Goal: Task Accomplishment & Management: Use online tool/utility

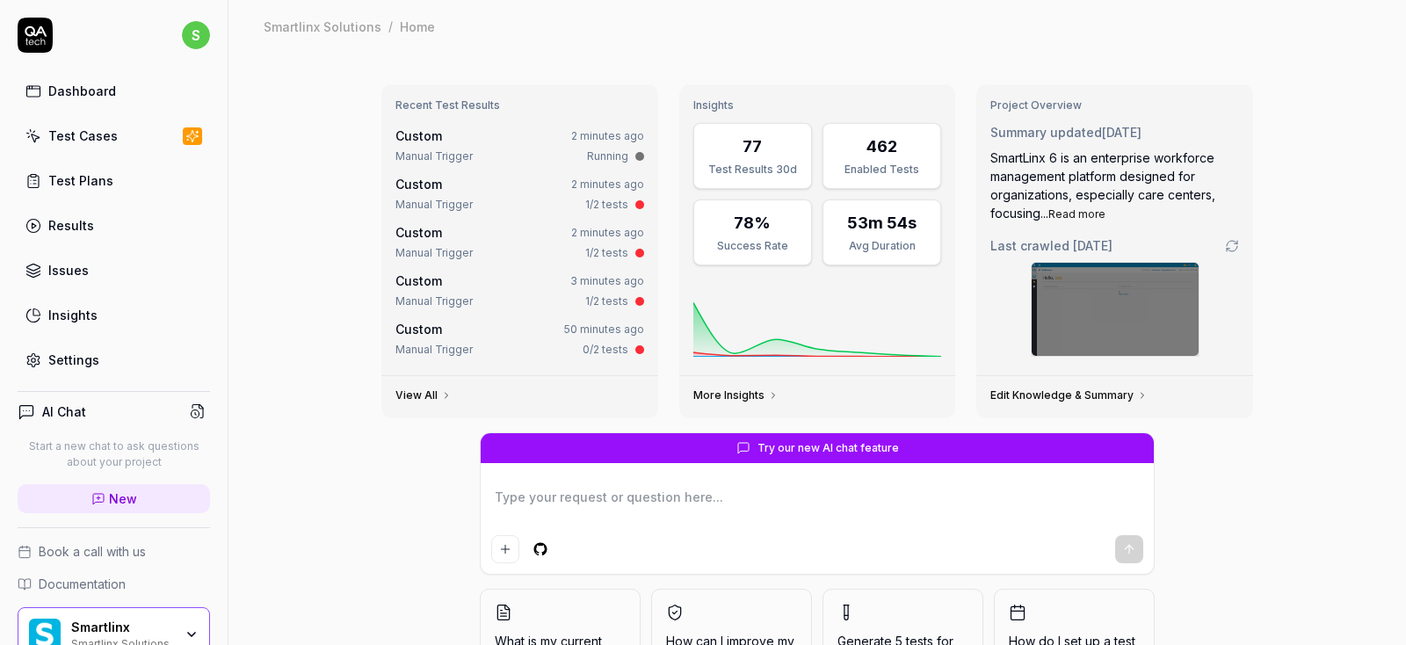
click at [78, 138] on div "Test Cases" at bounding box center [82, 136] width 69 height 18
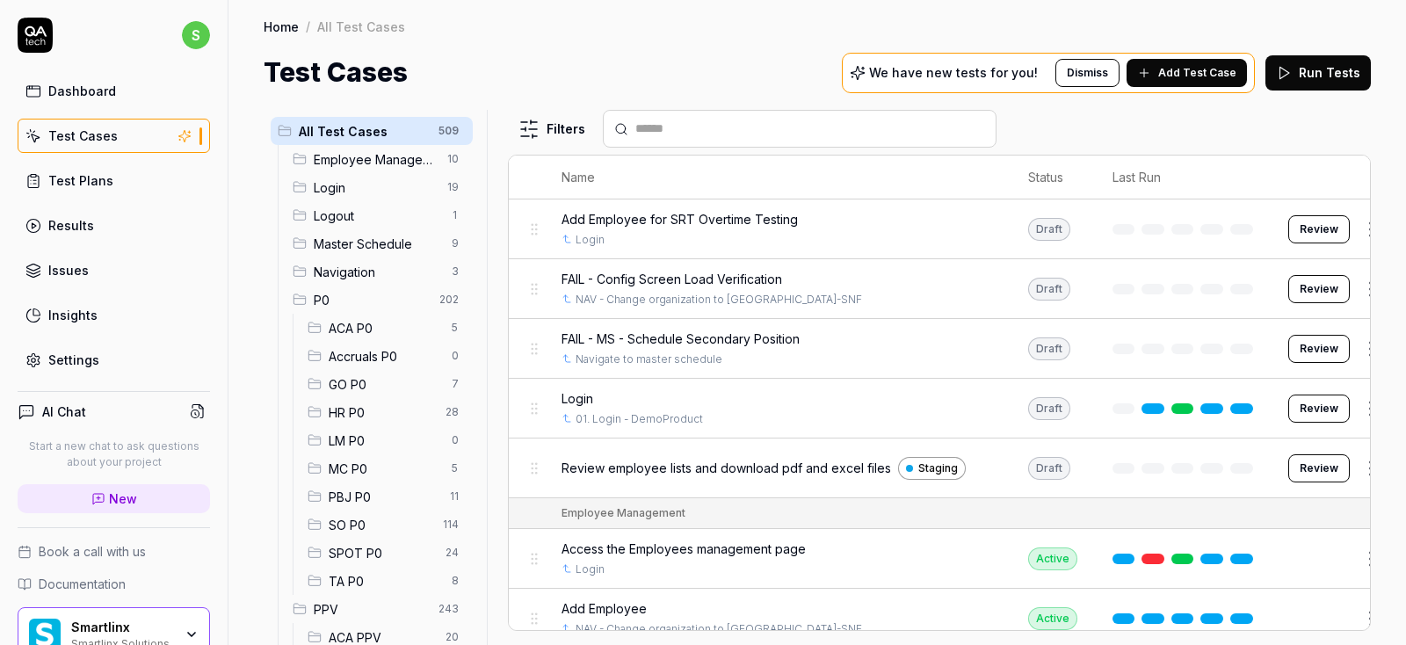
click at [101, 135] on div "Test Cases" at bounding box center [82, 136] width 69 height 18
click at [348, 526] on span "SO P0" at bounding box center [381, 525] width 104 height 18
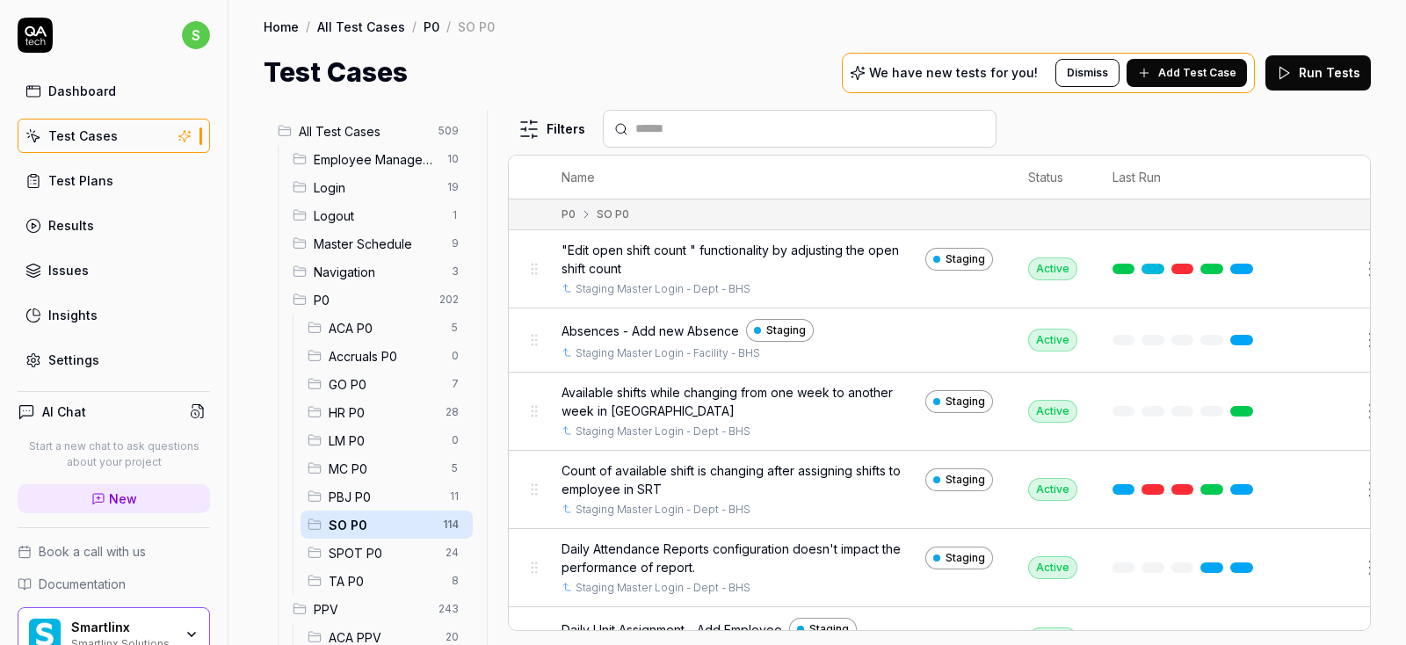
click at [348, 526] on span "SO P0" at bounding box center [381, 525] width 104 height 18
click at [686, 127] on input "text" at bounding box center [810, 129] width 350 height 18
paste input "**********"
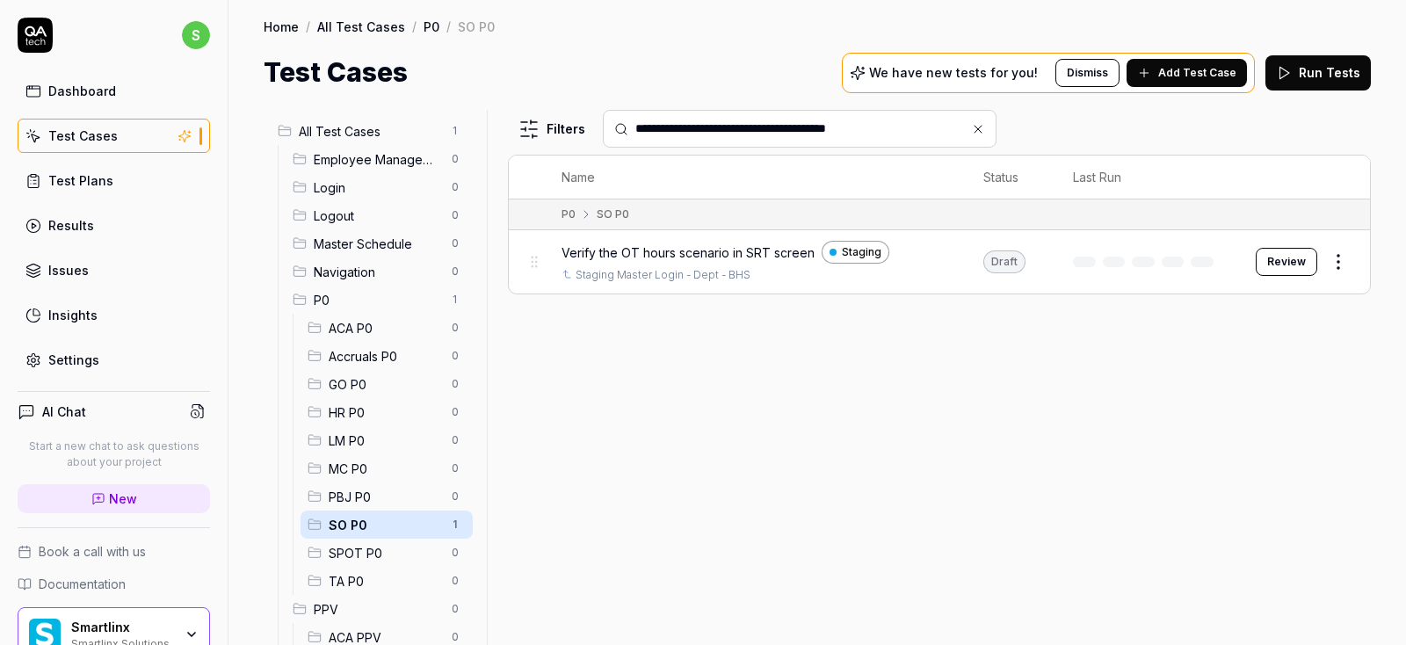
type input "**********"
click at [1334, 266] on html "**********" at bounding box center [703, 322] width 1406 height 645
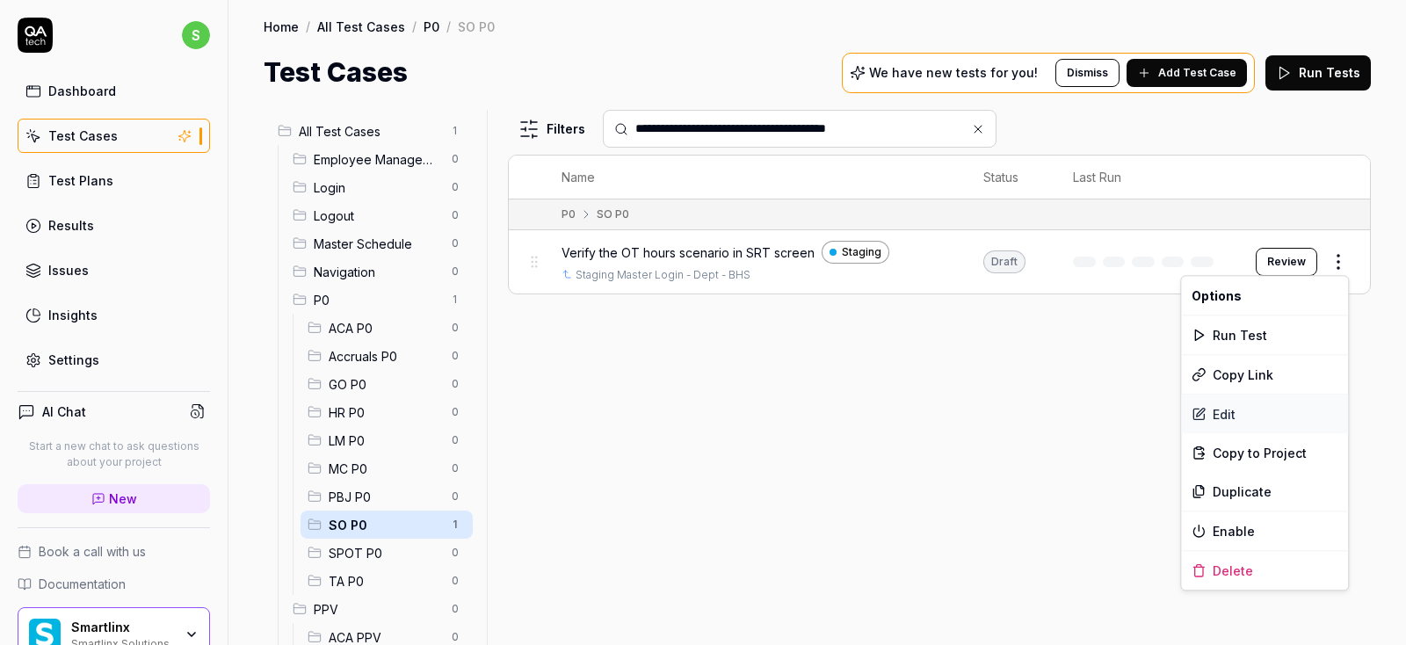
click at [1218, 419] on div "Edit" at bounding box center [1264, 414] width 167 height 39
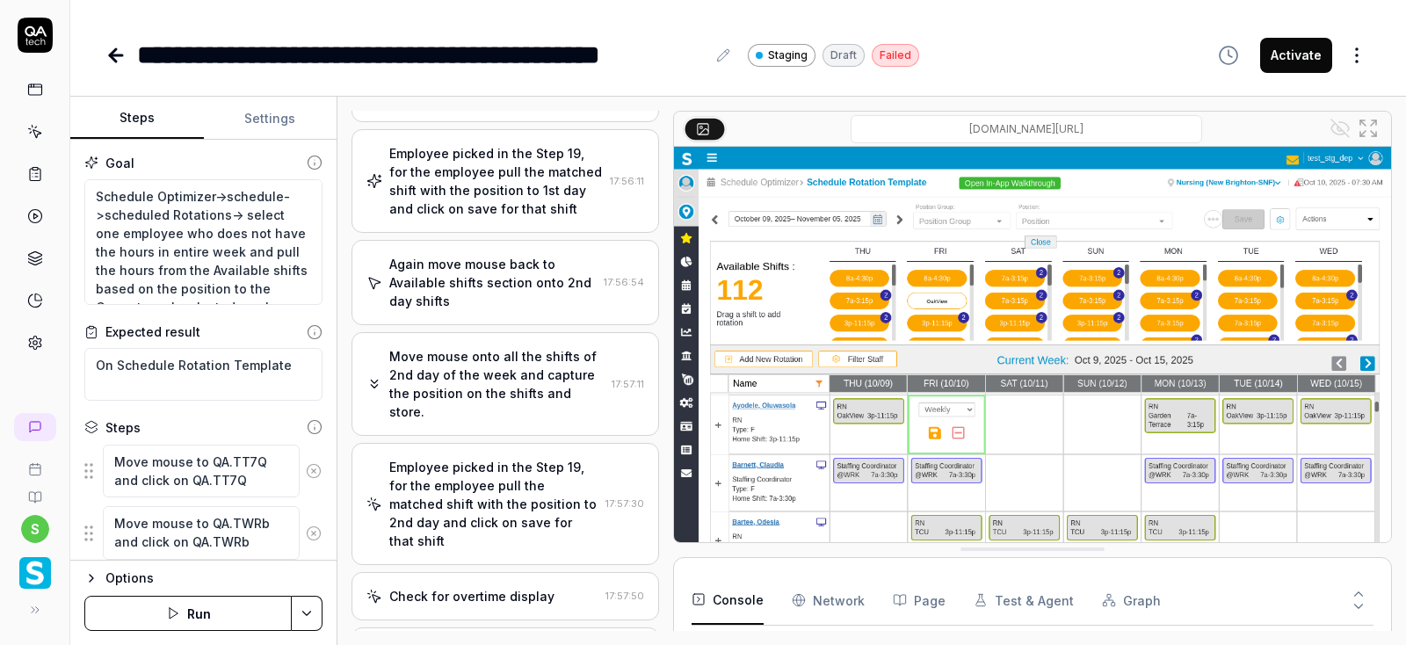
scroll to position [1021, 0]
click at [178, 611] on icon "button" at bounding box center [173, 613] width 14 height 14
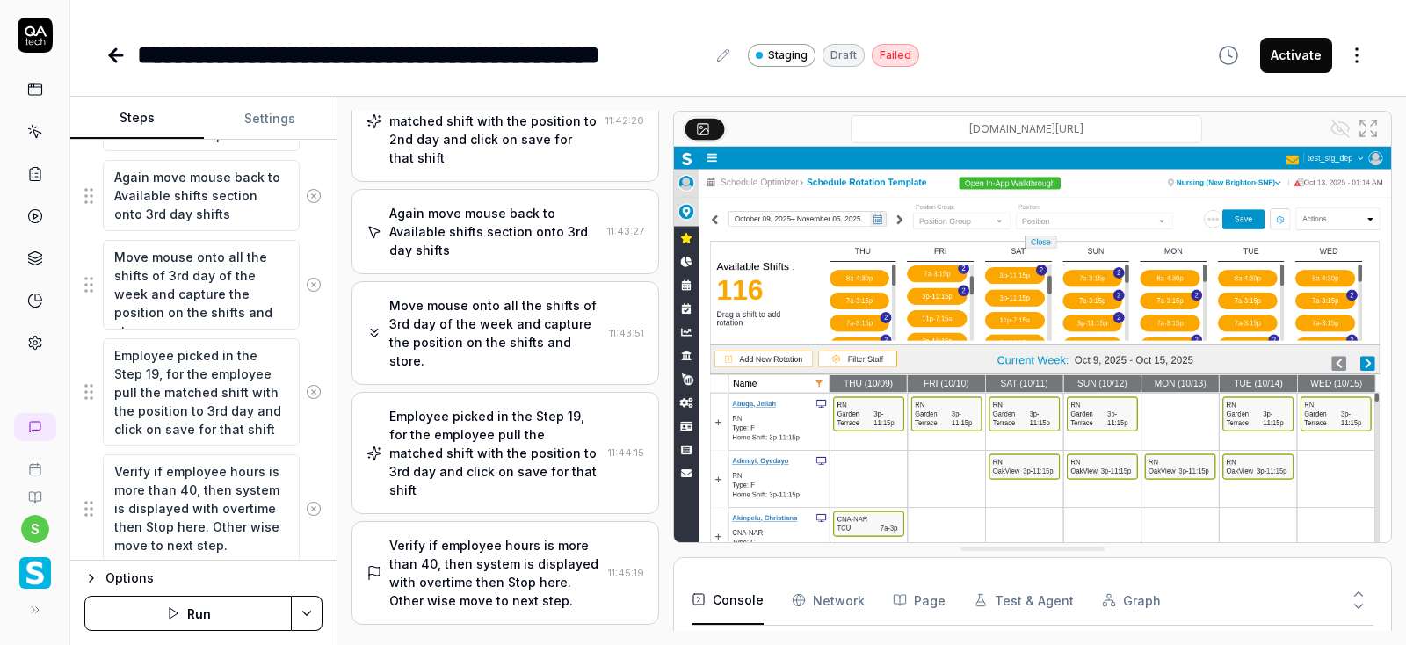
scroll to position [2367, 0]
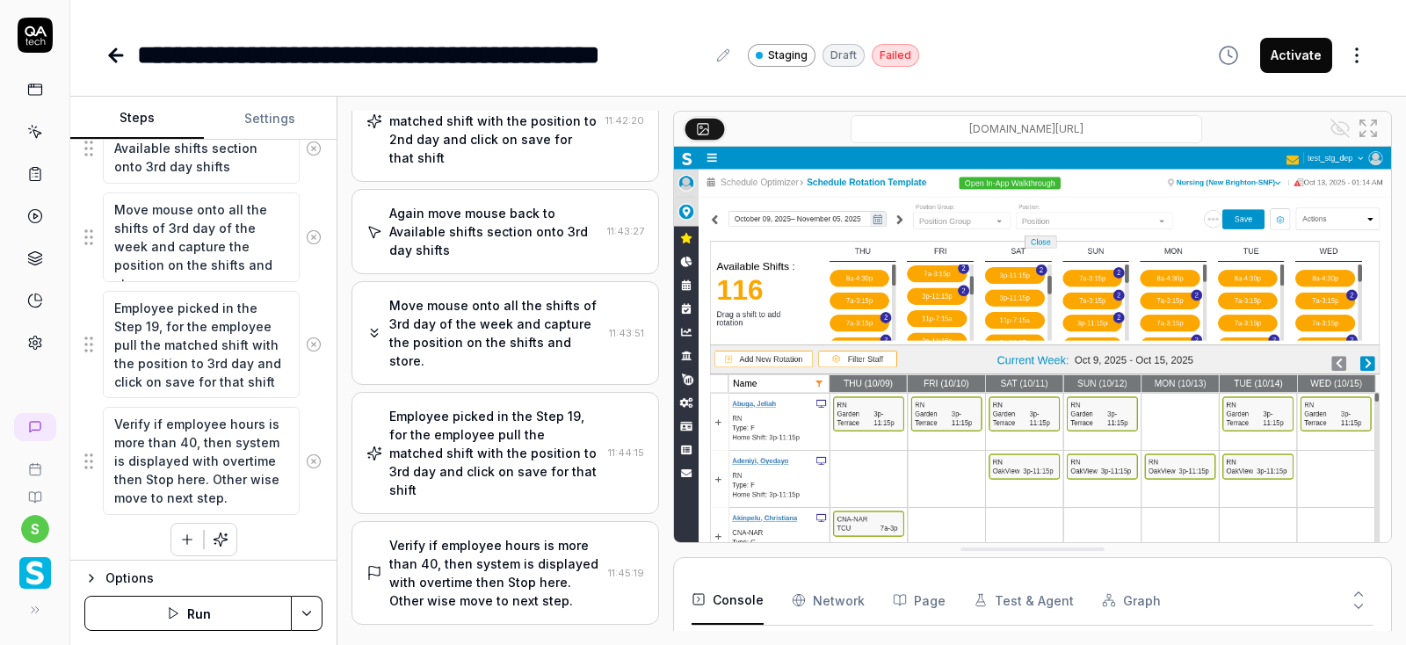
click at [312, 459] on icon at bounding box center [314, 461] width 4 height 4
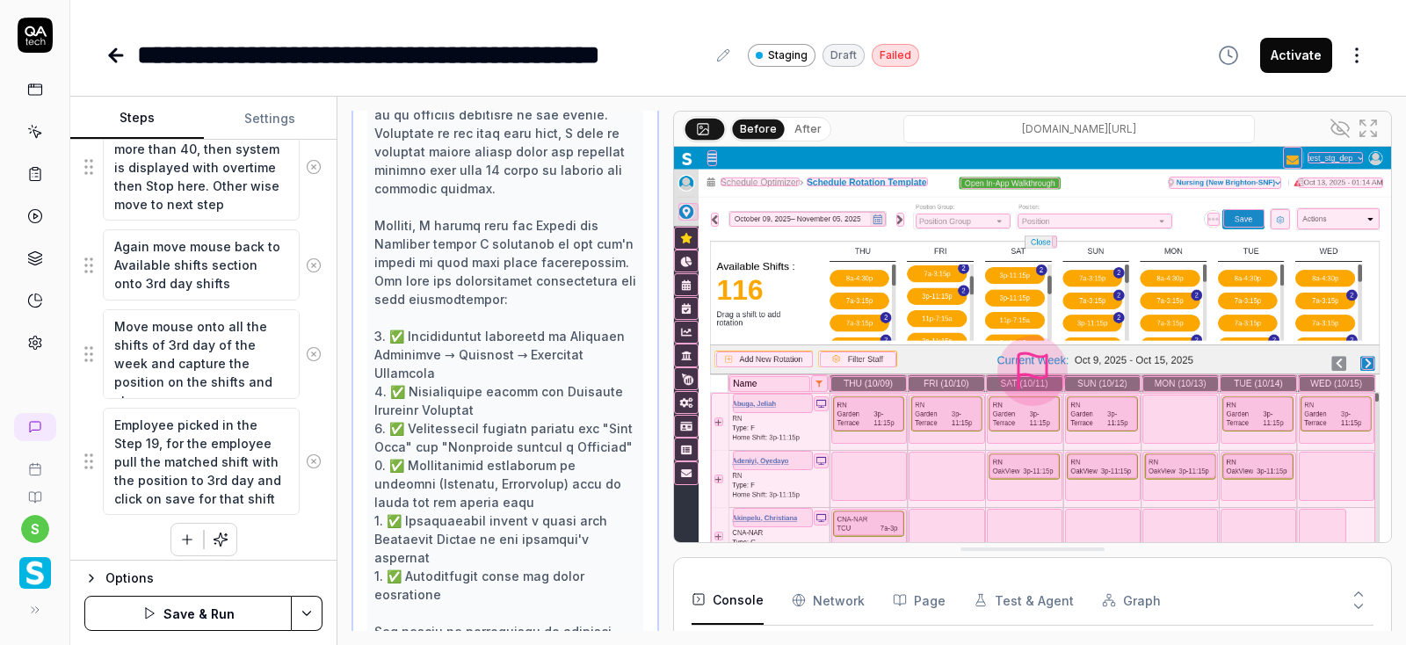
scroll to position [2403, 0]
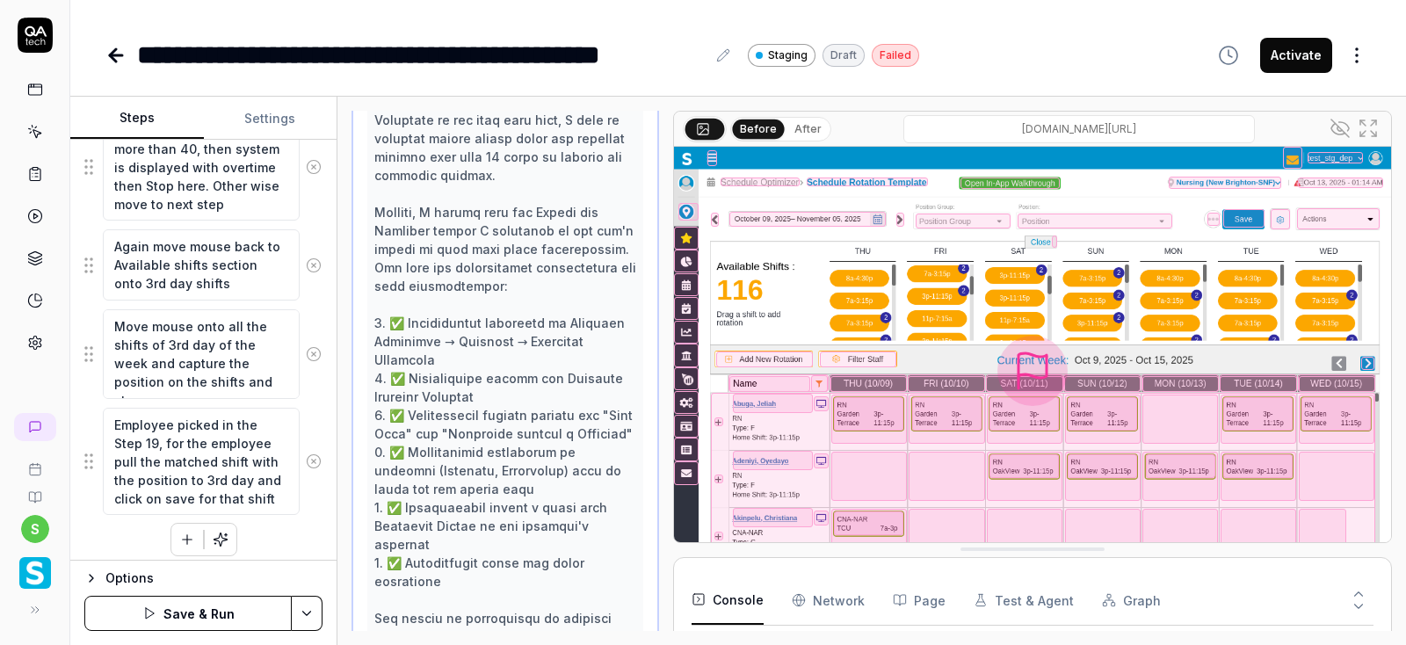
click at [312, 453] on icon at bounding box center [314, 461] width 16 height 16
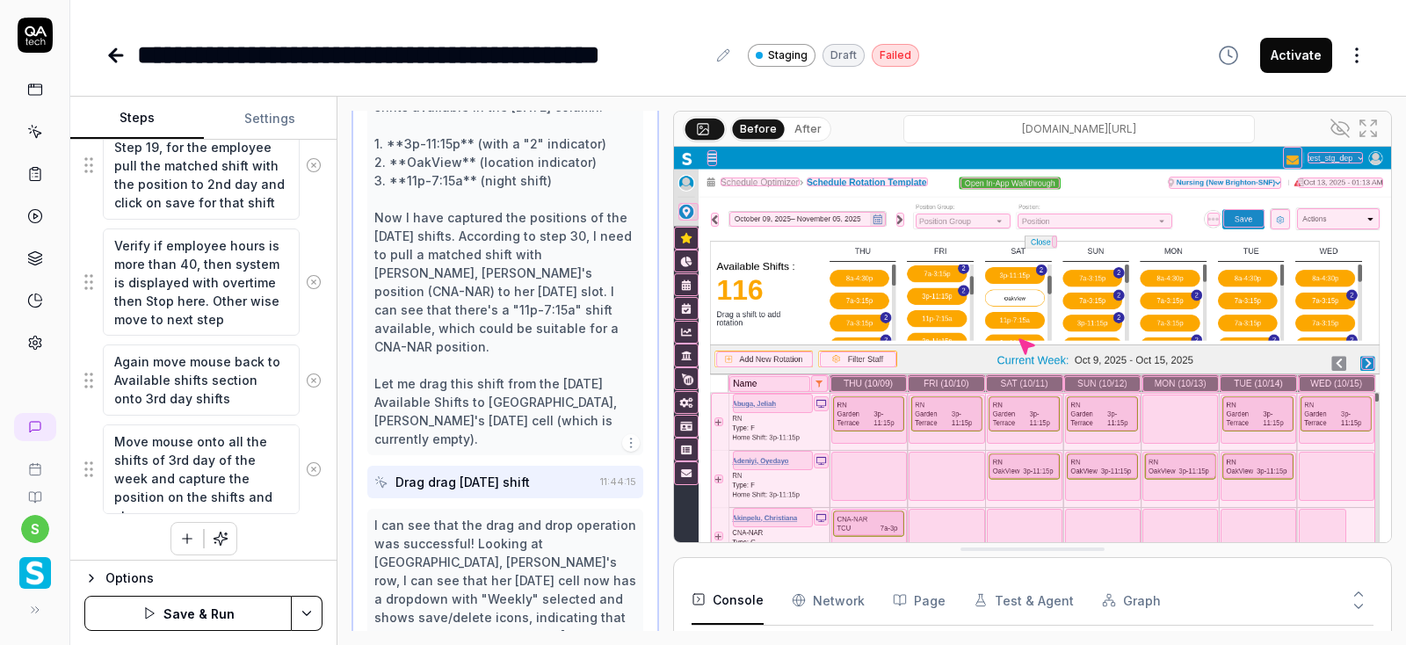
scroll to position [1843, 0]
click at [312, 461] on icon at bounding box center [314, 469] width 16 height 16
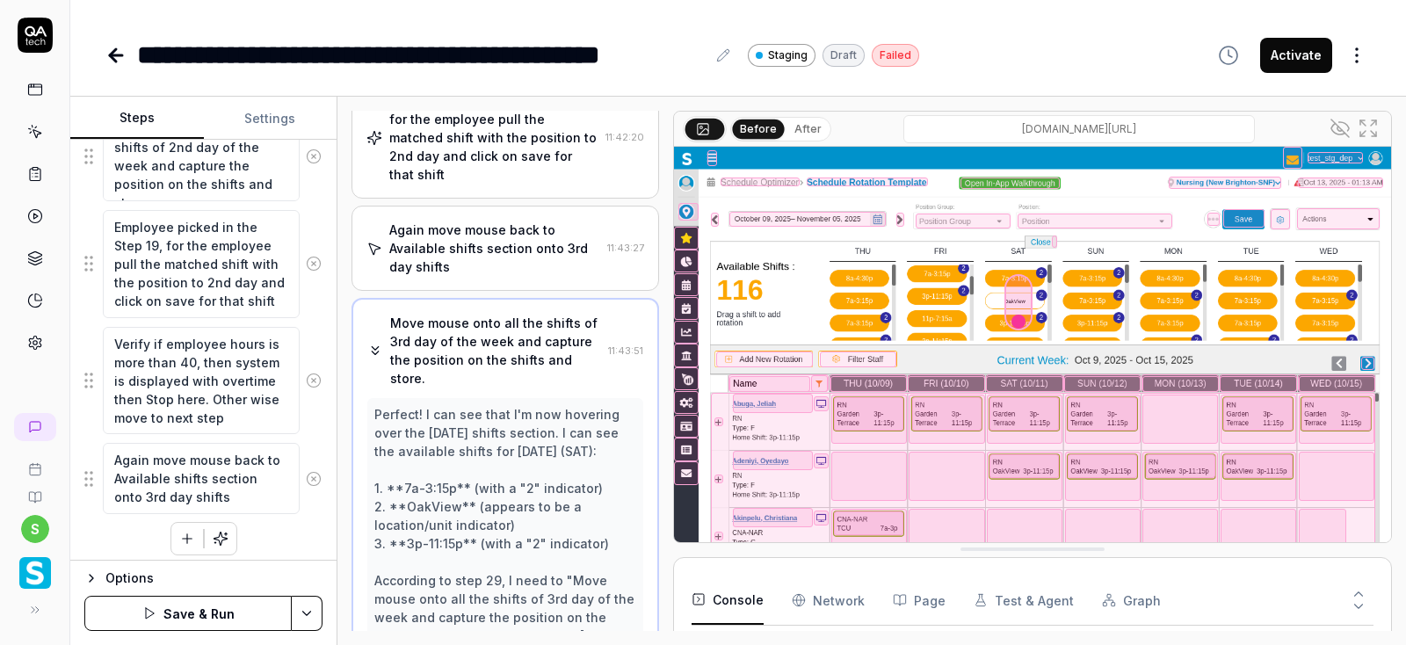
scroll to position [1388, 0]
click at [315, 476] on icon at bounding box center [314, 478] width 4 height 4
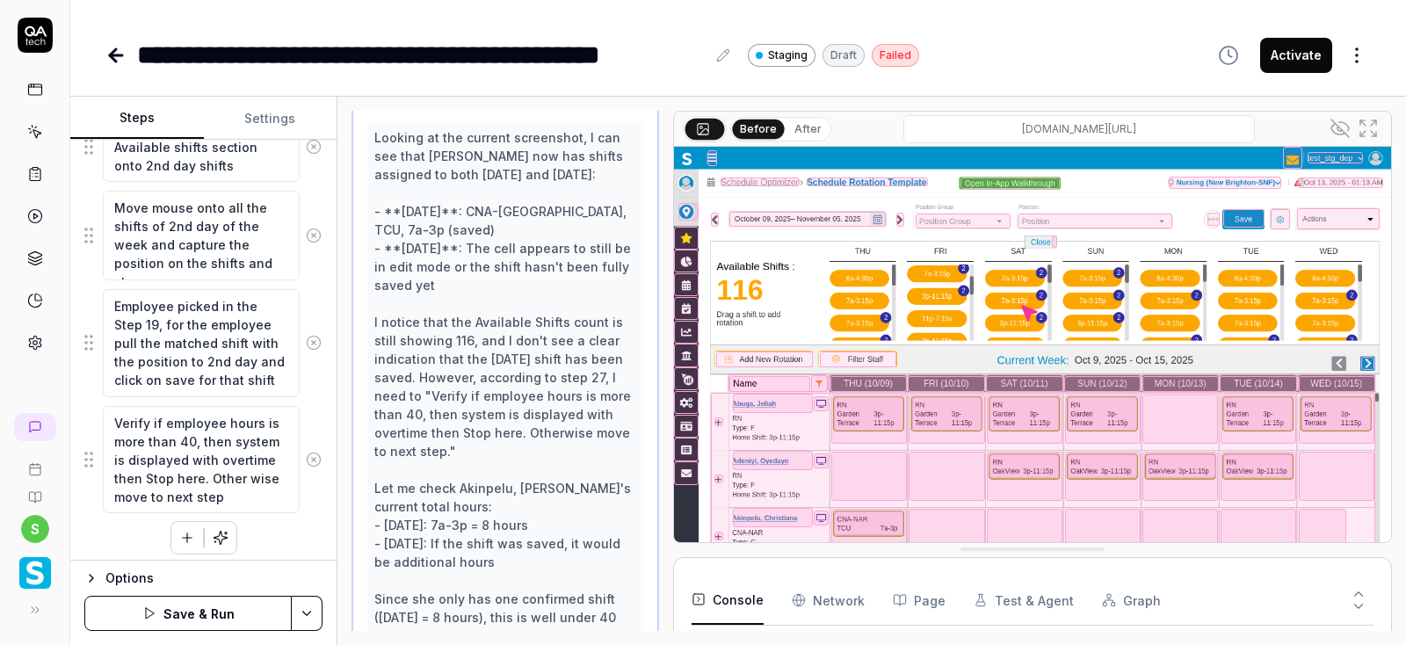
scroll to position [1960, 0]
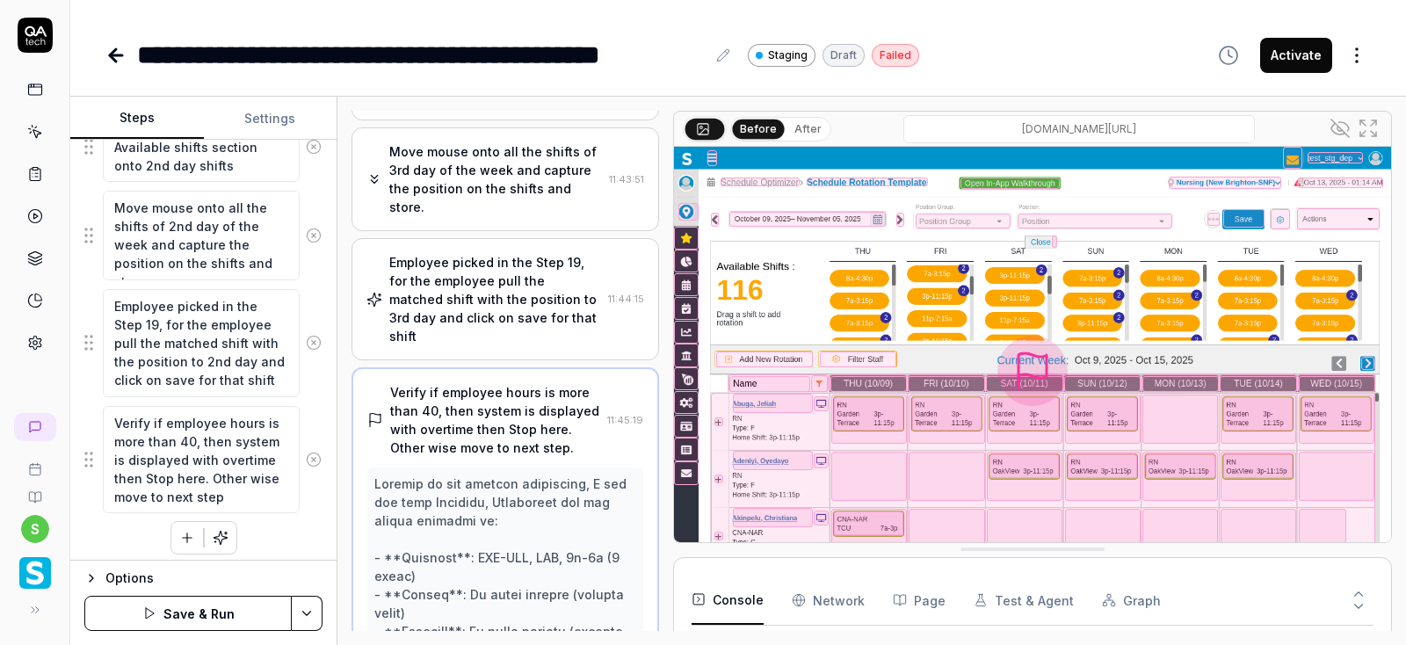
scroll to position [1665, 0]
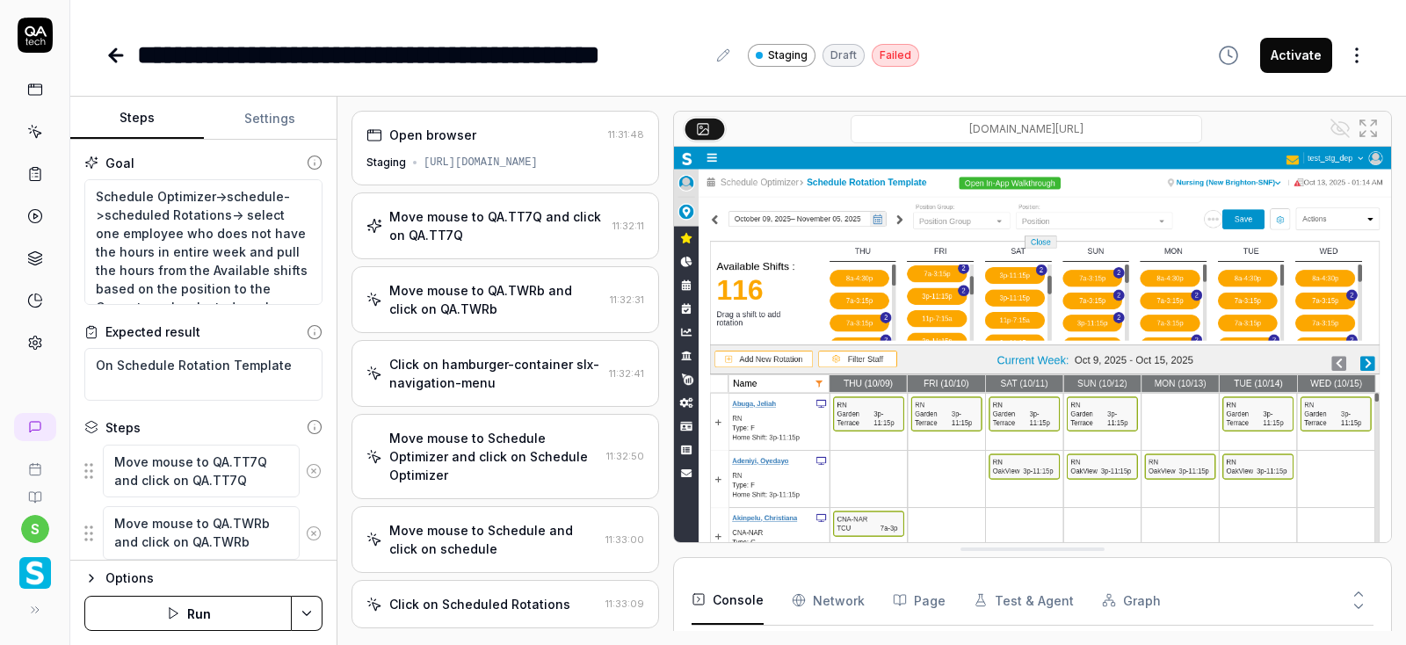
scroll to position [1574, 0]
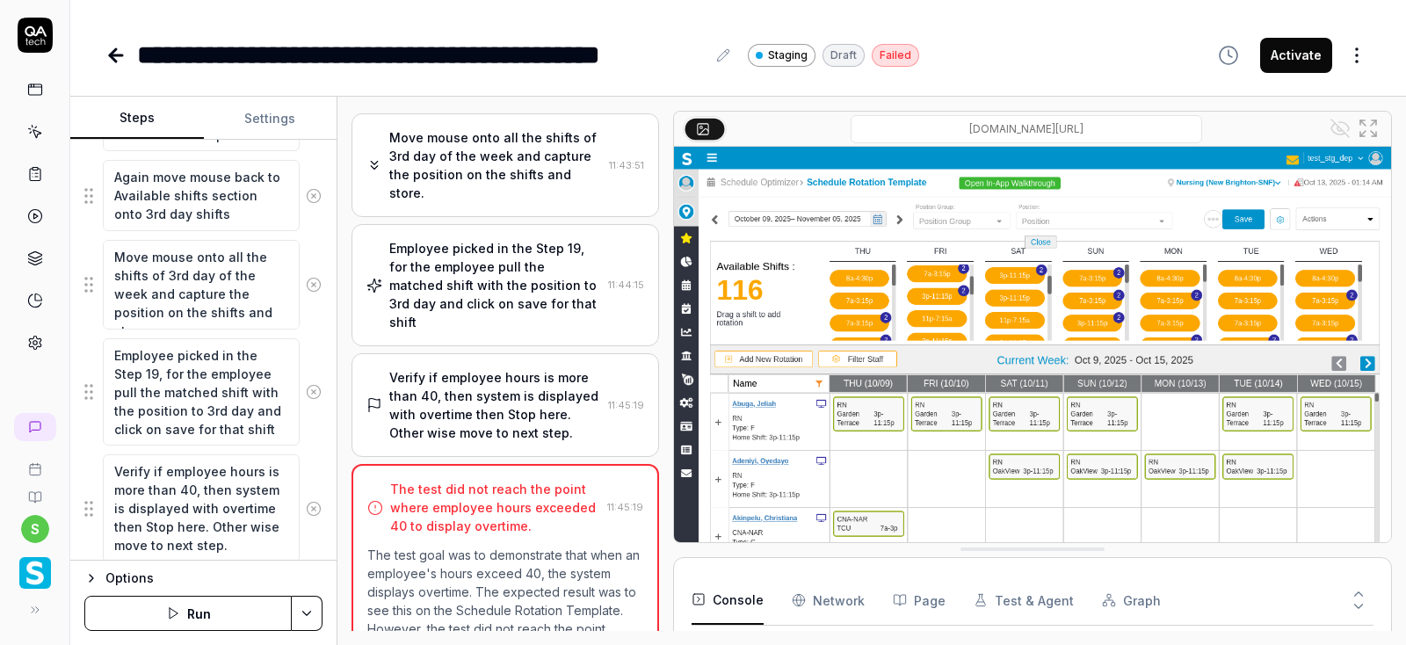
scroll to position [2367, 0]
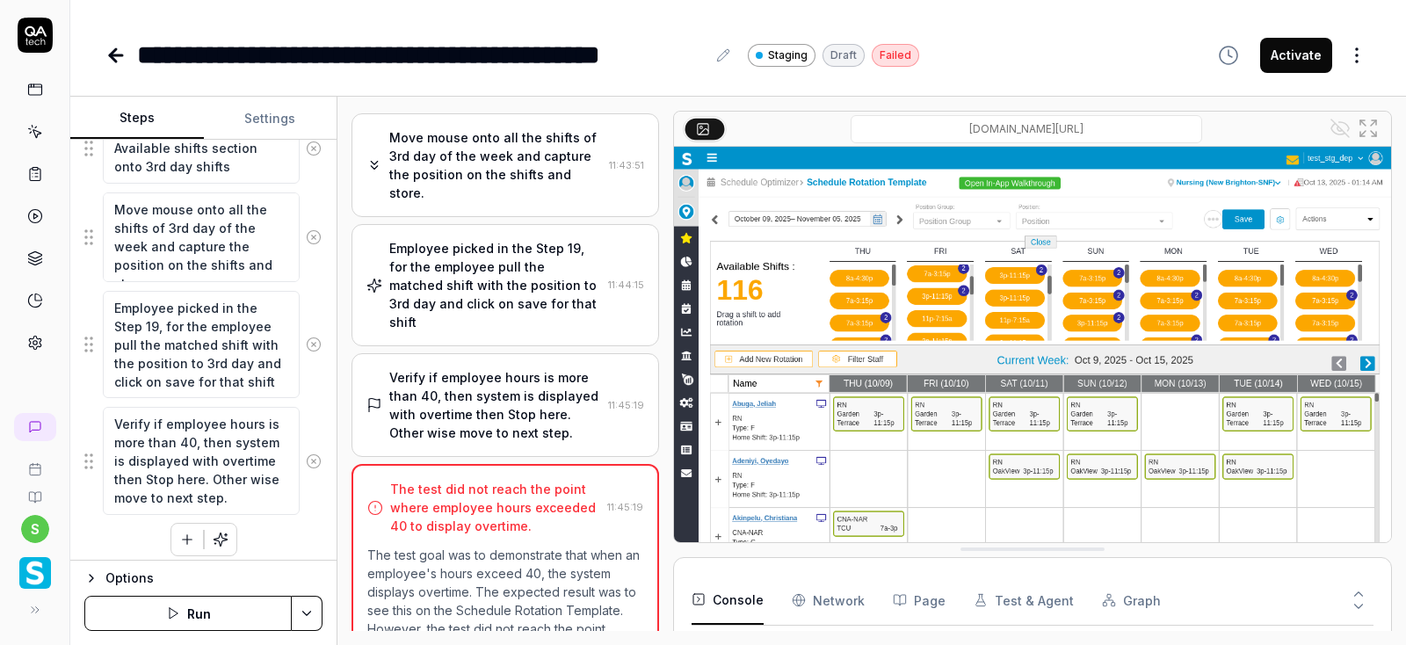
click at [302, 618] on html "**********" at bounding box center [703, 322] width 1406 height 645
click at [309, 272] on html "**********" at bounding box center [703, 322] width 1406 height 645
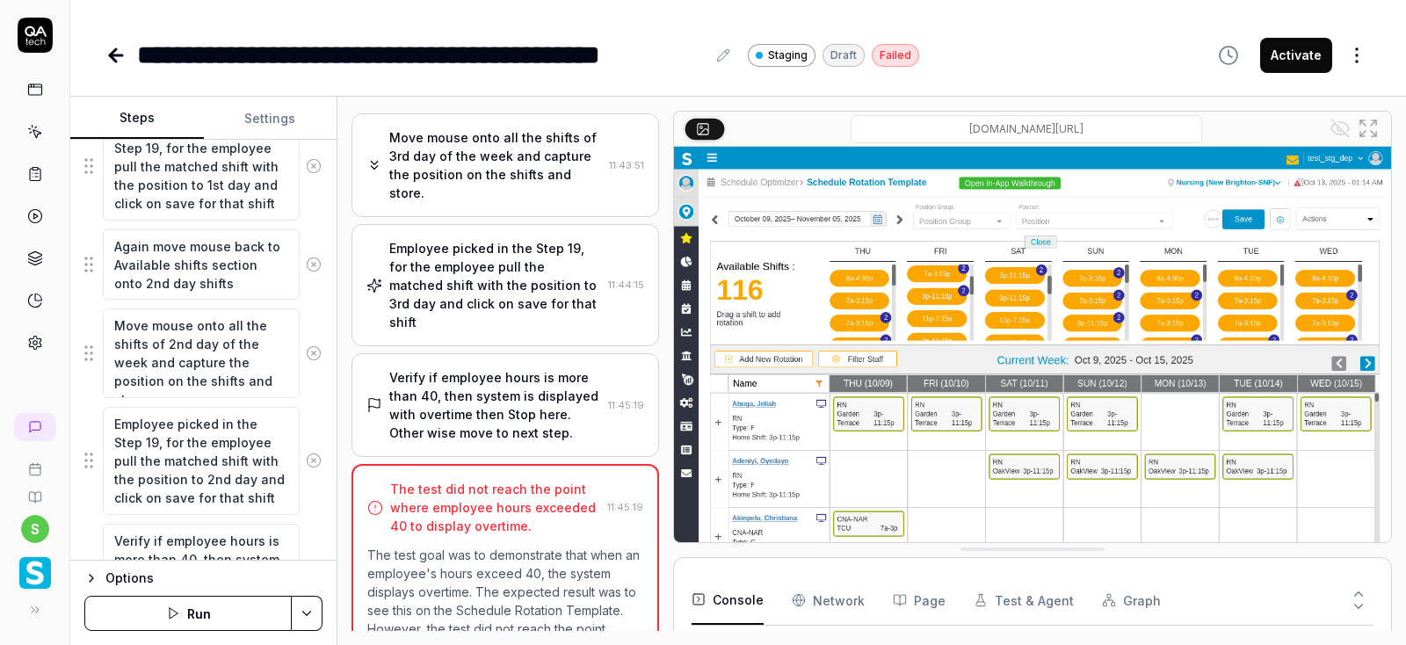
scroll to position [1735, 0]
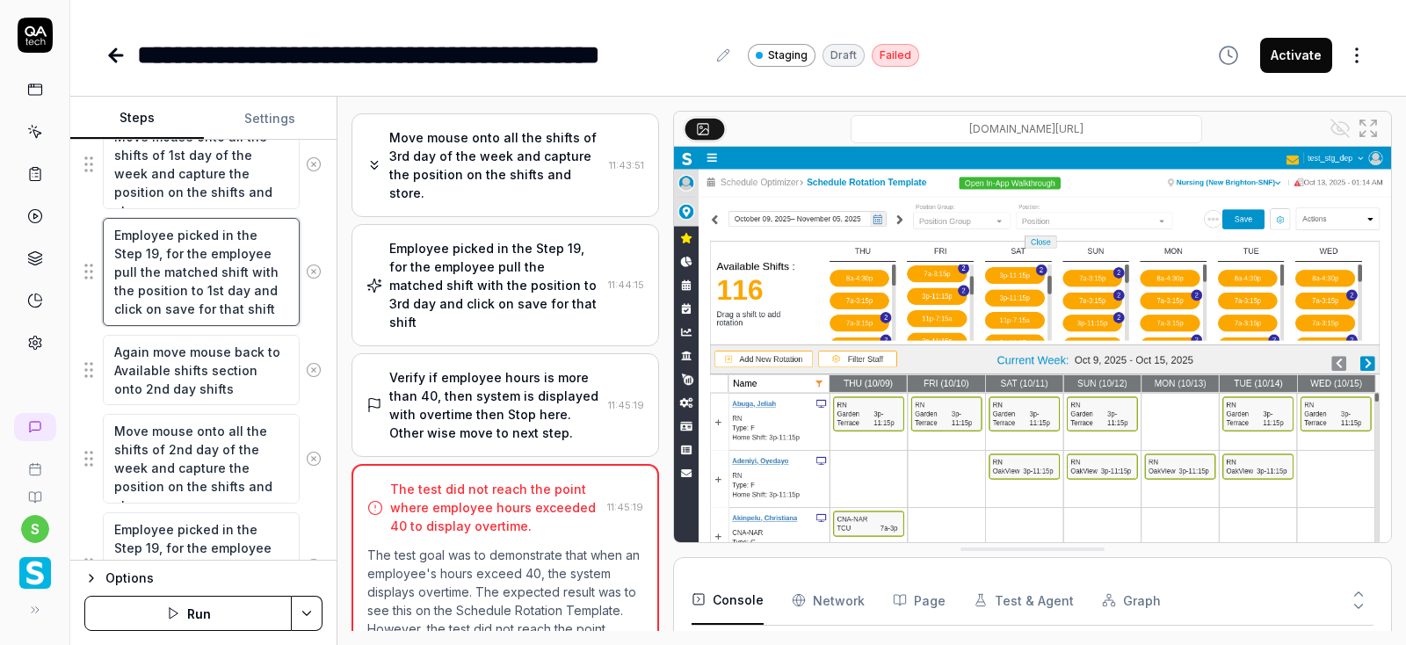
click at [262, 301] on textarea "Employee picked in the Step 19, for the employee pull the matched shift with th…" at bounding box center [201, 272] width 197 height 108
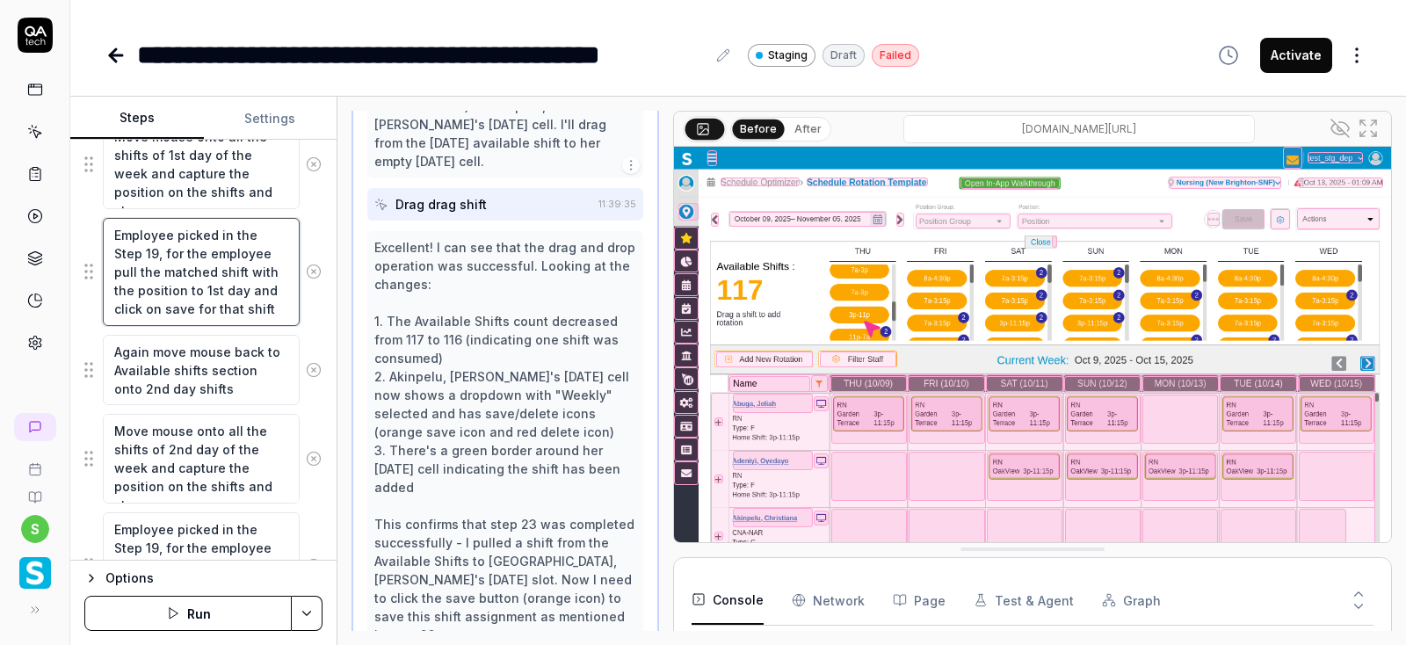
scroll to position [1512, 0]
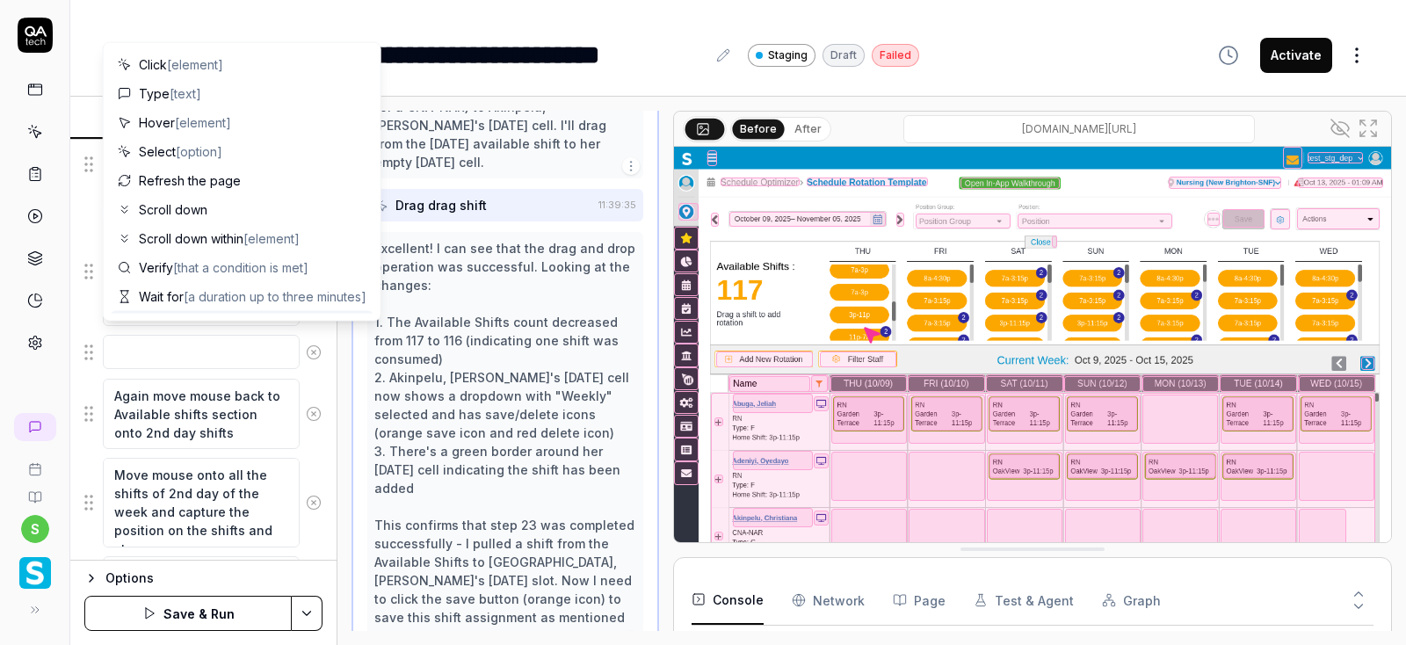
click at [237, 351] on textarea at bounding box center [201, 352] width 197 height 34
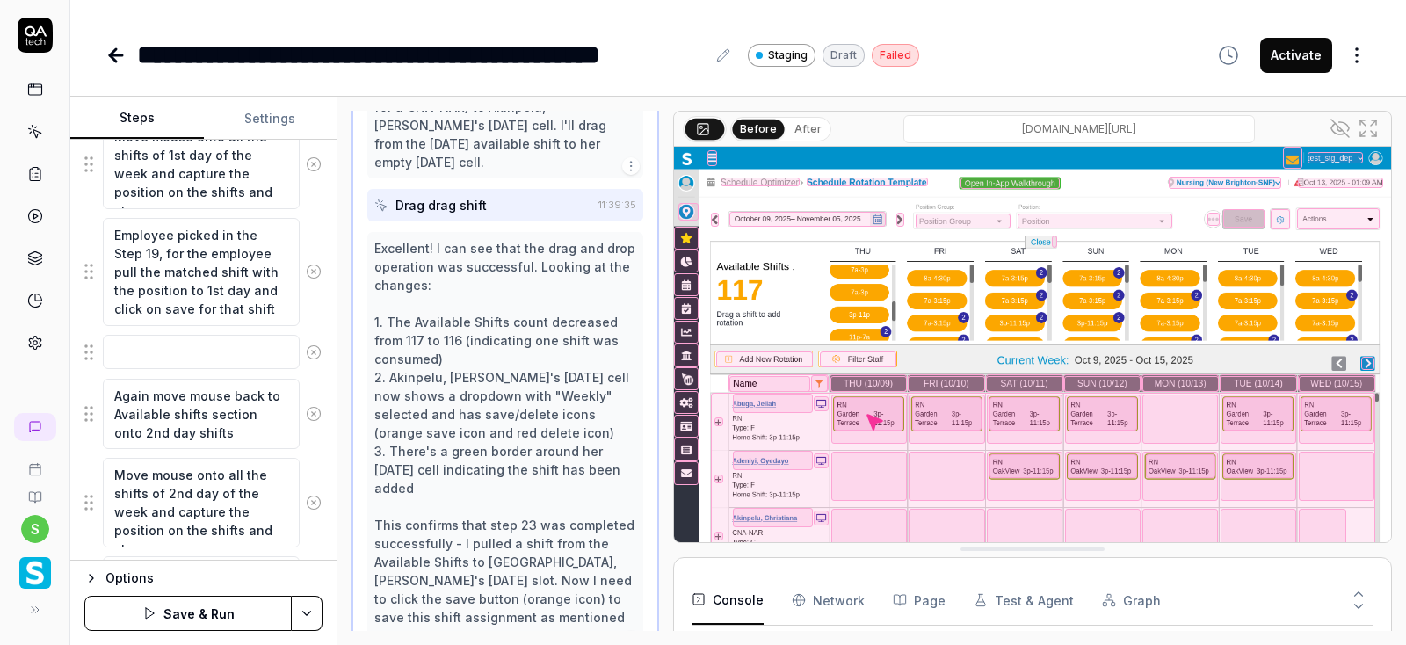
click at [427, 22] on div "**********" at bounding box center [738, 37] width 1336 height 75
click at [148, 343] on textarea at bounding box center [201, 352] width 197 height 34
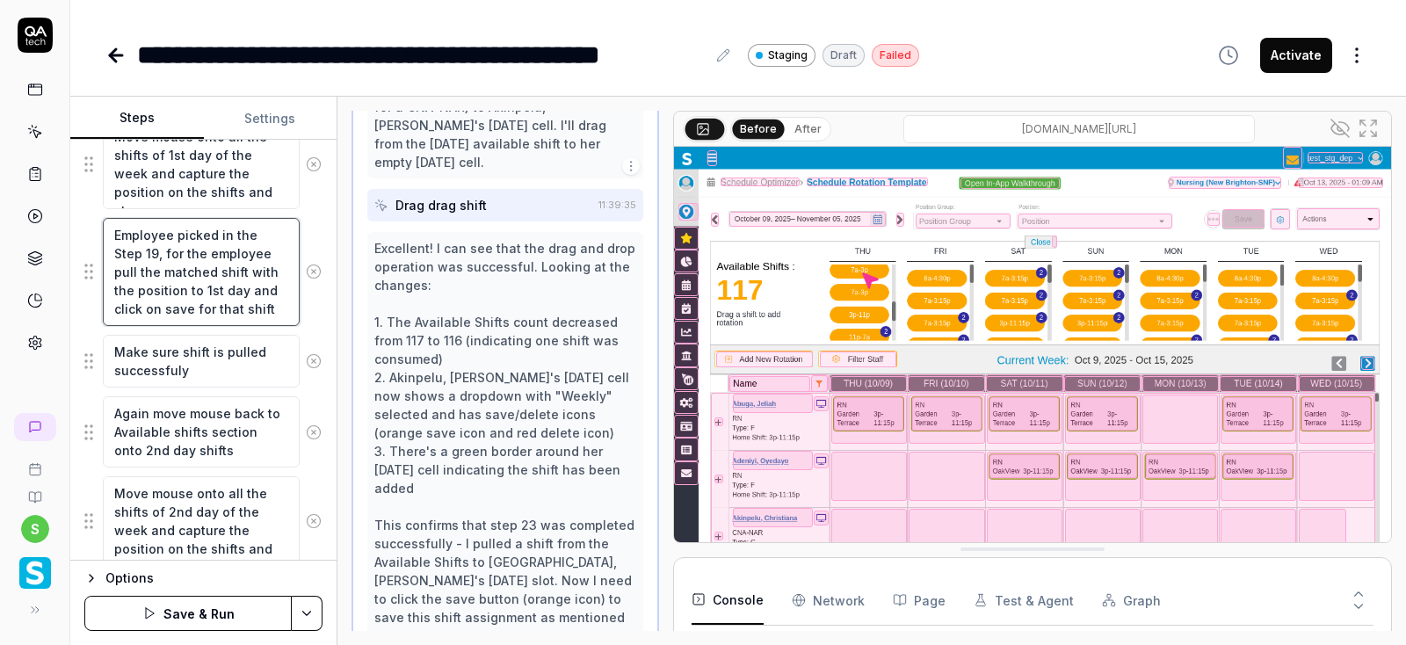
click at [265, 297] on textarea "Employee picked in the Step 19, for the employee pull the matched shift with th…" at bounding box center [201, 272] width 197 height 108
click at [165, 363] on textarea "Make sure shift is pulled successfuly" at bounding box center [201, 362] width 197 height 54
click at [155, 363] on textarea "Make sure shift is pulled successfuly" at bounding box center [201, 362] width 197 height 54
click at [153, 363] on textarea "Make sure shift is pulled successfuly" at bounding box center [201, 362] width 197 height 54
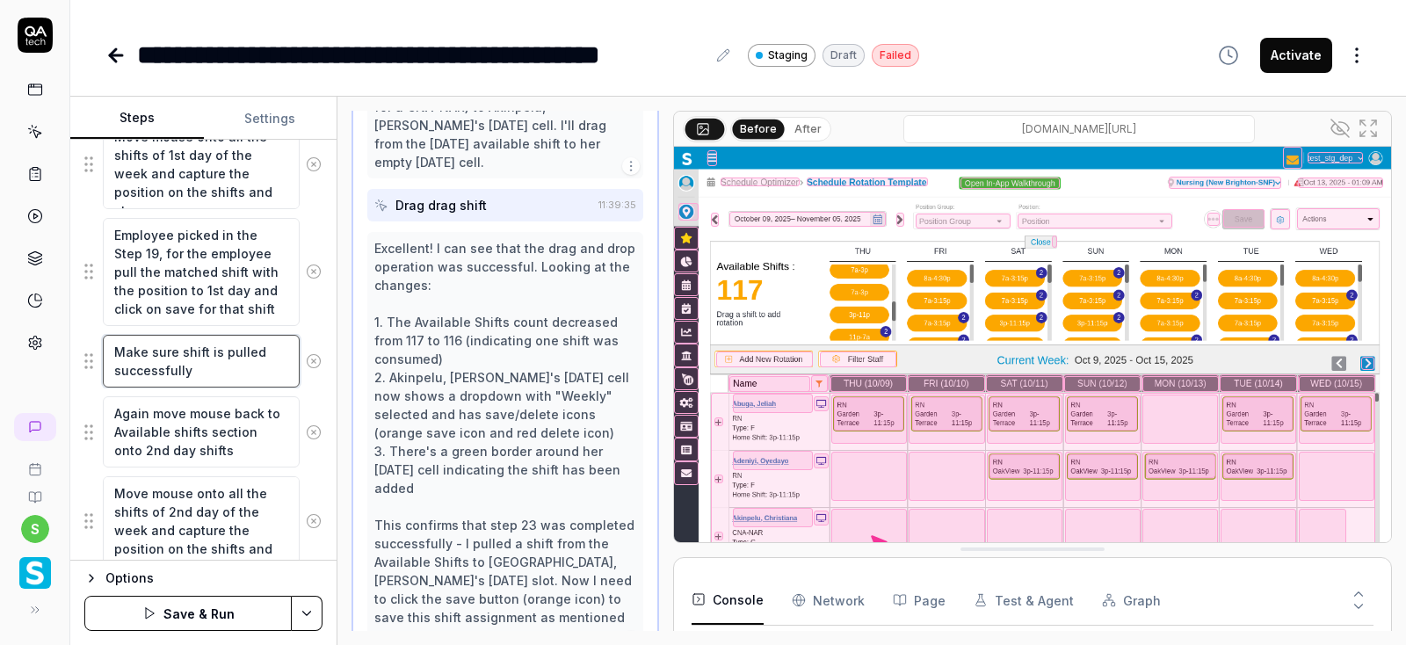
click at [221, 369] on textarea "Make sure shift is pulled successfully" at bounding box center [201, 362] width 197 height 54
type textarea "Make sure shift is pulled successfully"
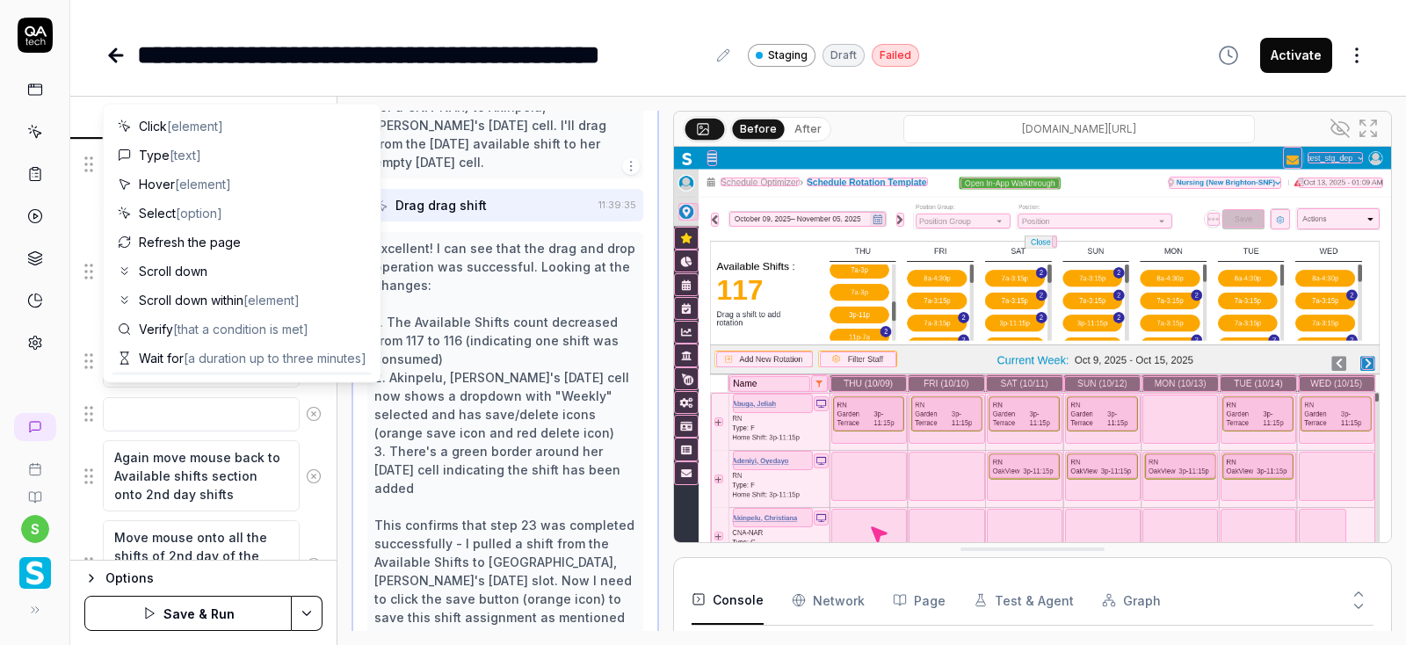
click at [190, 402] on textarea at bounding box center [201, 414] width 197 height 34
type textarea "S"
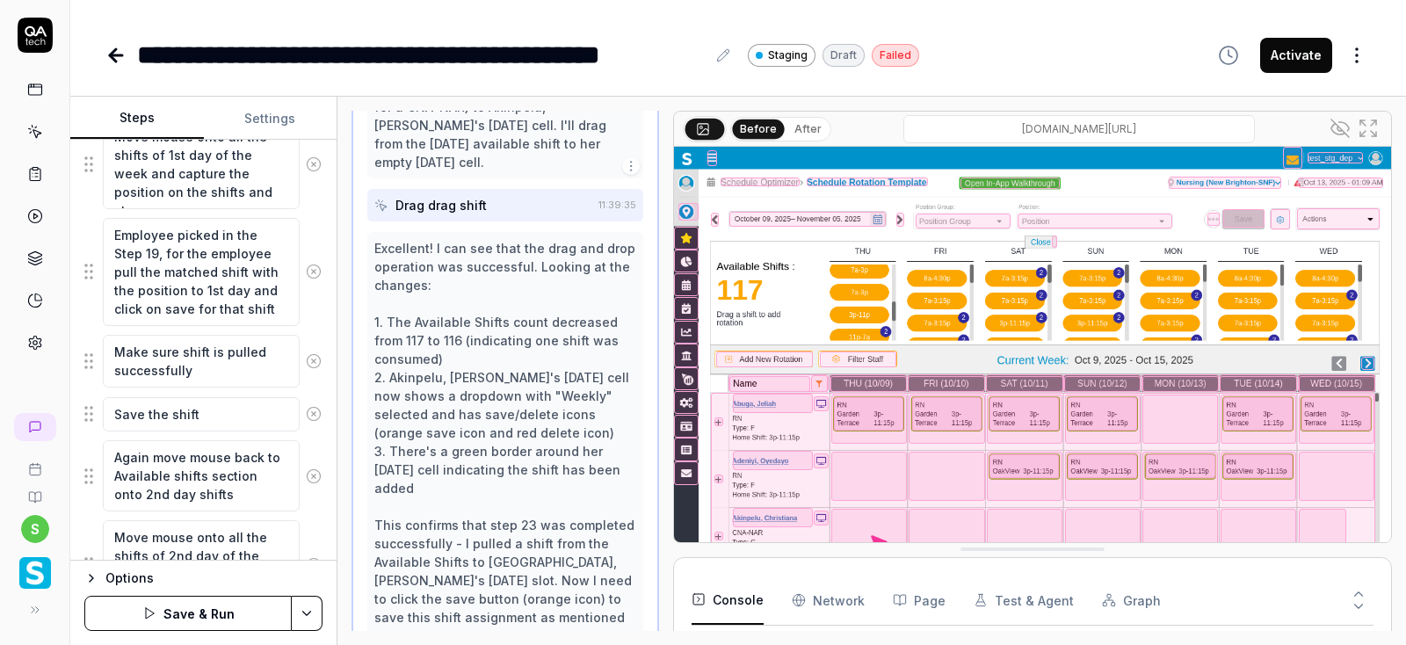
type textarea "Save the shift"
click at [249, 288] on textarea "Employee picked in the Step 19, for the employee pull the matched shift with th…" at bounding box center [201, 272] width 197 height 108
drag, startPoint x: 224, startPoint y: 279, endPoint x: 257, endPoint y: 300, distance: 39.0
click at [257, 300] on textarea "Employee picked in the Step 19, for the employee pull the matched shift with th…" at bounding box center [201, 272] width 197 height 108
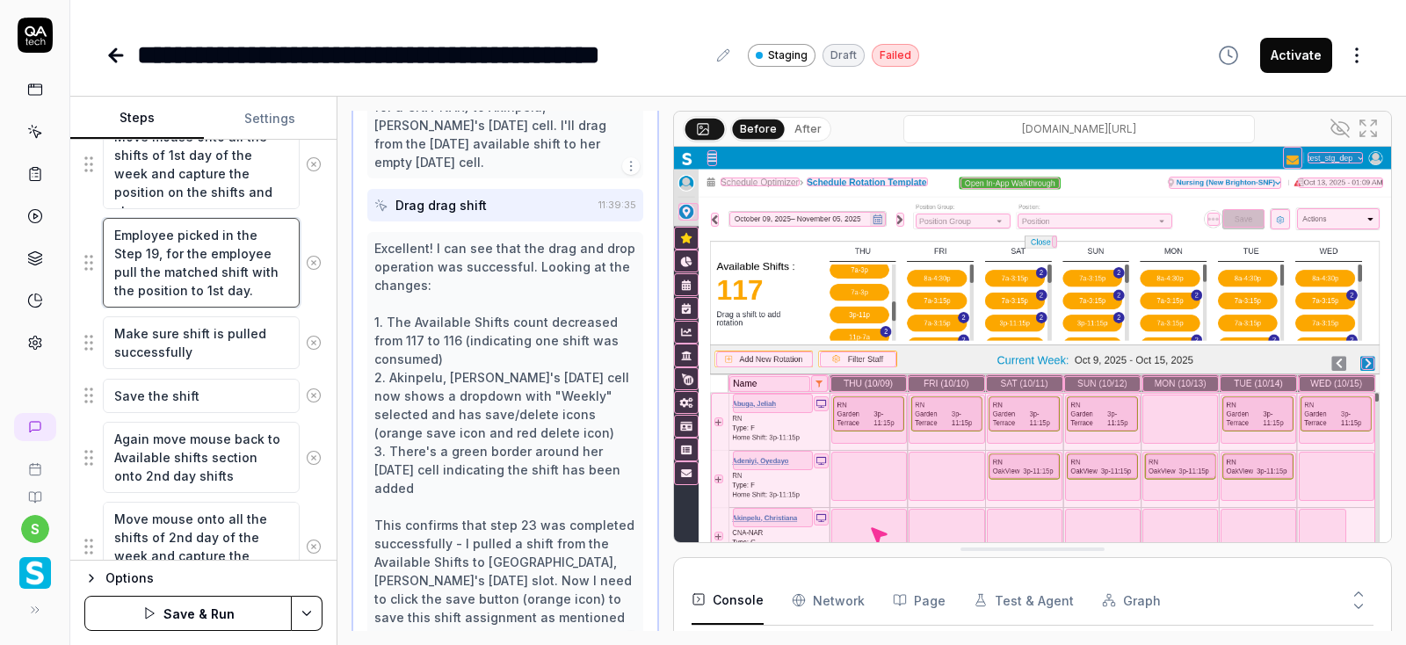
type textarea "Employee picked in the Step 19, for the employee pull the matched shift with th…"
click at [267, 326] on textarea "Make sure shift is pulled successfully" at bounding box center [201, 343] width 197 height 54
type textarea "Make sure shift is pulled to employee successfully"
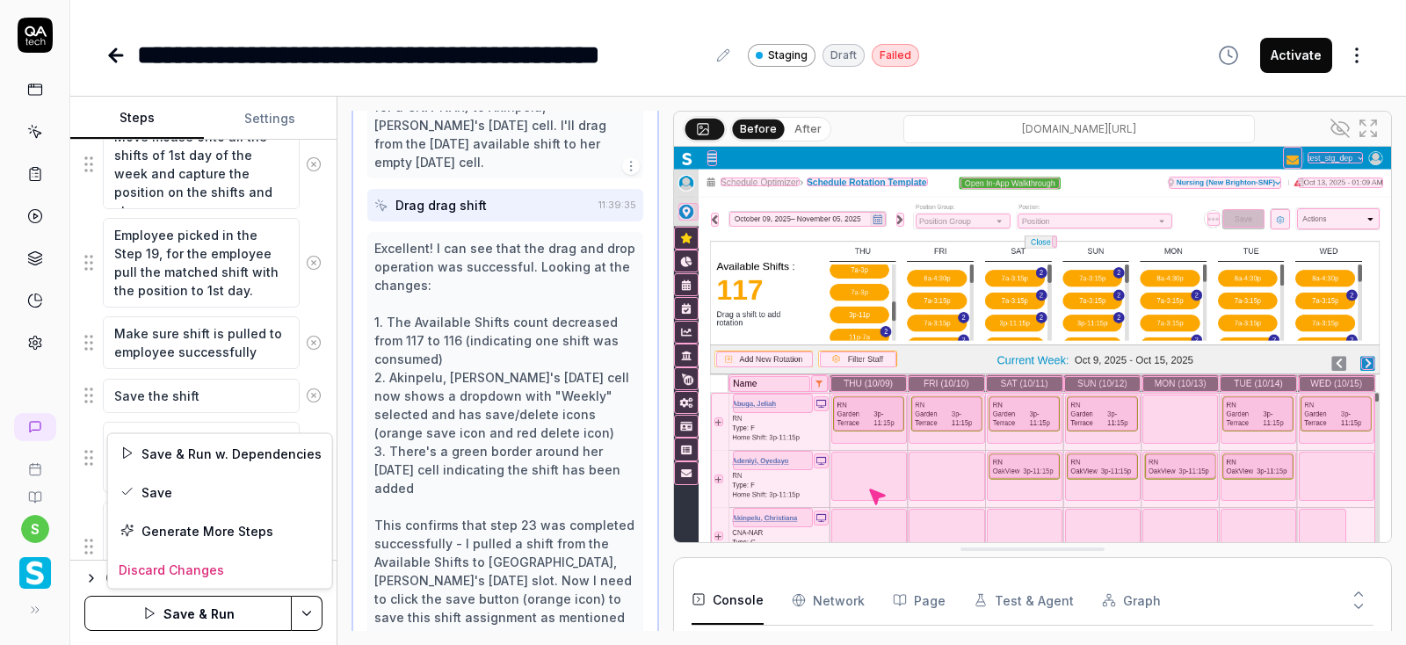
click at [307, 615] on html "**********" at bounding box center [703, 322] width 1406 height 645
click at [182, 496] on div "Save" at bounding box center [220, 492] width 224 height 39
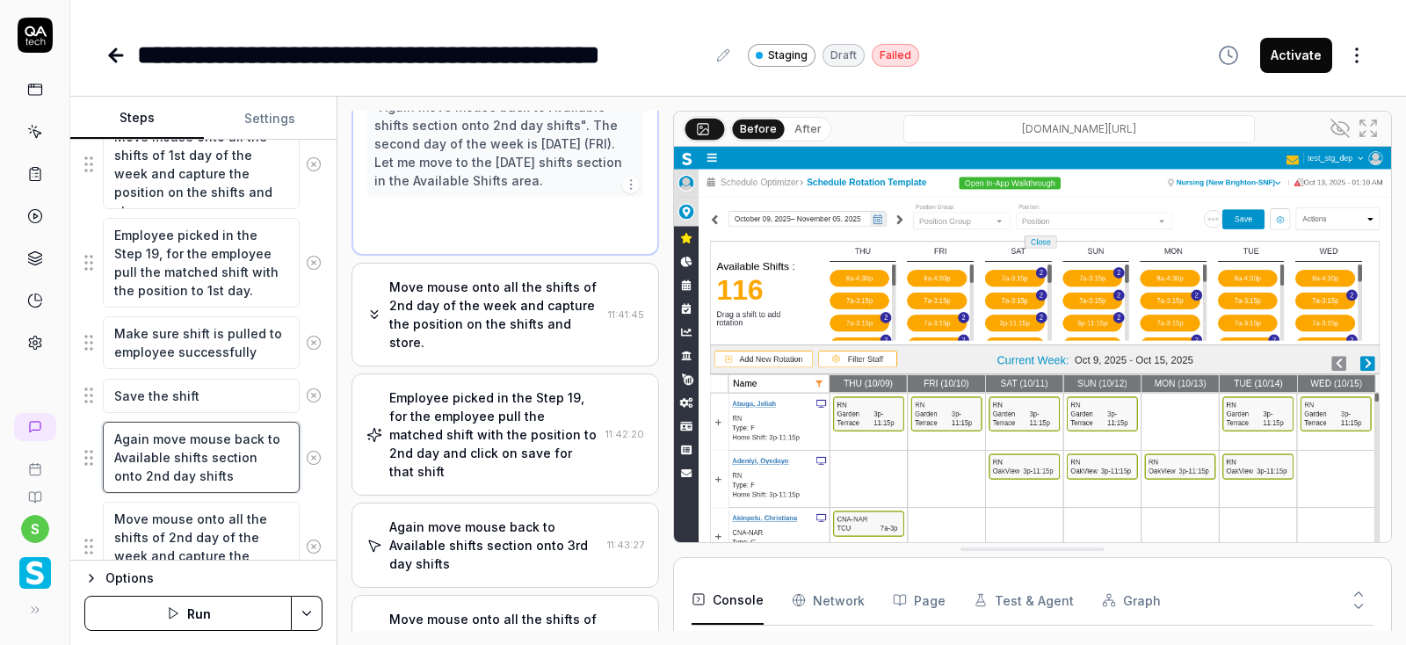
click at [233, 475] on textarea "Again move mouse back to Available shifts section onto 2nd day shifts" at bounding box center [201, 457] width 197 height 71
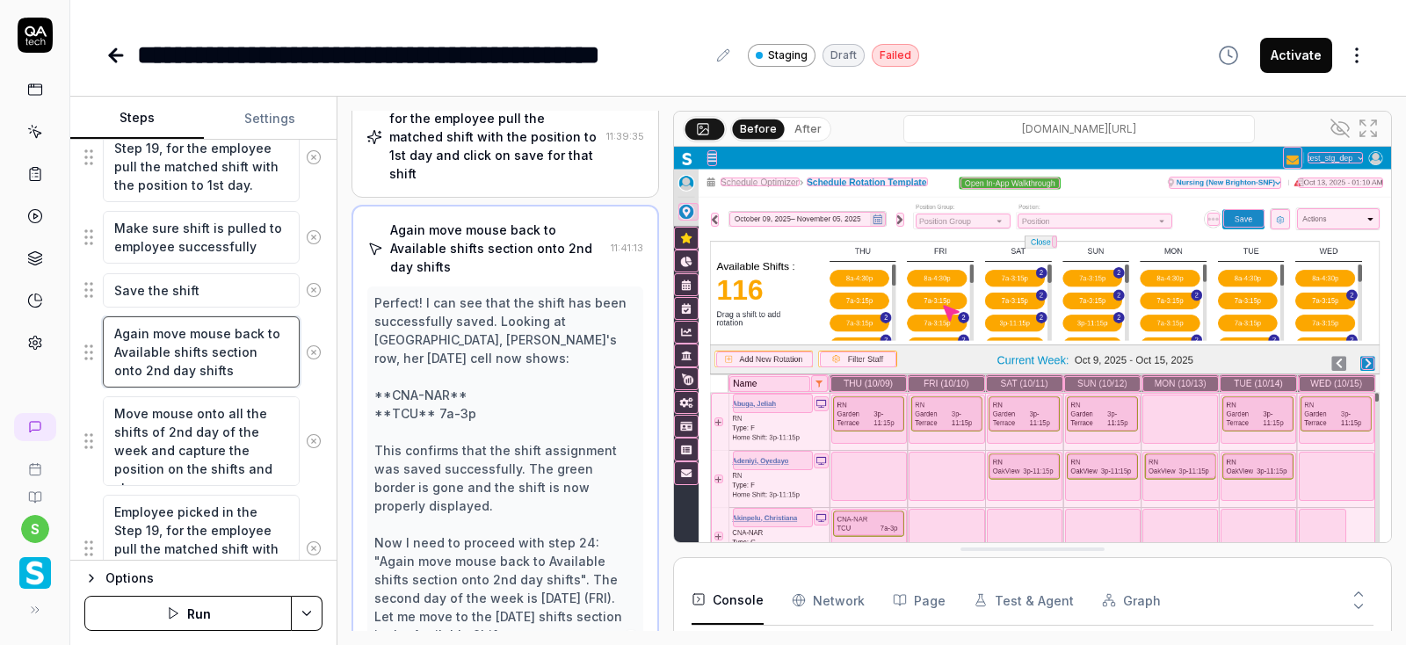
scroll to position [1946, 0]
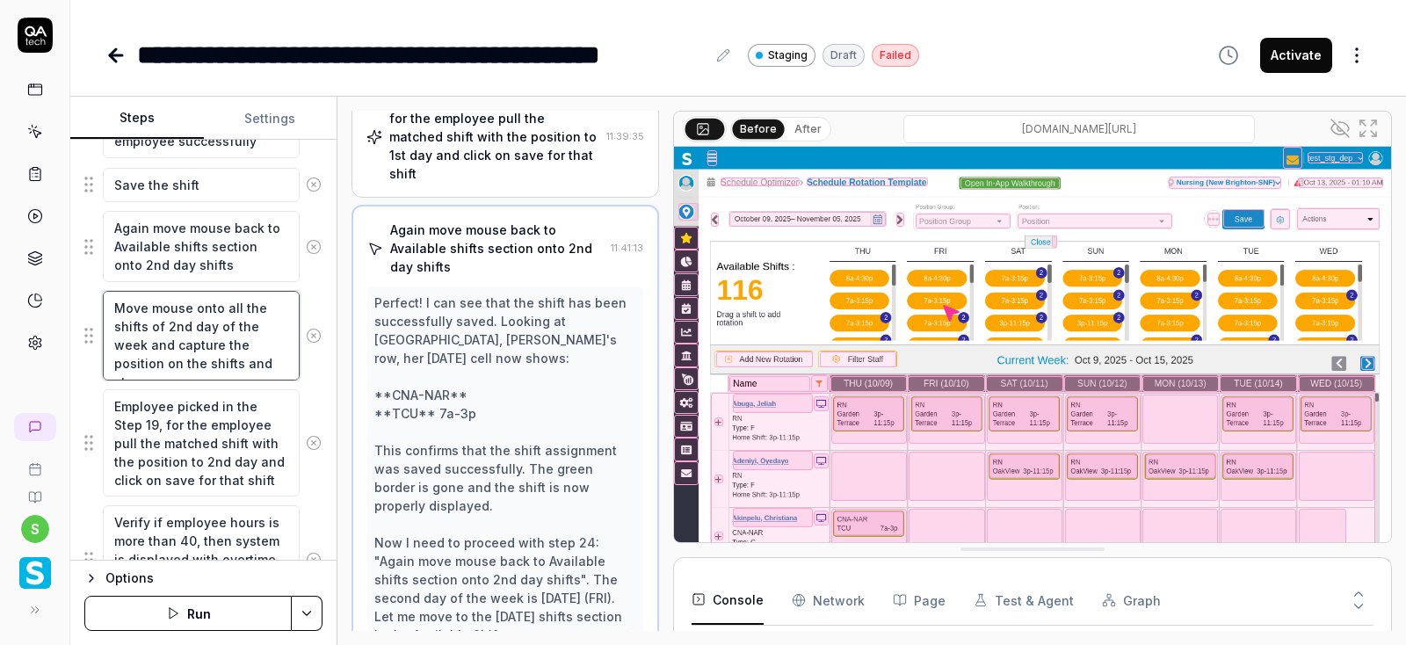
click at [243, 350] on textarea "Move mouse onto all the shifts of 2nd day of the week and capture the position …" at bounding box center [201, 336] width 197 height 90
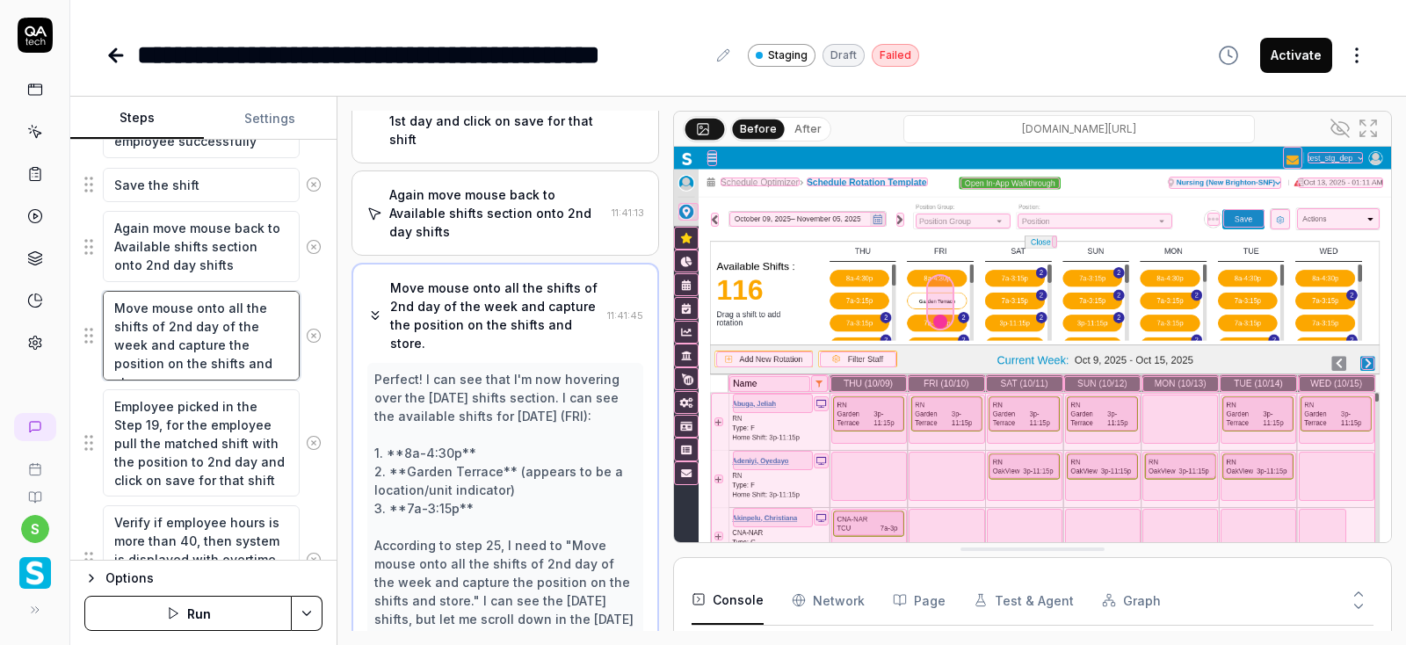
scroll to position [1094, 0]
click at [265, 481] on textarea "Employee picked in the Step 19, for the employee pull the matched shift with th…" at bounding box center [201, 443] width 197 height 108
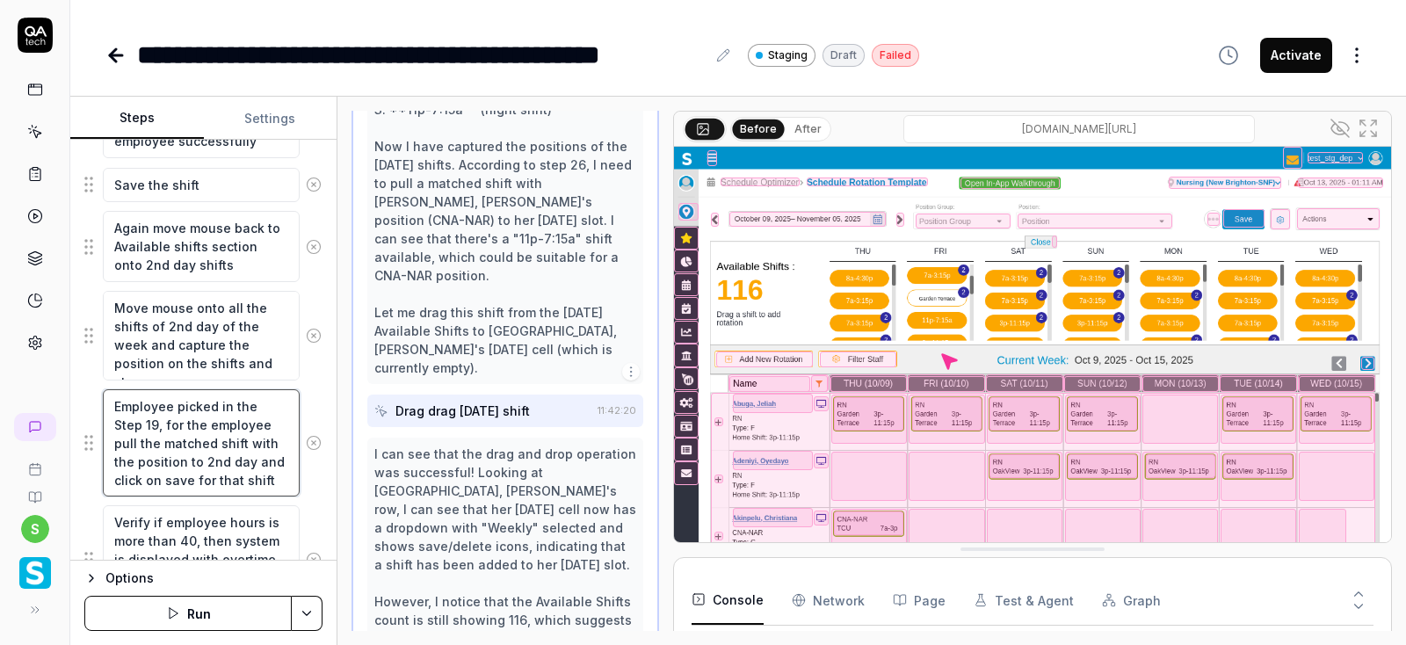
scroll to position [1604, 0]
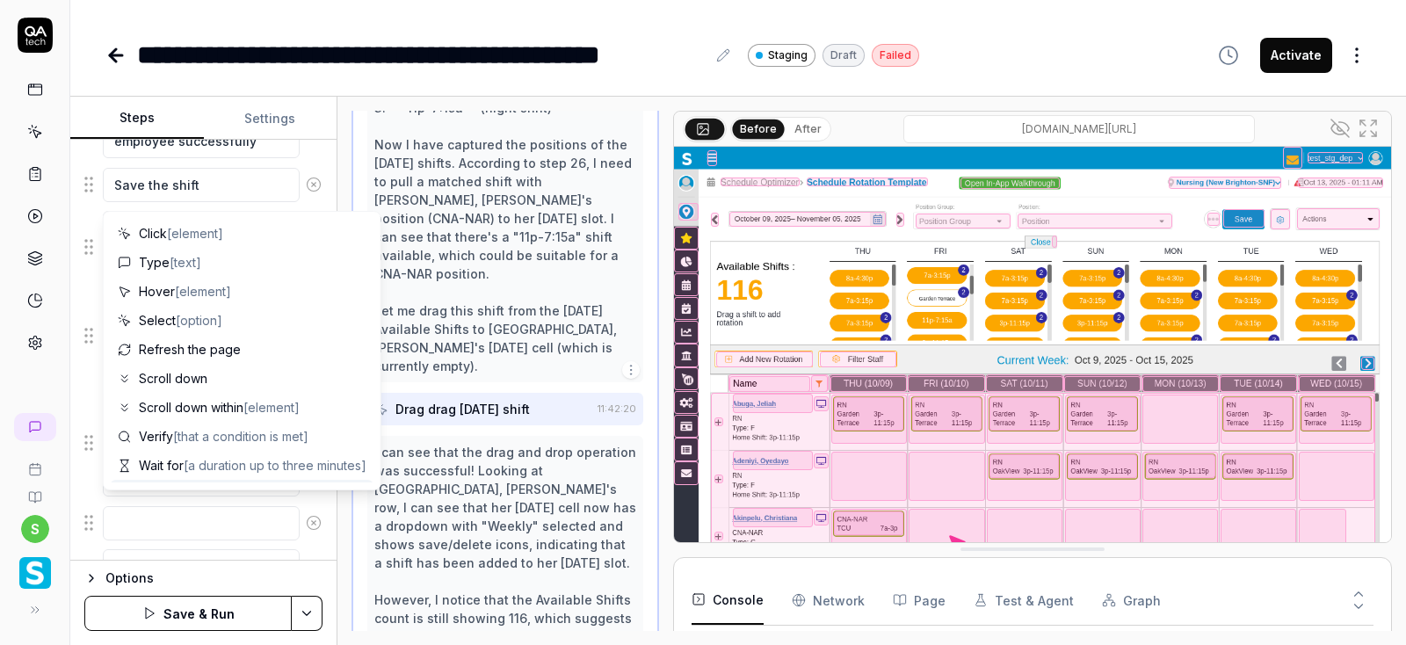
click at [215, 509] on textarea at bounding box center [201, 523] width 197 height 34
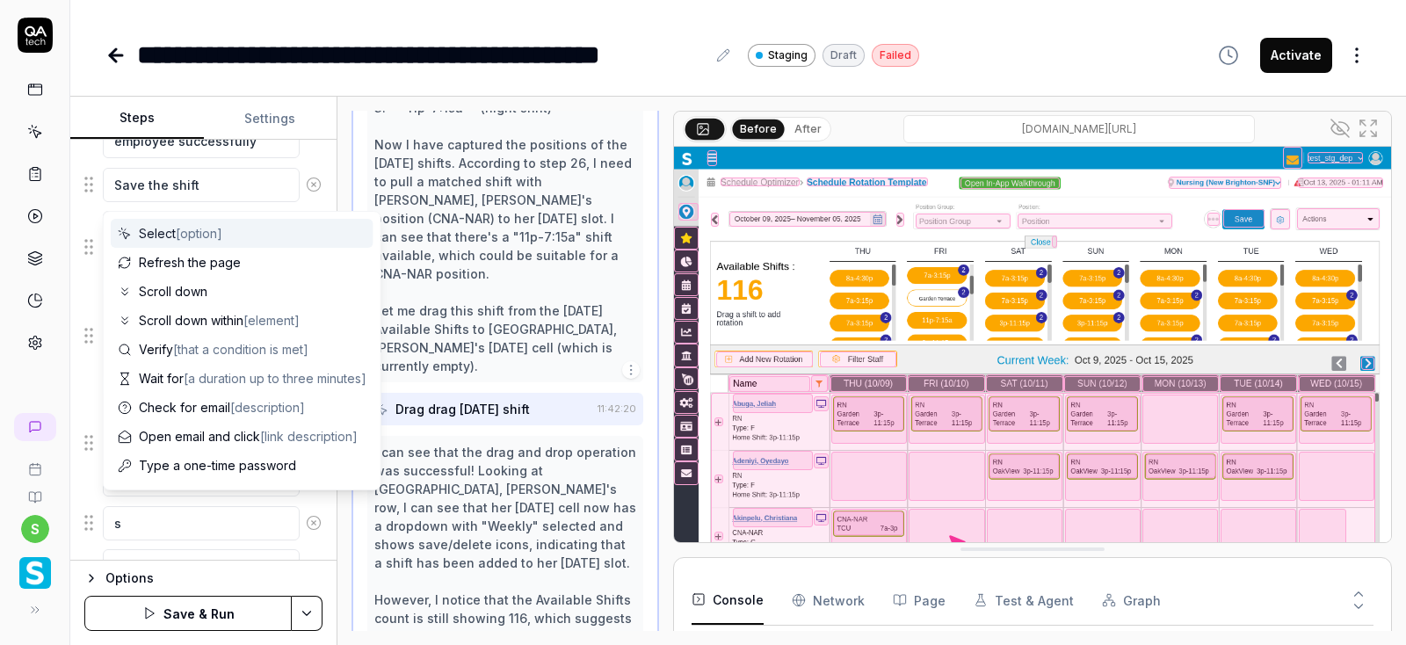
type textarea "s"
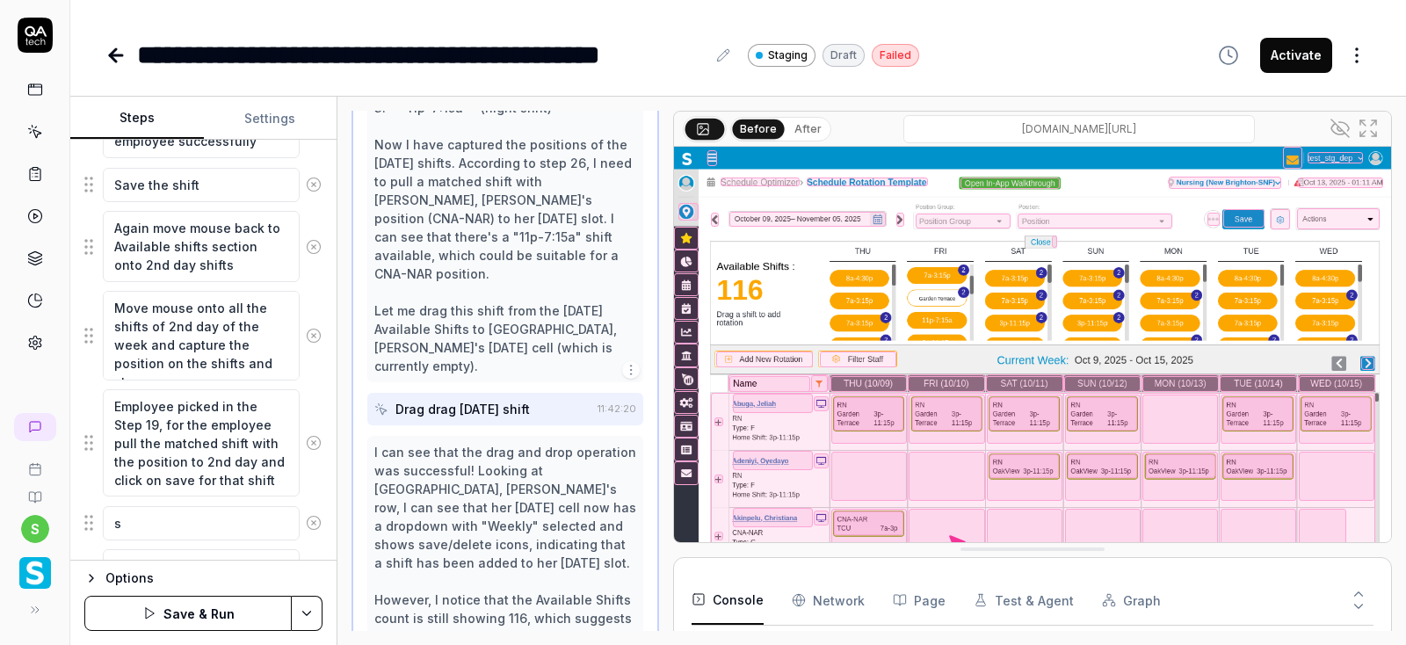
click at [365, 75] on div "**********" at bounding box center [738, 322] width 1336 height 645
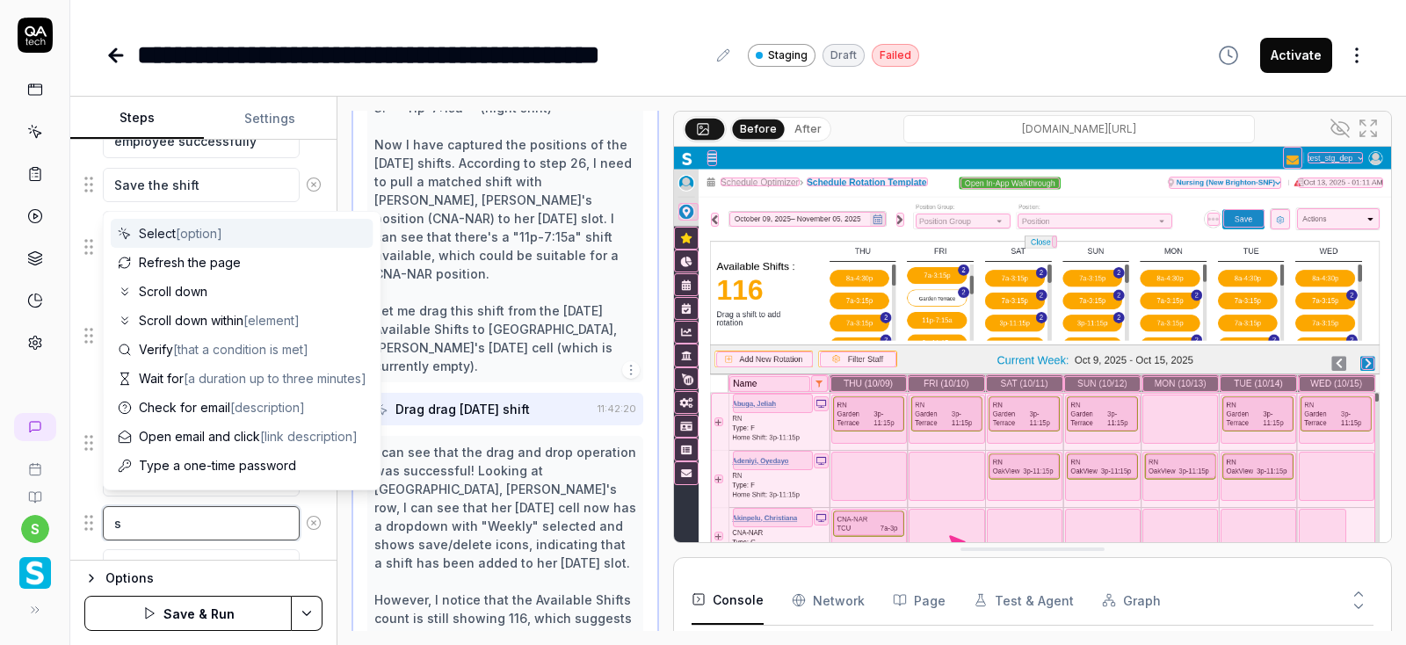
click at [156, 515] on textarea "s" at bounding box center [201, 523] width 197 height 34
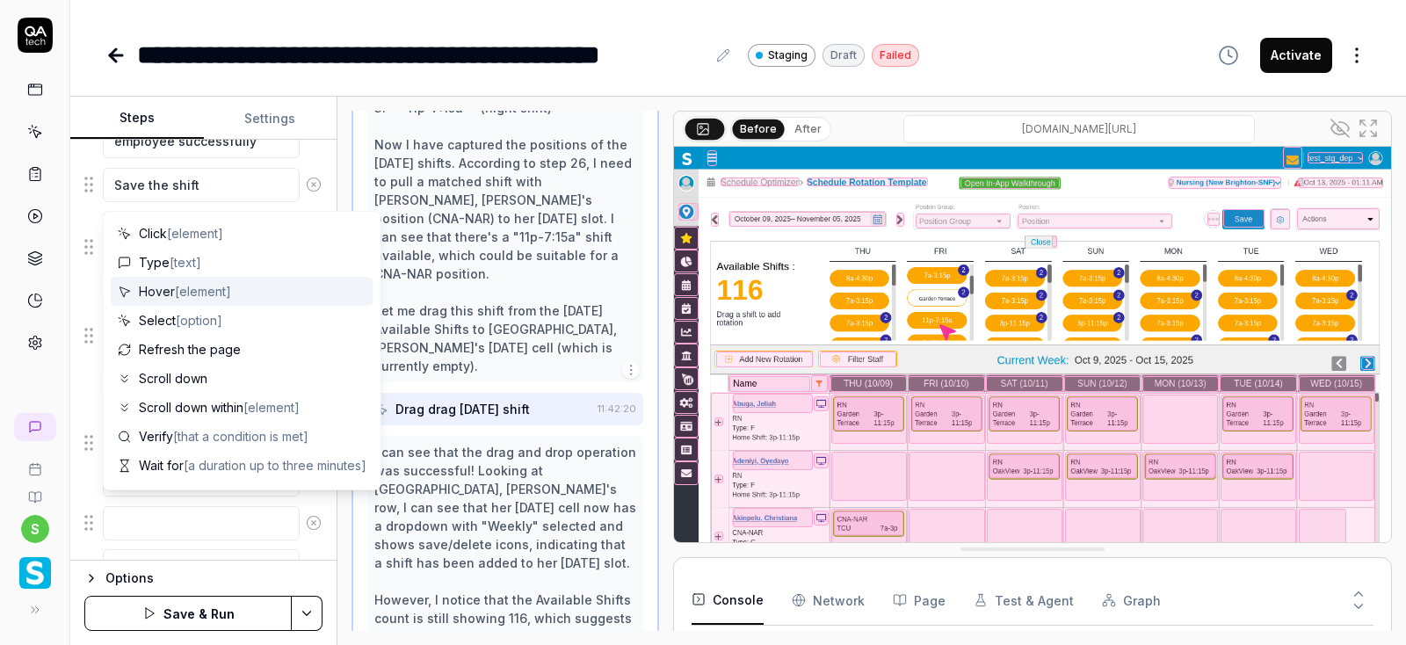
click at [429, 99] on div "Open browser 11:31:48 Staging [URL][DOMAIN_NAME] Move mouse to QA.TT7Q and clic…" at bounding box center [871, 371] width 1069 height 548
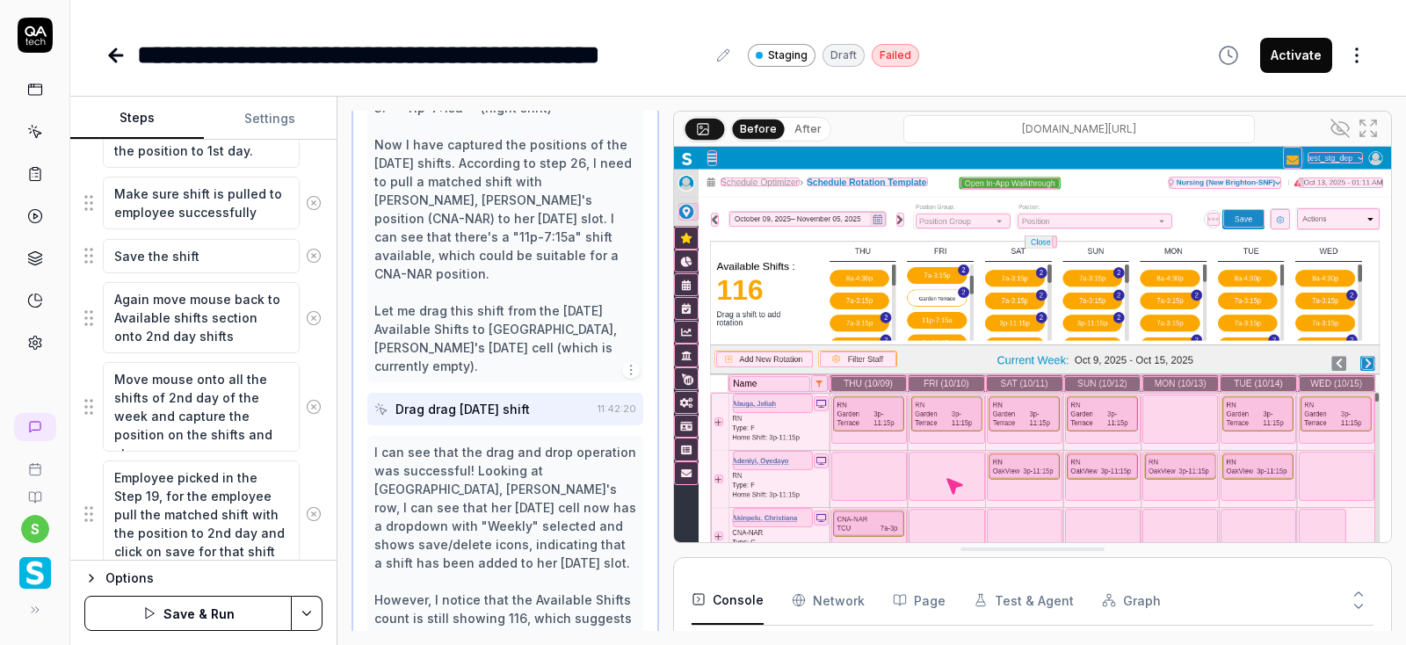
scroll to position [1840, 0]
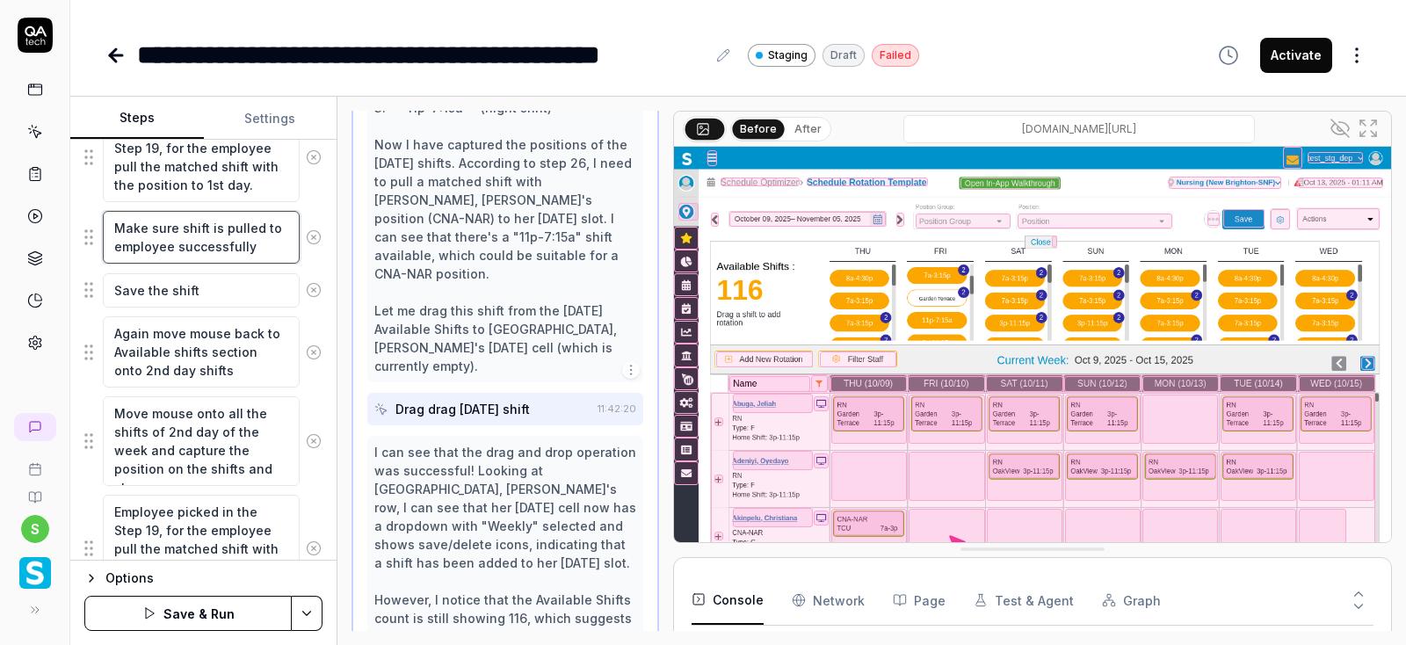
drag, startPoint x: 254, startPoint y: 243, endPoint x: 108, endPoint y: 209, distance: 149.6
click at [108, 211] on textarea "Make sure shift is pulled to employee successfully" at bounding box center [201, 238] width 197 height 54
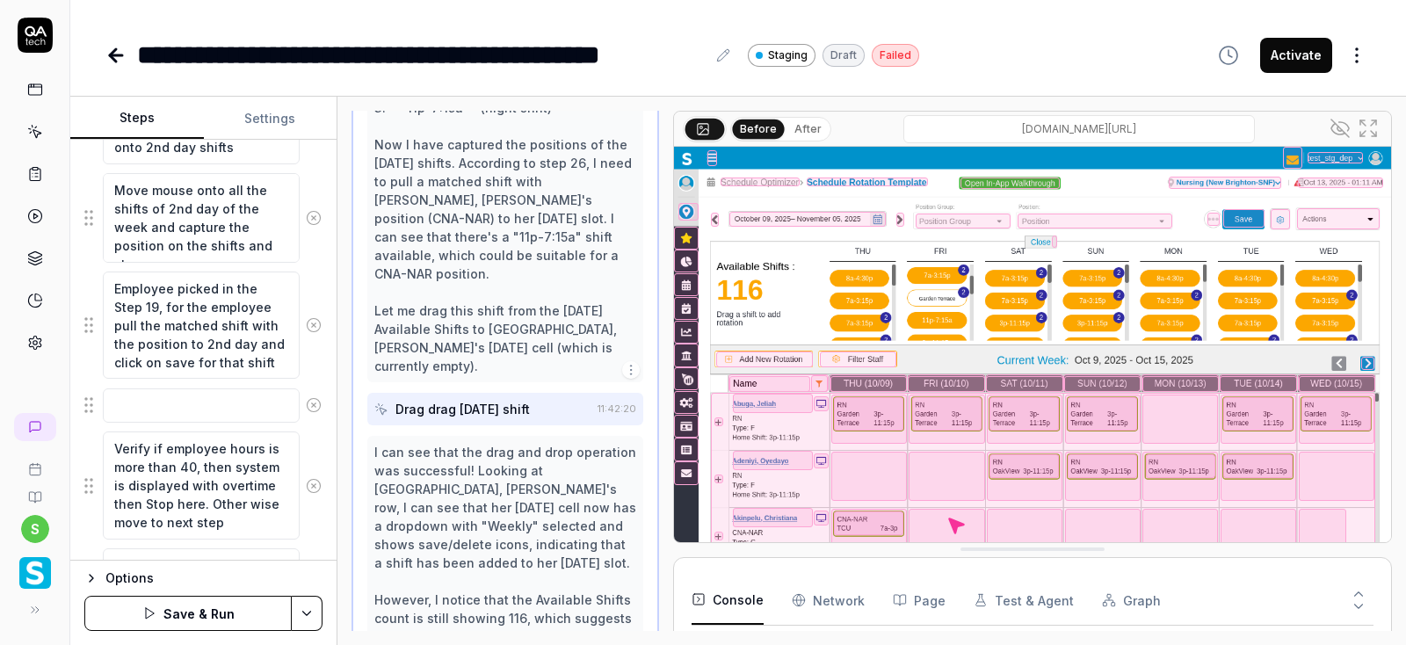
scroll to position [2156, 0]
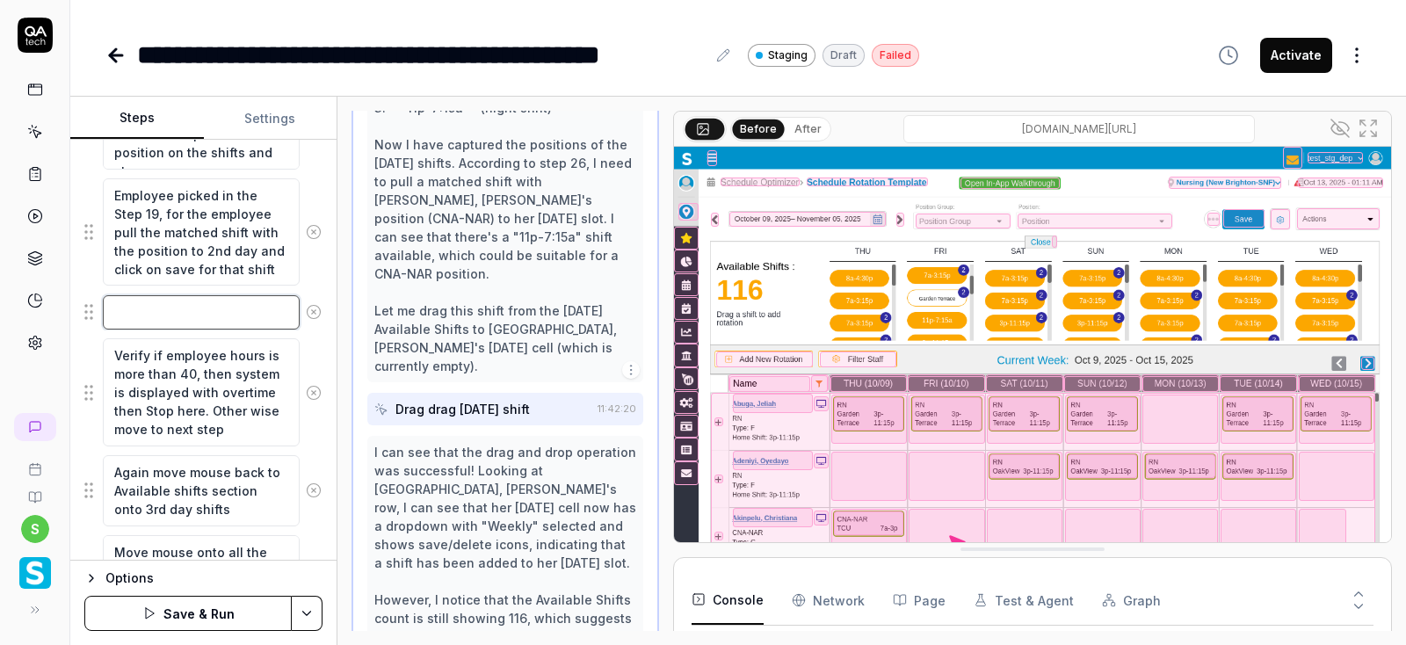
click at [151, 295] on textarea at bounding box center [201, 312] width 197 height 34
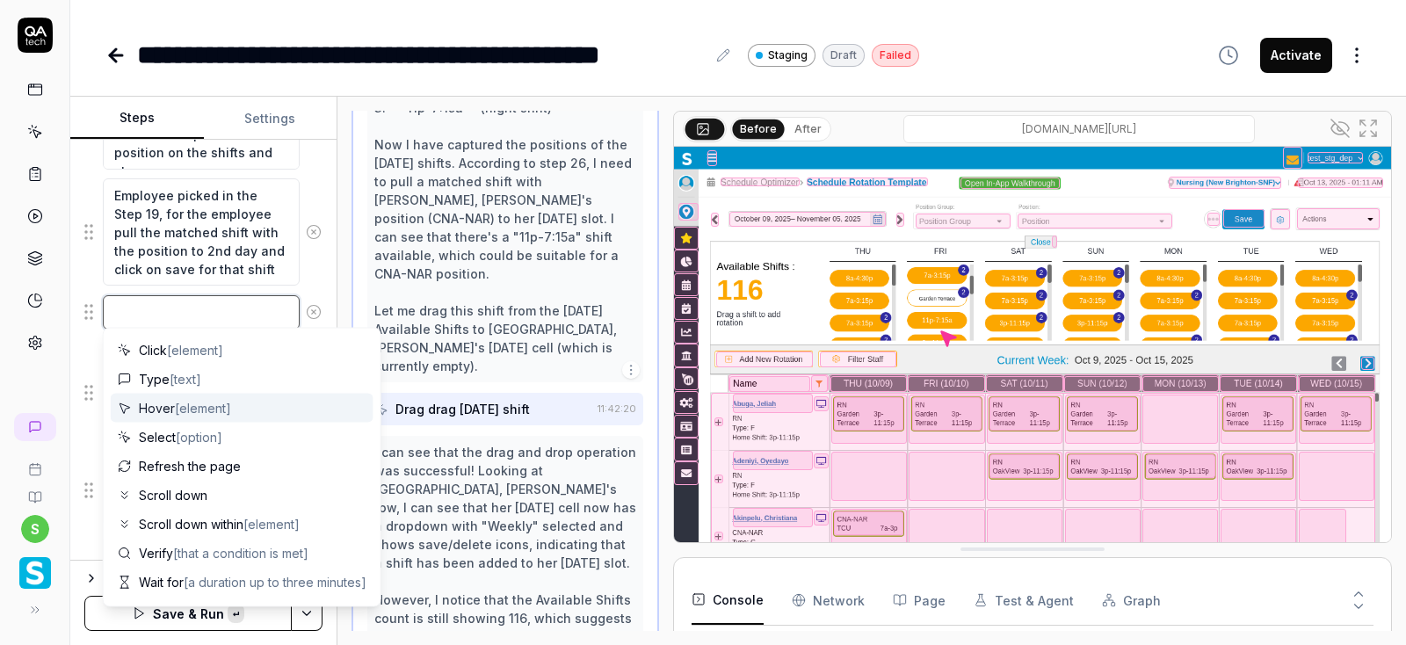
paste textarea "Make sure shift is pulled to employee successfully"
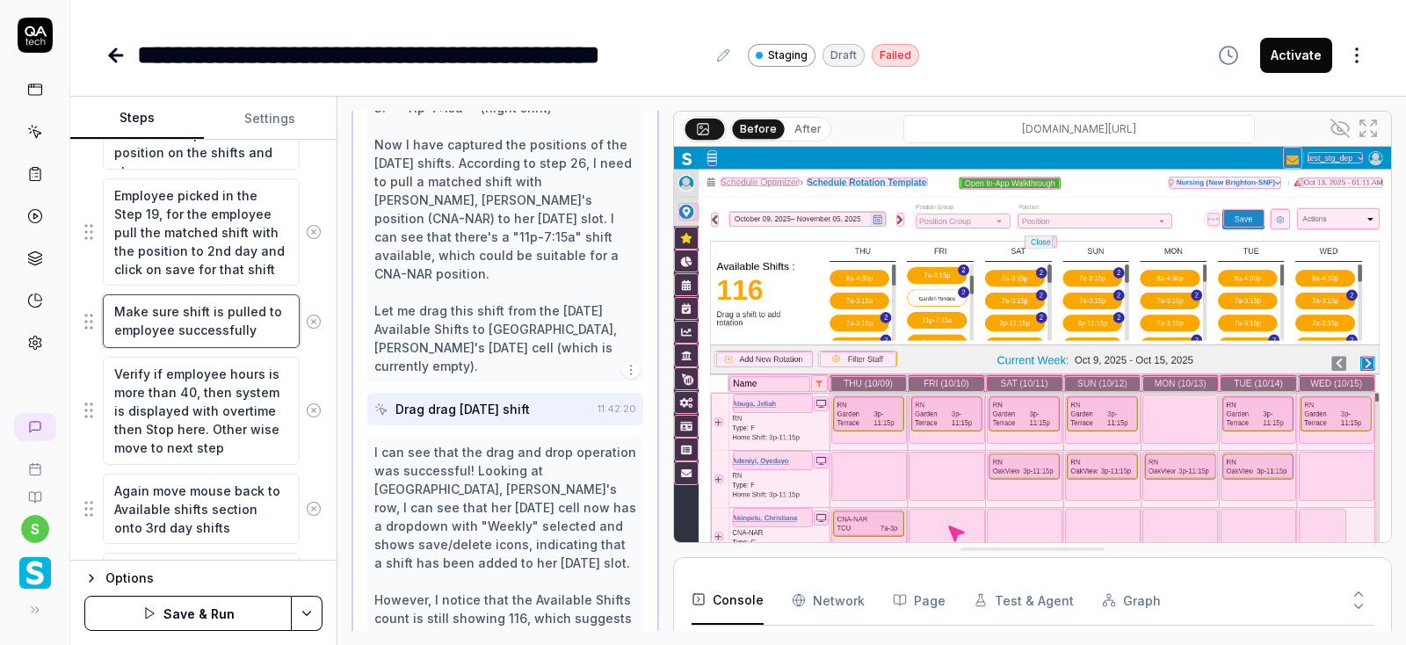
click at [178, 304] on textarea "Make sure shift is pulled to employee successfully" at bounding box center [201, 321] width 197 height 54
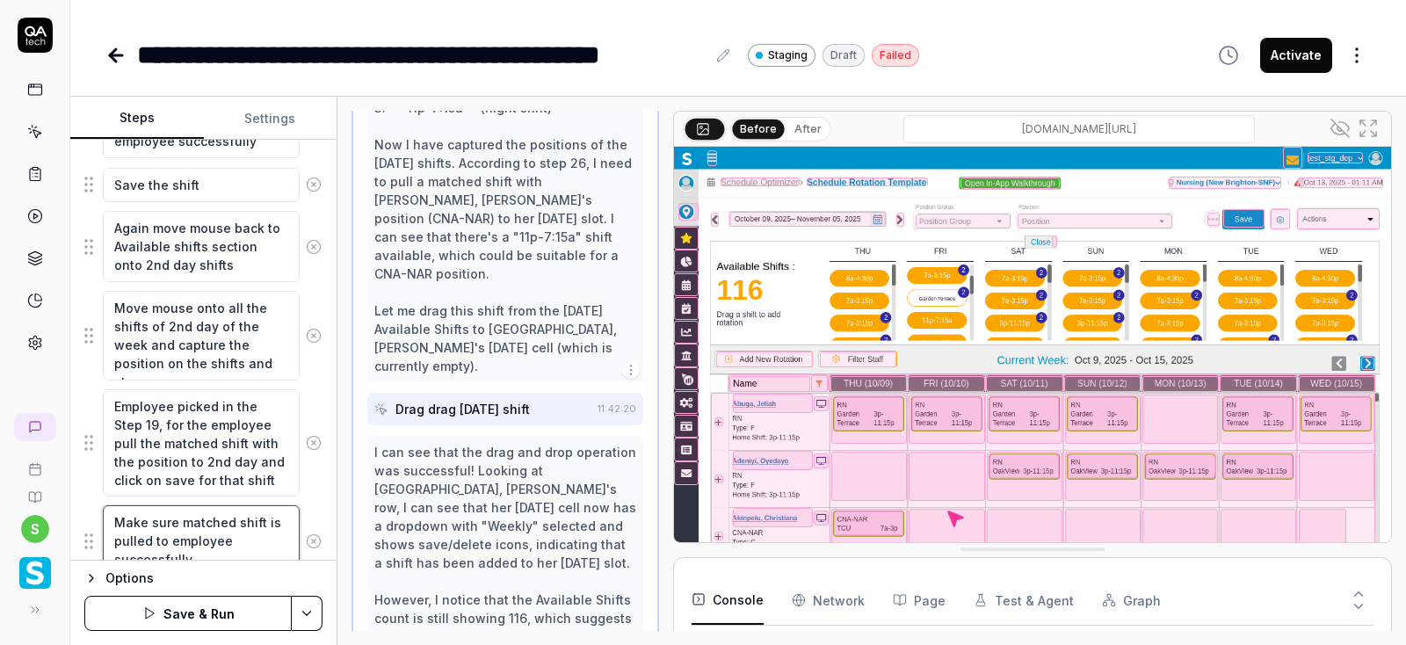
scroll to position [1840, 0]
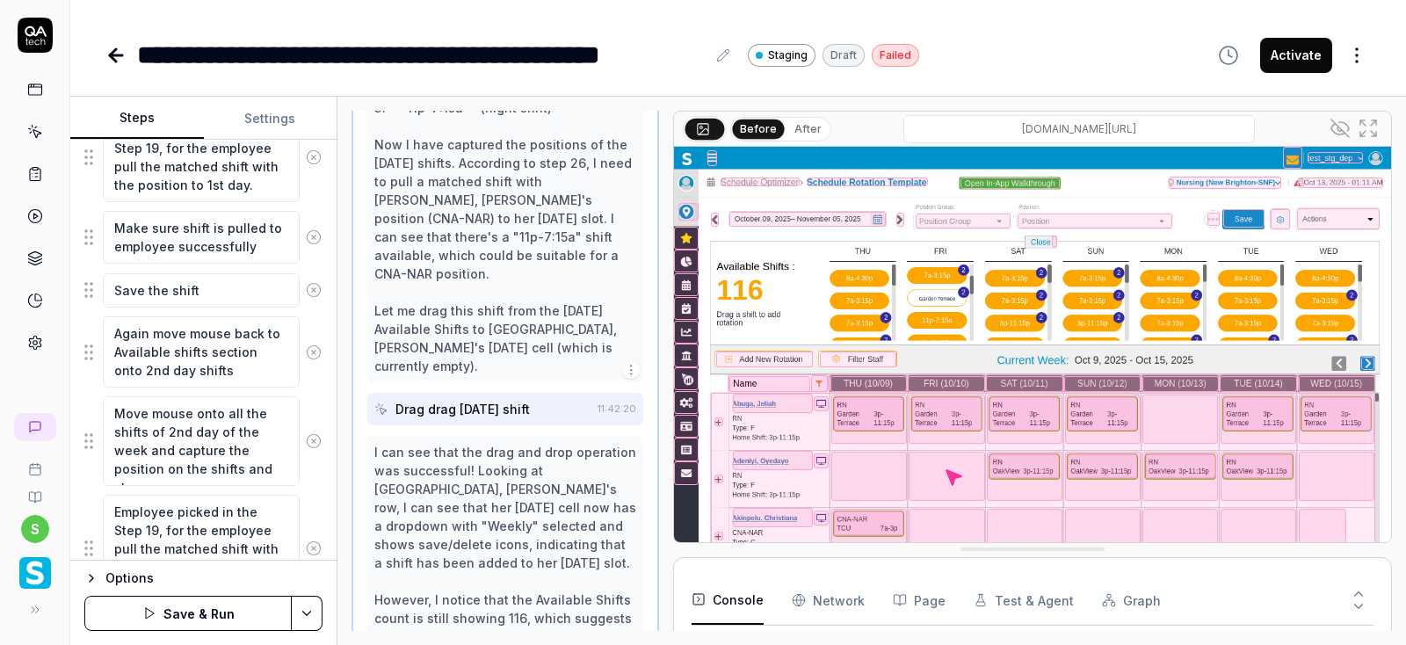
type textarea "Make sure matched shift is pulled to employee successfully"
click at [176, 218] on textarea "Make sure shift is pulled to employee successfully" at bounding box center [201, 238] width 197 height 54
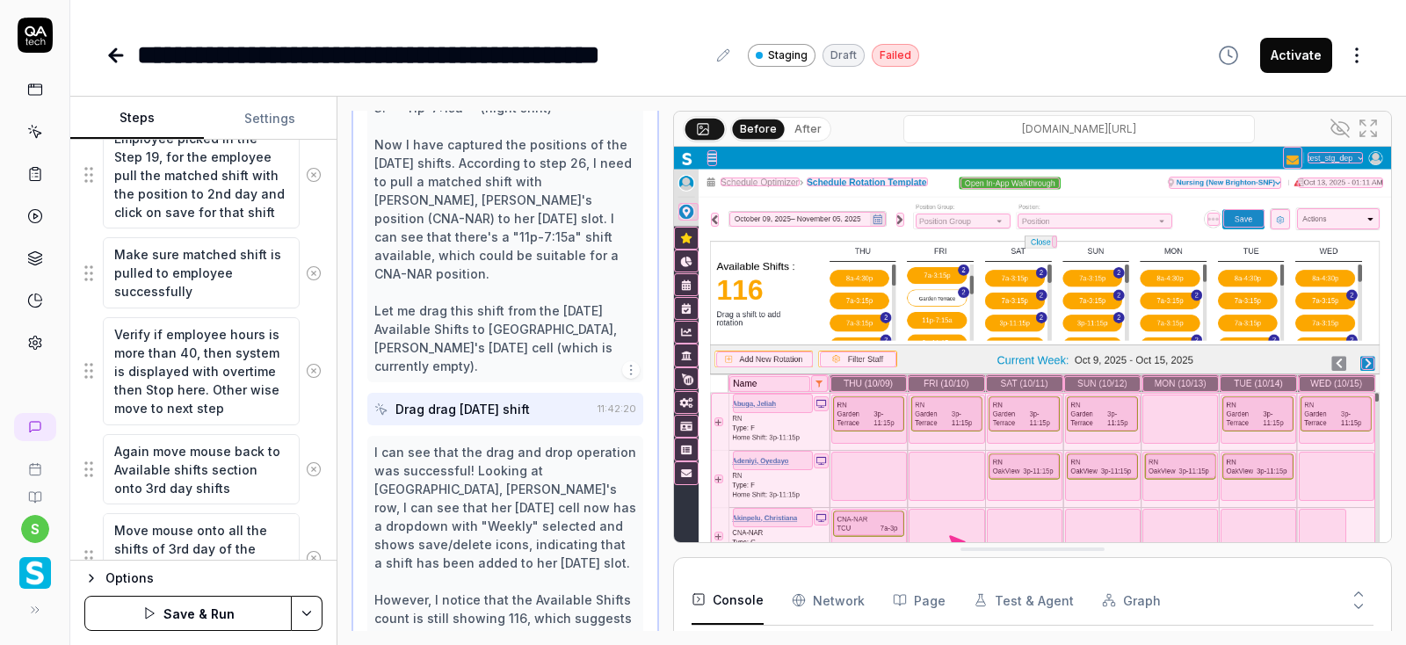
scroll to position [2262, 0]
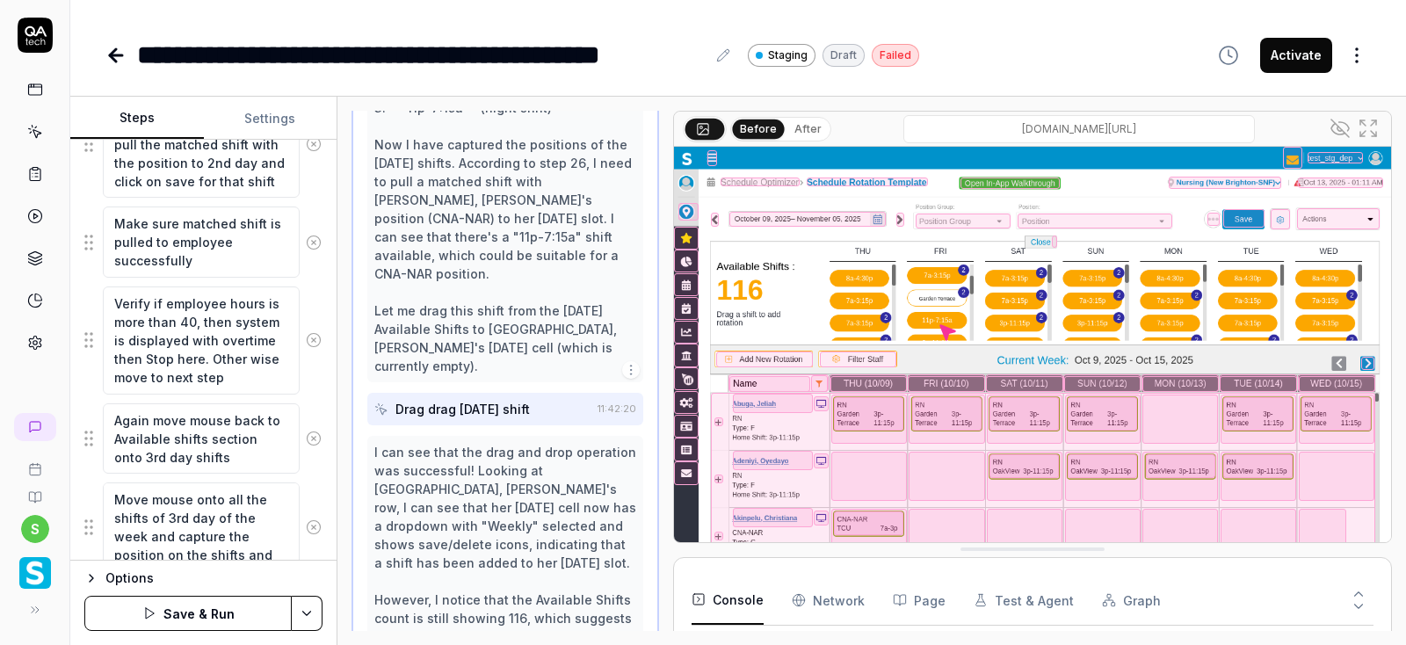
type textarea "Make sure matched shift is pulled to employee successfully"
click at [224, 260] on textarea "Make sure matched shift is pulled to employee successfully" at bounding box center [201, 242] width 197 height 71
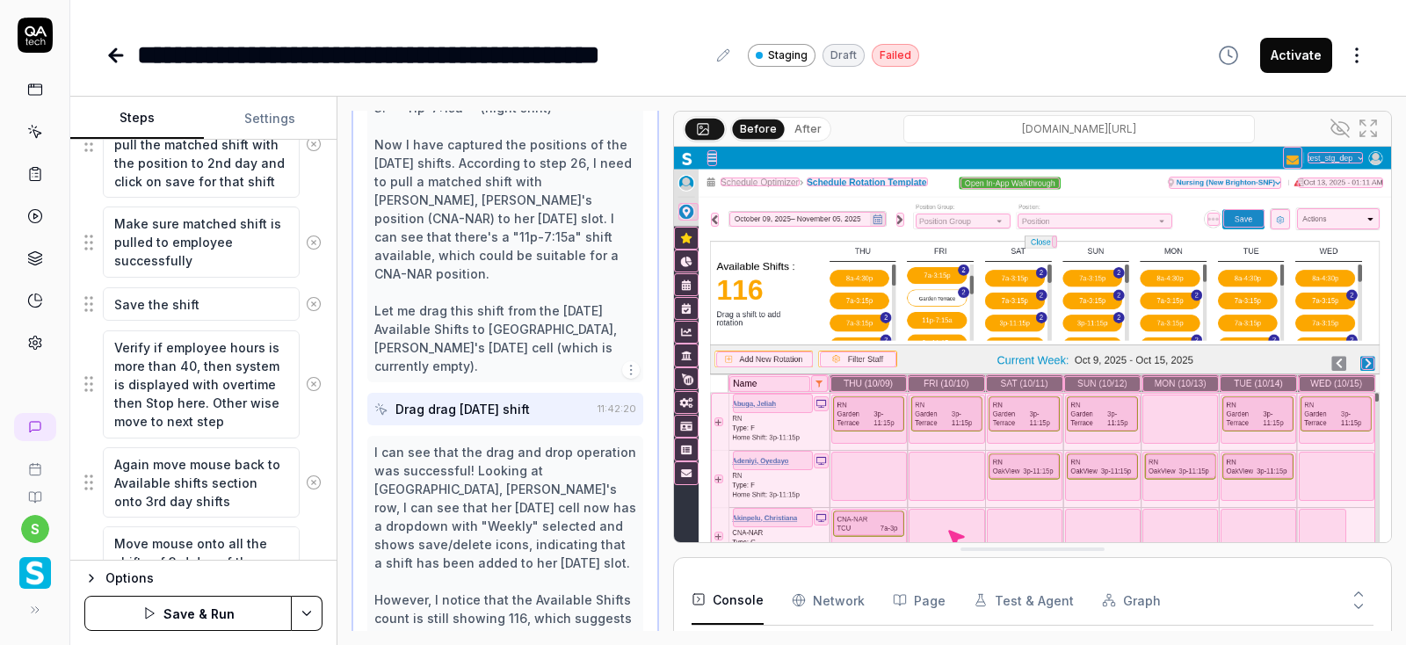
type textarea "Save the shift"
click at [308, 622] on html "**********" at bounding box center [703, 322] width 1406 height 645
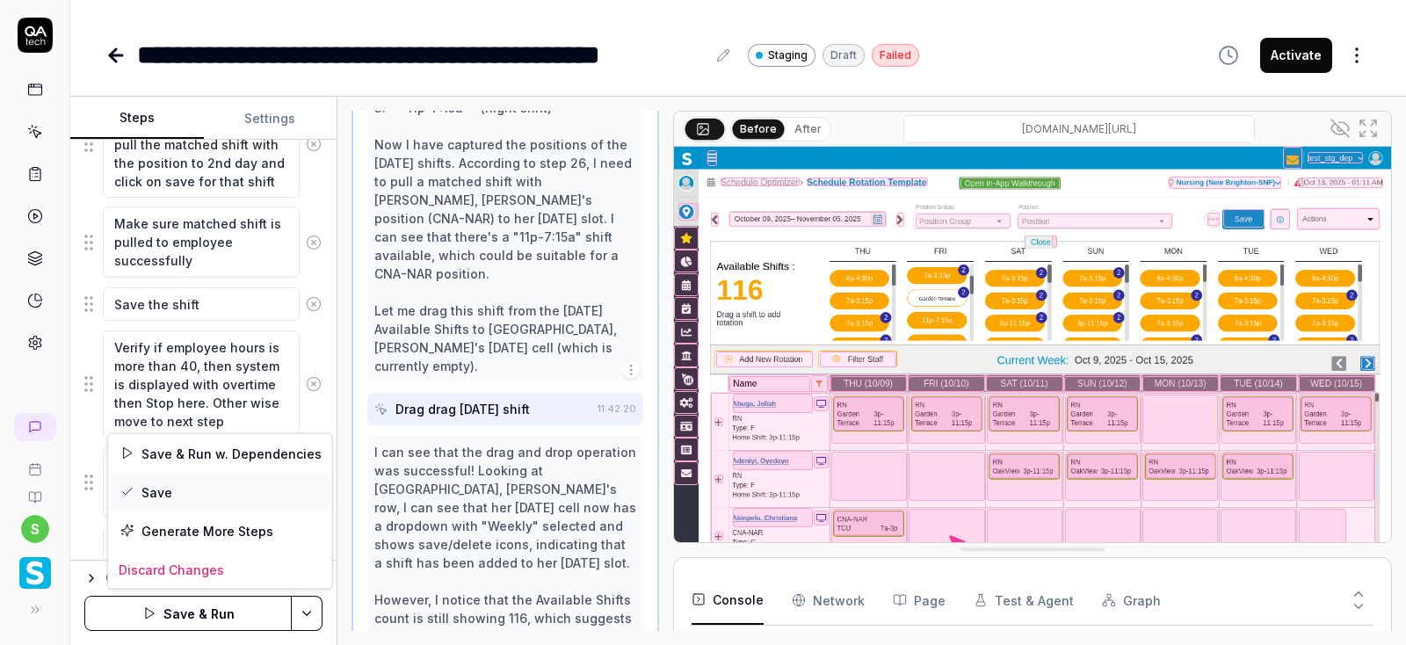
click at [168, 489] on div "Save" at bounding box center [220, 492] width 224 height 39
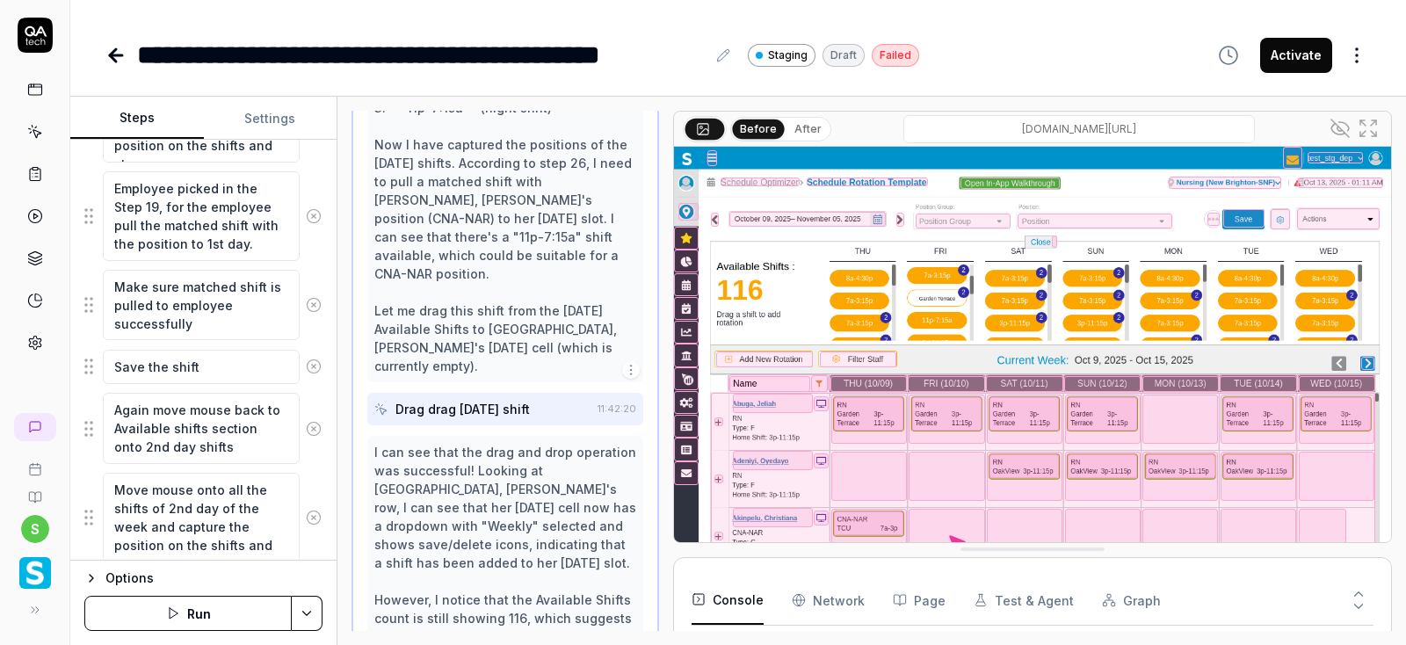
scroll to position [1745, 0]
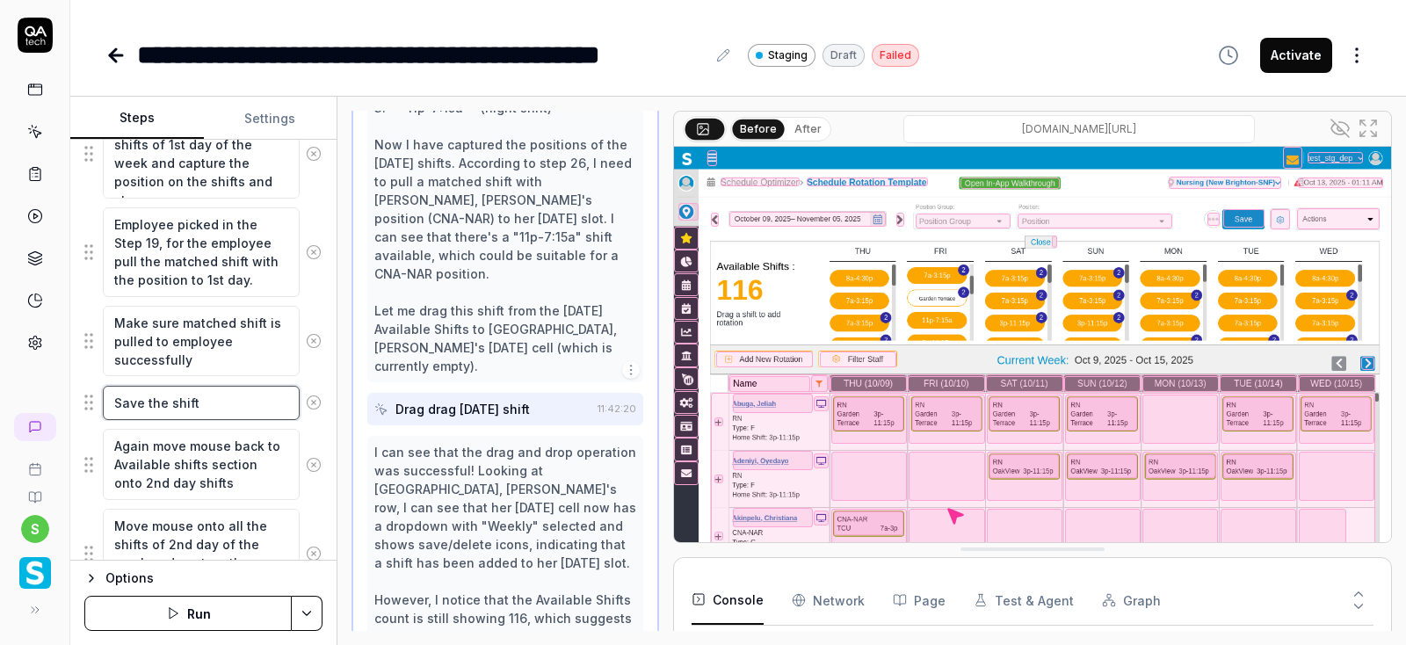
click at [237, 397] on textarea "Save the shift" at bounding box center [201, 403] width 197 height 34
drag, startPoint x: 259, startPoint y: 475, endPoint x: 163, endPoint y: 451, distance: 98.9
click at [163, 451] on textarea "Verify if hours are greater than 40. If hours not greater than 40 move to next" at bounding box center [201, 464] width 197 height 71
click at [266, 475] on textarea "Verify if hours are greater than 40. If hours not greater than 40 move to next" at bounding box center [201, 464] width 197 height 71
type textarea "Verify if hours are greater than 40. If hours not greater than 40 move to next"
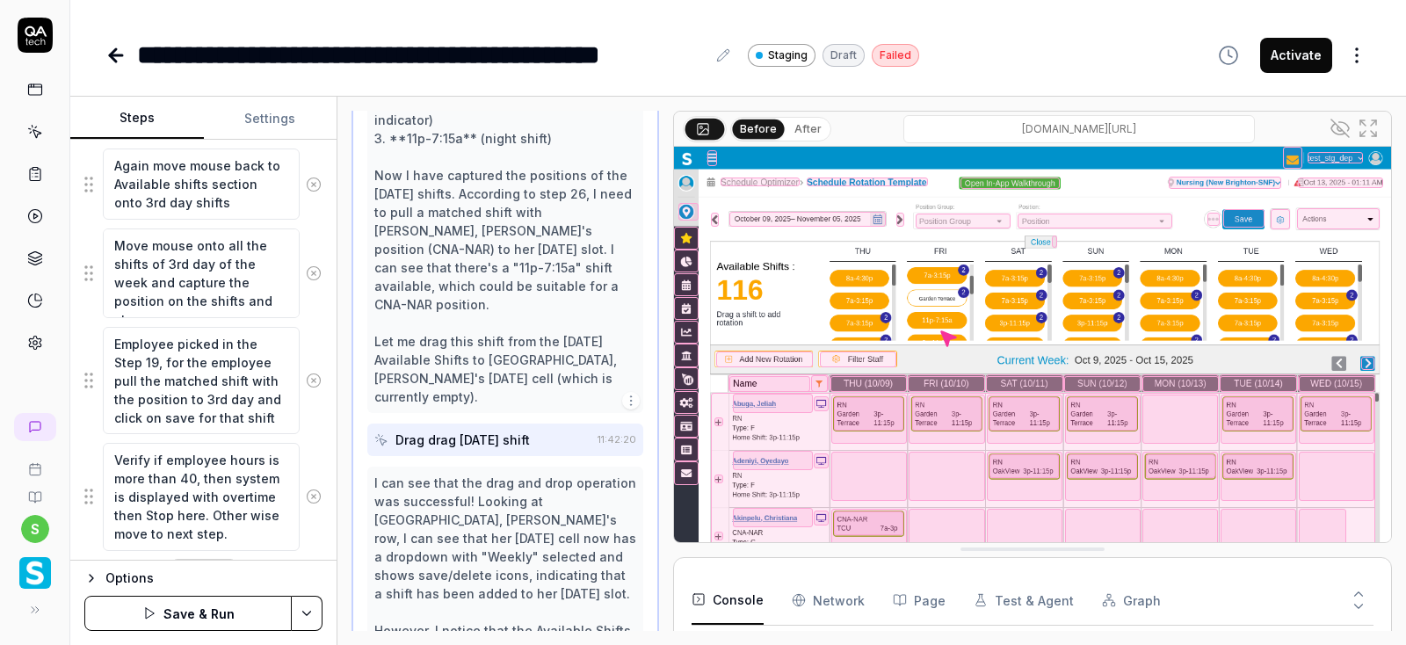
scroll to position [2674, 0]
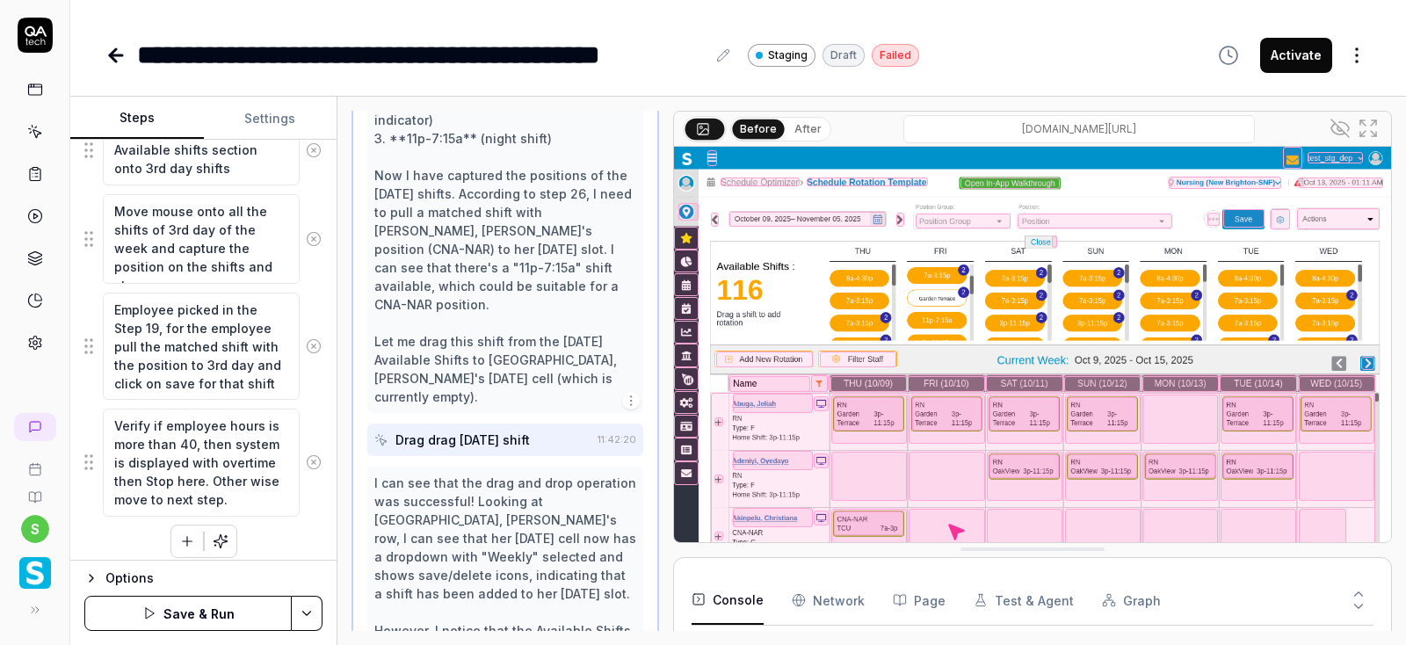
click at [313, 454] on icon at bounding box center [314, 462] width 16 height 16
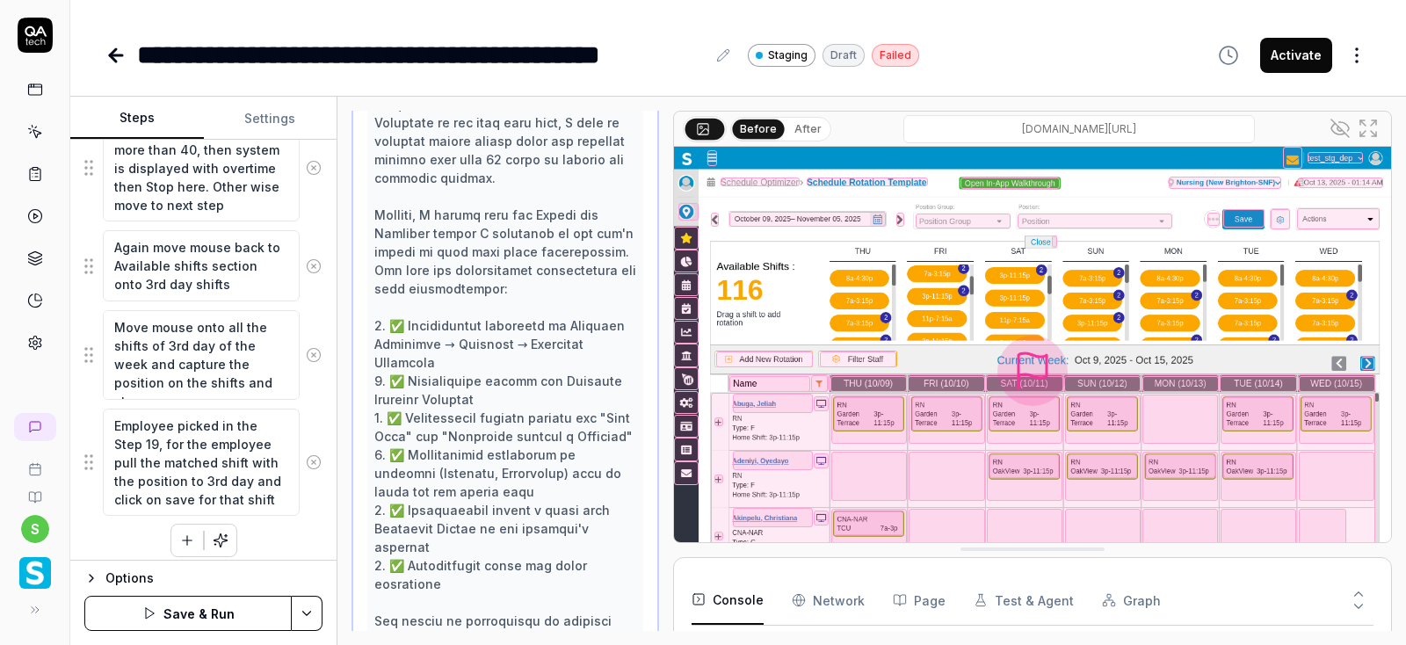
scroll to position [2403, 0]
click at [315, 350] on icon at bounding box center [314, 355] width 16 height 16
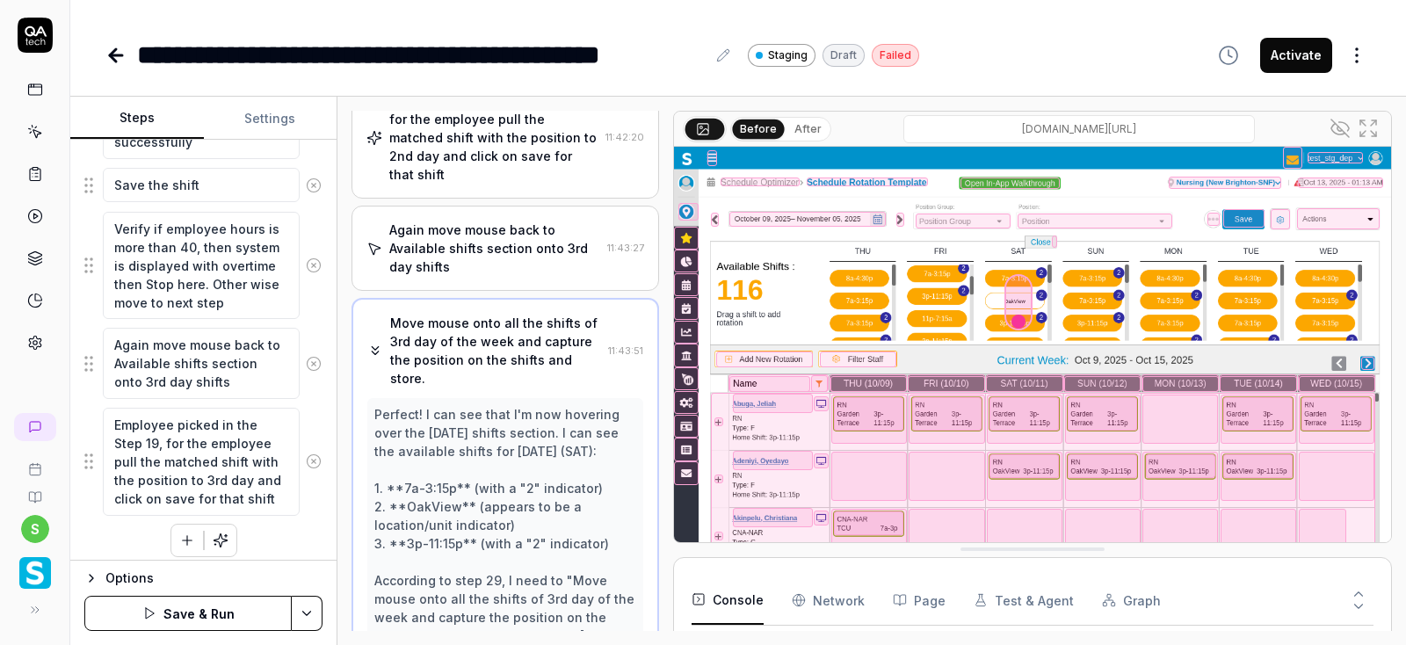
scroll to position [1388, 0]
click at [316, 453] on icon at bounding box center [314, 461] width 16 height 16
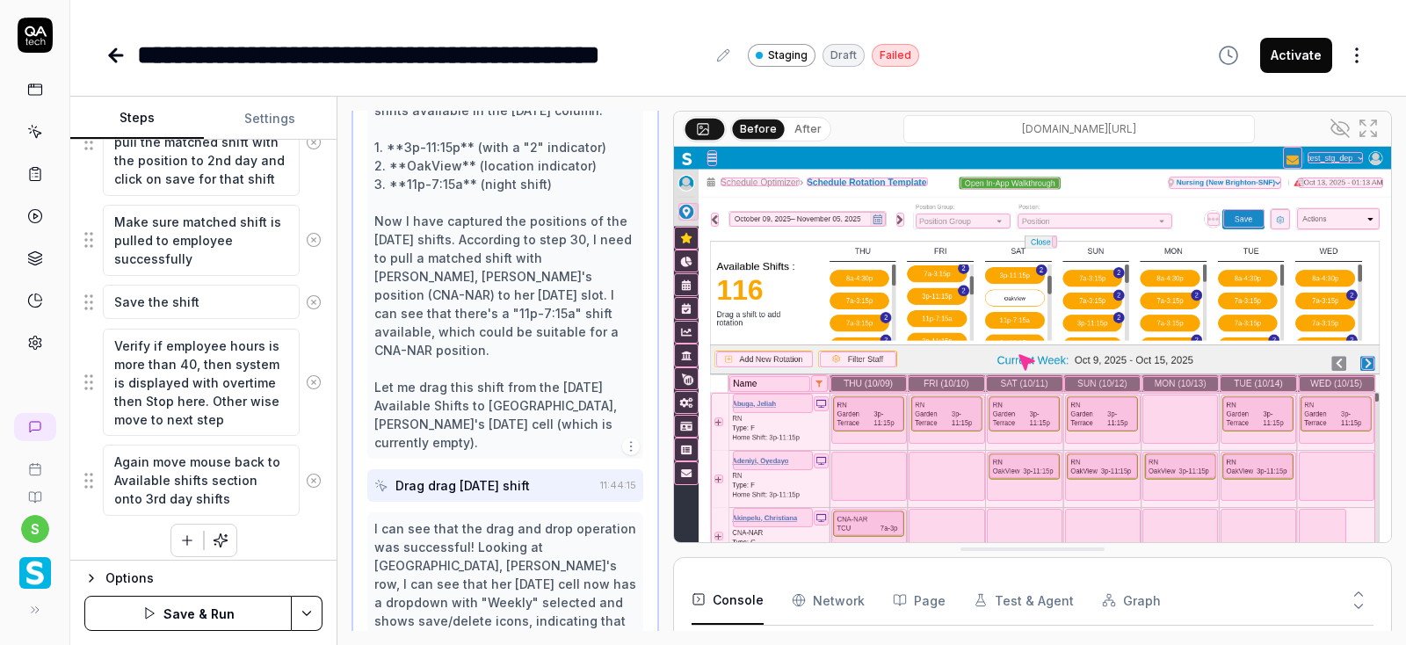
scroll to position [1843, 0]
click at [316, 374] on icon at bounding box center [314, 382] width 16 height 16
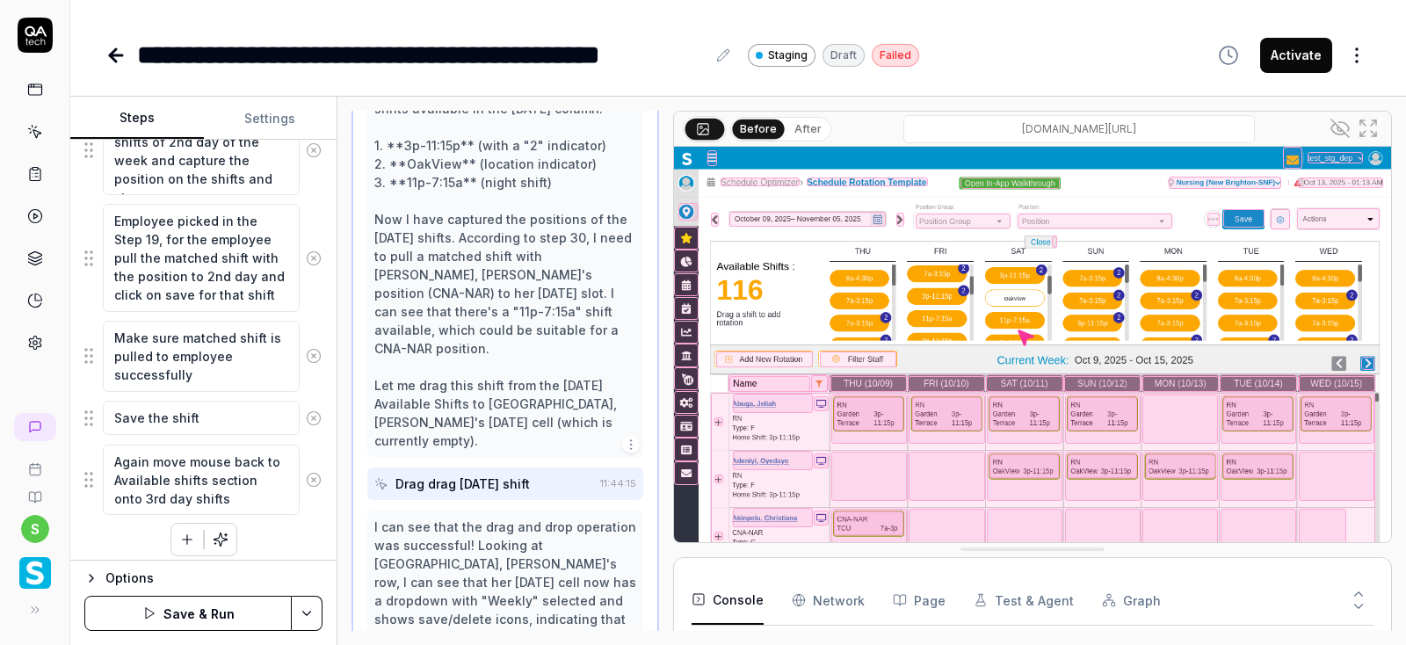
click at [312, 473] on icon at bounding box center [314, 480] width 16 height 16
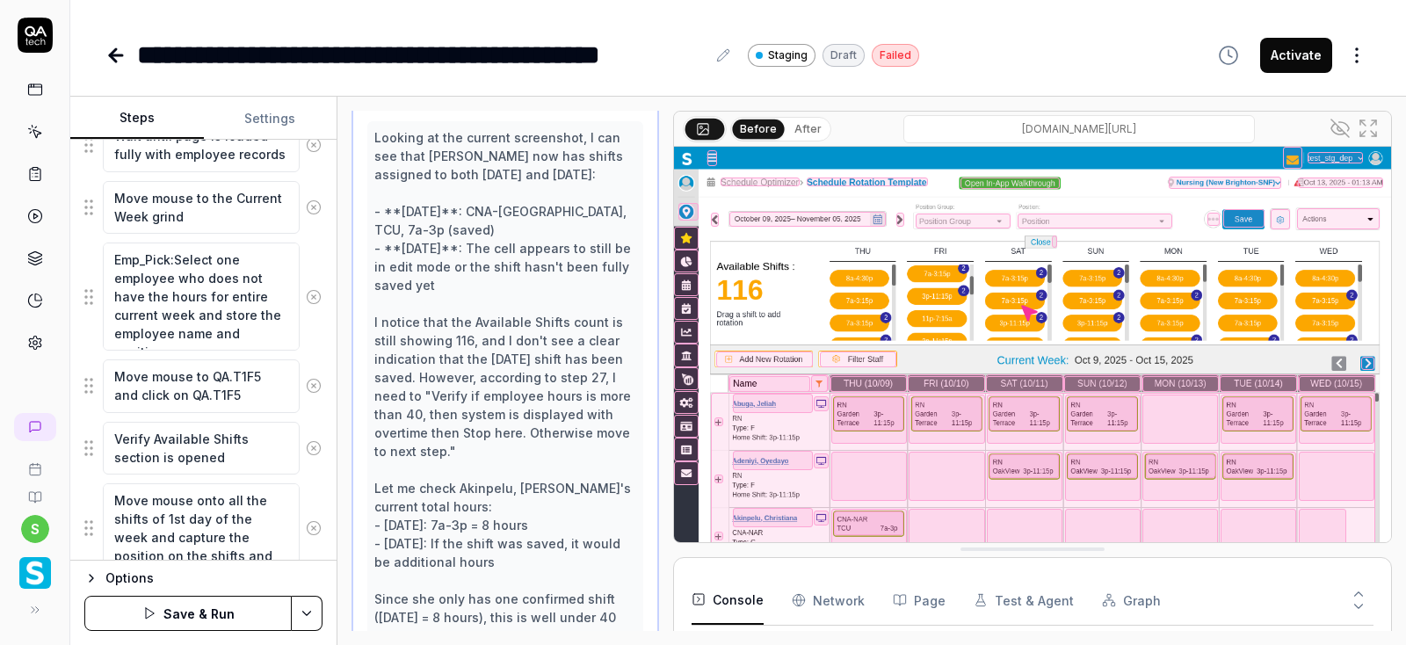
scroll to position [1476, 0]
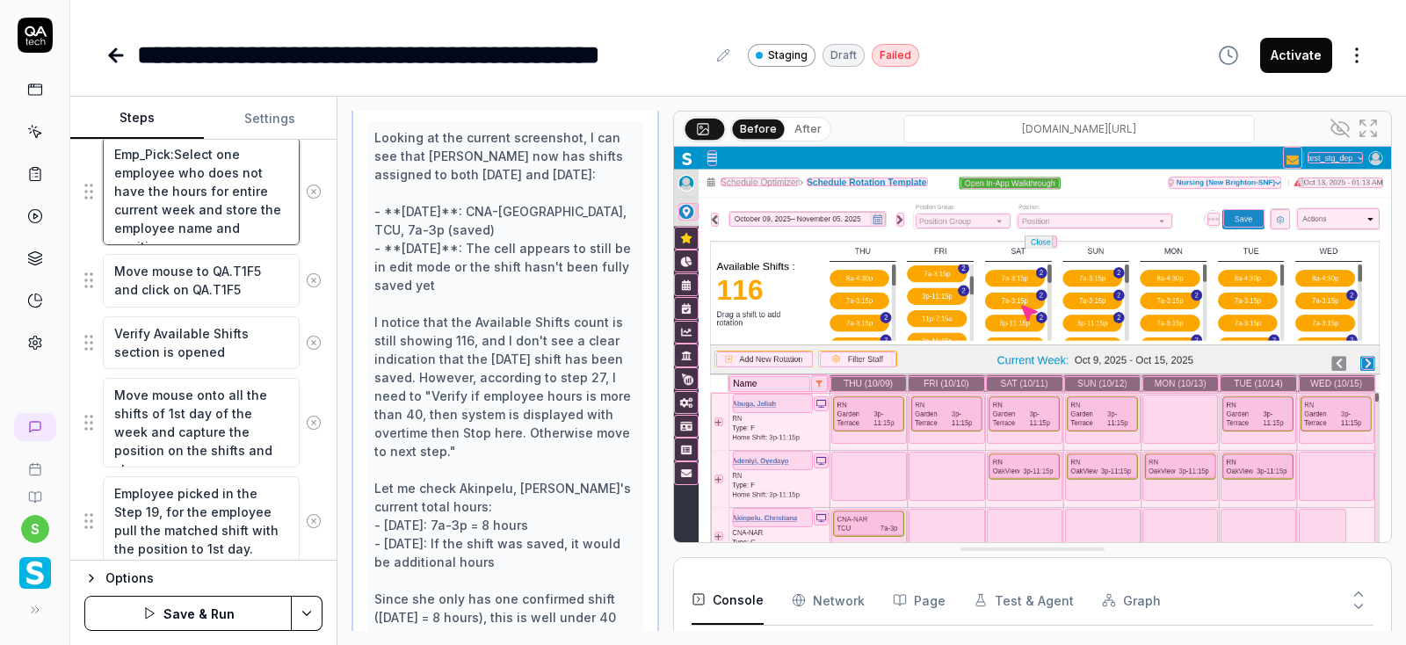
drag, startPoint x: 195, startPoint y: 187, endPoint x: 149, endPoint y: 203, distance: 48.4
click at [149, 203] on textarea "Emp_Pick:Select one employee who does not have the hours for entire current wee…" at bounding box center [201, 191] width 197 height 108
click at [161, 227] on textarea "Emp_Pick:Select one employee who does not have the hours for one are two days a…" at bounding box center [201, 191] width 197 height 108
drag, startPoint x: 199, startPoint y: 229, endPoint x: 605, endPoint y: 254, distance: 406.7
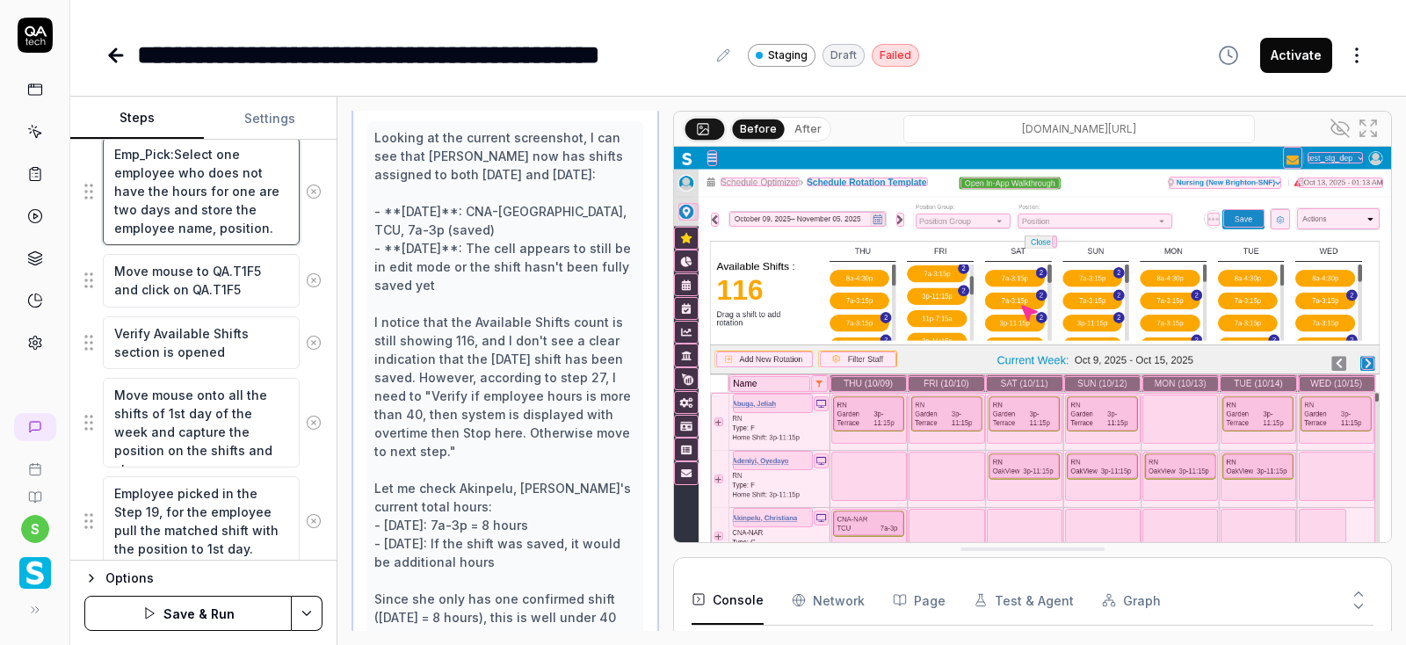
click at [200, 229] on textarea "Emp_Pick:Select one employee who does not have the hours for one are two days a…" at bounding box center [201, 191] width 197 height 108
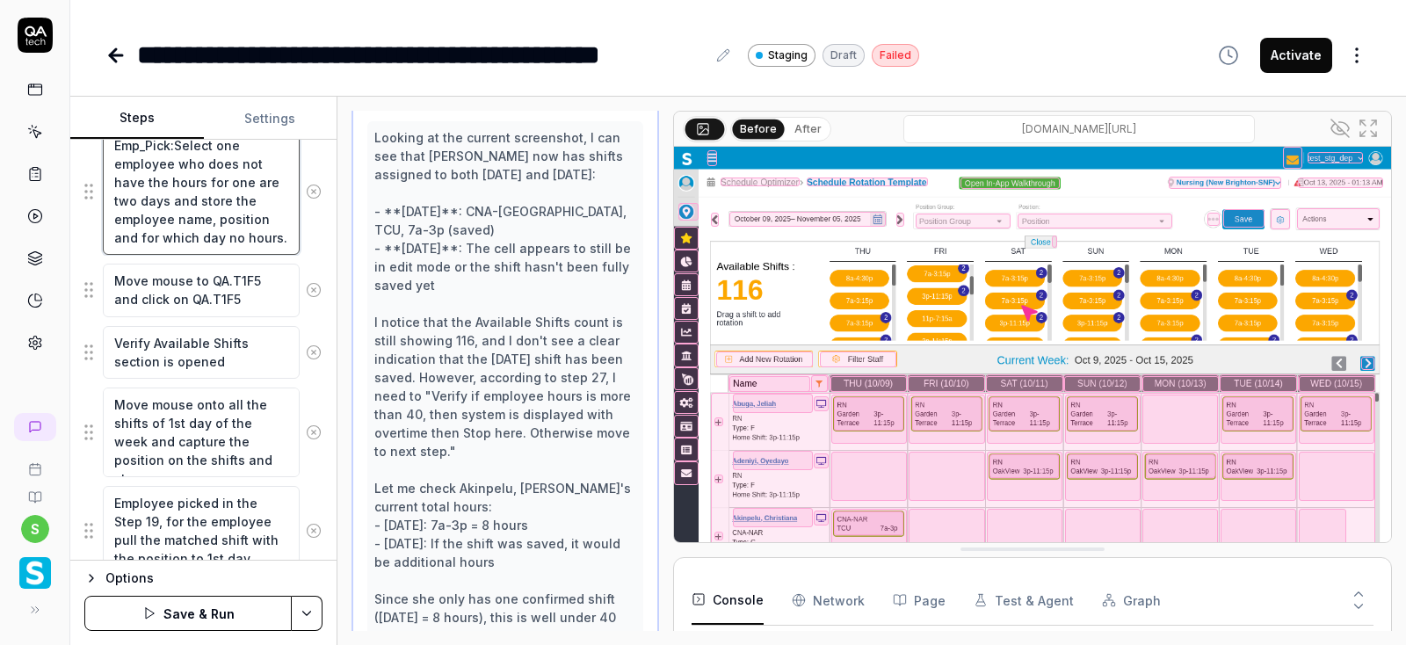
type textarea "Emp_Pick:Select one employee who does not have the hours for one are two days a…"
click at [310, 617] on html "**********" at bounding box center [703, 322] width 1406 height 645
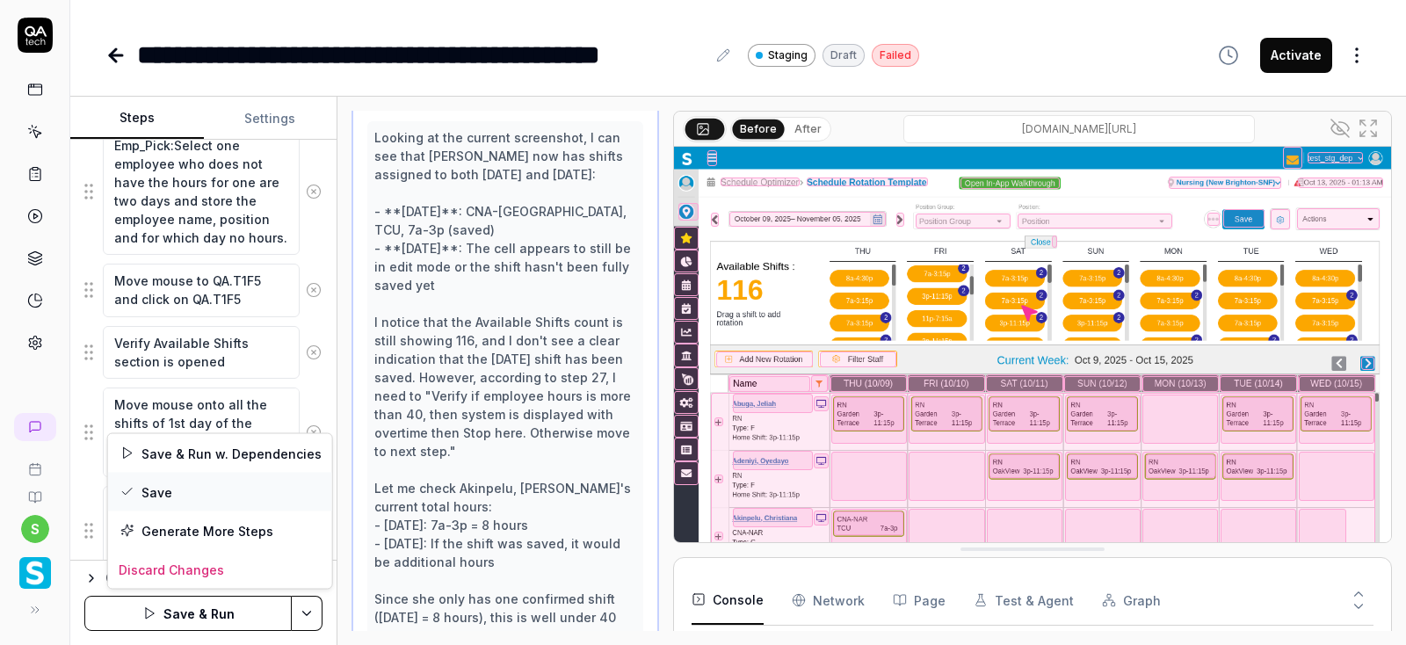
click at [165, 483] on div "Save" at bounding box center [220, 492] width 224 height 39
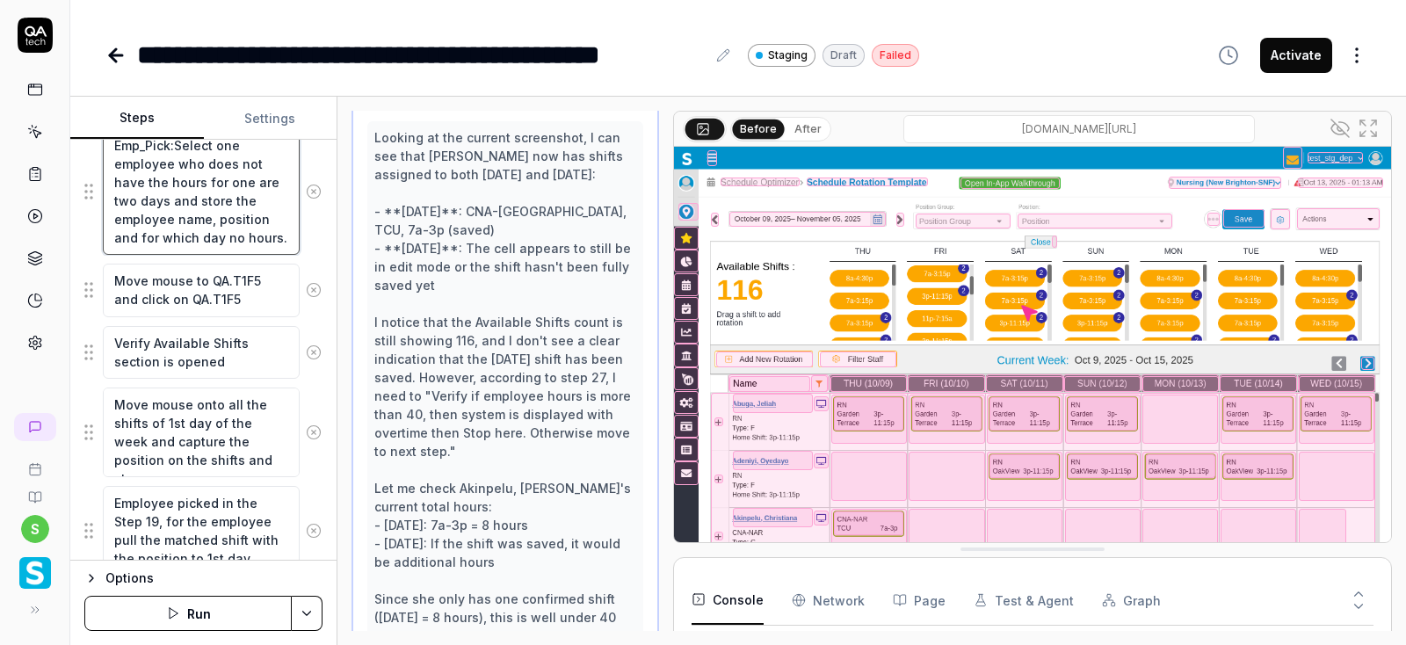
click at [191, 236] on textarea "Emp_Pick:Select one employee who does not have the hours for one are two days a…" at bounding box center [201, 191] width 197 height 127
type textarea "Emp_Pick:Select one employee who does not have the hours for one are two days a…"
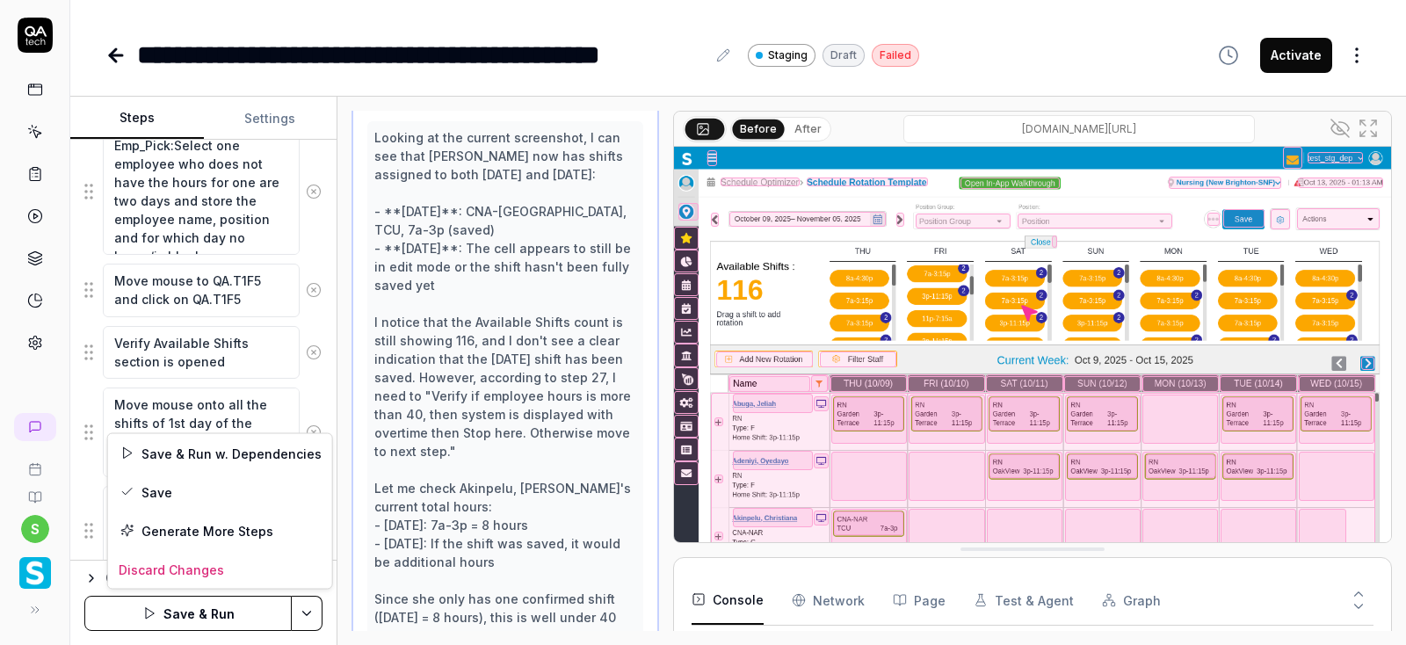
click at [312, 612] on html "**********" at bounding box center [703, 322] width 1406 height 645
click at [160, 498] on div "Save" at bounding box center [220, 492] width 224 height 39
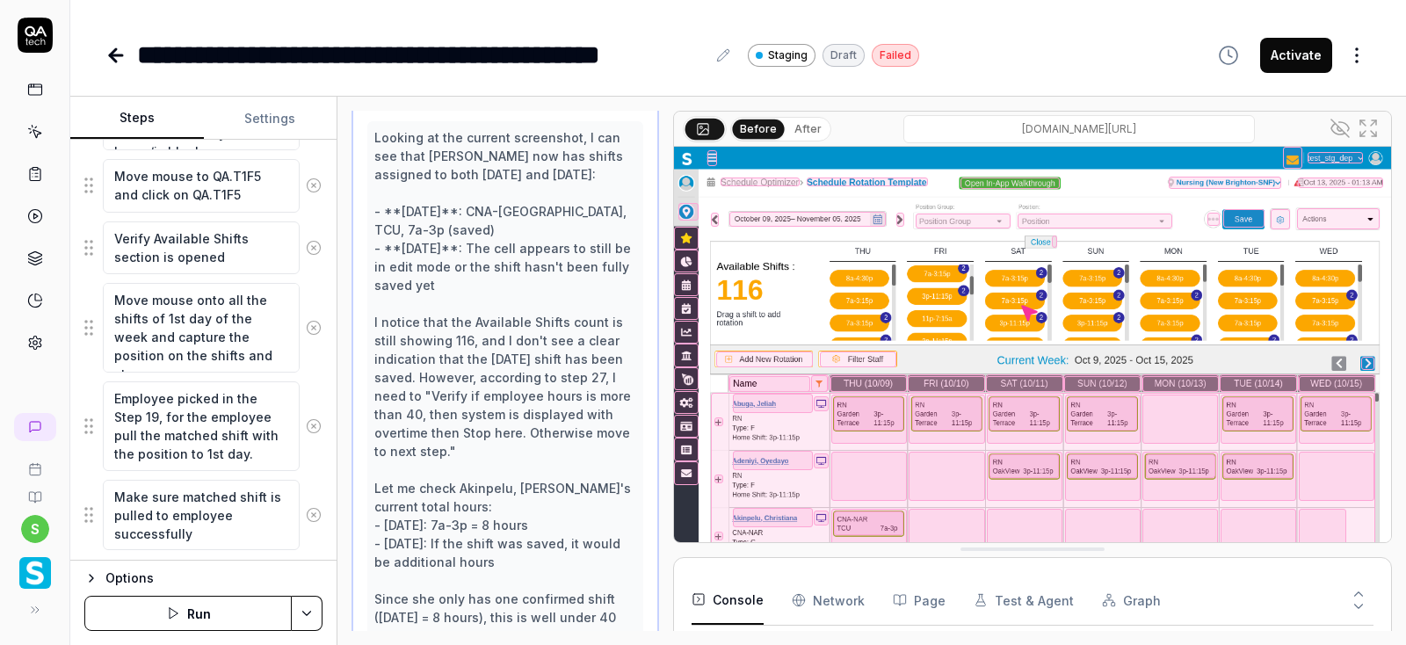
scroll to position [1591, 0]
click at [152, 315] on textarea "Move mouse onto all the shifts of 1st day of the week and capture the position …" at bounding box center [201, 327] width 197 height 90
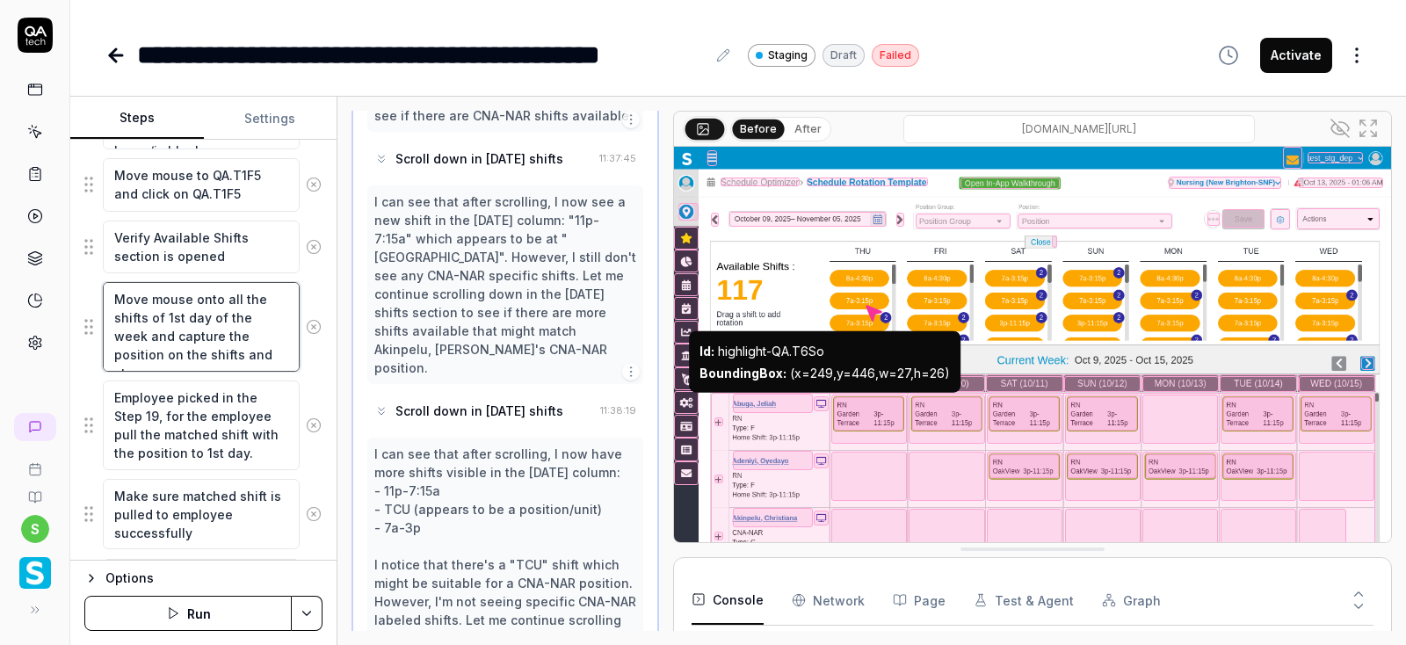
scroll to position [2055, 0]
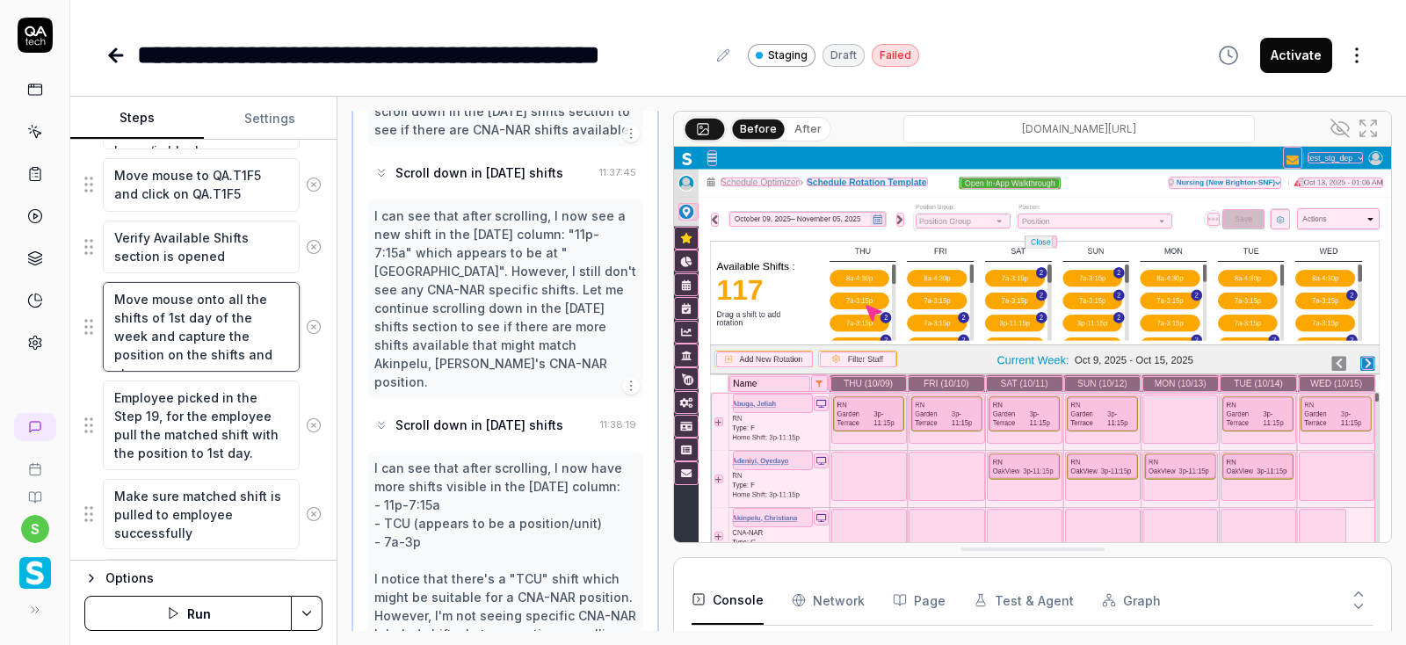
click at [227, 288] on textarea "Move mouse onto all the shifts of 1st day of the week and capture the position …" at bounding box center [201, 327] width 197 height 90
click at [285, 293] on textarea "Move mouse onto the shifts of 1st day of the week and capture the position on t…" at bounding box center [201, 327] width 197 height 90
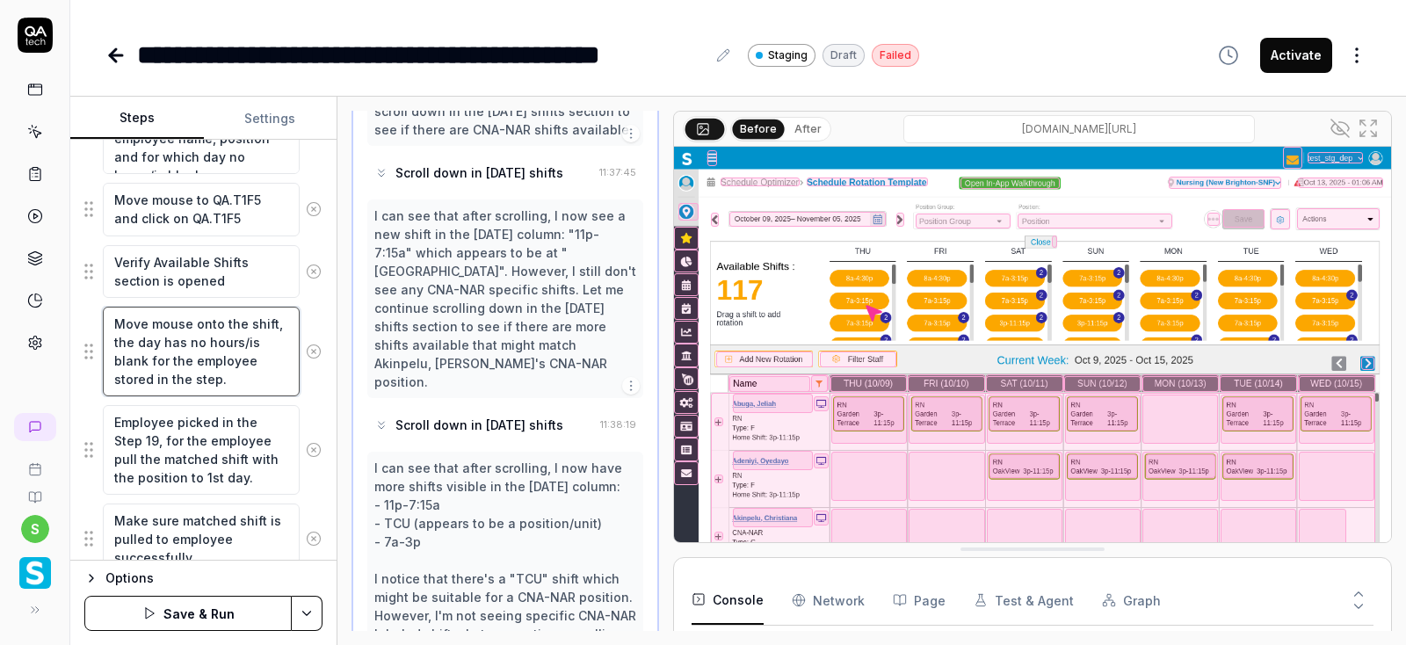
scroll to position [1591, 0]
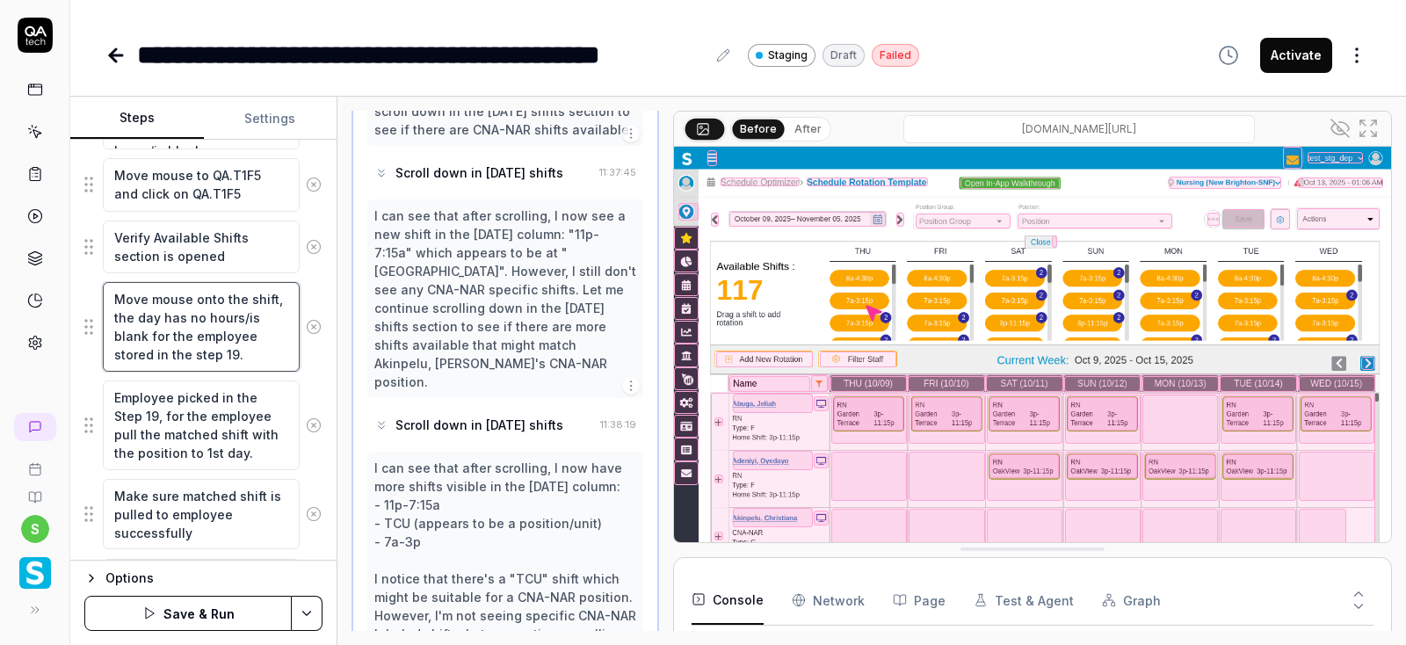
click at [244, 289] on textarea "Move mouse onto the shift, the day has no hours/is blank for the employee store…" at bounding box center [201, 327] width 197 height 90
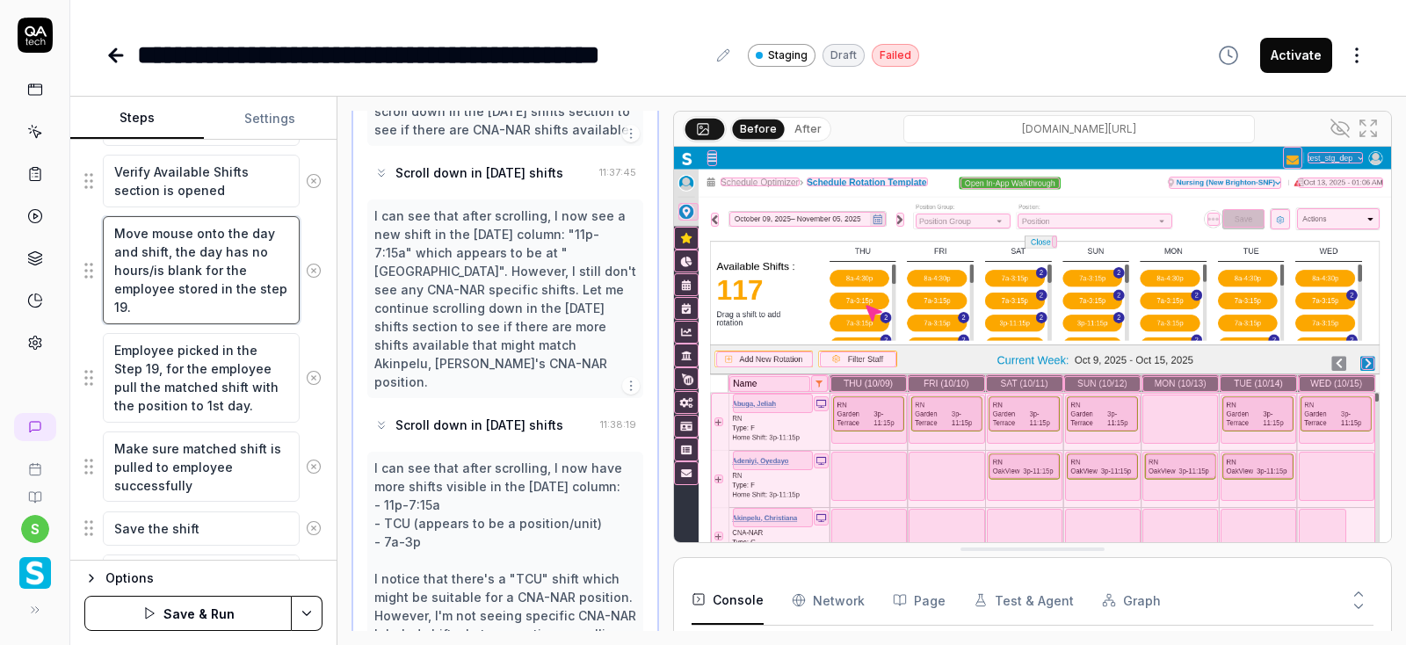
scroll to position [1696, 0]
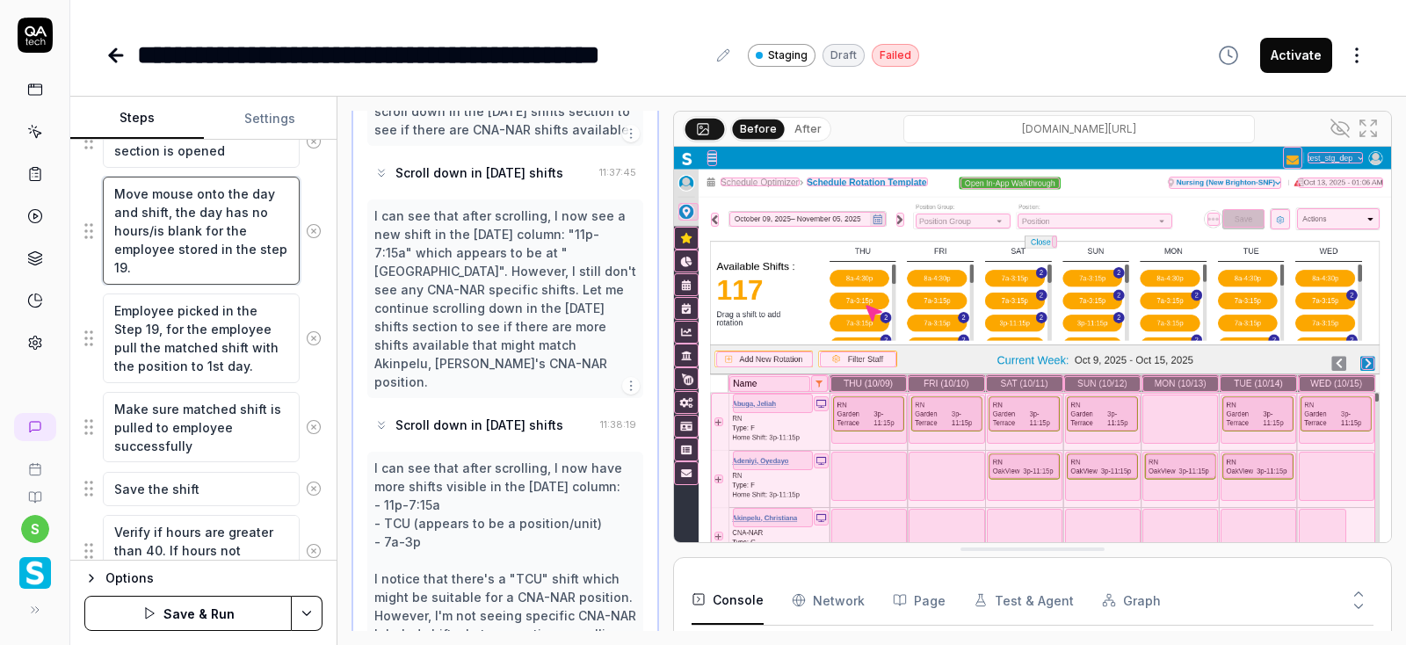
type textarea "Move mouse onto the day and shift, the day has no hours/is blank for the employ…"
drag, startPoint x: 236, startPoint y: 361, endPoint x: 108, endPoint y: 310, distance: 137.2
click at [108, 310] on textarea "Employee picked in the Step 19, for the employee pull the matched shift with th…" at bounding box center [201, 339] width 197 height 90
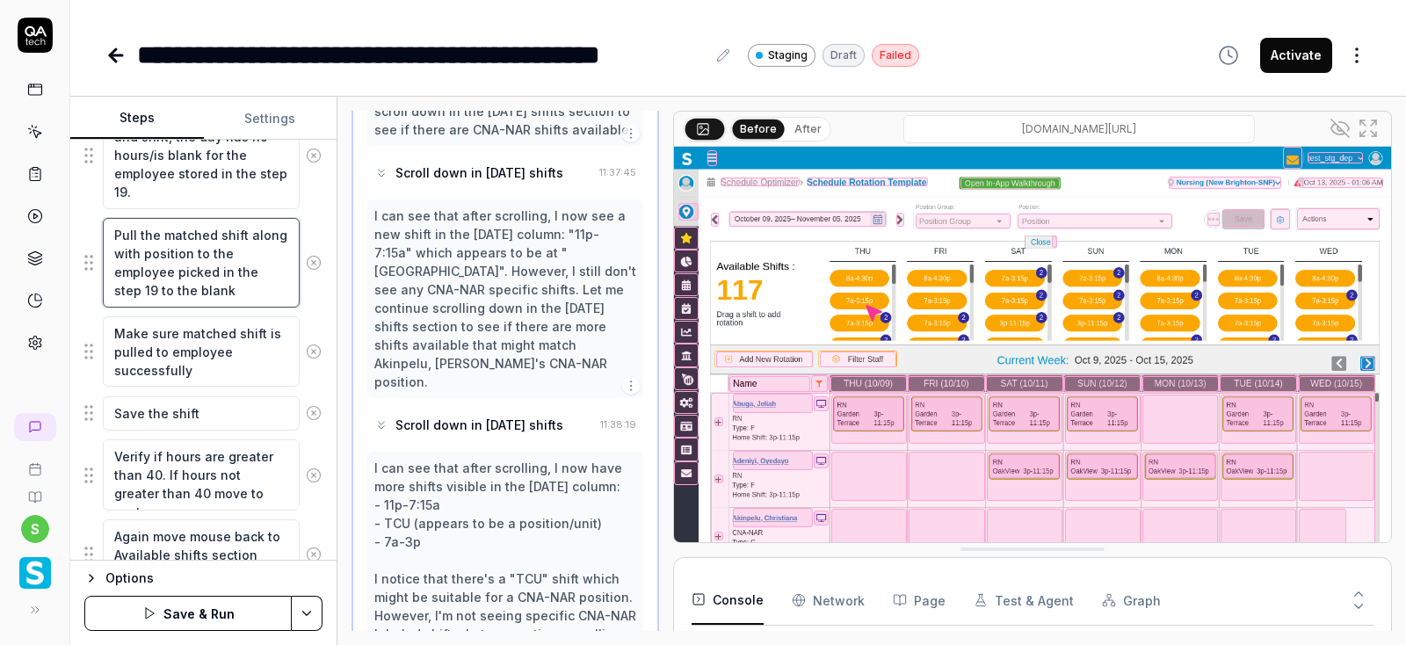
scroll to position [1801, 0]
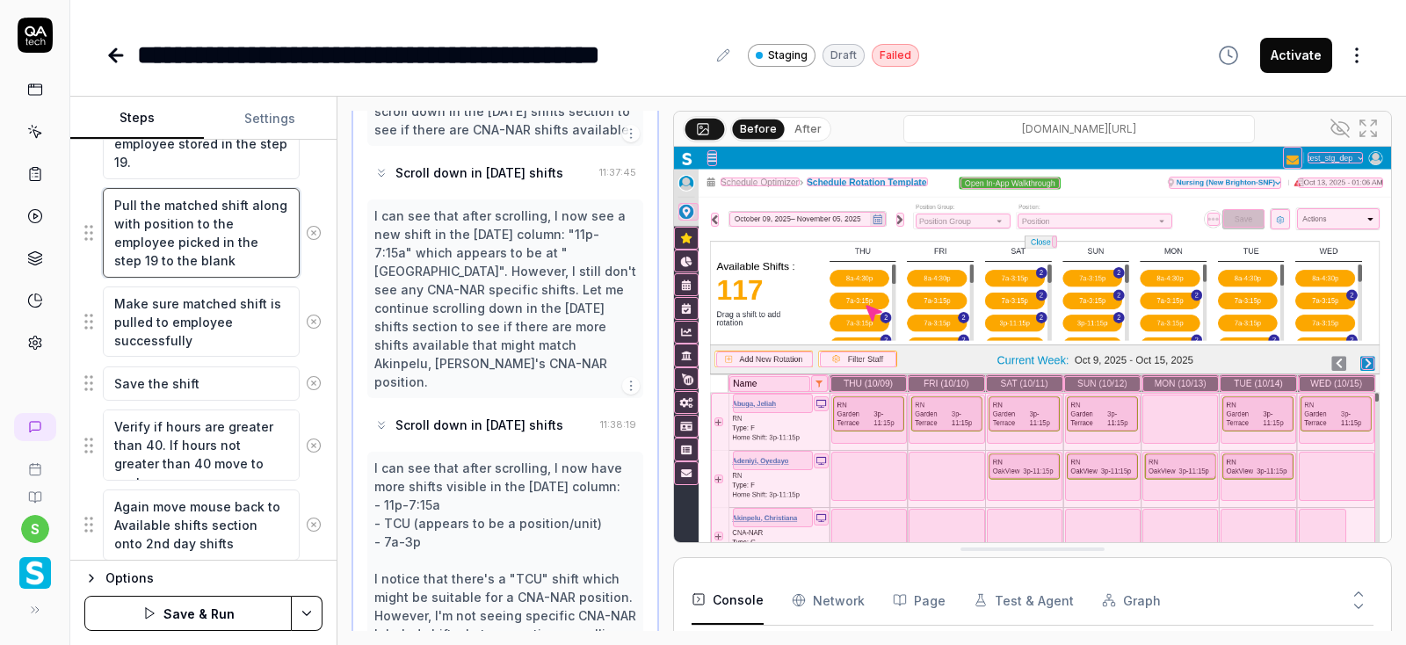
type textarea "Pull the matched shift along with position to the employee picked in the step 1…"
click at [313, 314] on icon at bounding box center [314, 322] width 16 height 16
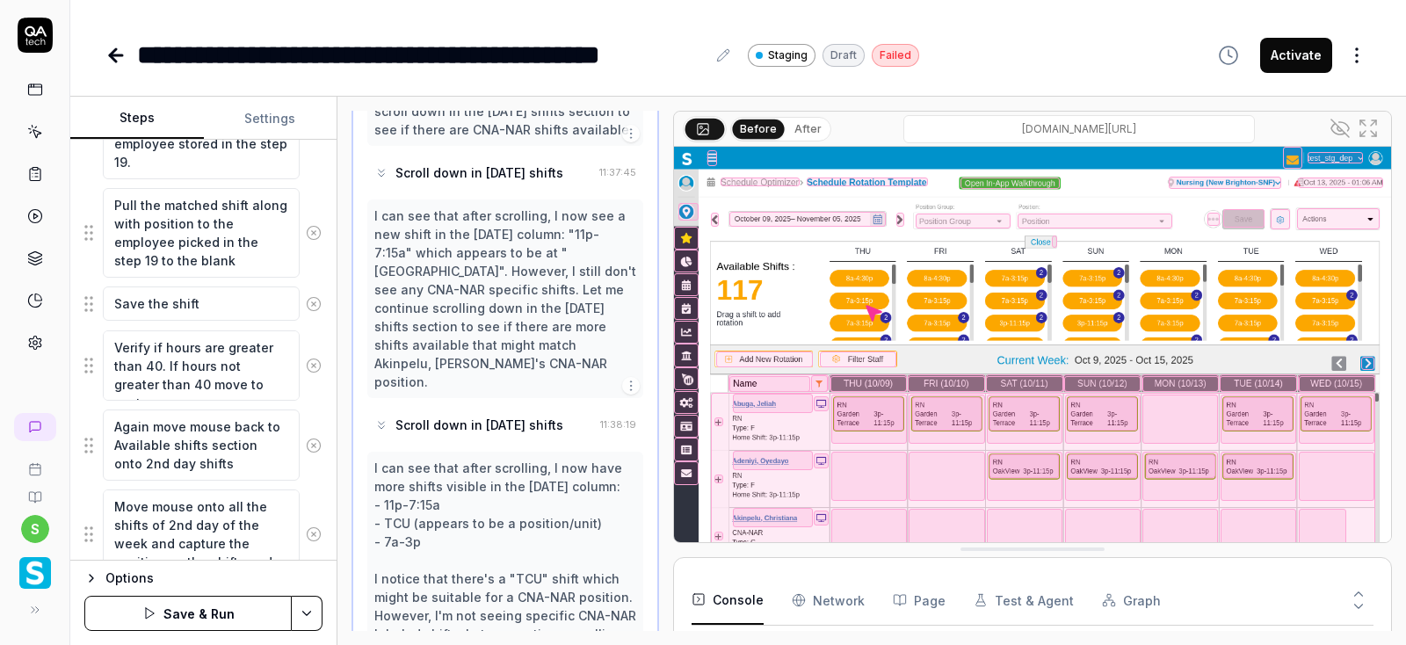
click at [308, 296] on icon at bounding box center [314, 304] width 16 height 16
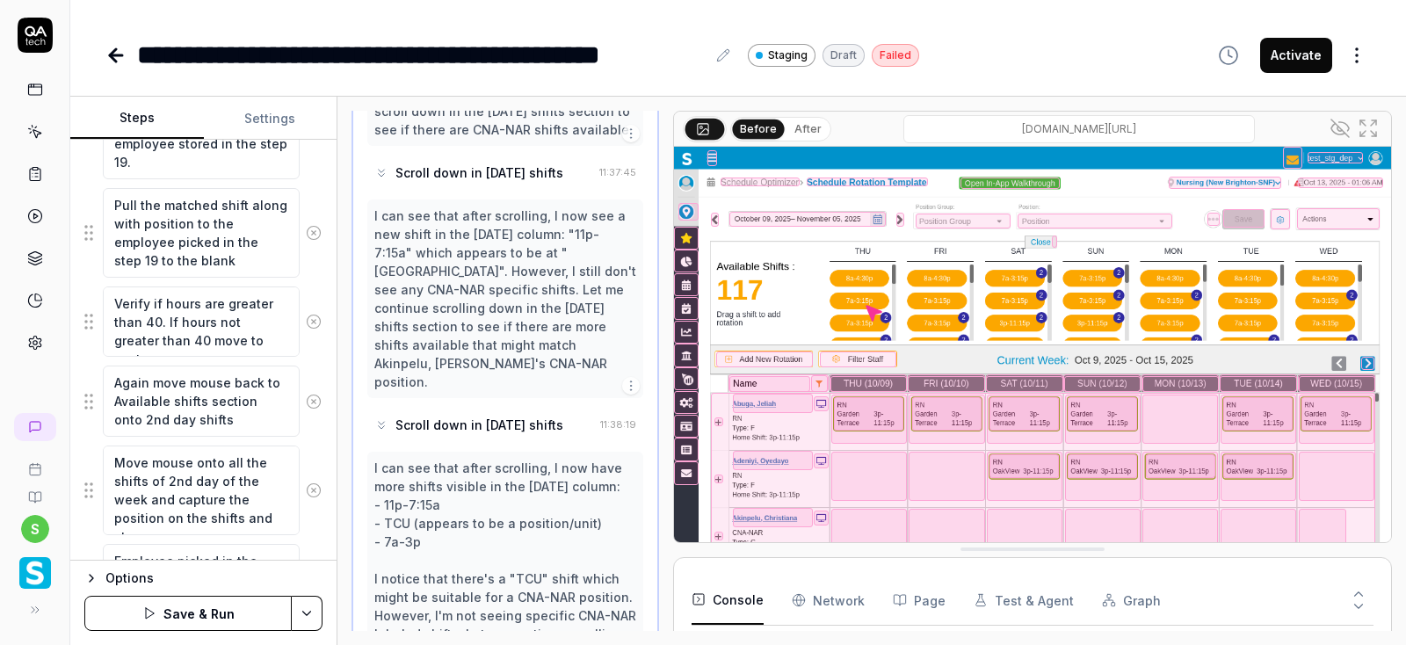
click at [315, 314] on icon at bounding box center [314, 322] width 16 height 16
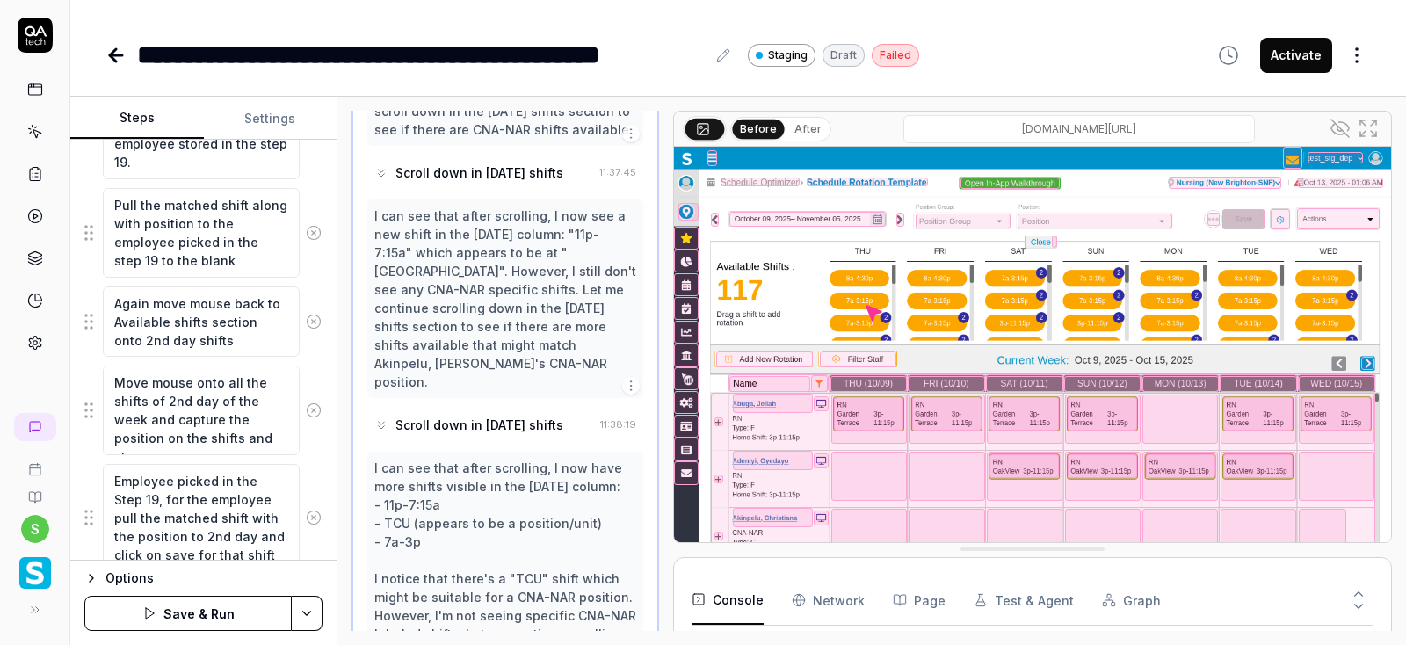
click at [315, 314] on icon at bounding box center [314, 322] width 16 height 16
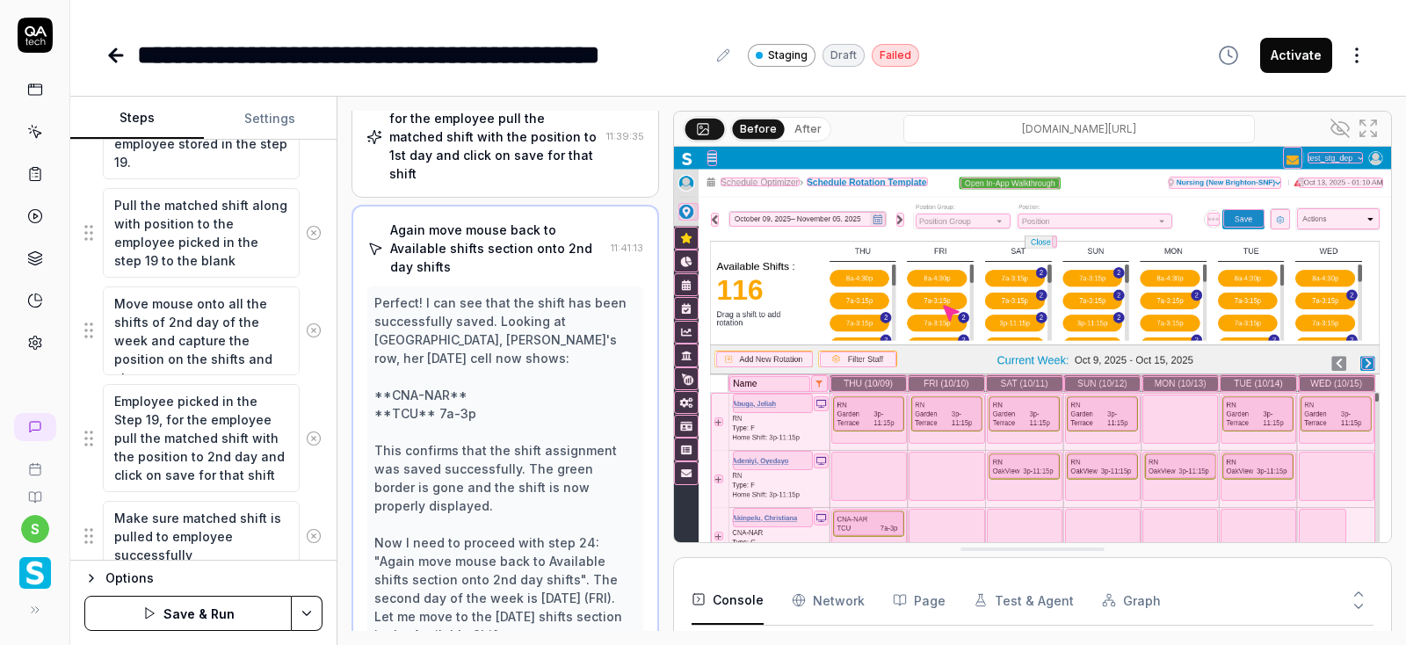
click at [315, 328] on icon at bounding box center [314, 331] width 16 height 16
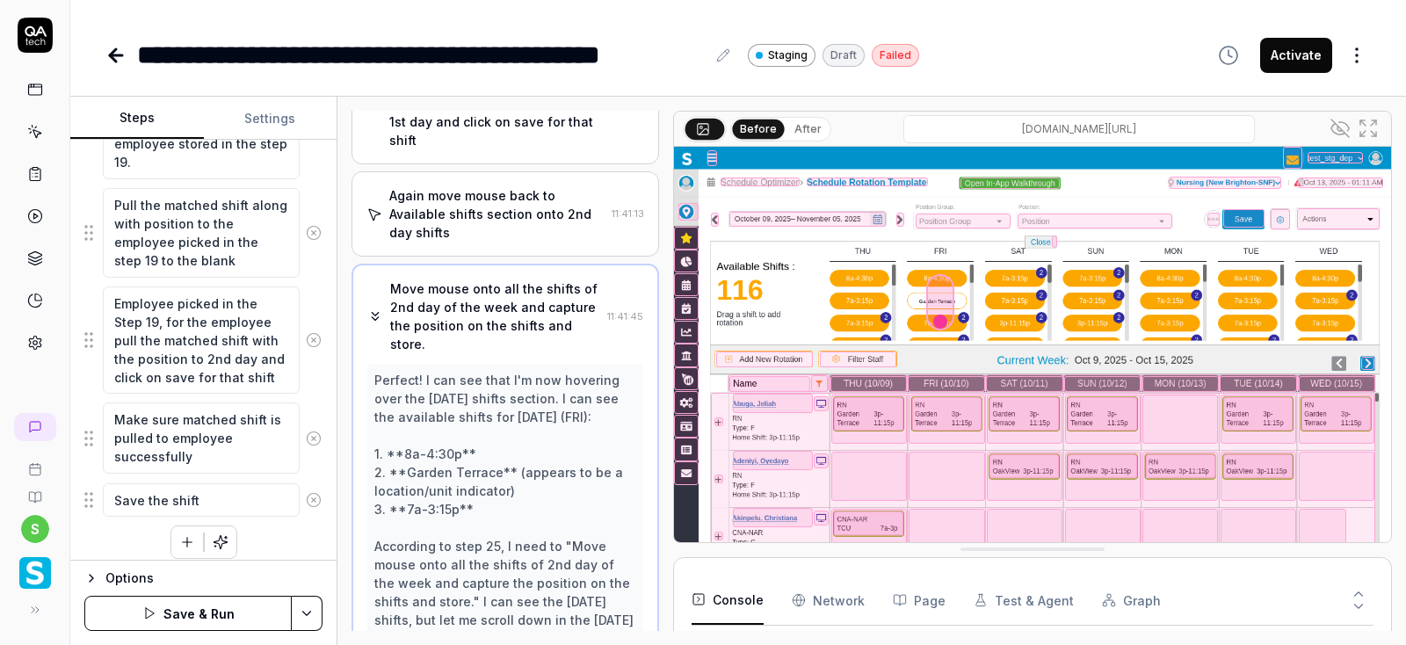
scroll to position [1094, 0]
click at [315, 332] on icon at bounding box center [314, 340] width 16 height 16
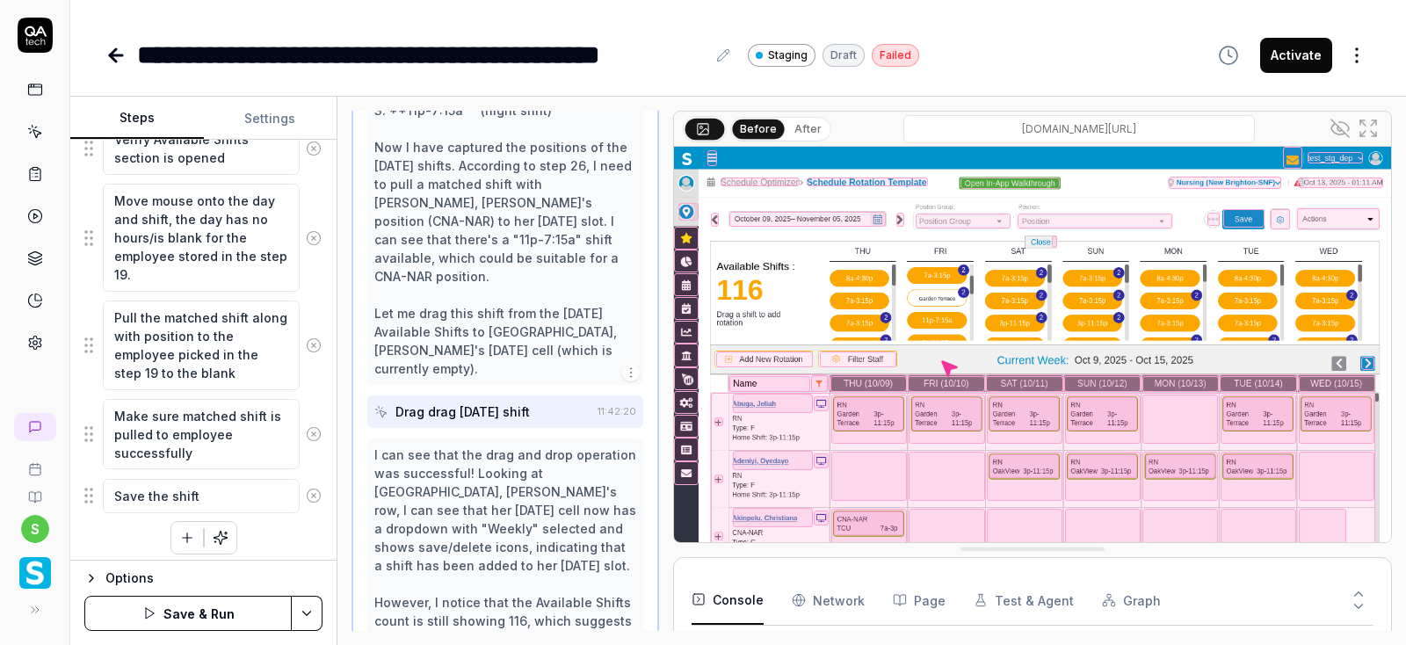
scroll to position [1604, 0]
click at [315, 337] on icon at bounding box center [314, 345] width 16 height 16
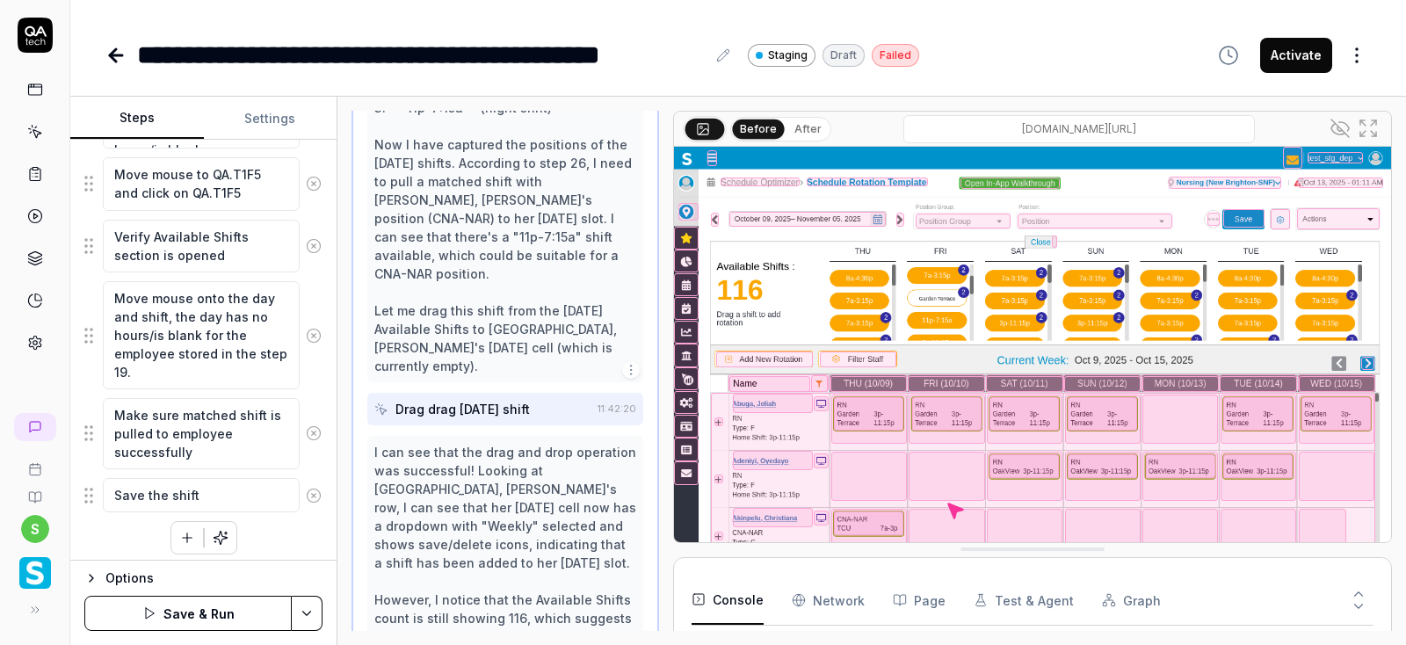
click at [311, 328] on icon at bounding box center [314, 336] width 16 height 16
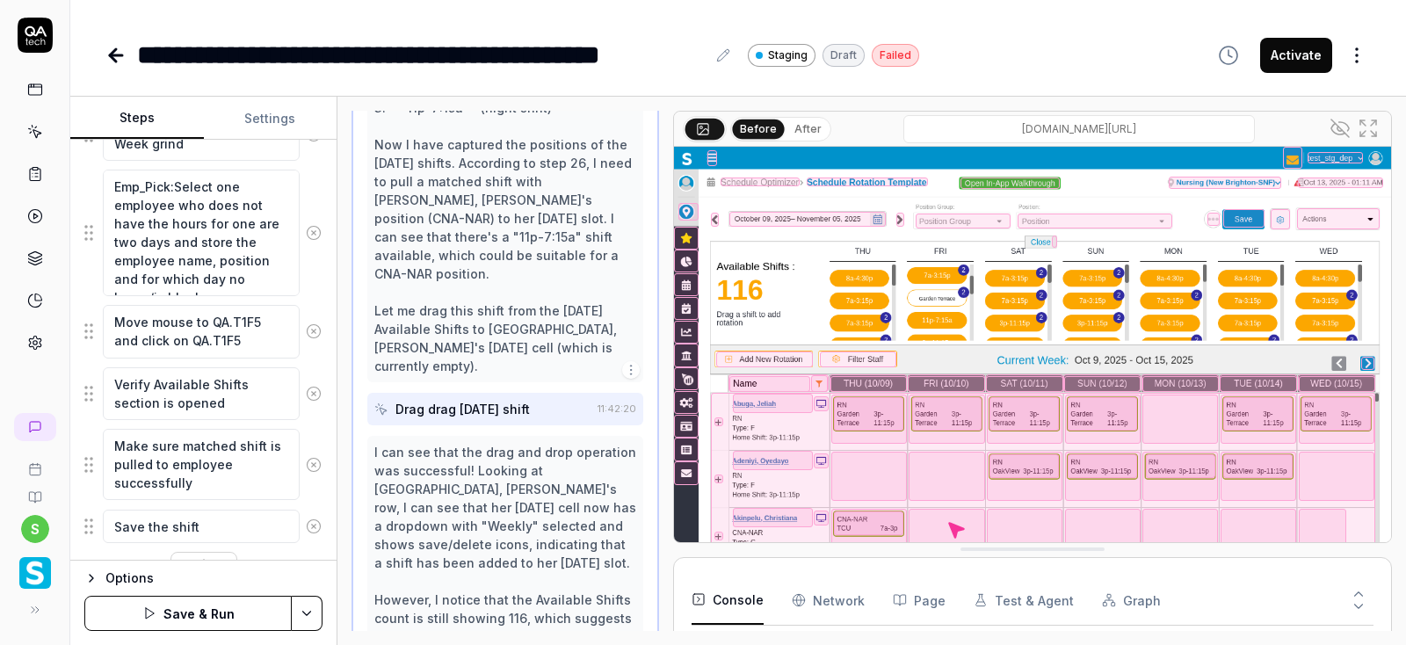
scroll to position [1475, 0]
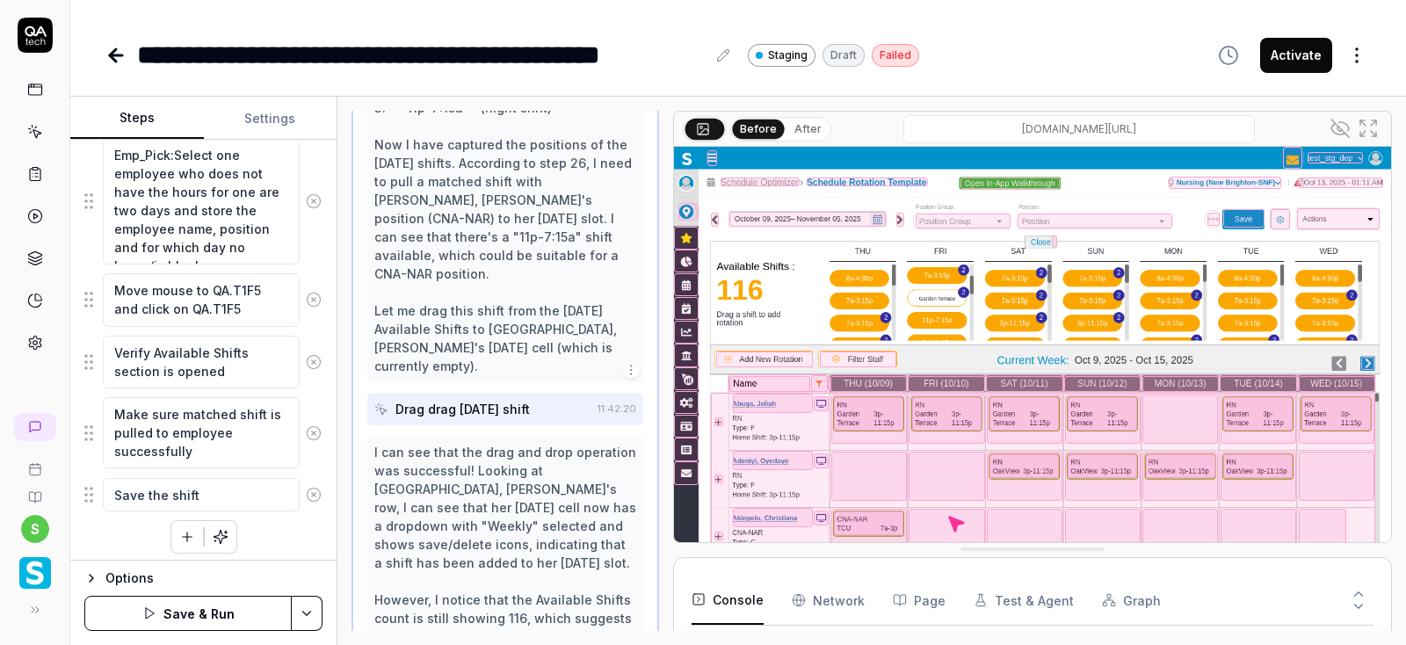
click at [309, 426] on circle at bounding box center [314, 432] width 13 height 13
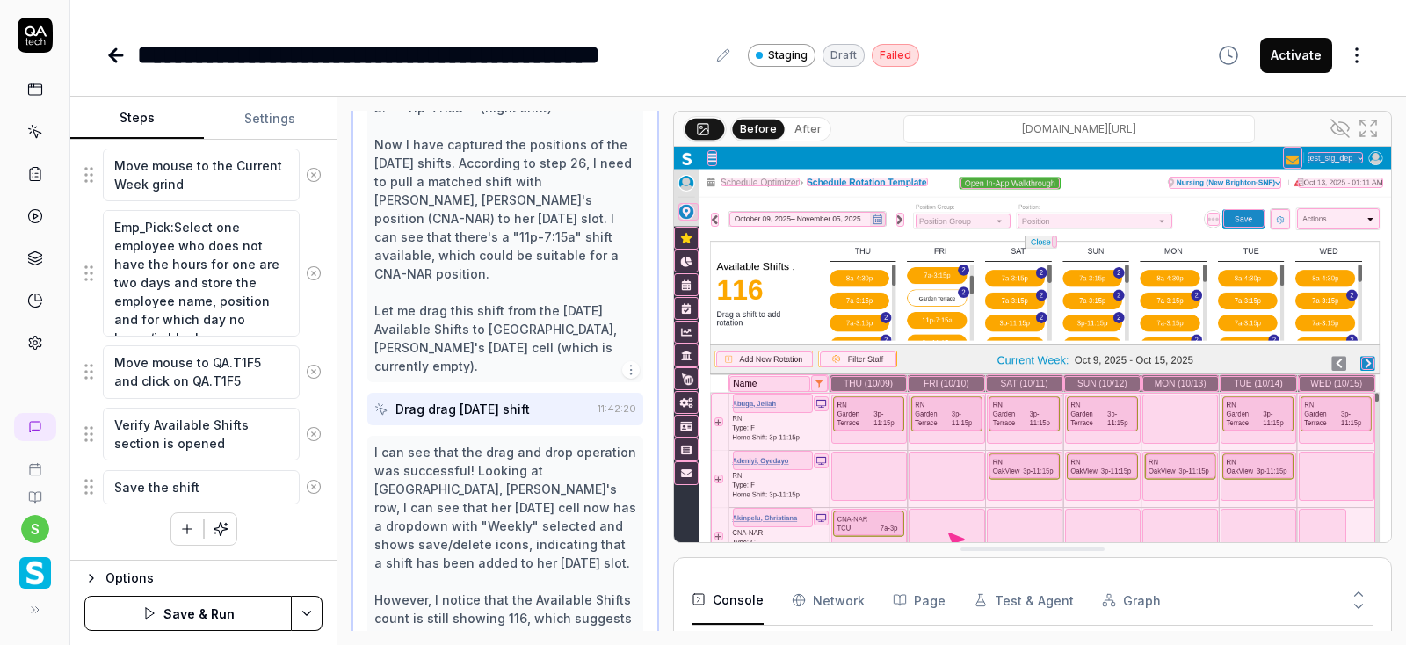
scroll to position [1395, 0]
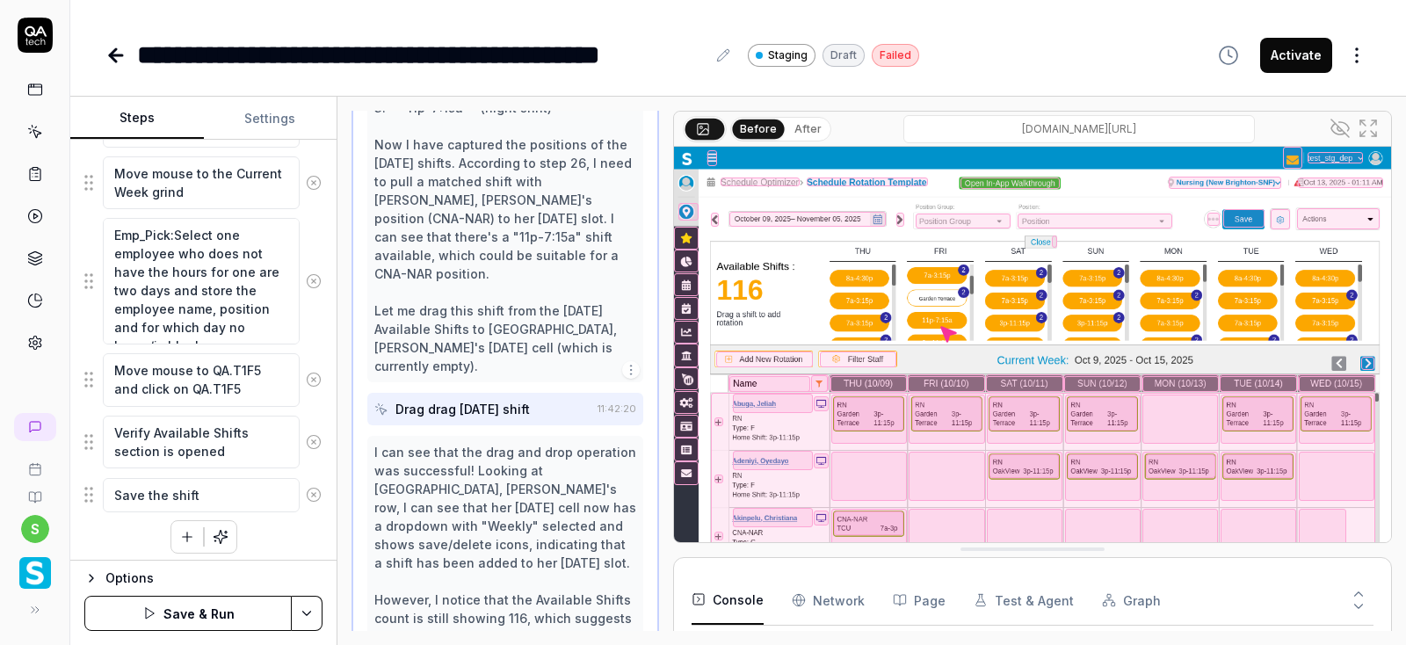
click at [310, 495] on icon at bounding box center [314, 495] width 16 height 16
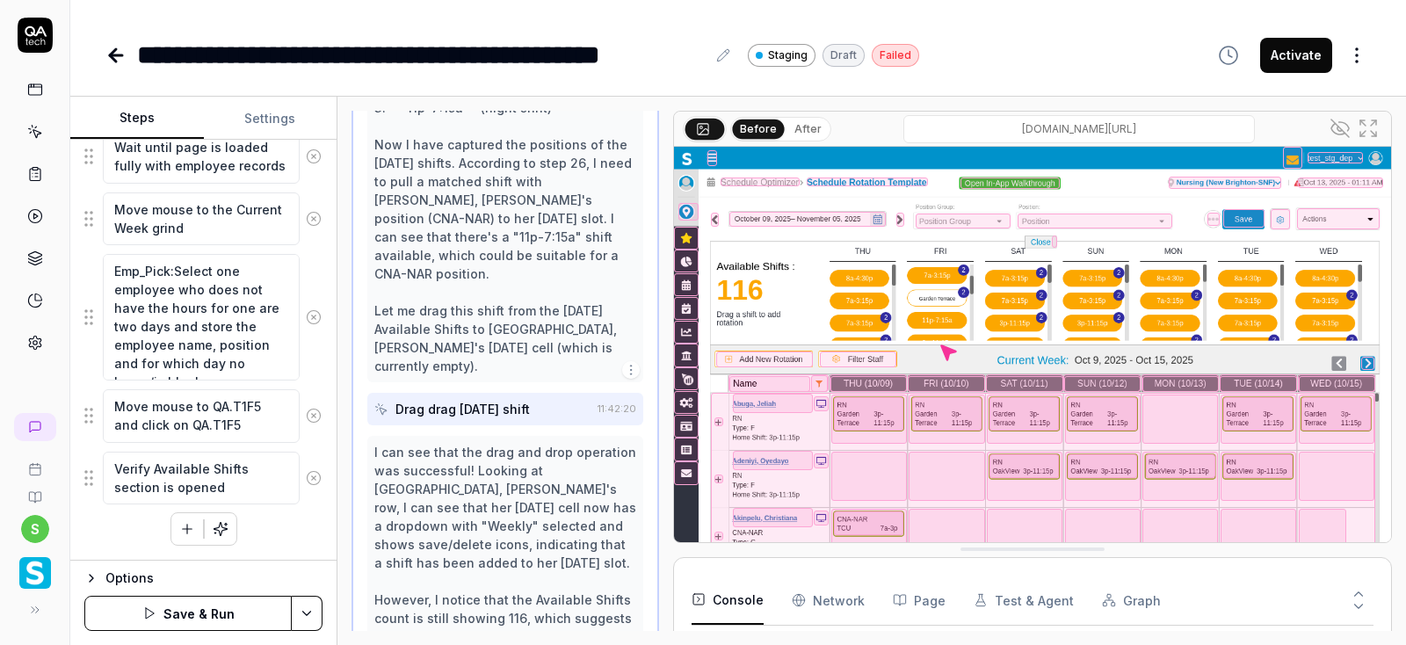
scroll to position [1352, 0]
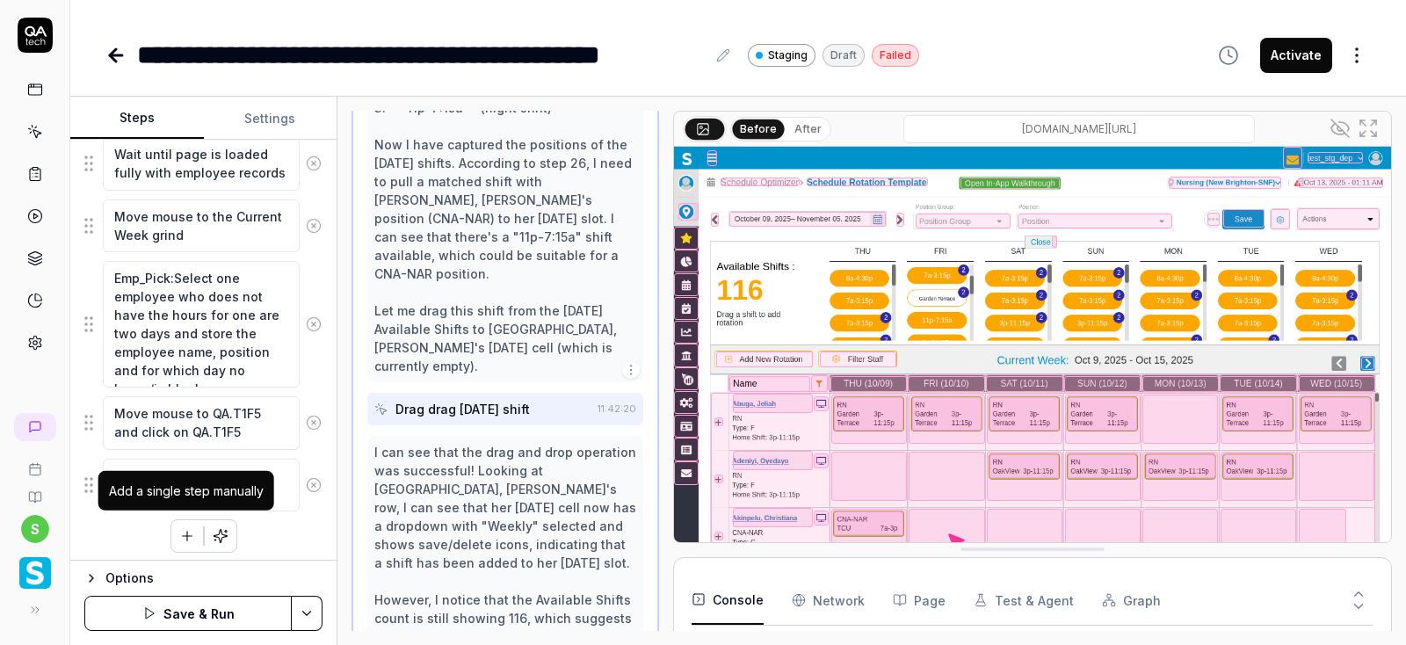
click at [187, 539] on button "button" at bounding box center [187, 536] width 32 height 32
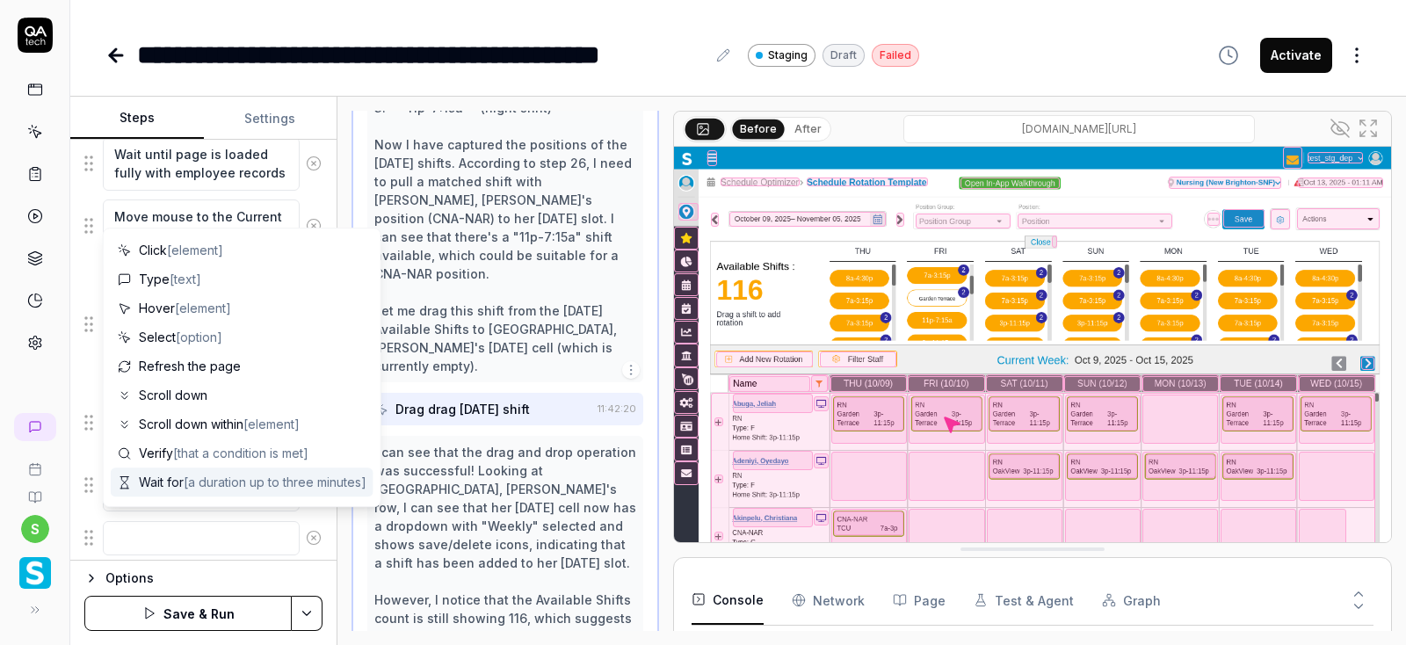
click at [304, 612] on html "**********" at bounding box center [703, 322] width 1406 height 645
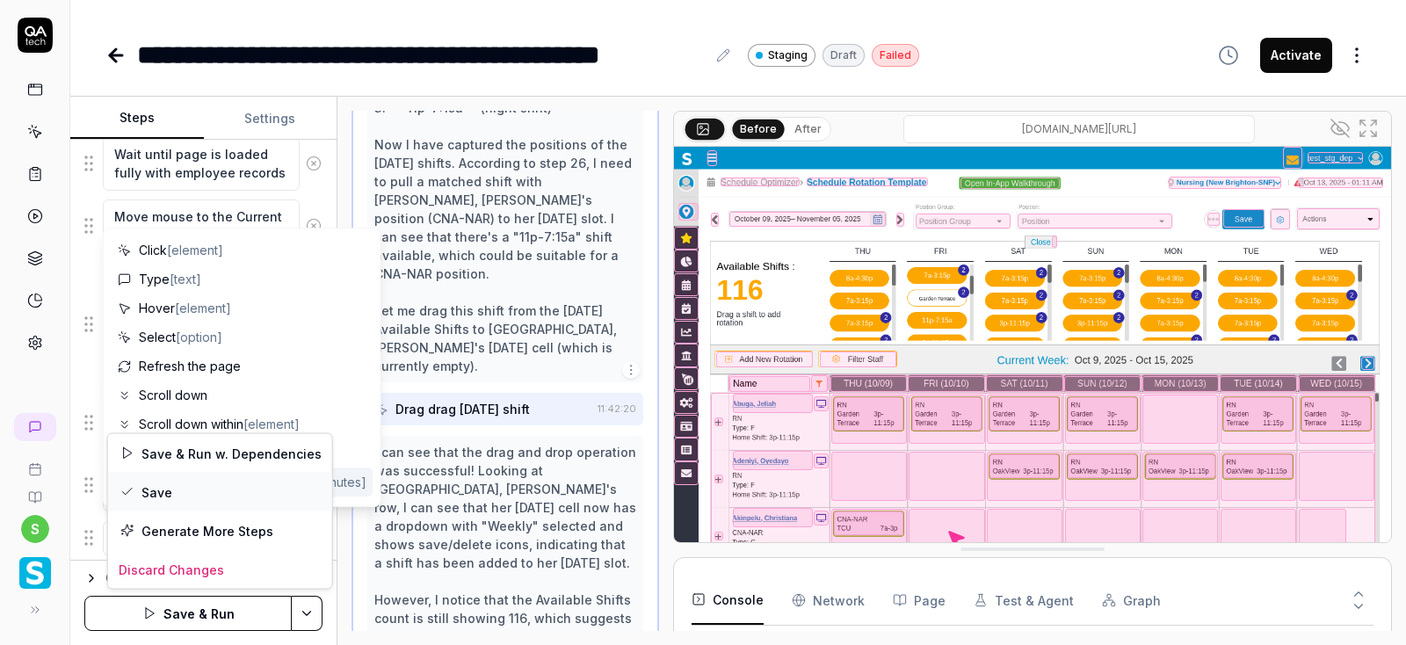
click at [157, 486] on div "Save" at bounding box center [220, 492] width 224 height 39
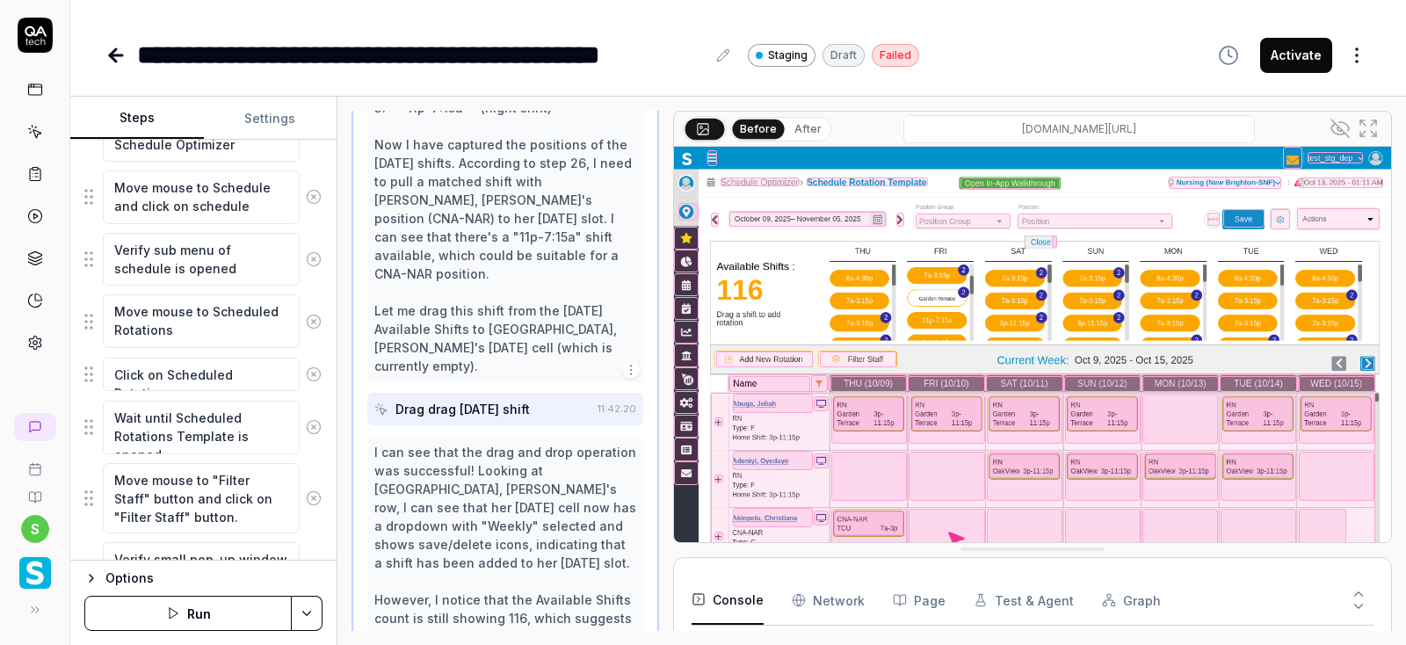
scroll to position [0, 0]
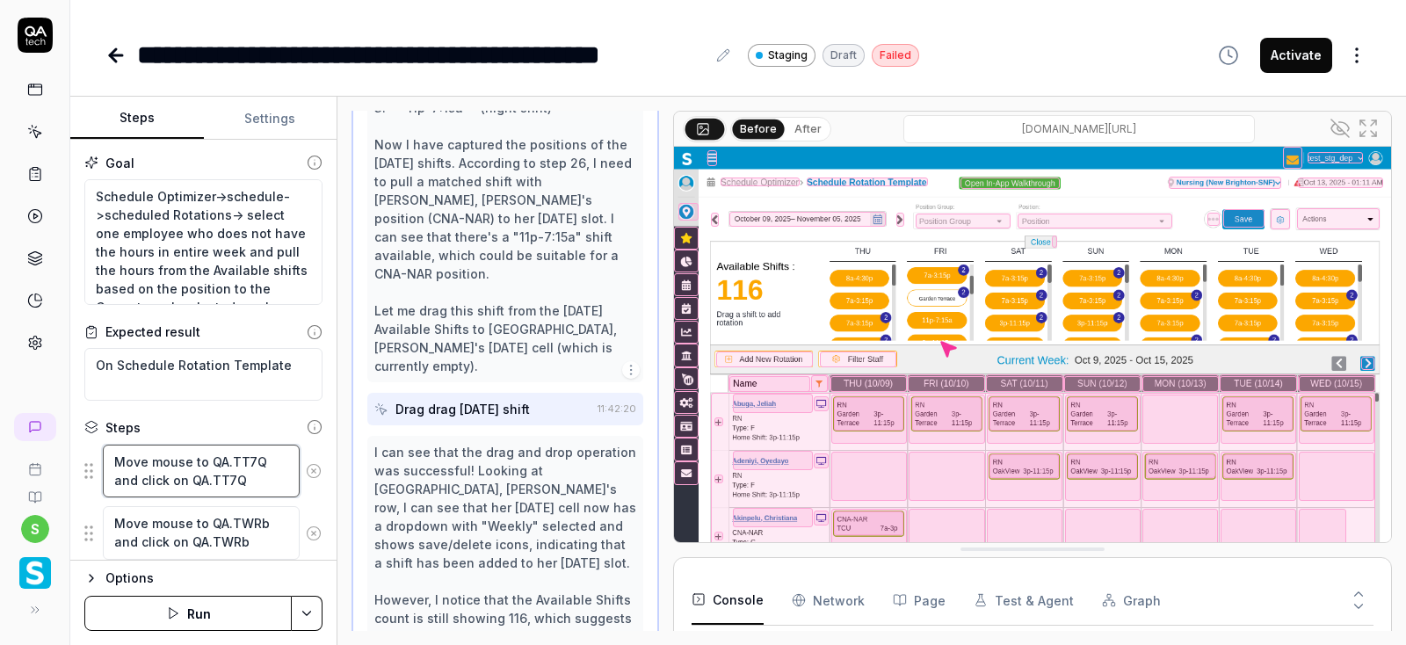
click at [112, 462] on textarea "Move mouse to QA.TT7Q and click on QA.TT7Q" at bounding box center [201, 472] width 197 height 54
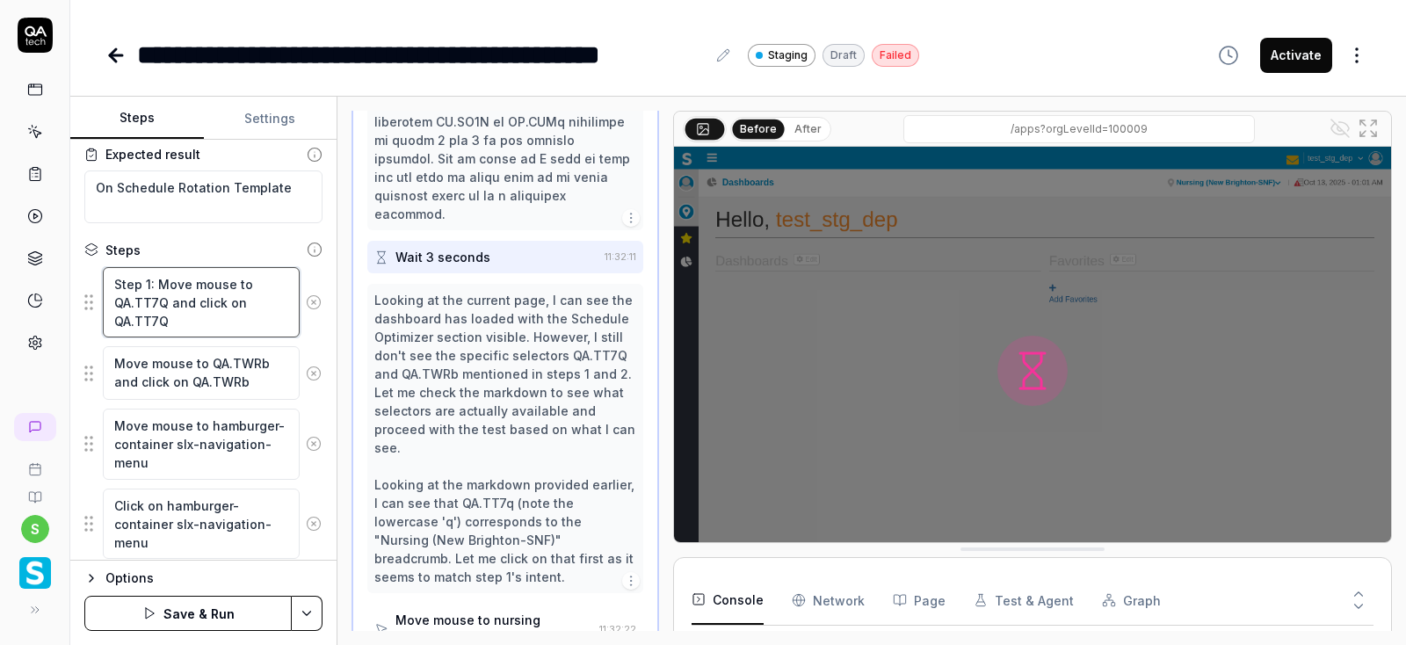
scroll to position [211, 0]
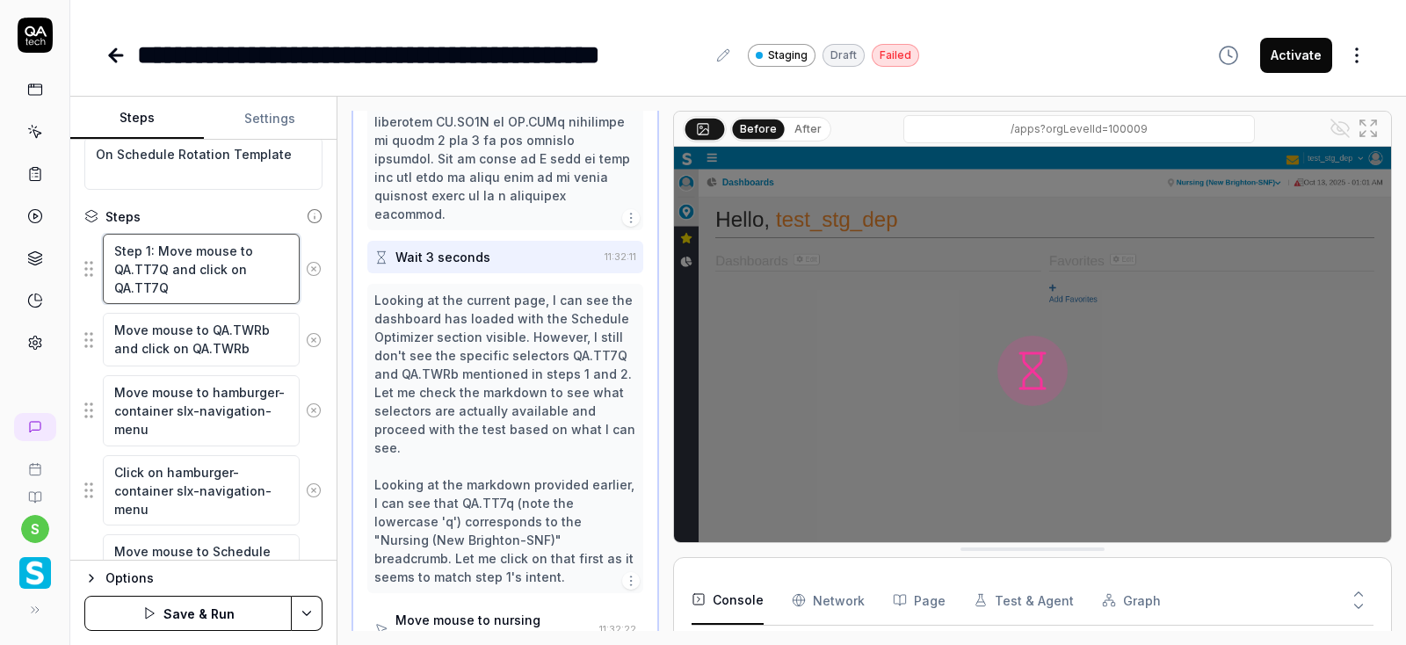
type textarea "Step 1: Move mouse to QA.TT7Q and click on QA.TT7Q"
click at [117, 326] on textarea "Move mouse to QA.TWRb and click on QA.TWRb" at bounding box center [201, 340] width 197 height 54
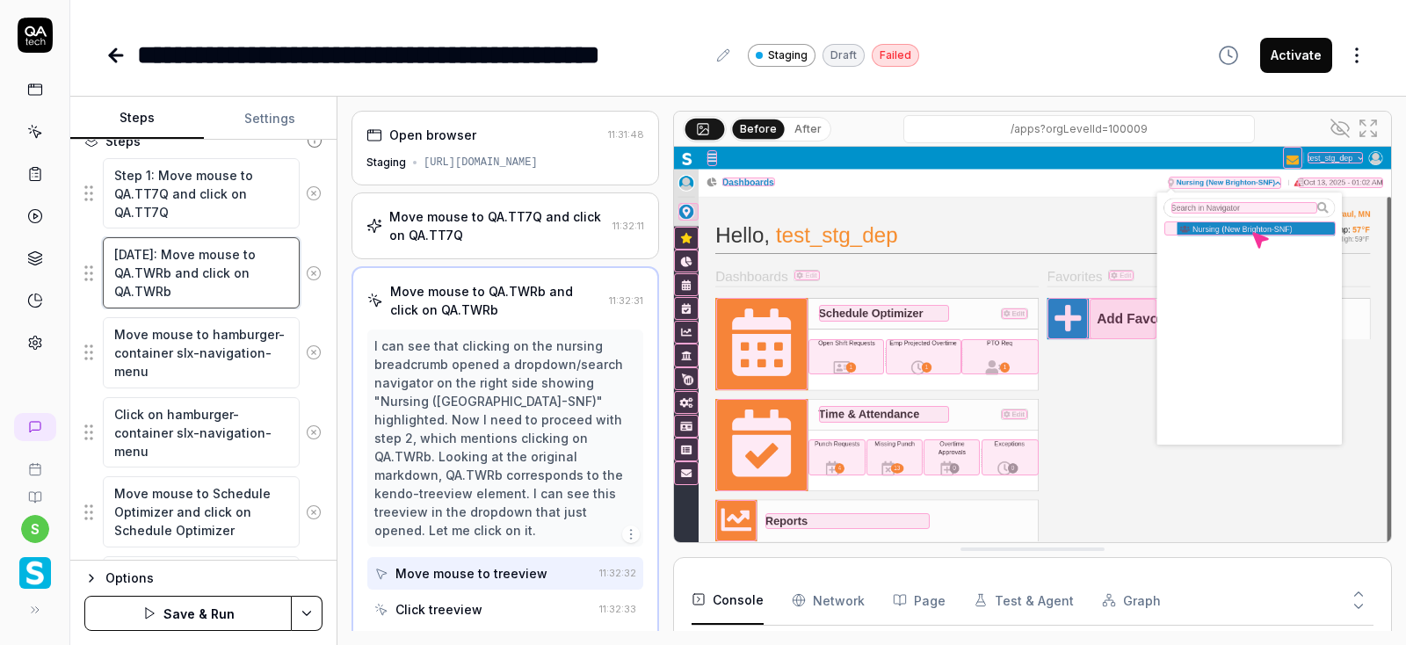
scroll to position [316, 0]
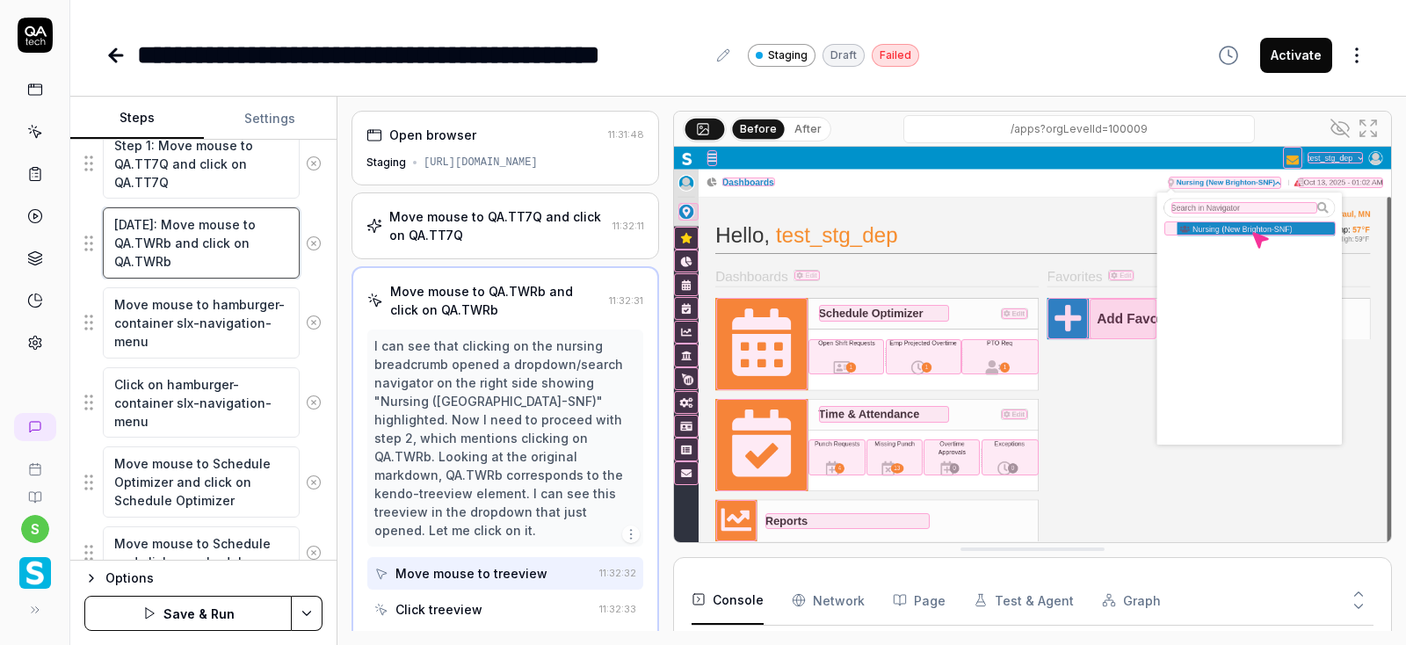
type textarea "[DATE]: Move mouse to QA.TWRb and click on QA.TWRb"
click at [112, 303] on textarea "Move mouse to hamburger-container slx-navigation-menu" at bounding box center [201, 322] width 197 height 71
type textarea "Step 3: Move mouse to hamburger-container slx-navigation-menu"
click at [112, 376] on textarea "Click on hamburger-container slx-navigation-menu" at bounding box center [201, 402] width 197 height 71
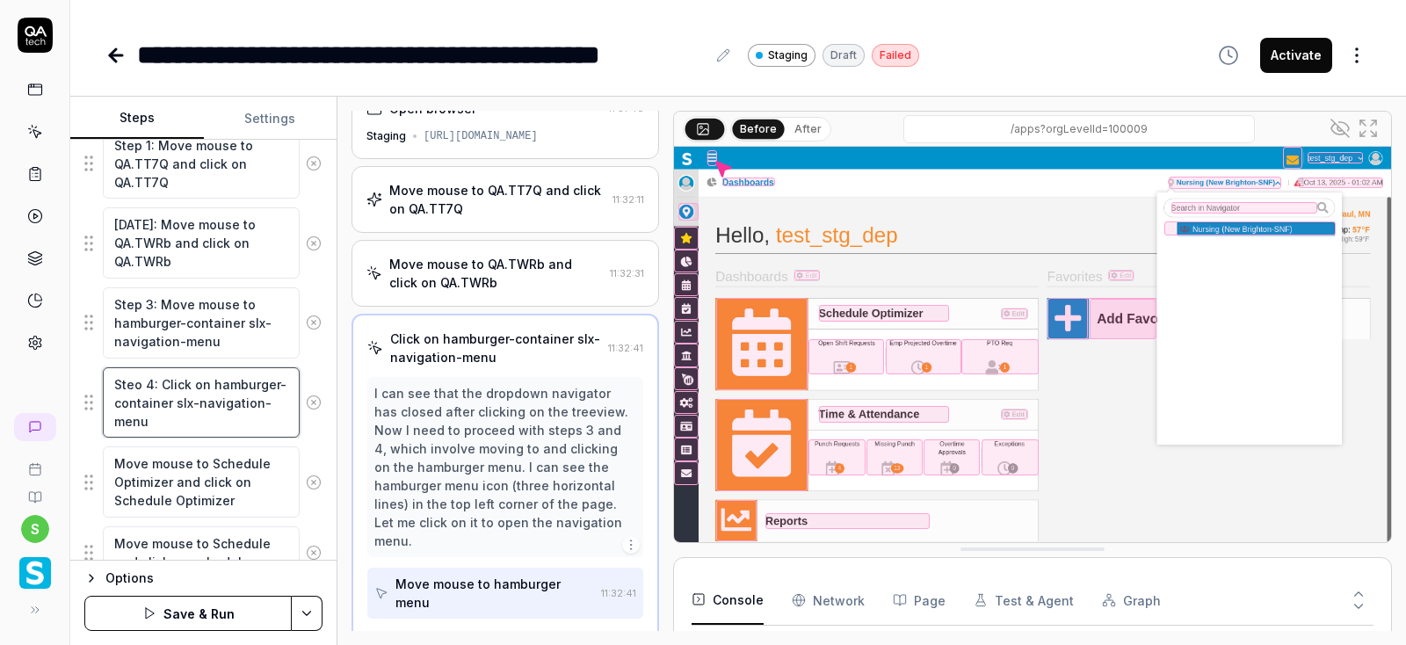
type textarea "Steo 4: Click on hamburger-container slx-navigation-menu"
click at [130, 221] on textarea "[DATE]: Move mouse to QA.TWRb and click on QA.TWRb" at bounding box center [201, 242] width 197 height 71
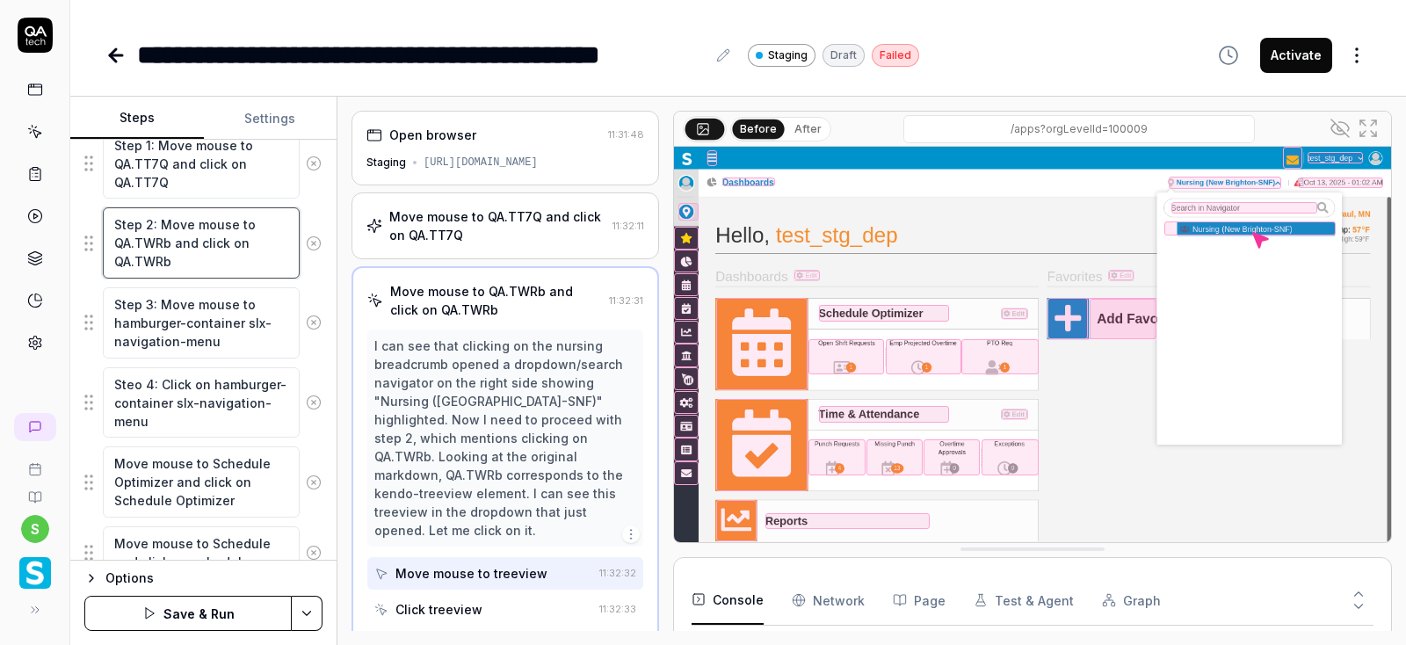
scroll to position [422, 0]
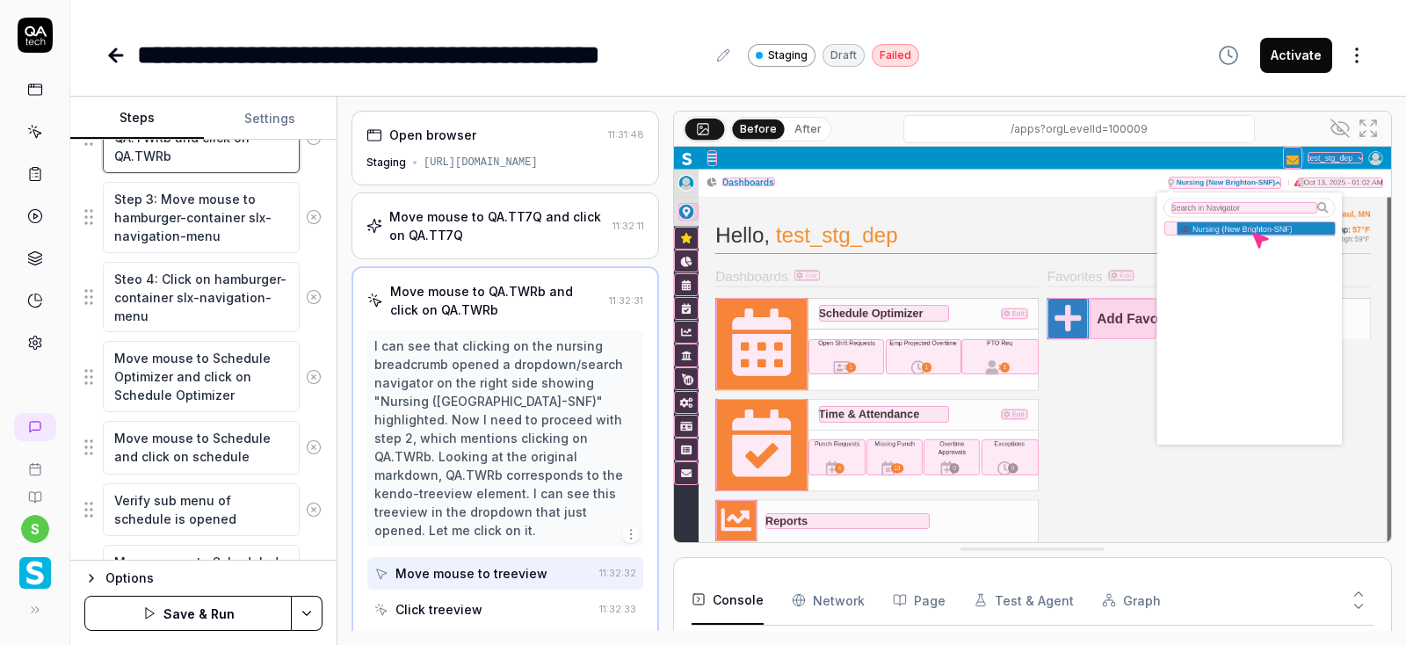
type textarea "Step 2: Move mouse to QA.TWRb and click on QA.TWRb"
click at [142, 279] on textarea "Steo 4: Click on hamburger-container slx-navigation-menu" at bounding box center [201, 297] width 197 height 71
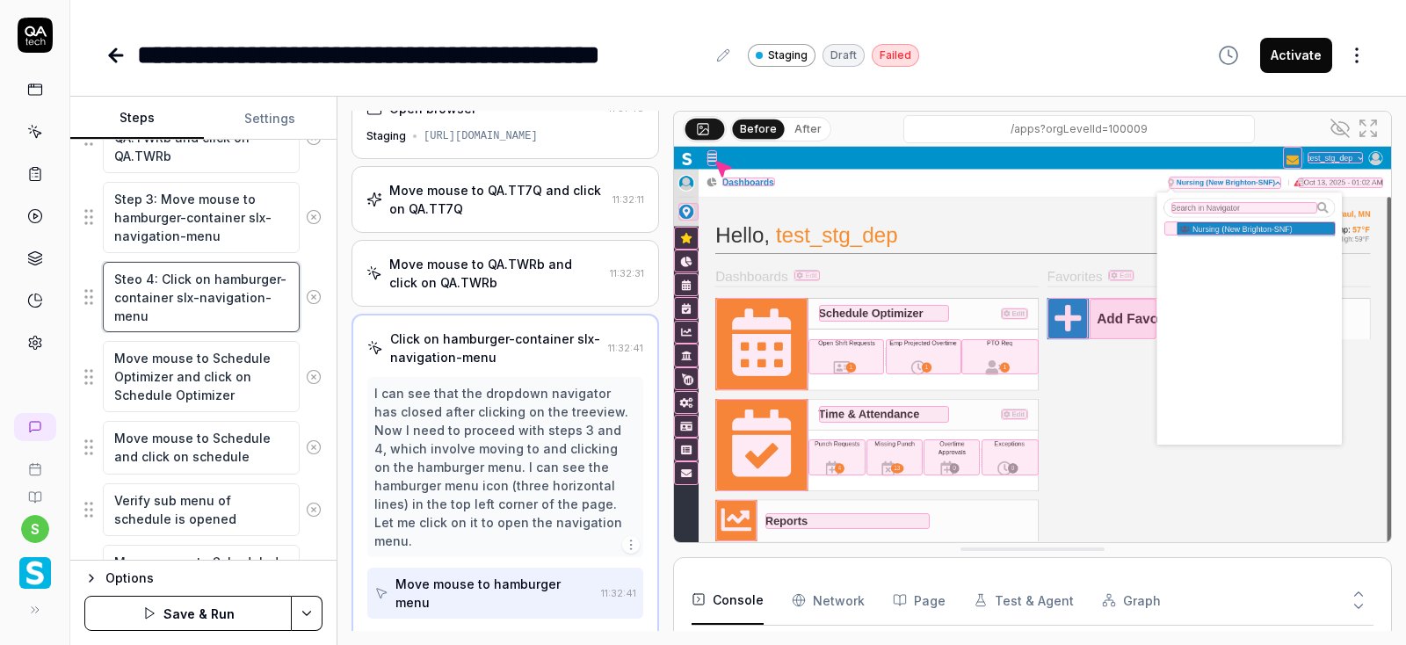
scroll to position [26, 0]
drag, startPoint x: 157, startPoint y: 275, endPoint x: 109, endPoint y: 268, distance: 48.8
click at [109, 268] on textarea "Step 4: Click on hamburger-container slx-navigation-menu" at bounding box center [201, 297] width 197 height 71
type textarea "Step 4: Click on hamburger-container slx-navigation-menu"
click at [115, 358] on textarea "Move mouse to Schedule Optimizer and click on Schedule Optimizer" at bounding box center [201, 376] width 197 height 71
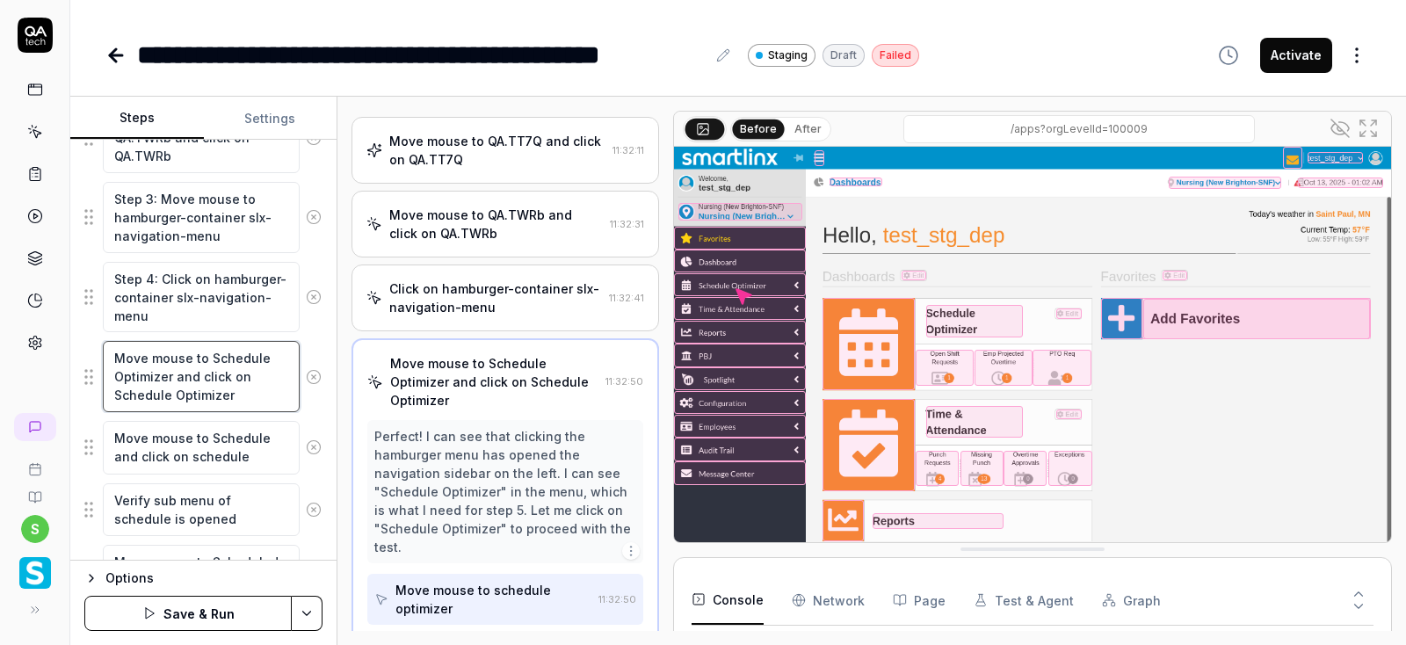
scroll to position [82, 0]
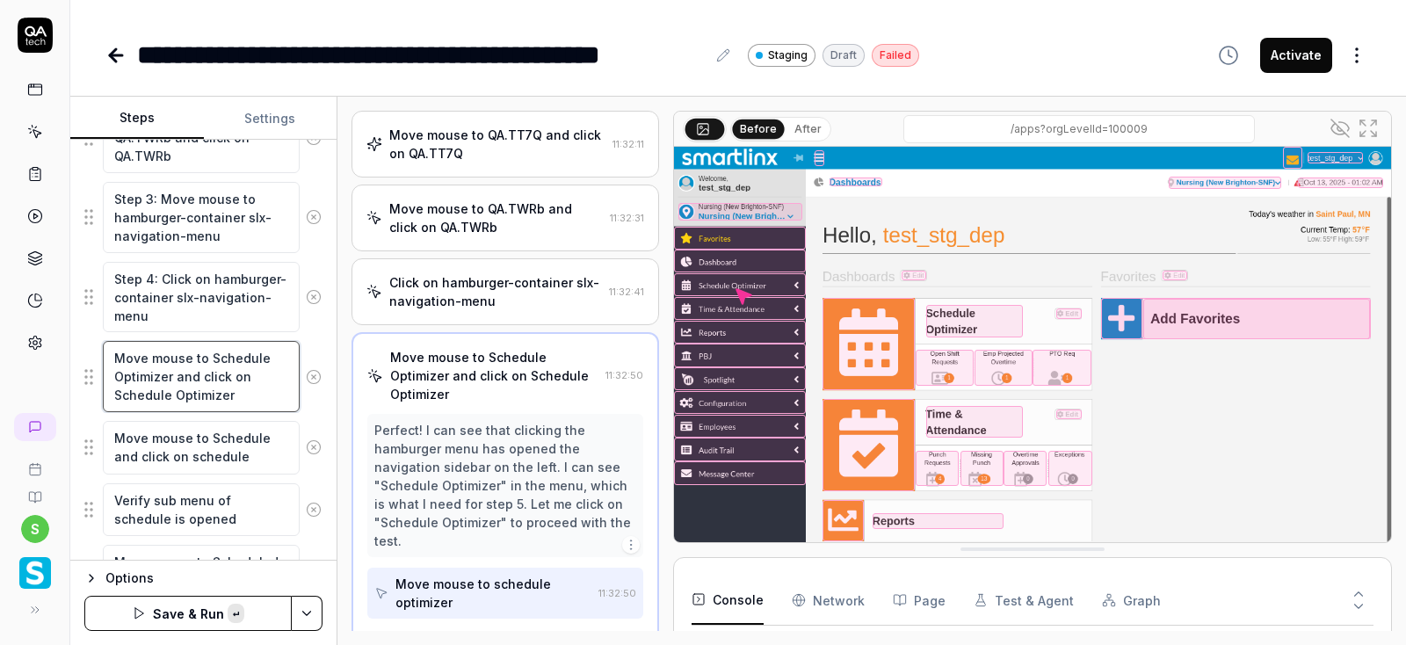
paste textarea "Step 4:"
type textarea "Step 5:Move mouse to Schedule Optimizer and click on Schedule Optimizer"
click at [116, 438] on textarea "Move mouse to Schedule and click on schedule" at bounding box center [201, 448] width 197 height 54
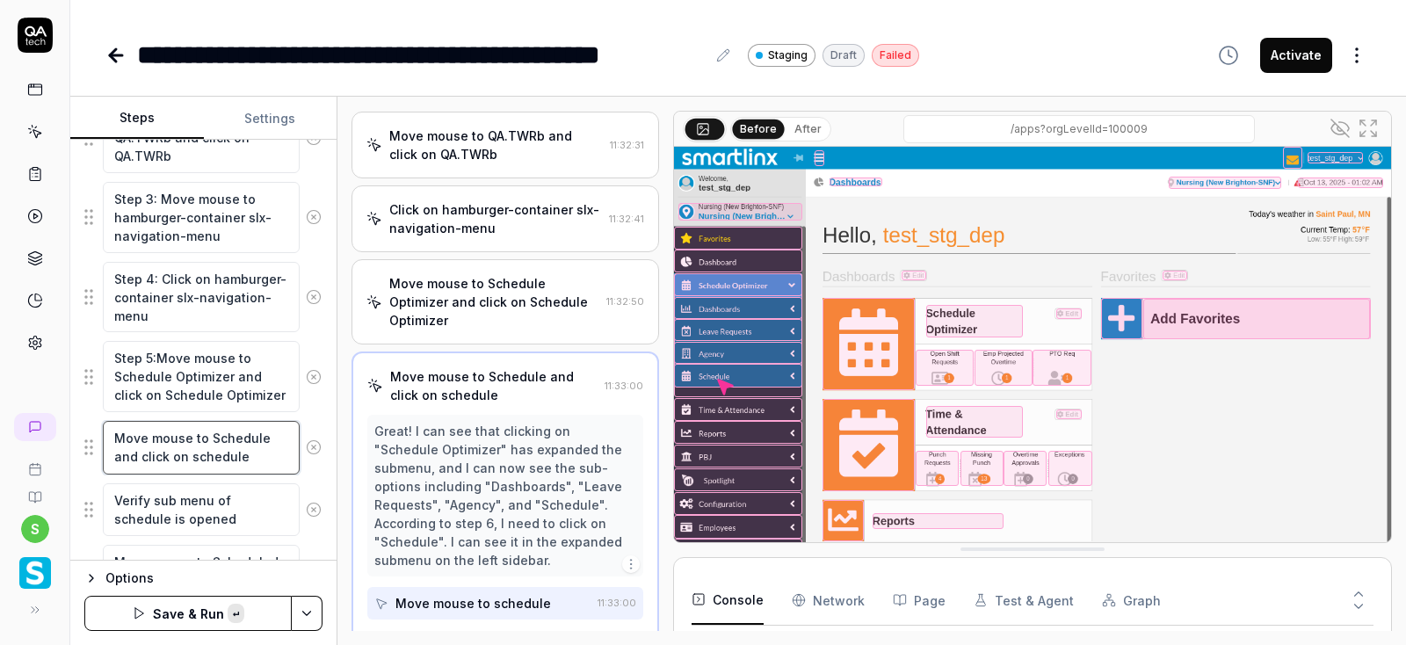
scroll to position [156, 0]
paste textarea "Step 4:"
click at [149, 437] on textarea "Step 4:Move mouse to Schedule and click on schedule" at bounding box center [201, 456] width 197 height 71
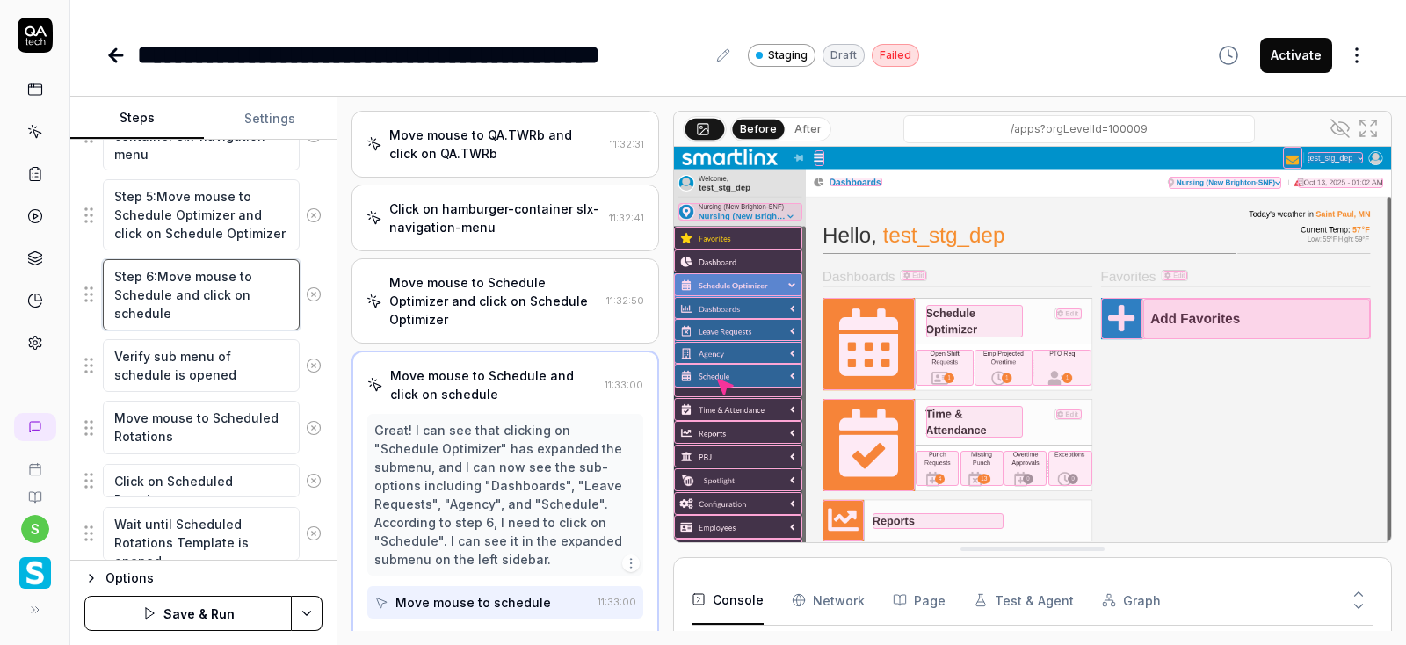
scroll to position [633, 0]
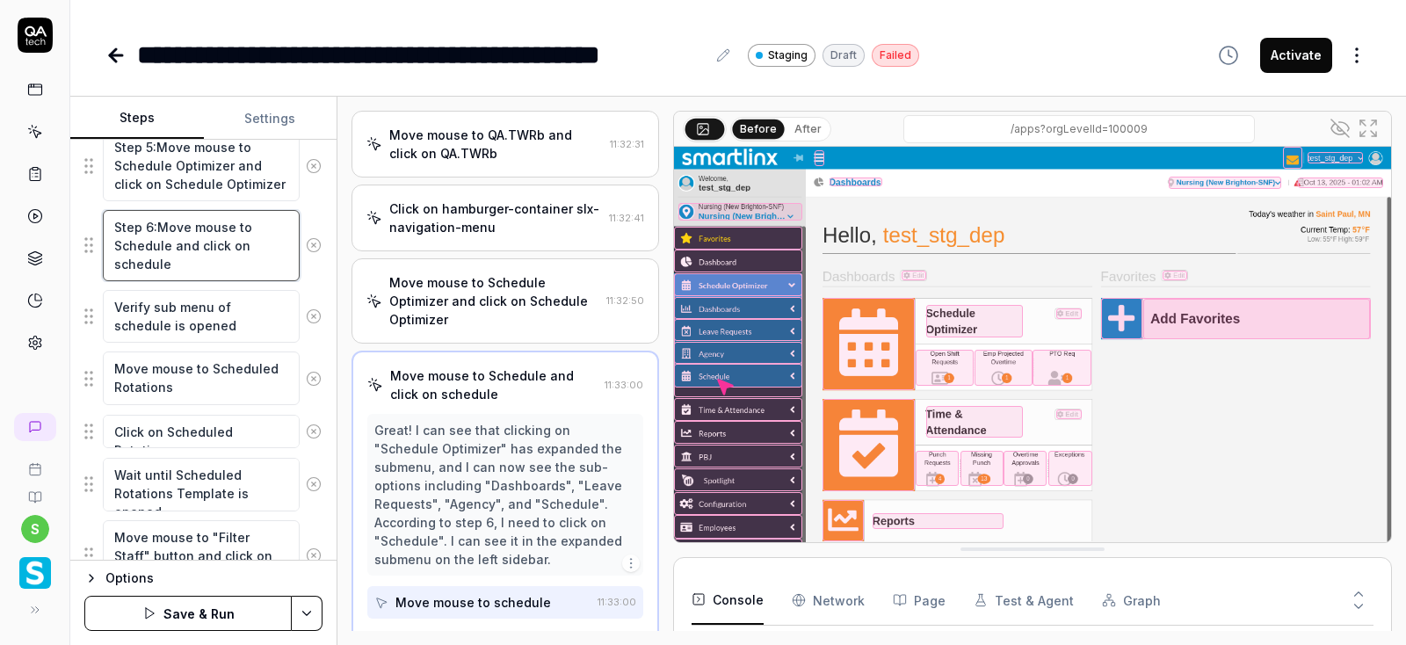
type textarea "Step 6:Move mouse to Schedule and click on schedule"
click at [116, 307] on textarea "Verify sub menu of schedule is opened" at bounding box center [201, 317] width 197 height 54
paste textarea "Step 4:"
type textarea "Step 7:Verify sub menu of schedule is opened"
click at [111, 365] on textarea "Move mouse to Scheduled Rotations" at bounding box center [201, 379] width 197 height 54
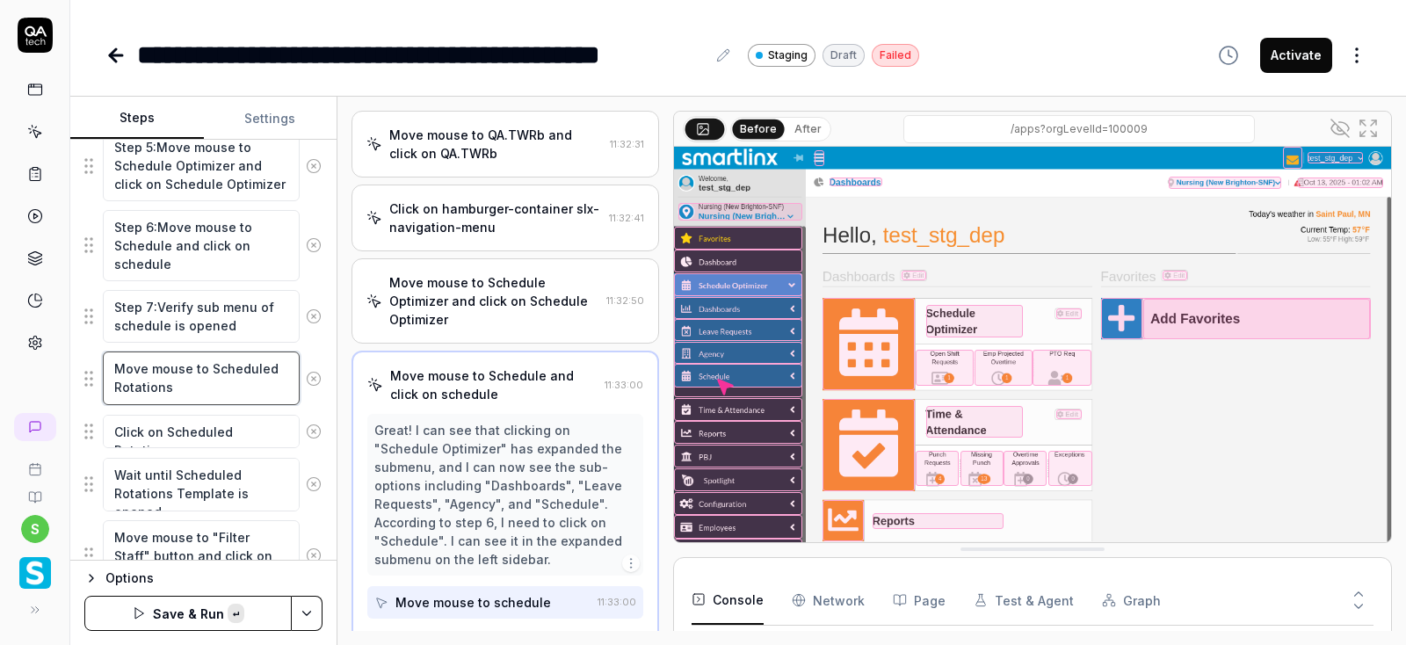
paste textarea "Step 4:"
click at [152, 370] on textarea "Step 4:Move mouse to Scheduled Rotations" at bounding box center [201, 379] width 197 height 54
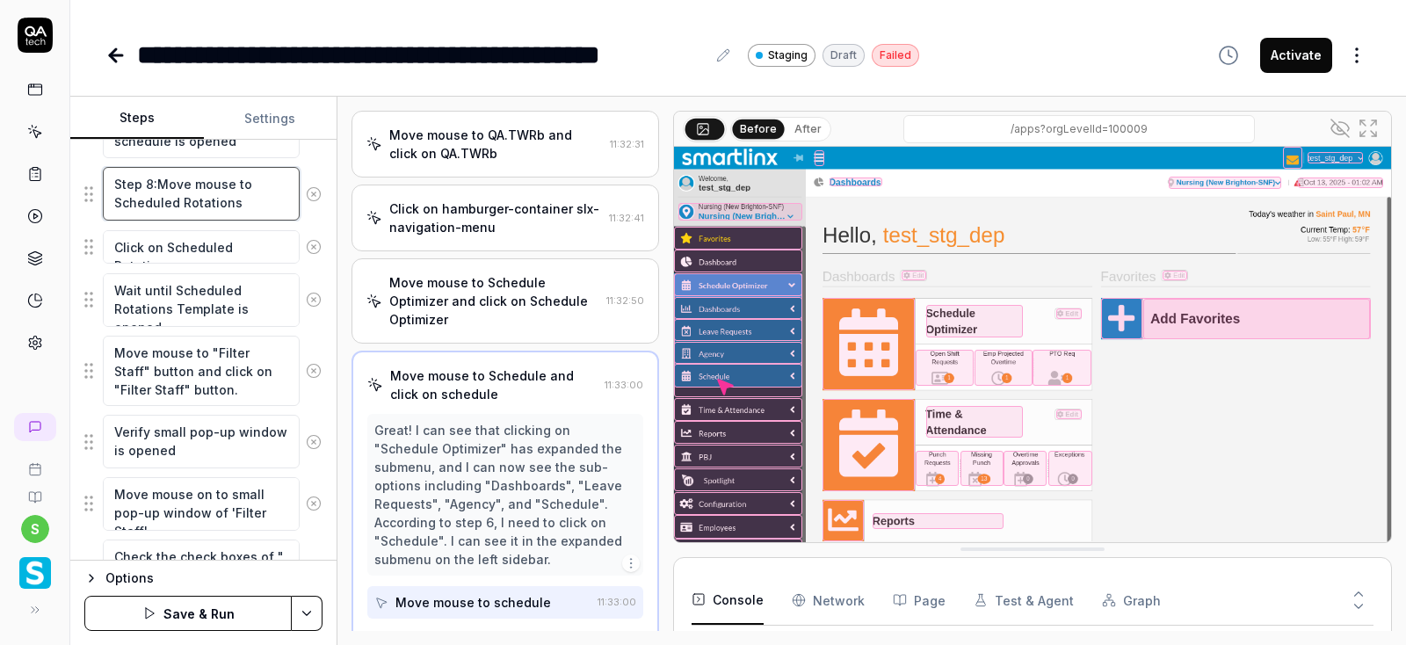
scroll to position [844, 0]
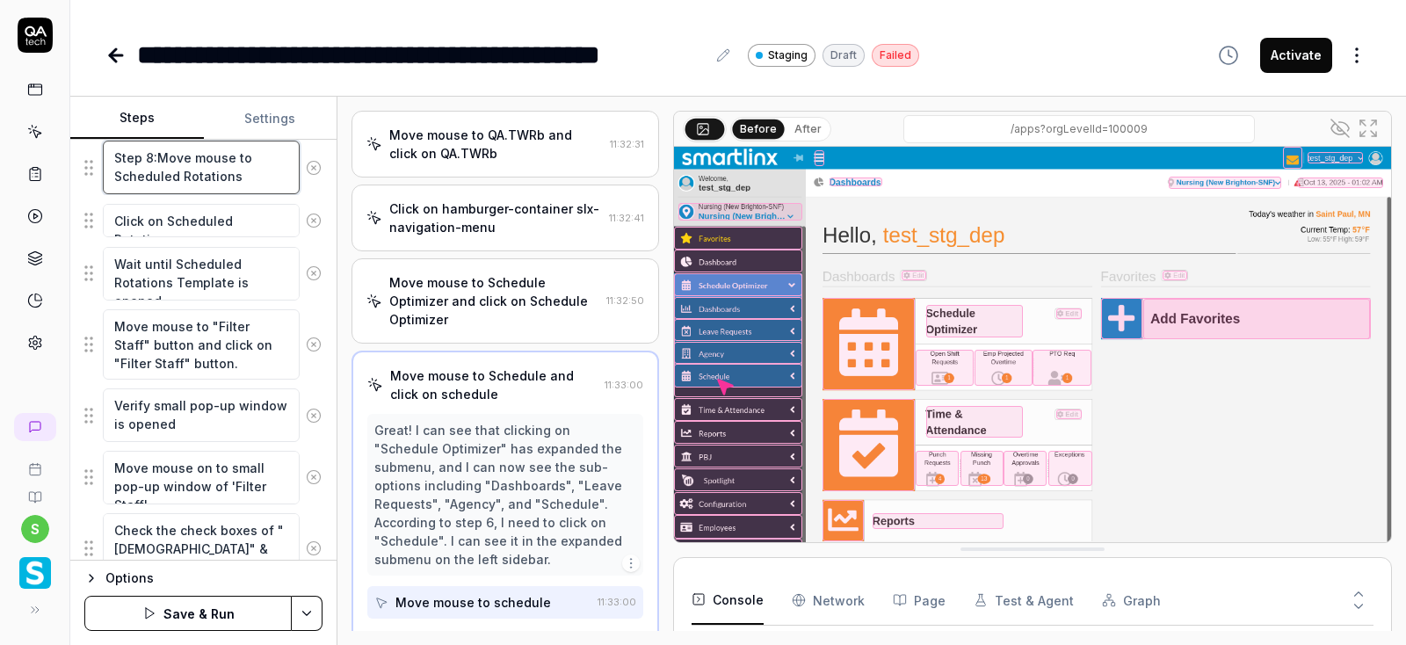
type textarea "Step 8:Move mouse to Scheduled Rotations"
click at [113, 215] on textarea "Click on Scheduled Rotations" at bounding box center [201, 221] width 197 height 34
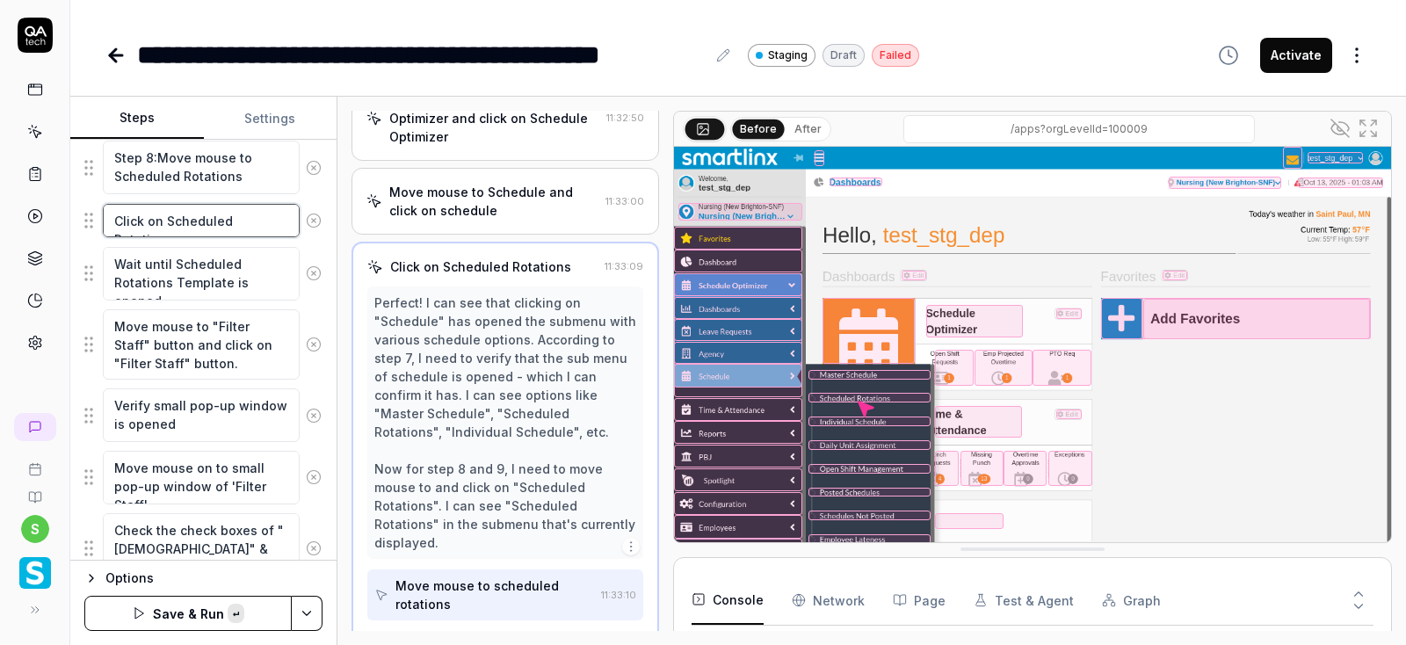
scroll to position [339, 0]
paste textarea "Step 4:"
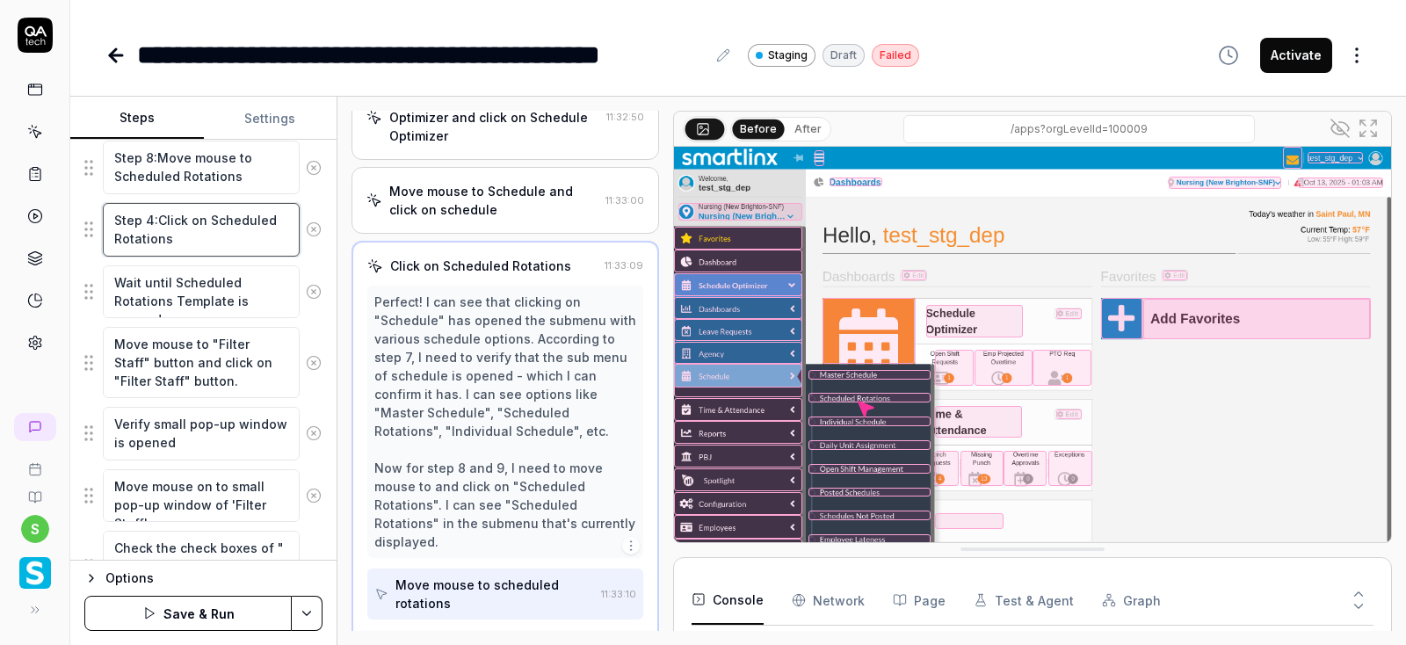
click at [154, 214] on textarea "Step 4:Click on Scheduled Rotations" at bounding box center [201, 230] width 197 height 54
type textarea "Step 9:Click on Scheduled Rotations"
click at [117, 285] on textarea "Wait until Scheduled Rotations Template is opened" at bounding box center [201, 292] width 197 height 54
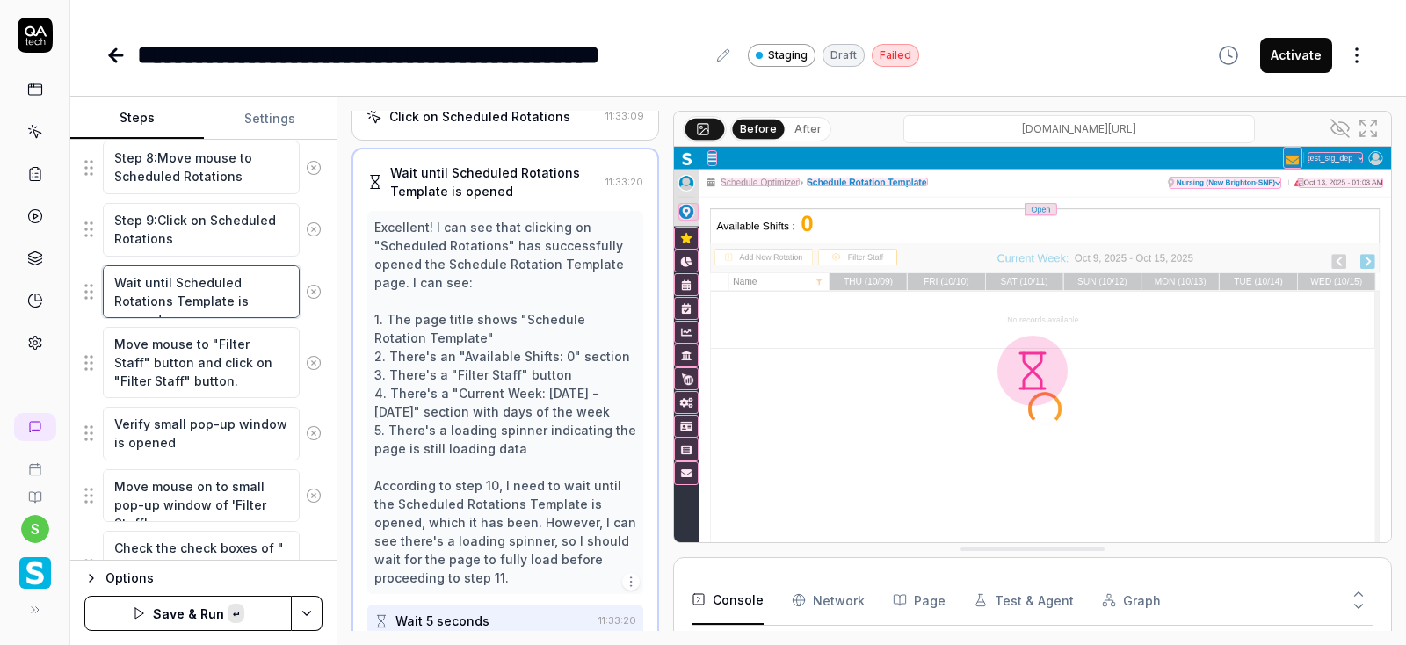
scroll to position [488, 0]
paste textarea "Step 4:"
type textarea "Step 10:Wait until Scheduled Rotations Template is opened"
click at [116, 344] on textarea "Move mouse to "Filter Staff" button and click on "Filter Staff" button." at bounding box center [201, 362] width 197 height 71
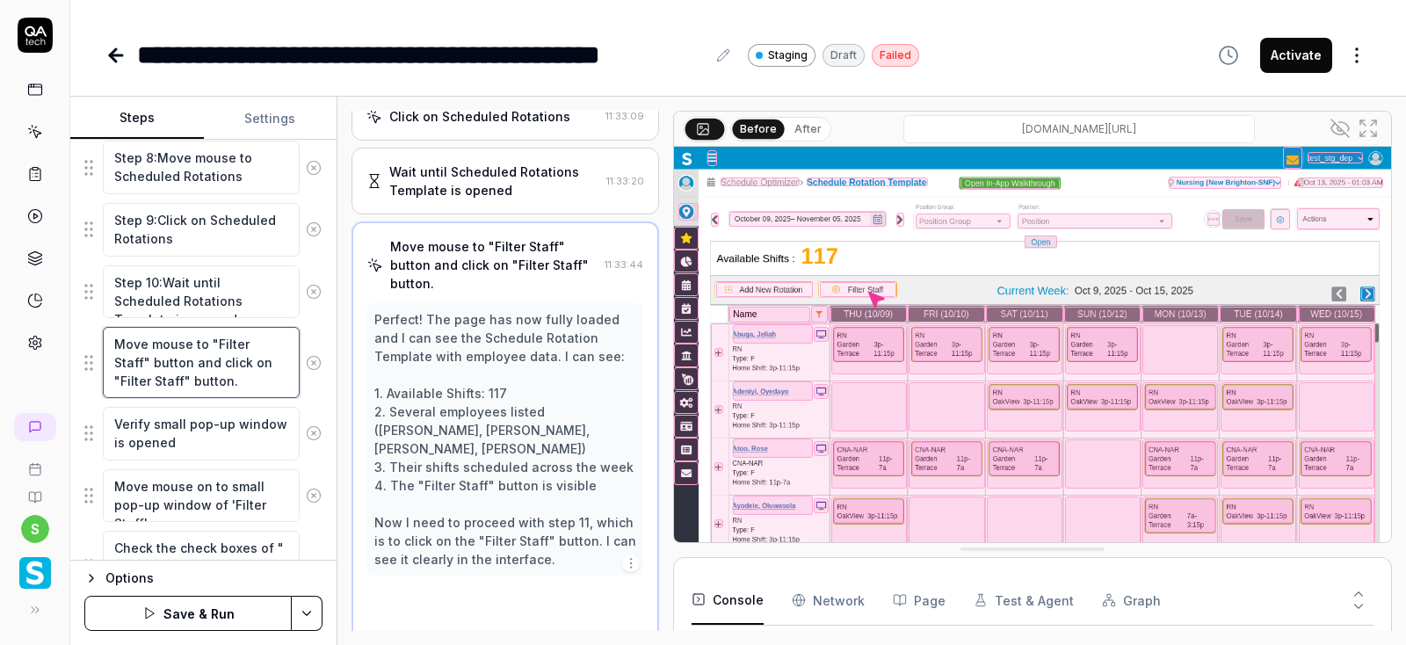
scroll to position [487, 0]
paste textarea "Step 4:"
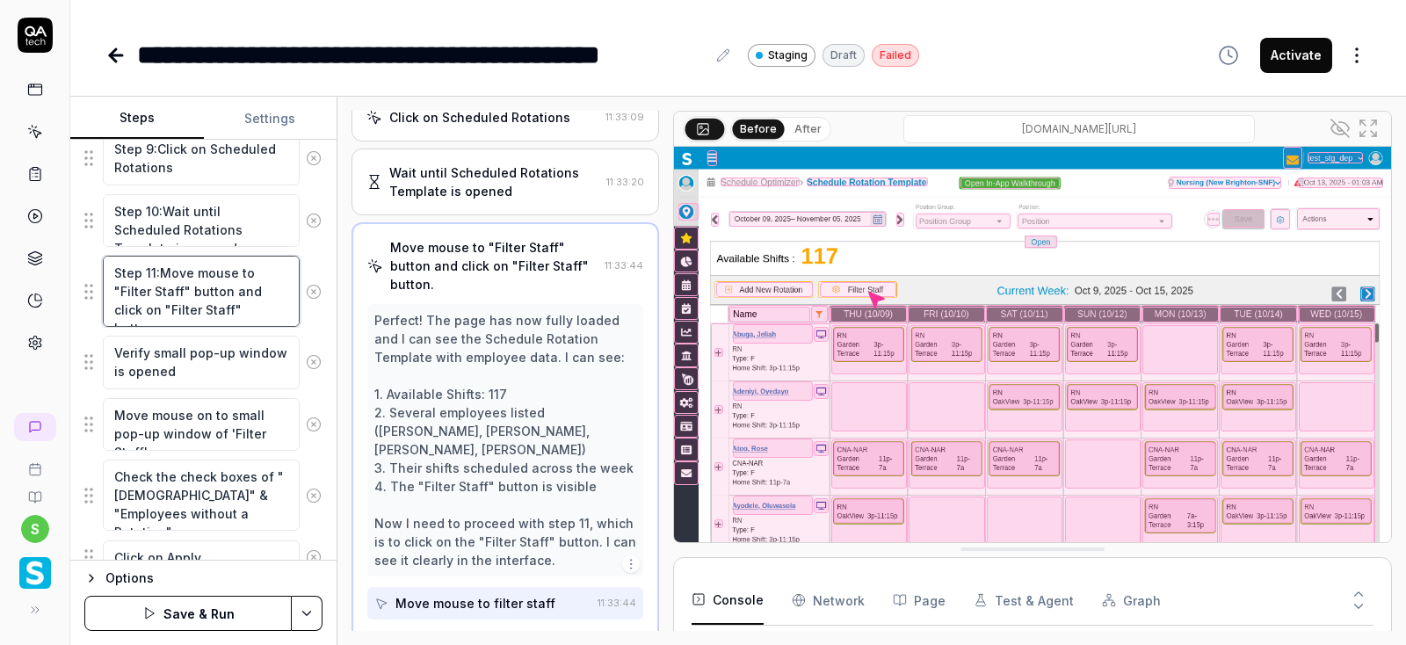
scroll to position [949, 0]
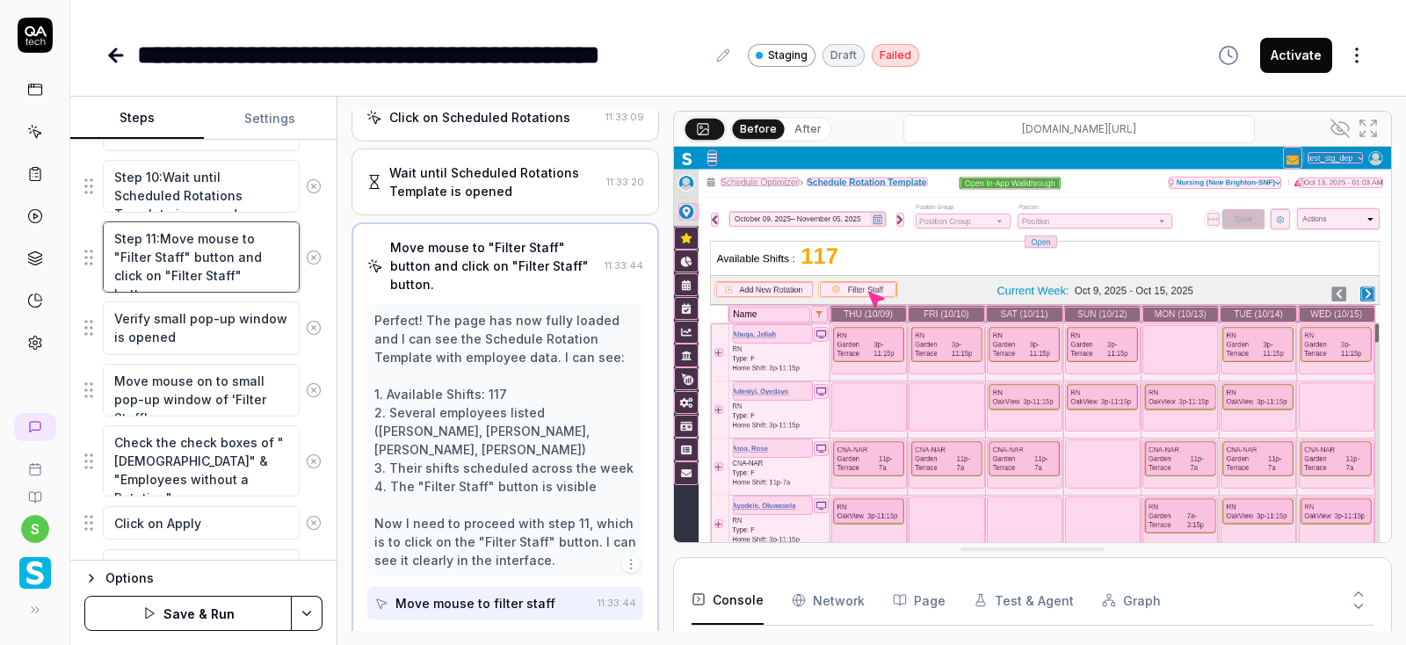
type textarea "Step 11:Move mouse to "Filter Staff" button and click on "Filter Staff" button."
click at [107, 312] on textarea "Verify small pop-up window is opened" at bounding box center [201, 328] width 197 height 54
paste textarea "Step 4:"
click at [152, 314] on textarea "Step 4:Verify small pop-up window is opened" at bounding box center [201, 328] width 197 height 54
type textarea "Step 12:Verify small pop-up window is opened"
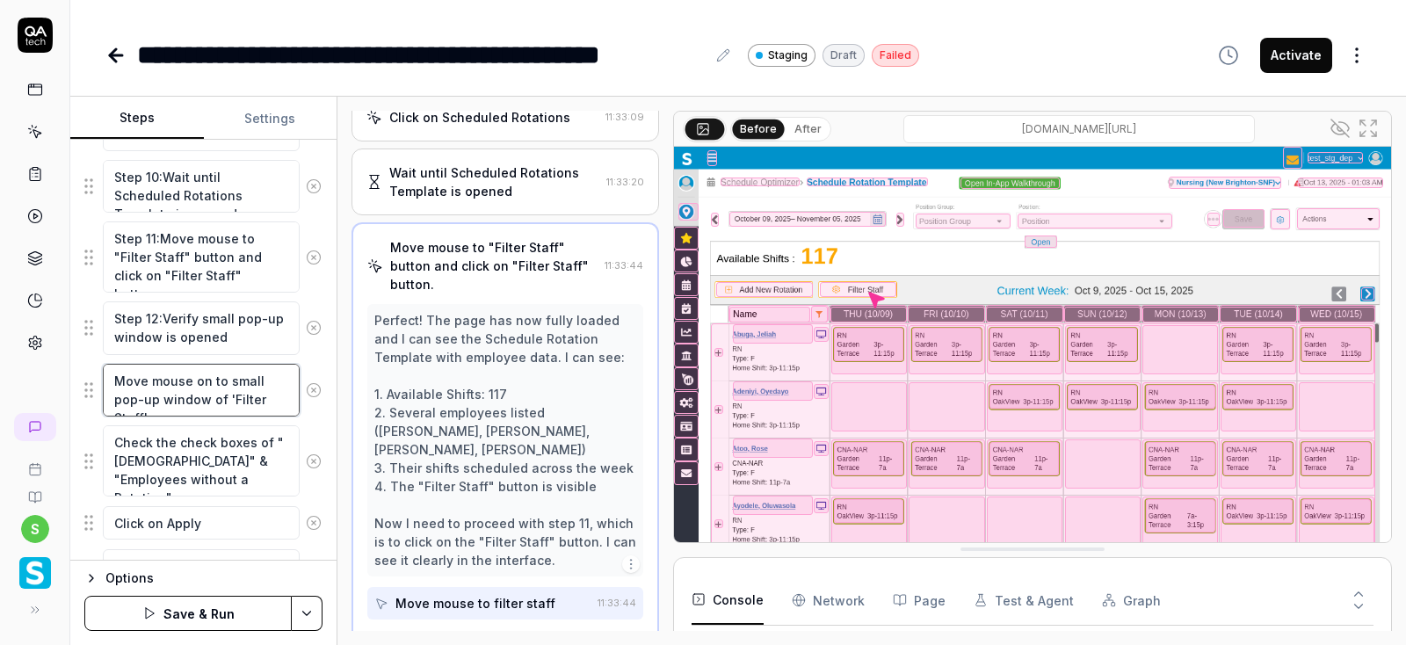
click at [113, 380] on textarea "Move mouse on to small pop-up window of 'Filter Staff'" at bounding box center [201, 391] width 197 height 54
paste textarea "Step 4:"
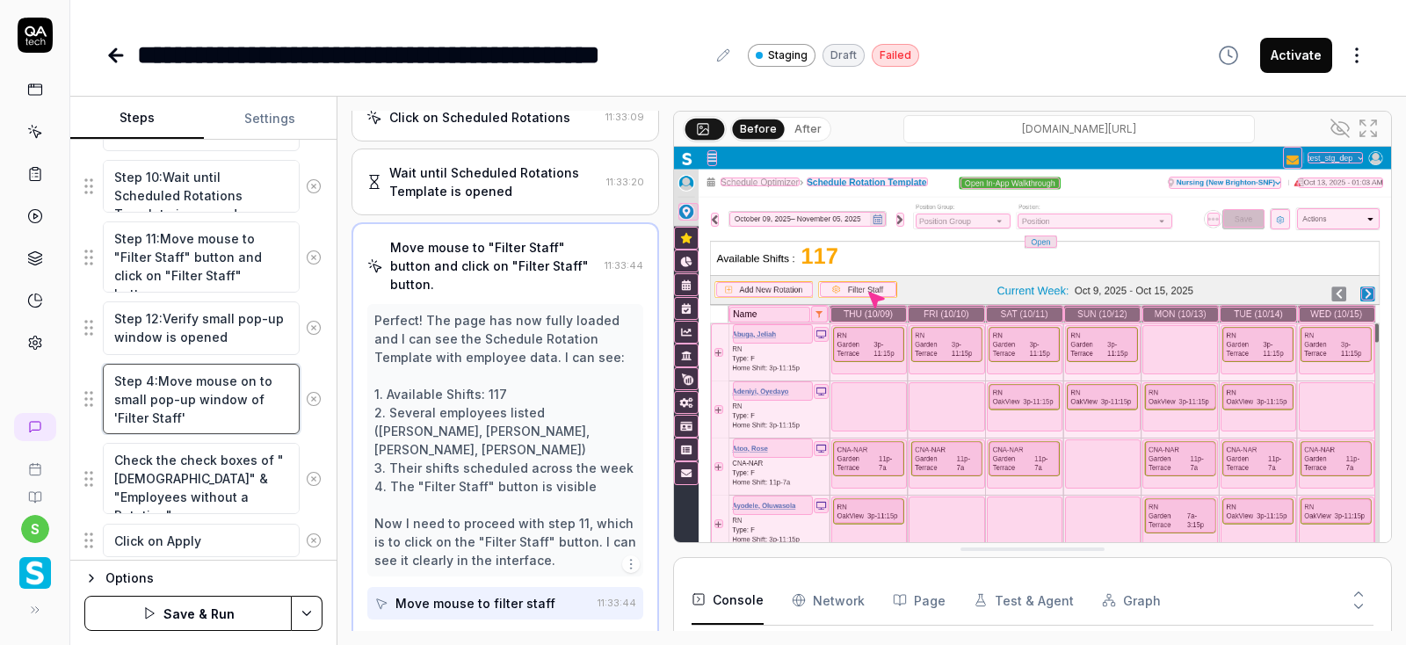
click at [152, 373] on textarea "Step 4:Move mouse on to small pop-up window of 'Filter Staff'" at bounding box center [201, 399] width 197 height 71
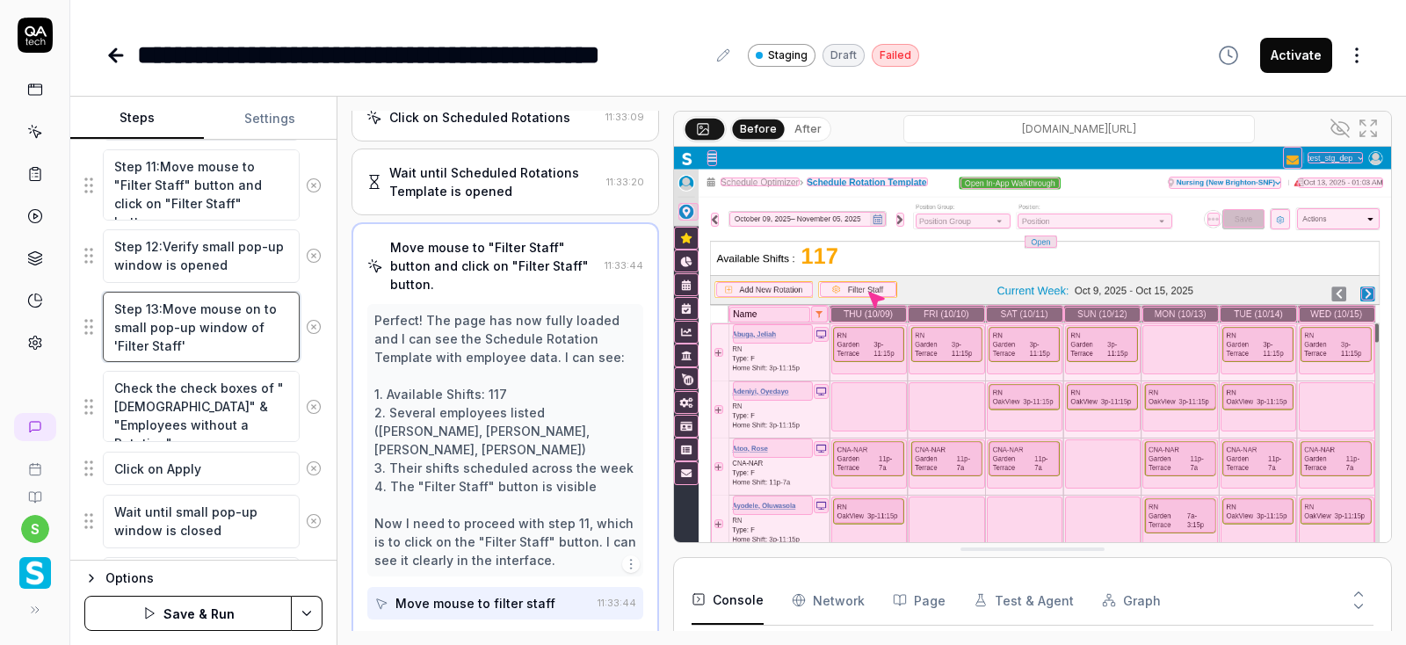
scroll to position [1055, 0]
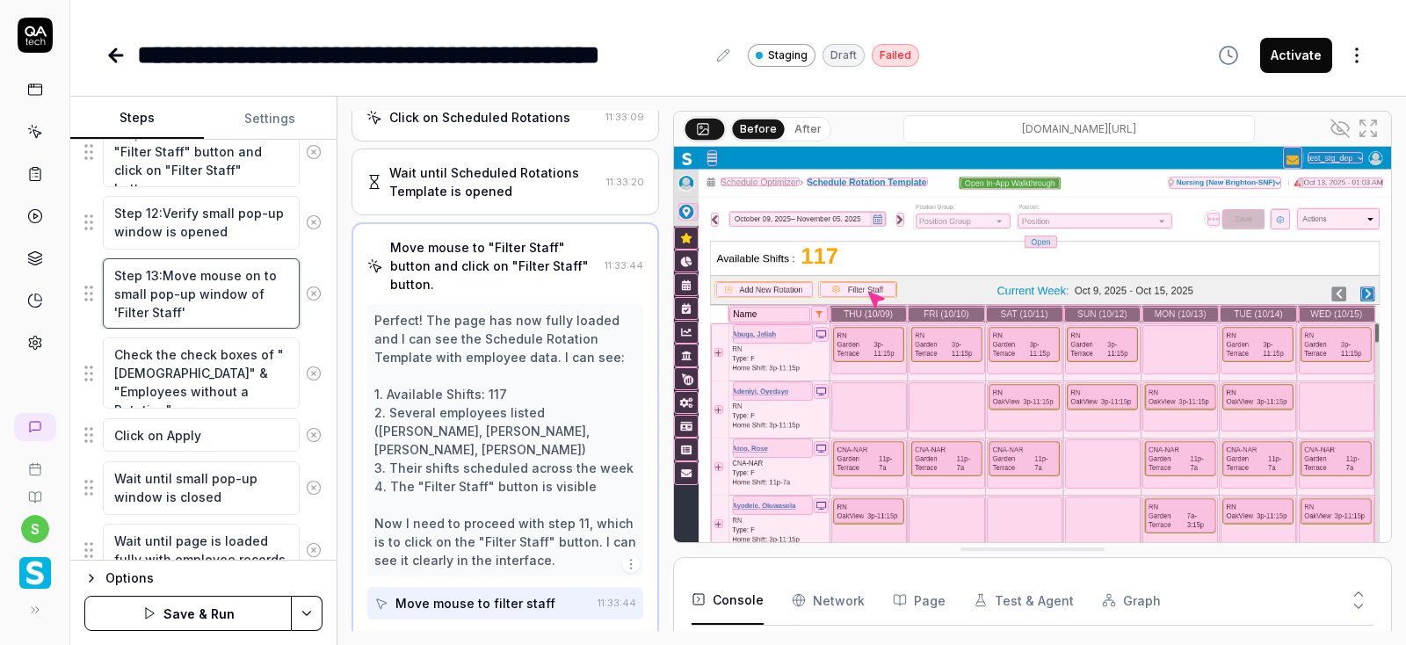
type textarea "Step 13:Move mouse on to small pop-up window of 'Filter Staff'"
click at [112, 352] on textarea "Check the check boxes of "[DEMOGRAPHIC_DATA]" & "Employees without a Rotation"" at bounding box center [201, 372] width 197 height 71
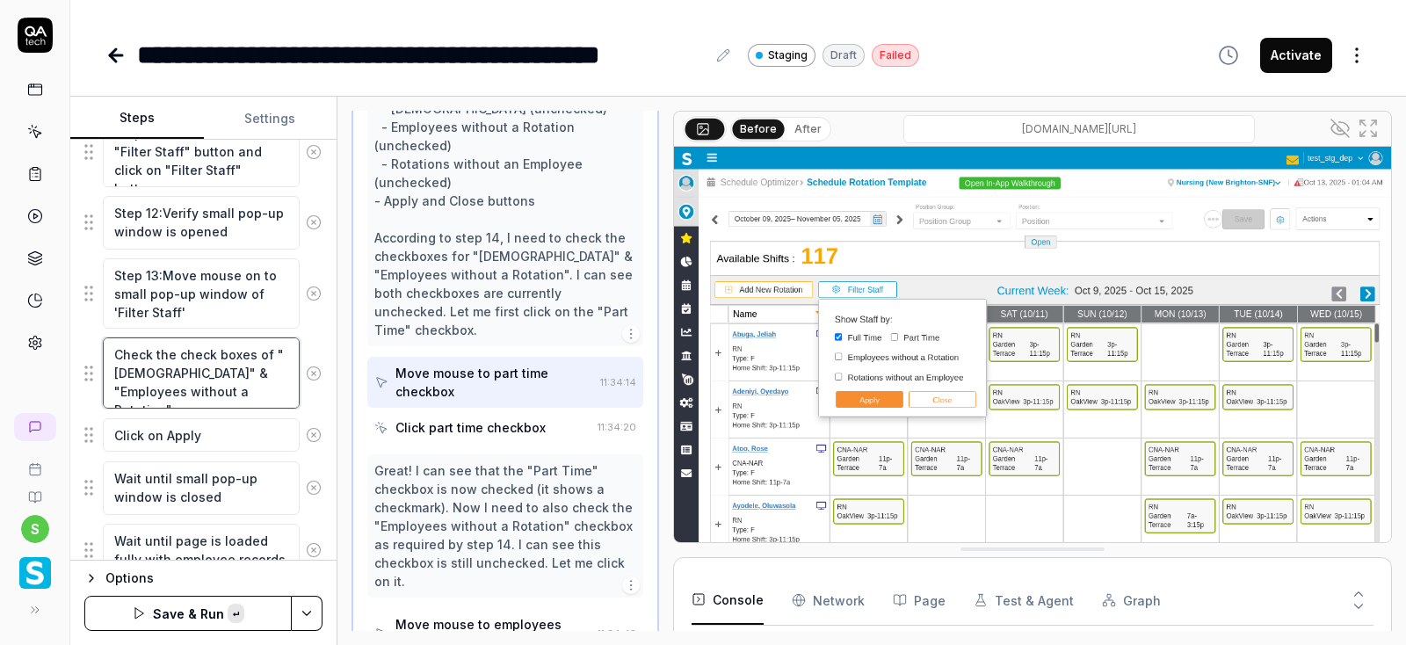
paste textarea "Step 4:"
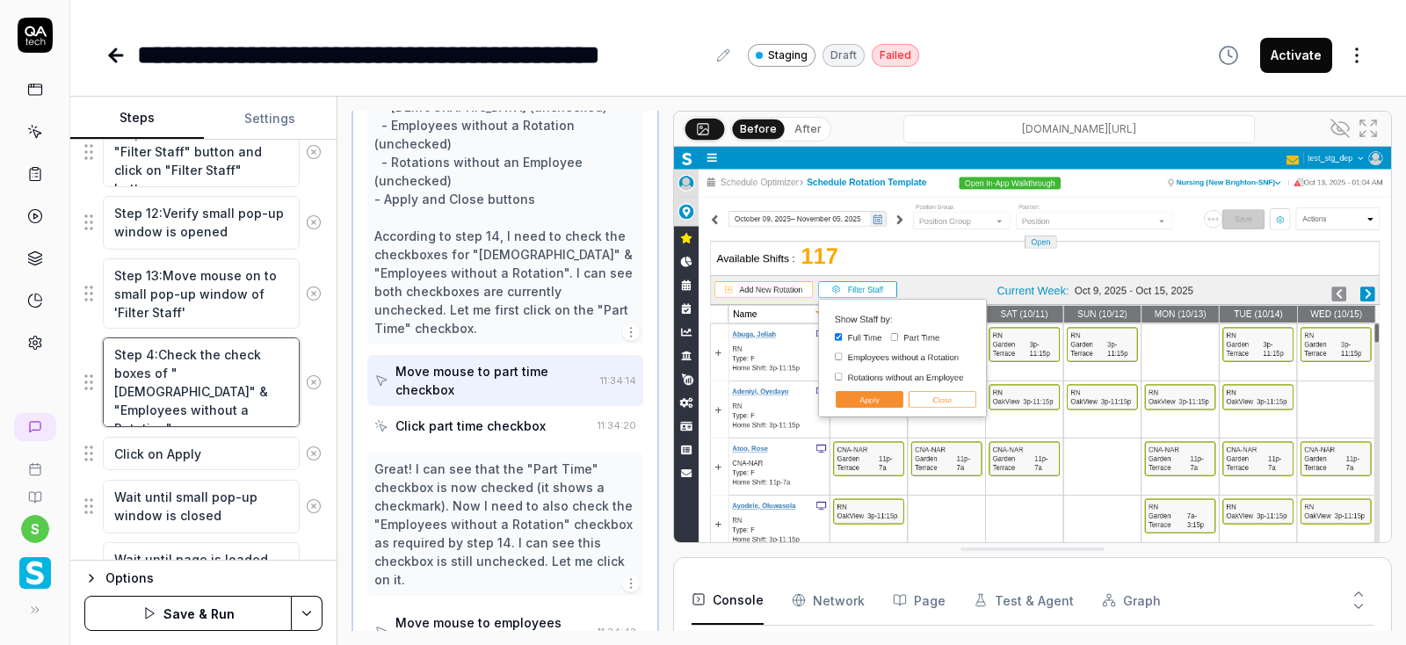
click at [147, 347] on textarea "Step 4:Check the check boxes of "[DEMOGRAPHIC_DATA]" & "Employees without a Rot…" at bounding box center [201, 382] width 197 height 90
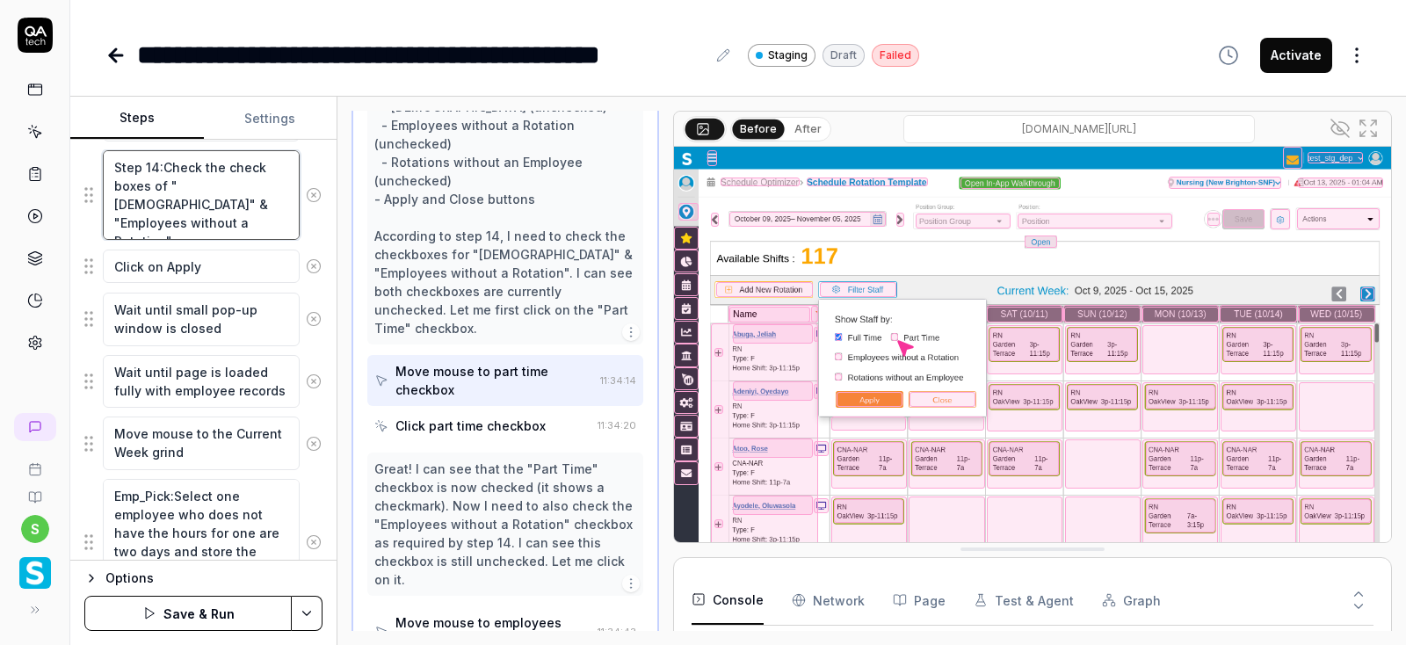
scroll to position [1265, 0]
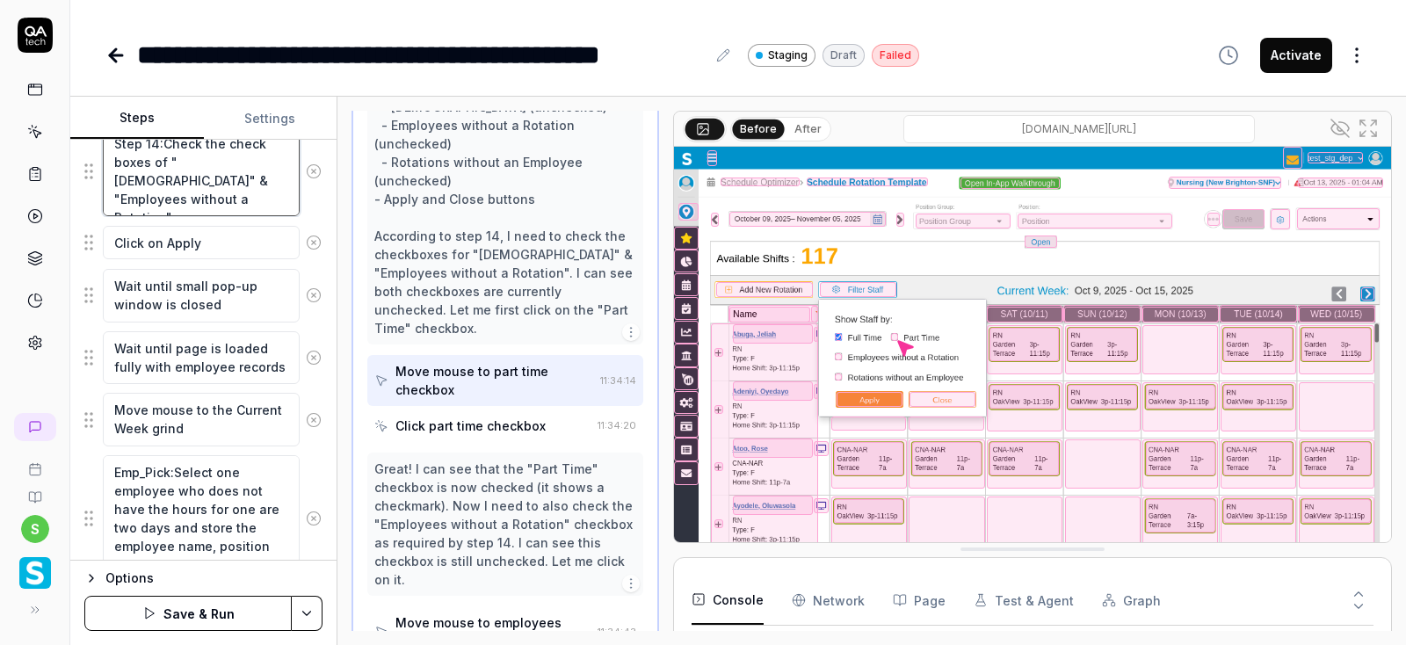
type textarea "Step 14:Check the check boxes of "[DEMOGRAPHIC_DATA]" & "Employees without a Ro…"
click at [112, 239] on textarea "Click on Apply" at bounding box center [201, 243] width 197 height 34
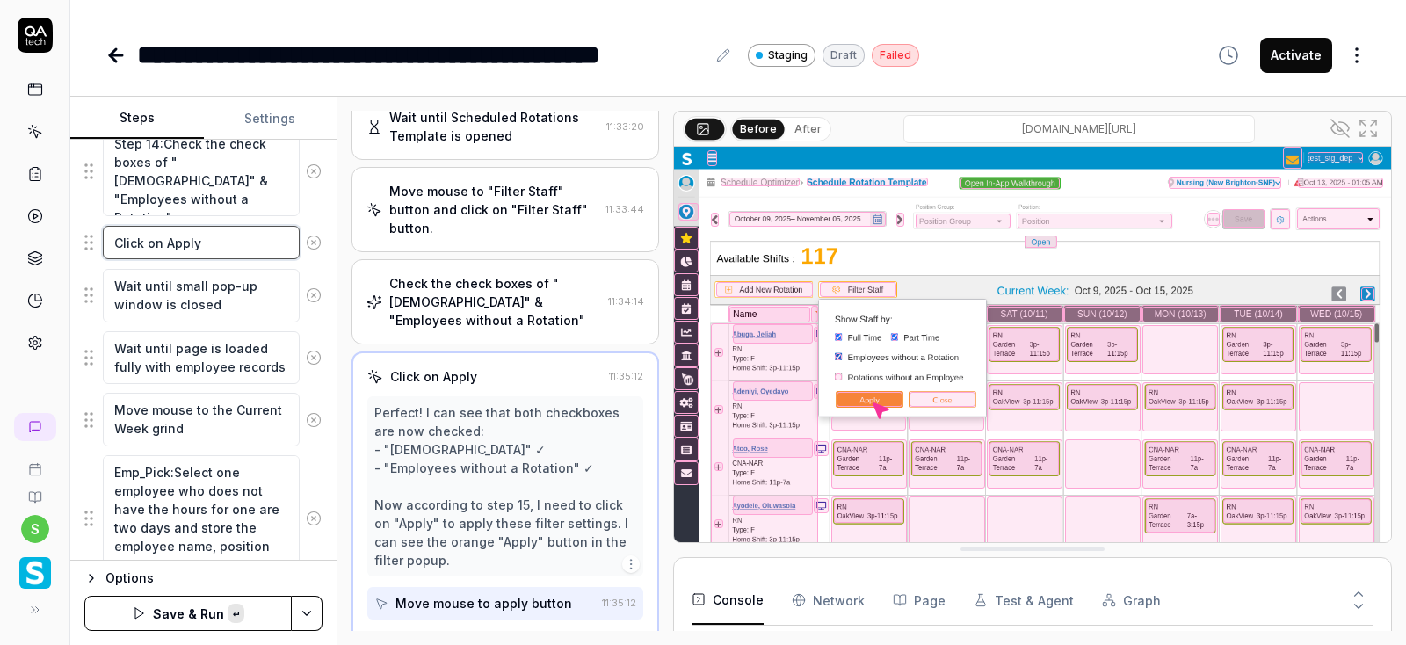
paste textarea "Step 4:"
click at [149, 239] on textarea "Step 4:Click on Apply" at bounding box center [201, 243] width 197 height 34
type textarea "Step 15:Click on Apply"
click at [112, 284] on textarea "Wait until small pop-up window is closed" at bounding box center [201, 296] width 197 height 54
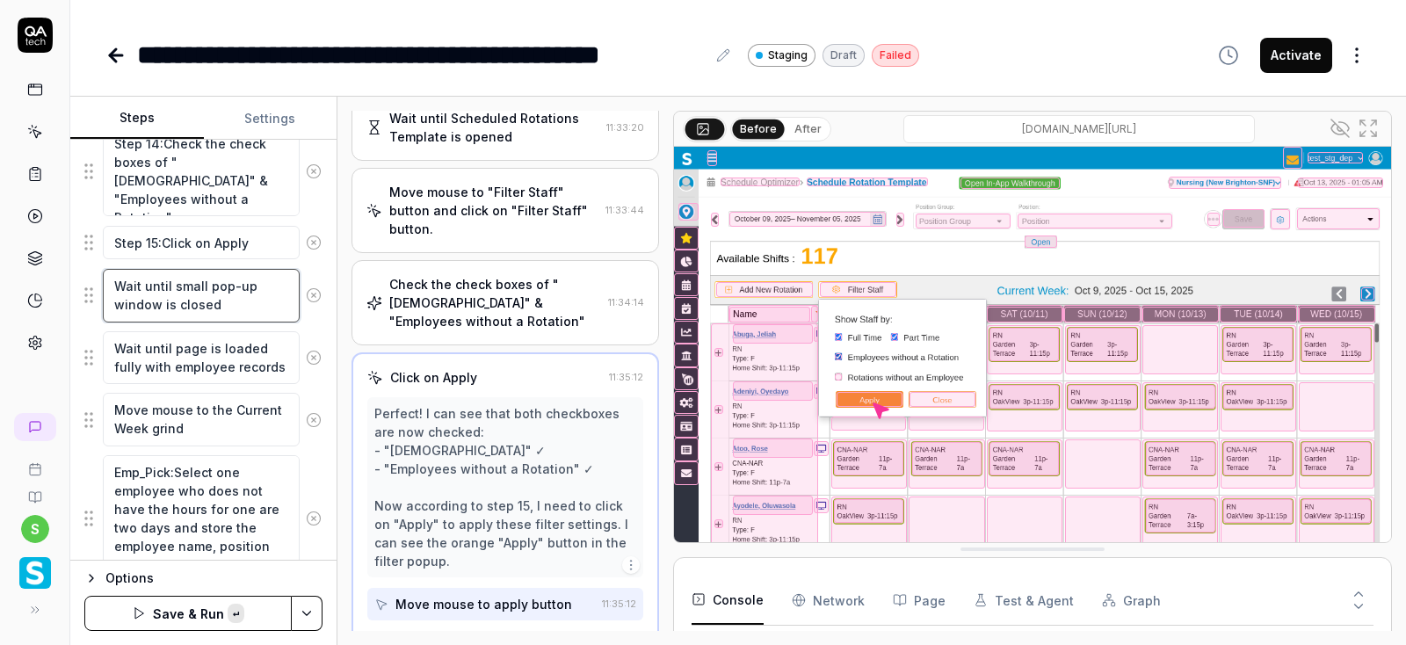
paste textarea "Step 4:"
click at [152, 282] on textarea "Step 4:Wait until small pop-up window is closed" at bounding box center [201, 296] width 197 height 54
type textarea "Step 16:Wait until small pop-up window is closed"
click at [111, 338] on textarea "Wait until page is loaded fully with employee records" at bounding box center [201, 358] width 197 height 54
paste textarea "Step 4:"
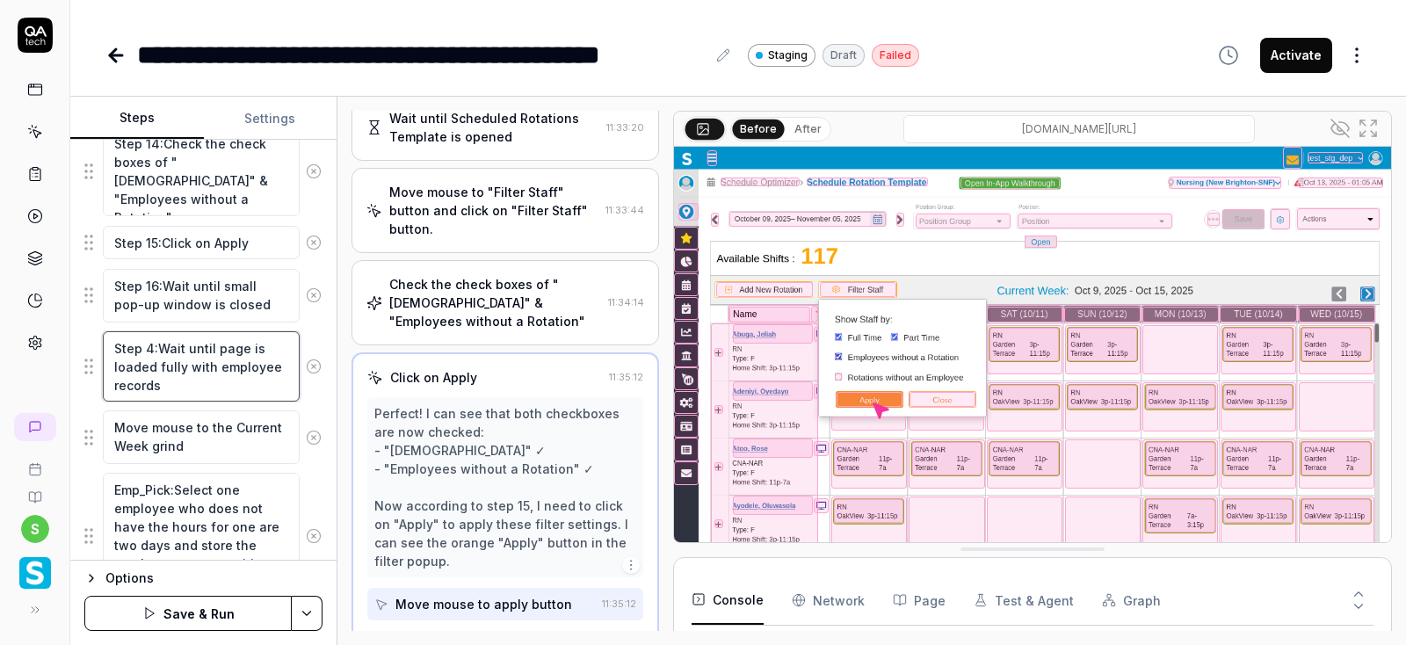
click at [153, 341] on textarea "Step 4:Wait until page is loaded fully with employee records" at bounding box center [201, 366] width 197 height 71
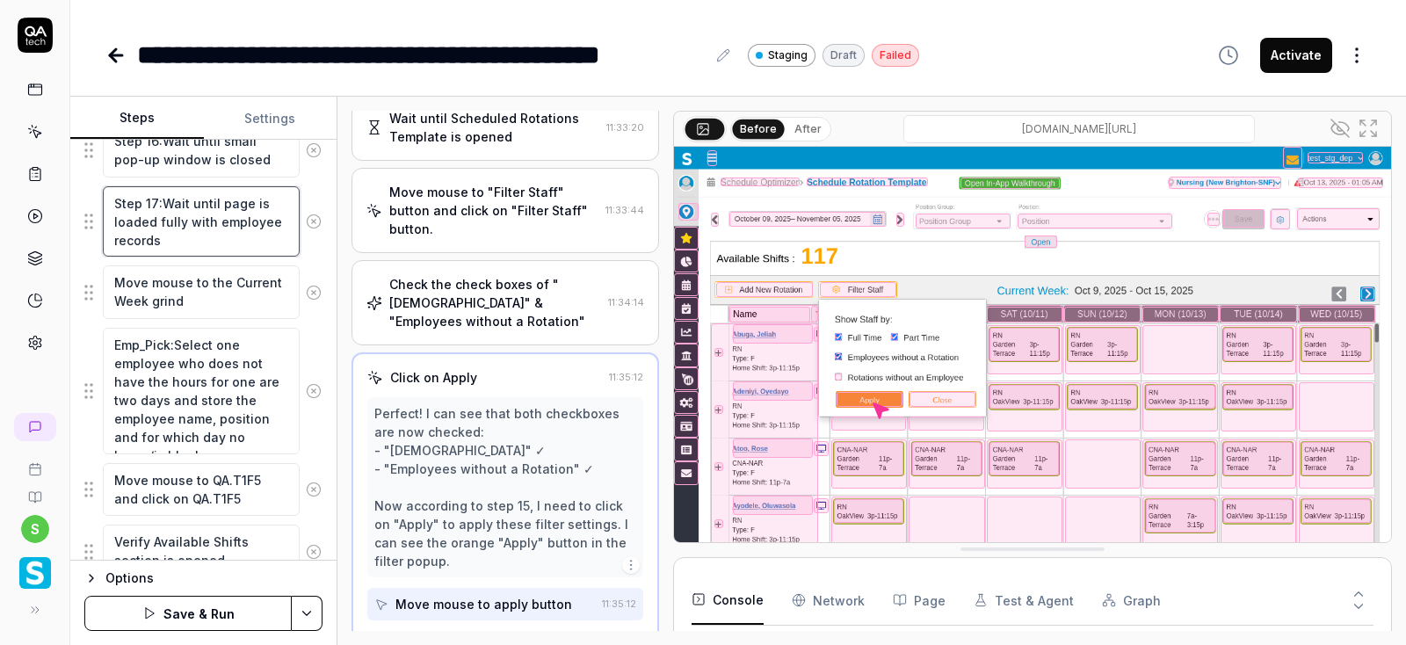
scroll to position [1371, 0]
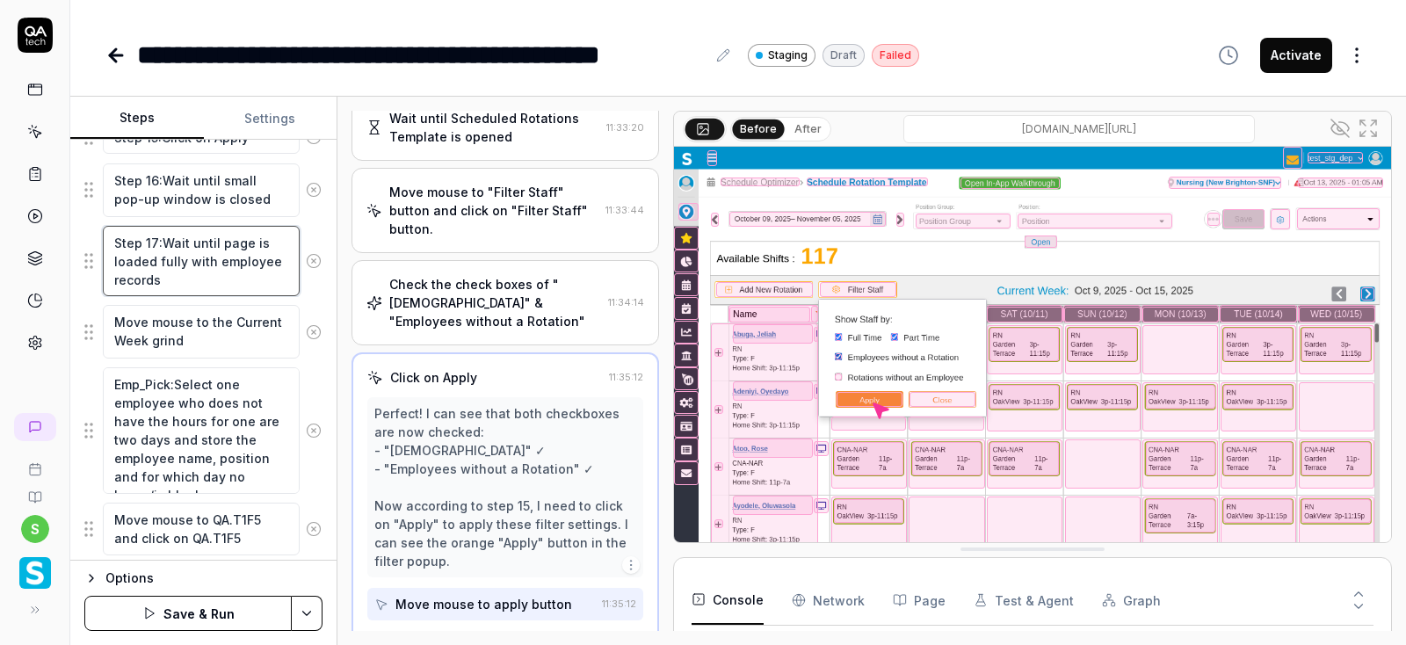
type textarea "Step 17:Wait until page is loaded fully with employee records"
click at [113, 322] on textarea "Move mouse to the Current Week grind" at bounding box center [201, 332] width 197 height 54
paste textarea "Step 4:"
drag, startPoint x: 148, startPoint y: 312, endPoint x: 337, endPoint y: 339, distance: 191.8
click at [147, 312] on textarea "Step 4:Move mouse to the Current Week grind" at bounding box center [201, 332] width 197 height 54
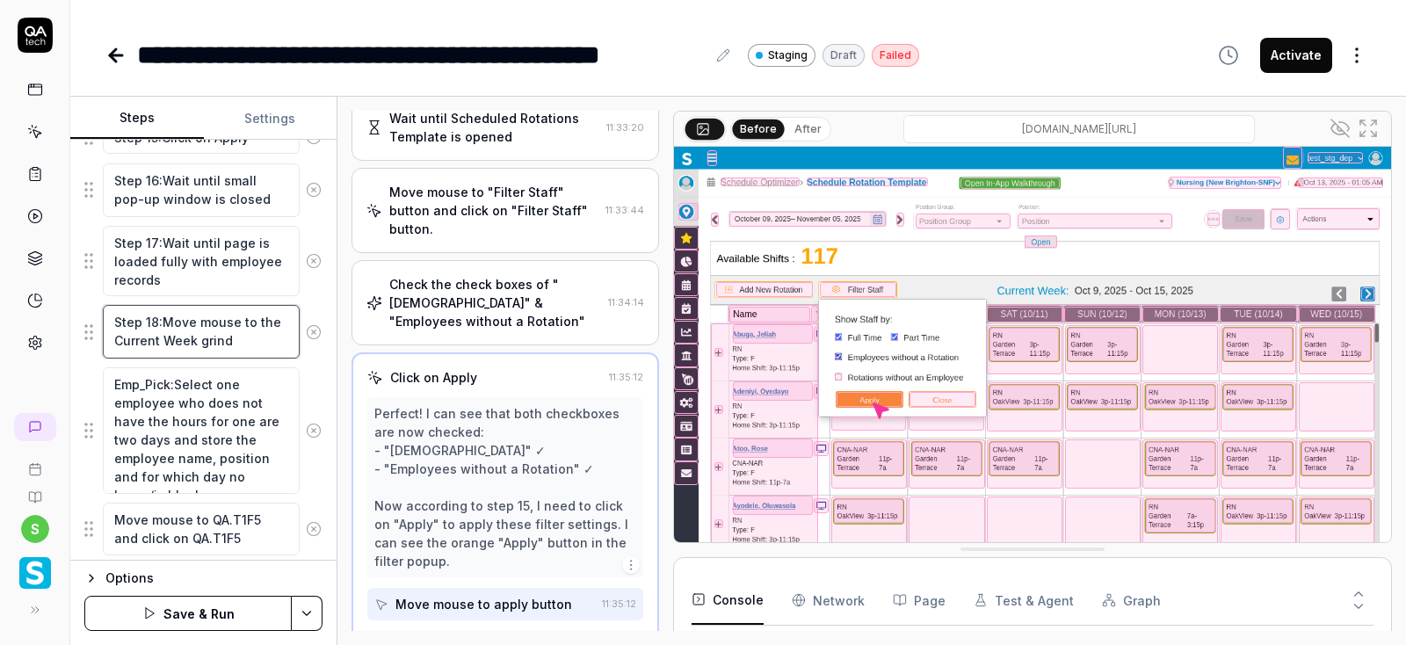
type textarea "Step 18:Move mouse to the Current Week grind"
click at [113, 376] on textarea "Emp_Pick:Select one employee who does not have the hours for one are two days a…" at bounding box center [201, 430] width 197 height 127
paste textarea "Step 4:"
click at [146, 379] on textarea "Step 4:Emp_Pick:Select one employee who does not have the hours for one are two…" at bounding box center [201, 430] width 197 height 127
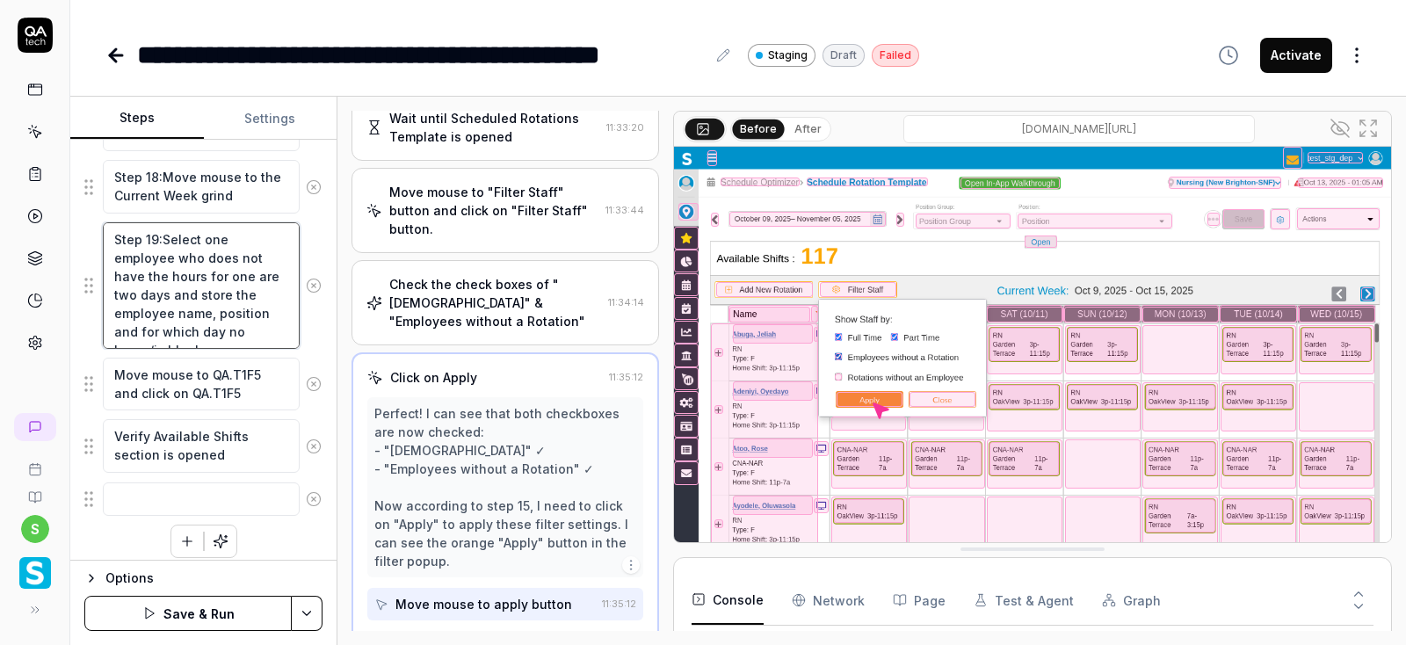
scroll to position [1520, 0]
type textarea "Step 19:Select one employee who does not have the hours for one are two days an…"
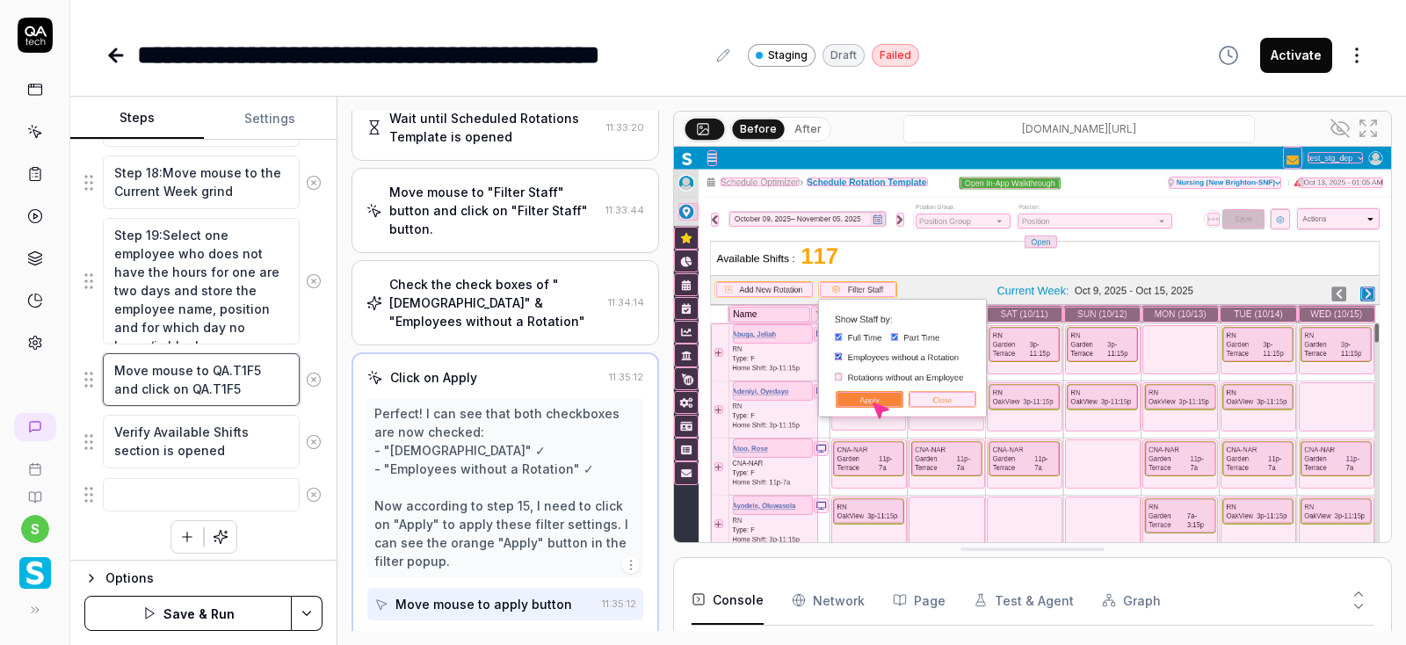
click at [114, 366] on textarea "Move mouse to QA.T1F5 and click on QA.T1F5" at bounding box center [201, 380] width 197 height 54
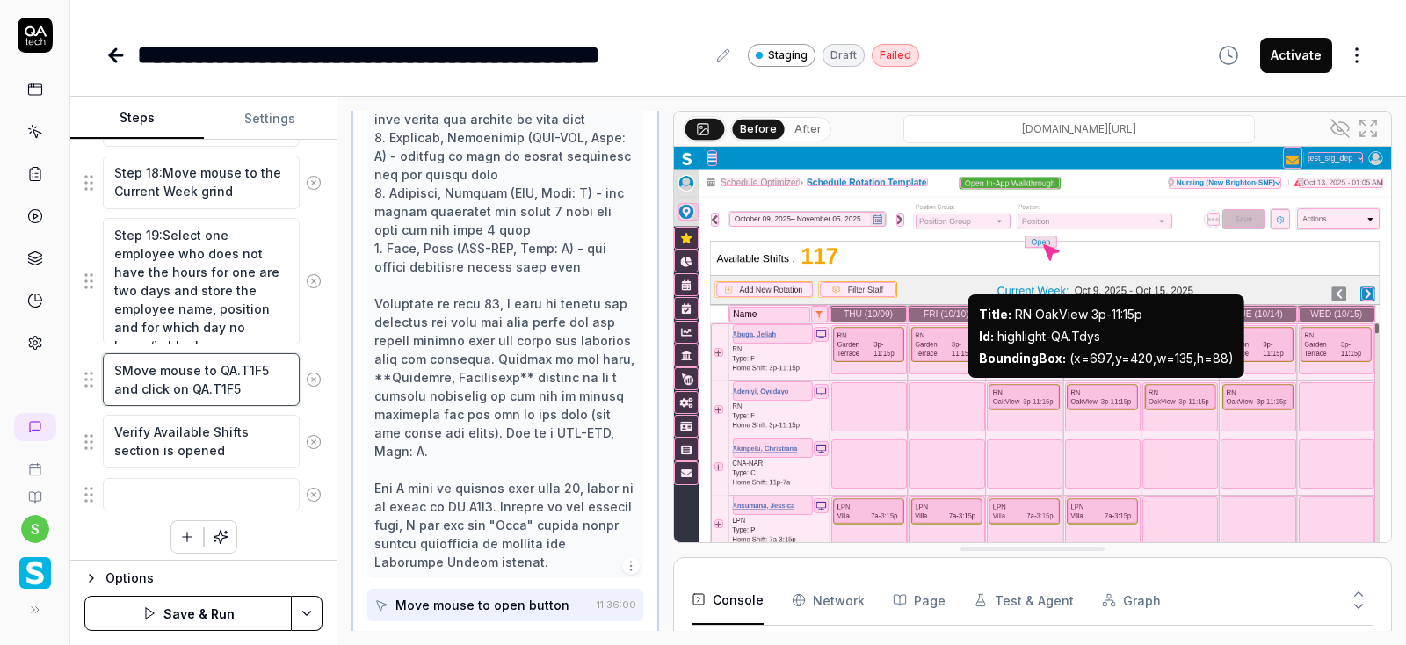
scroll to position [1113, 0]
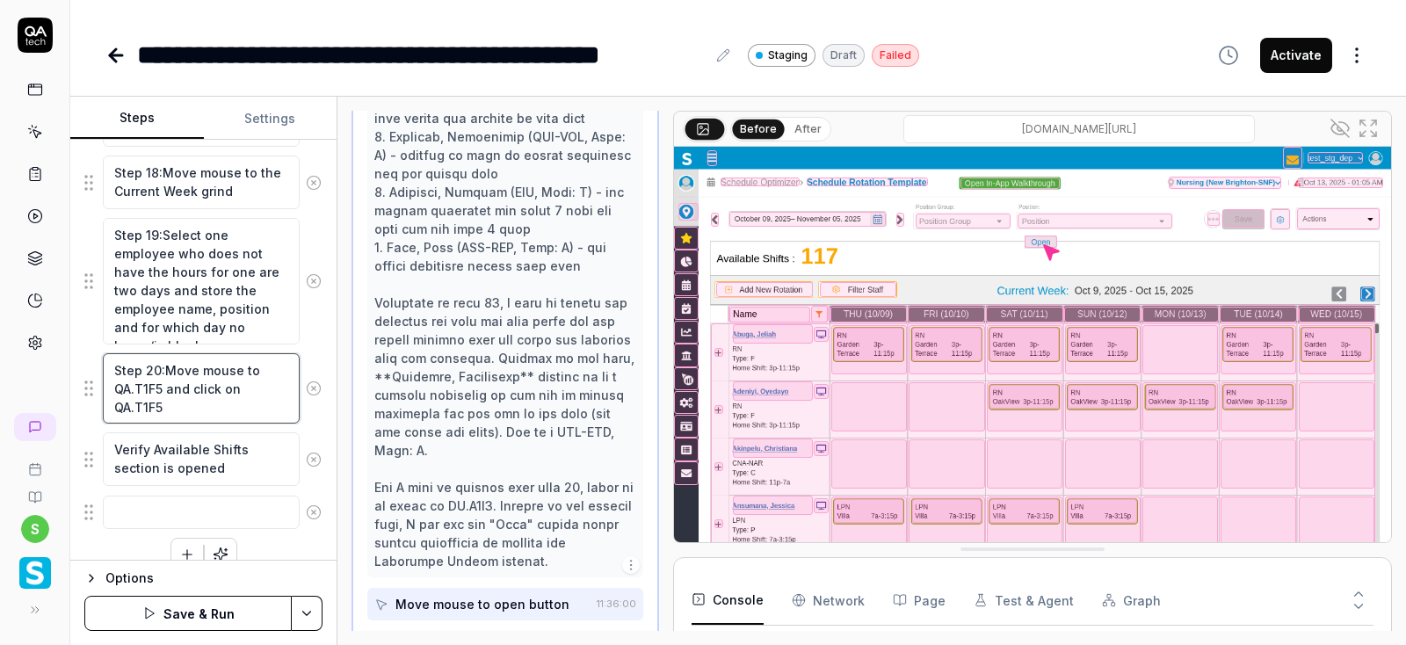
type textarea "Step 20:Move mouse to QA.T1F5 and click on QA.T1F5"
click at [112, 446] on textarea "Verify Available Shifts section is opened" at bounding box center [201, 459] width 197 height 54
paste textarea "Step 4:"
click at [151, 441] on textarea "Step 4:Verify Available Shifts section is opened" at bounding box center [201, 459] width 197 height 54
type textarea "Step 21:Verify Available Shifts section is opened"
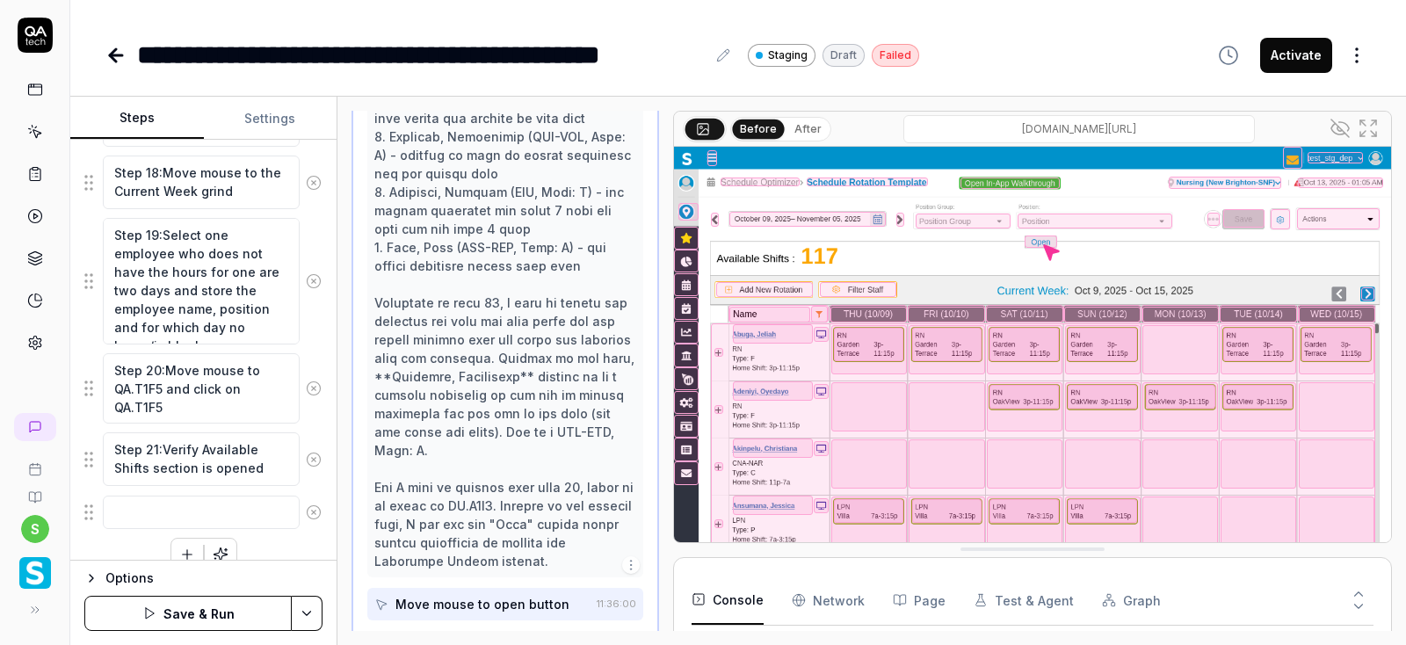
click at [310, 610] on html "**********" at bounding box center [703, 322] width 1406 height 645
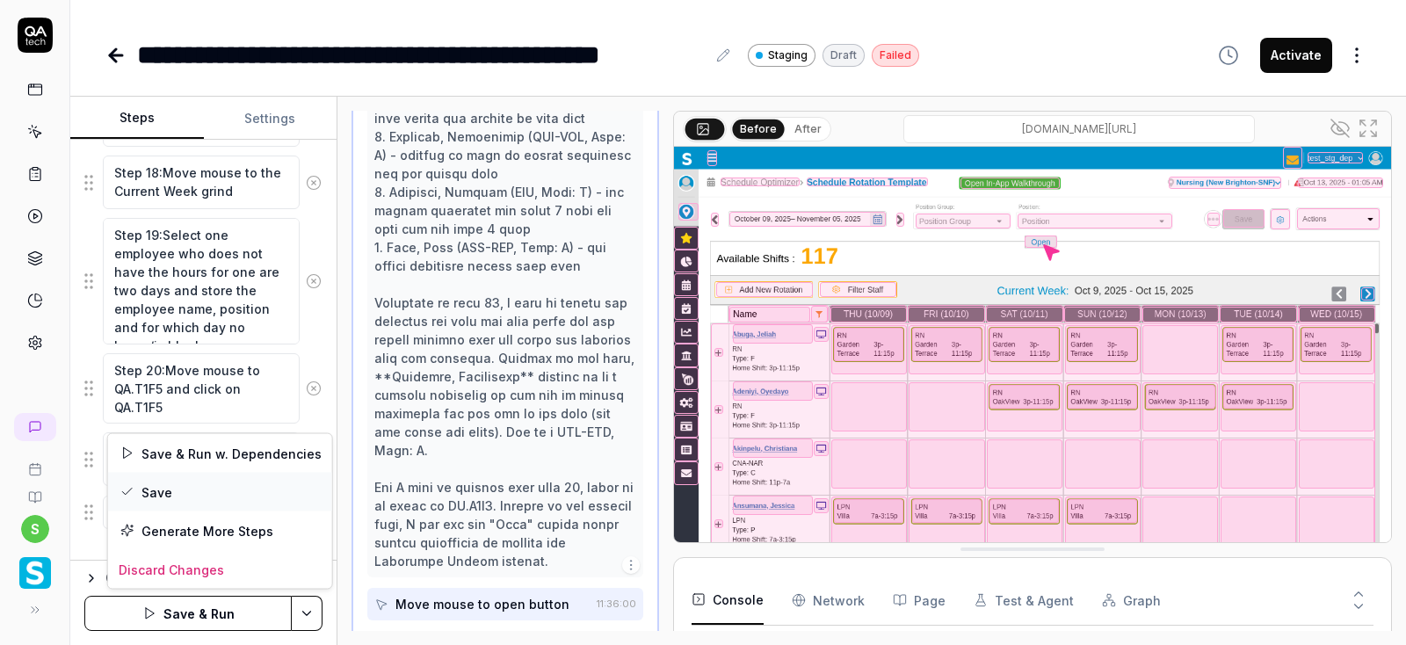
click at [171, 499] on div "Save" at bounding box center [220, 492] width 224 height 39
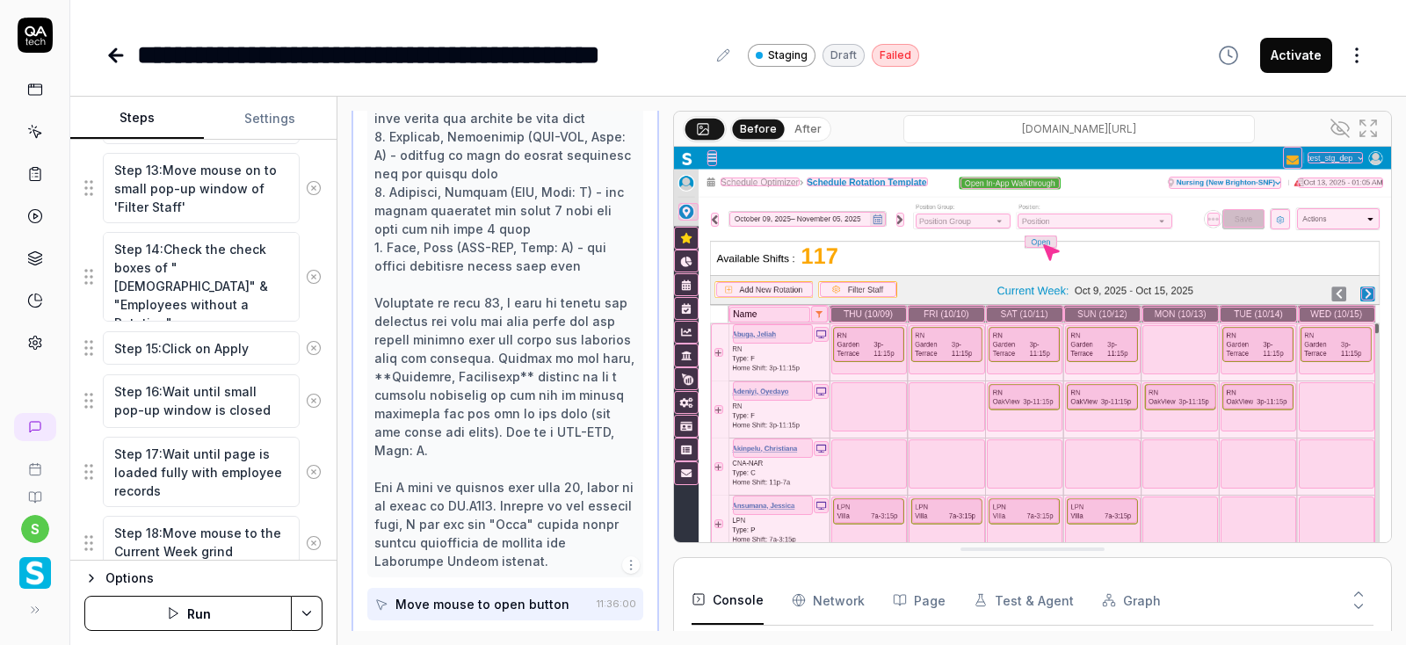
scroll to position [1538, 0]
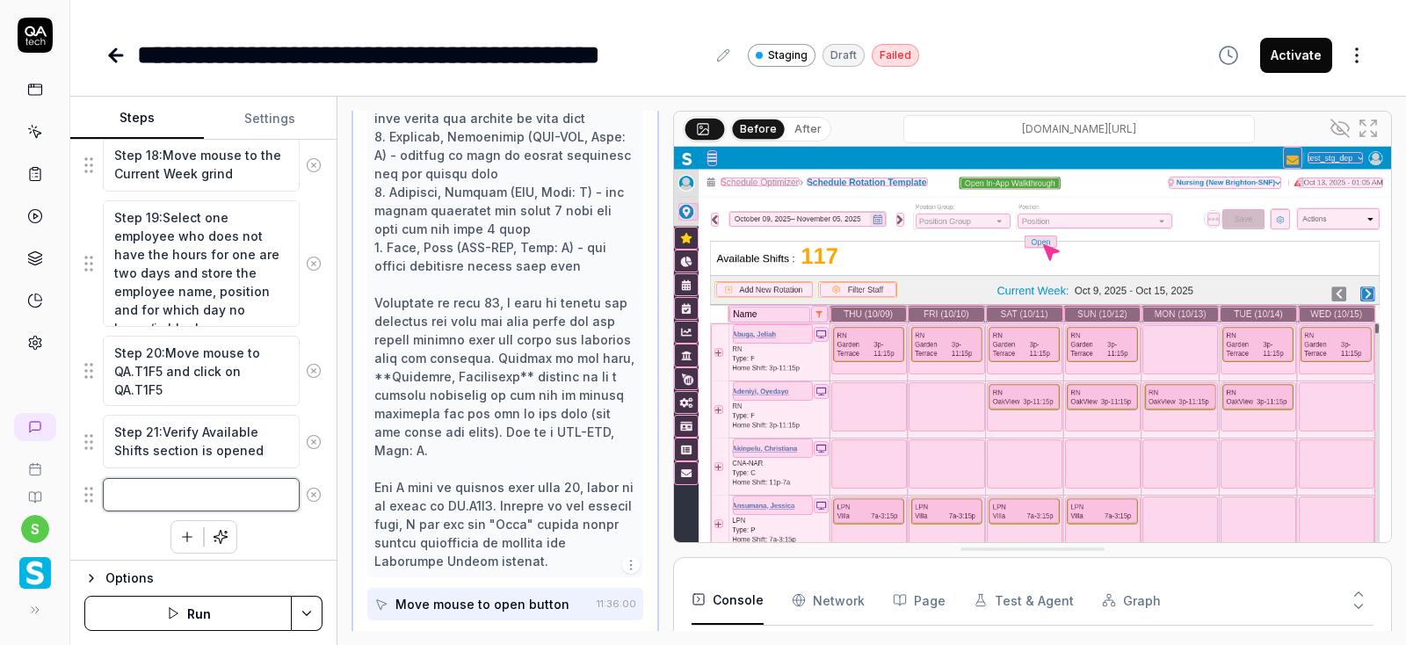
click at [151, 489] on textarea at bounding box center [201, 495] width 197 height 34
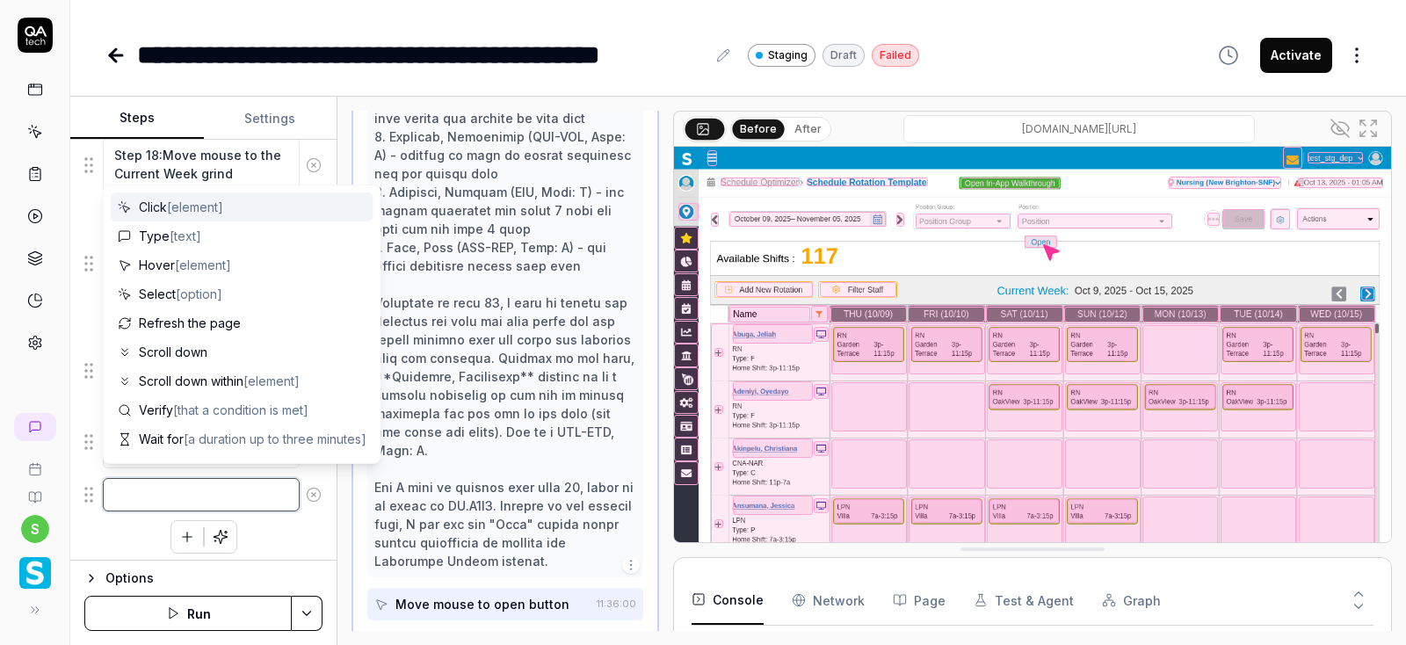
click at [151, 490] on textarea at bounding box center [201, 495] width 197 height 34
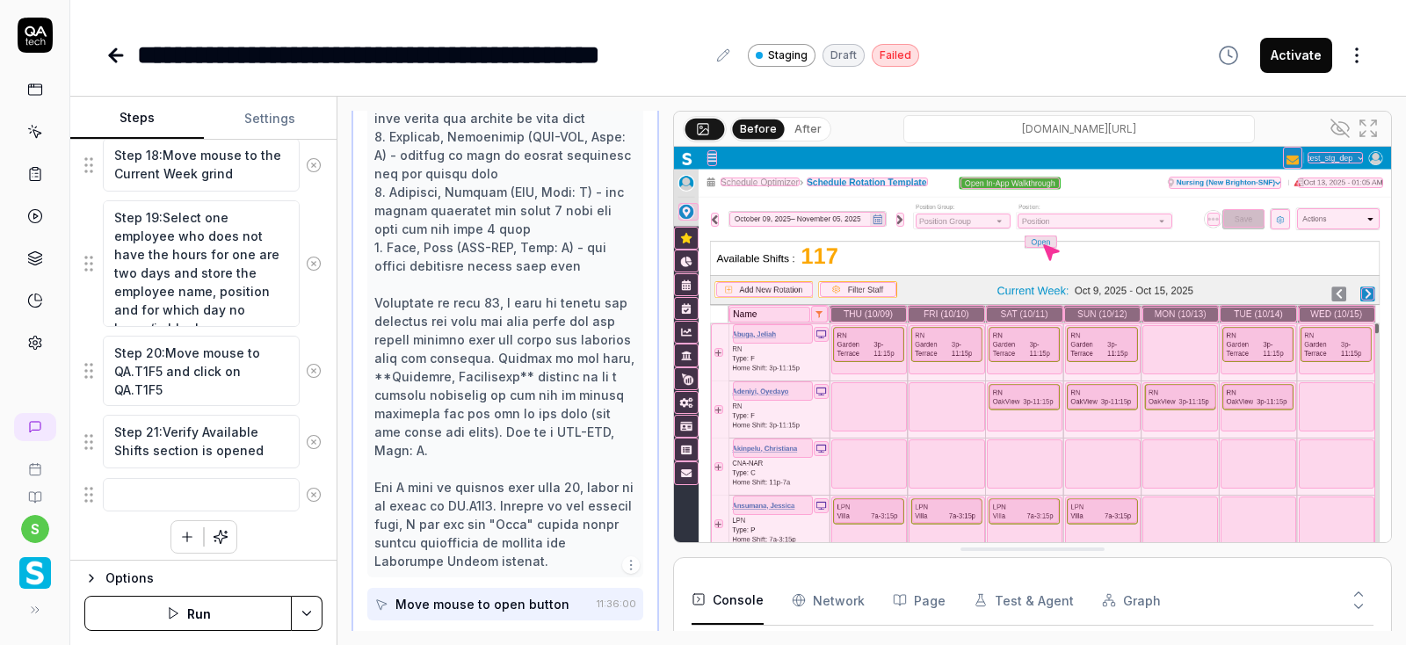
click at [1011, 57] on div "**********" at bounding box center [737, 55] width 1265 height 40
click at [165, 496] on textarea at bounding box center [201, 495] width 197 height 34
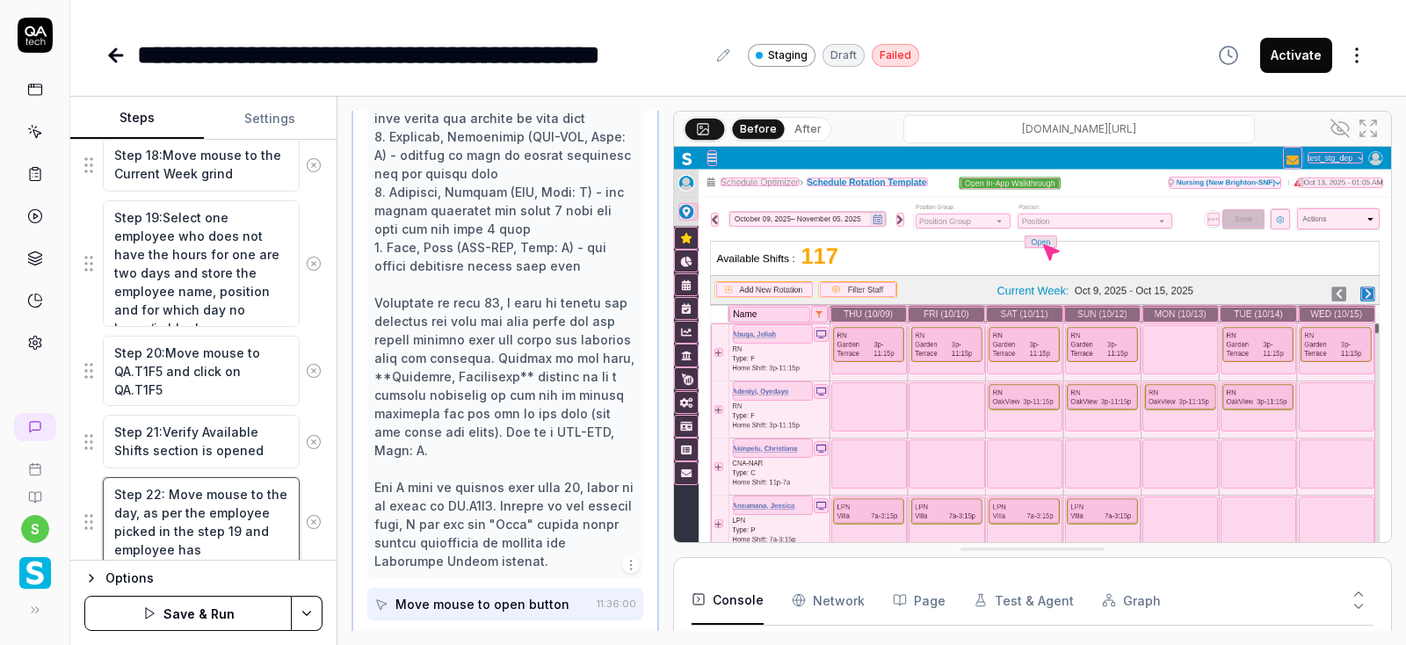
click at [264, 526] on textarea "Step 22: Move mouse to the day, as per the employee picked in the step 19 and e…" at bounding box center [201, 522] width 197 height 90
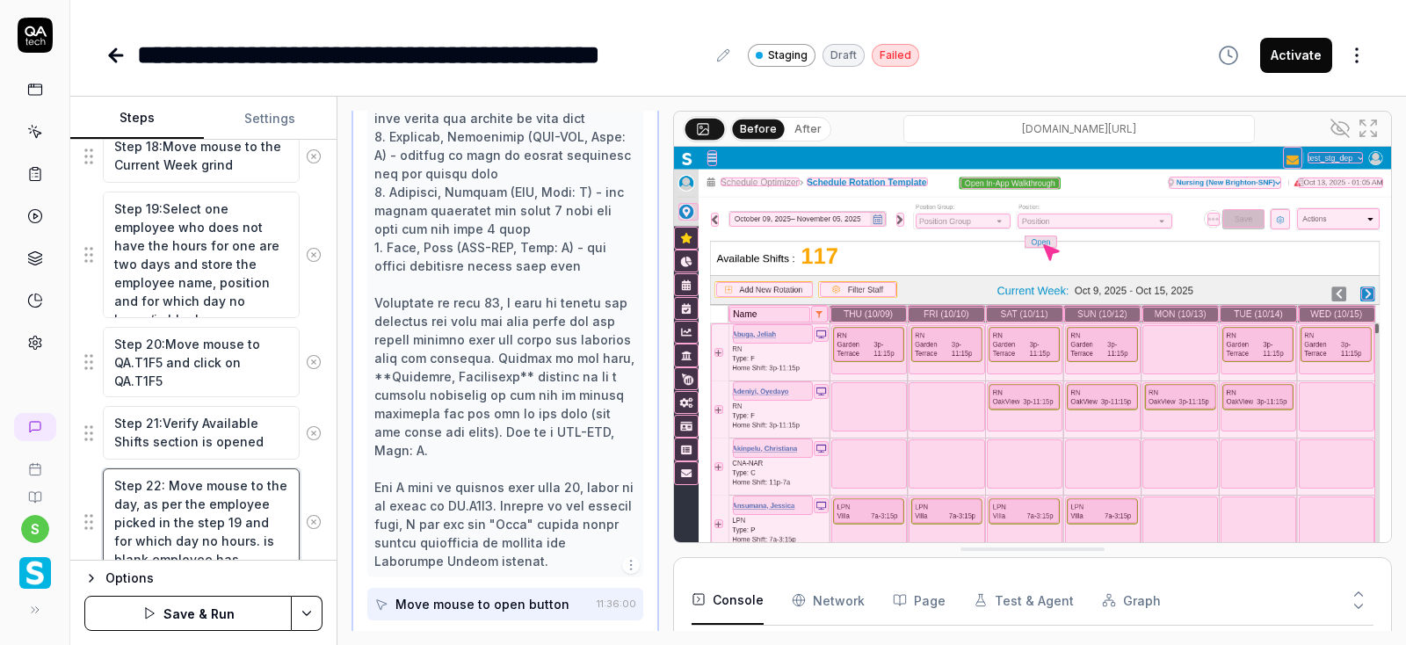
scroll to position [1611, 0]
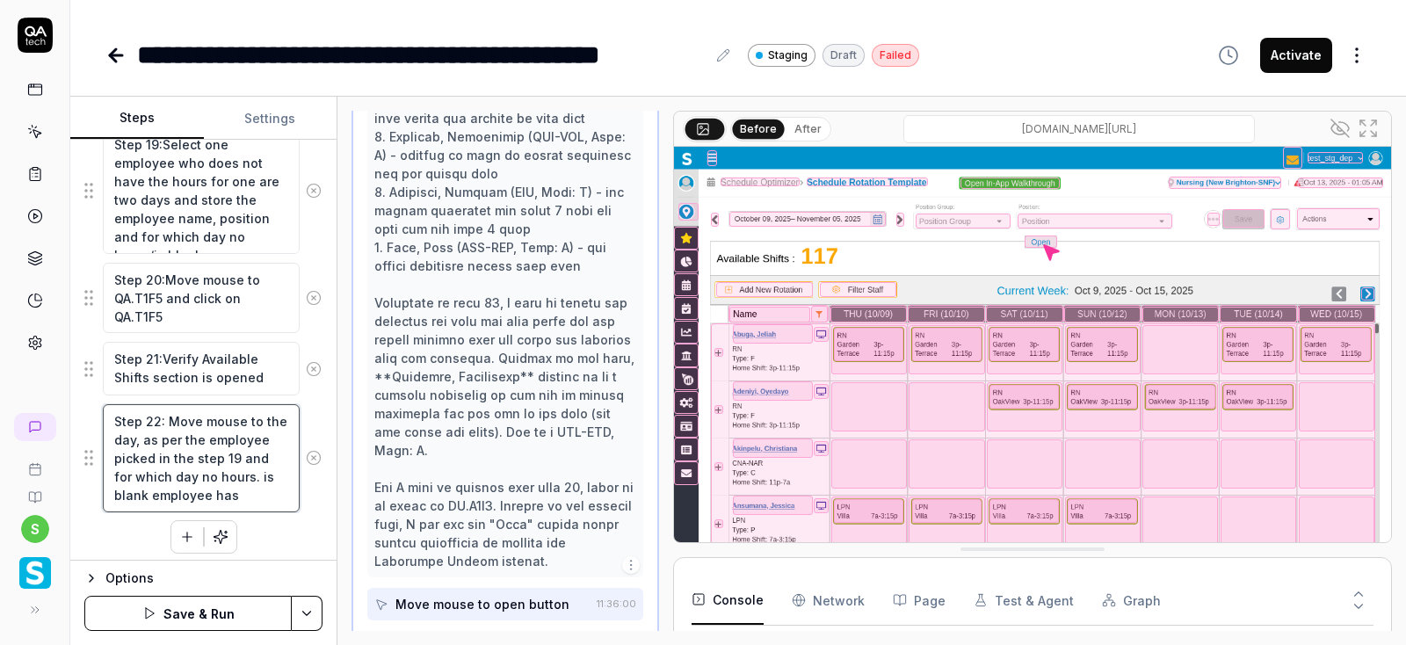
click at [239, 470] on textarea "Step 22: Move mouse to the day, as per the employee picked in the step 19 and f…" at bounding box center [201, 458] width 197 height 108
click at [265, 491] on textarea "Step 22: Move mouse to the day, as per the employee picked in the step 19 and f…" at bounding box center [201, 458] width 197 height 108
click at [275, 467] on textarea "Step 22: Move mouse to the day, as per the employee picked in the step 19 and f…" at bounding box center [201, 458] width 197 height 108
type textarea "Step 22: Move mouse to the day, as per the employee picked in the step 19 and f…"
click at [183, 529] on icon "button" at bounding box center [187, 537] width 16 height 16
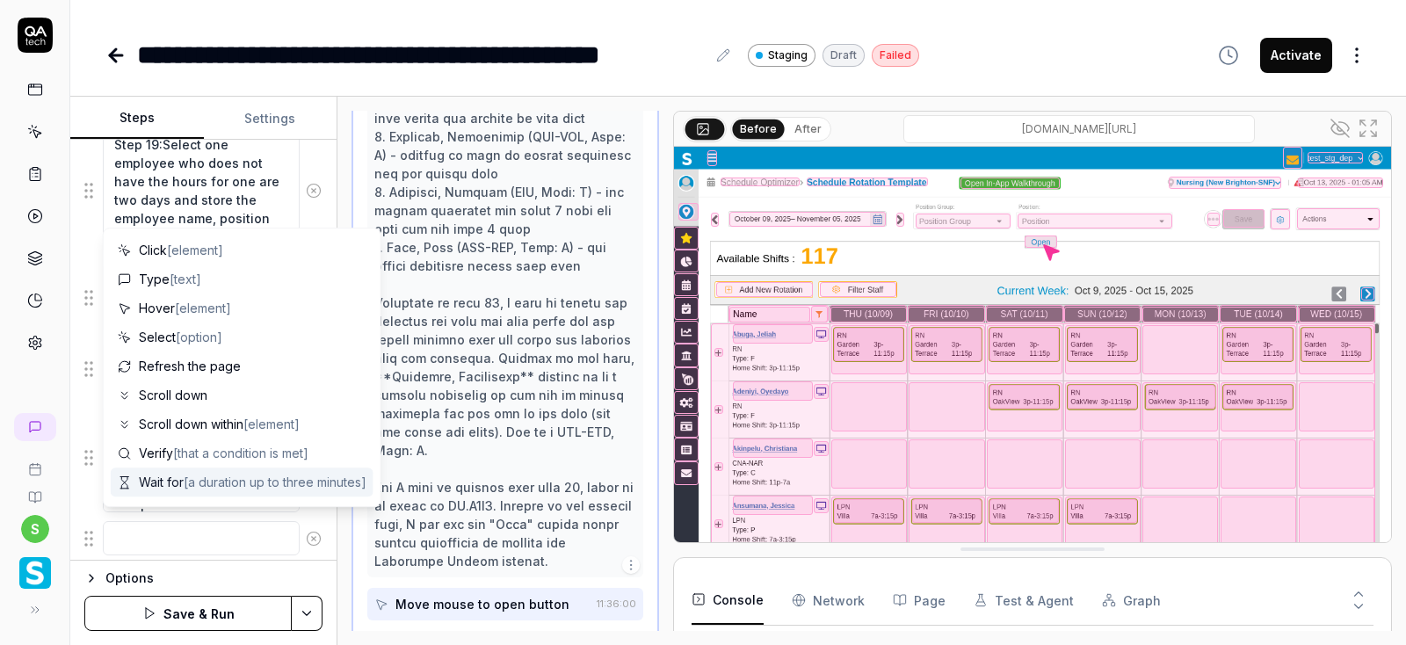
click at [161, 525] on textarea at bounding box center [201, 538] width 197 height 34
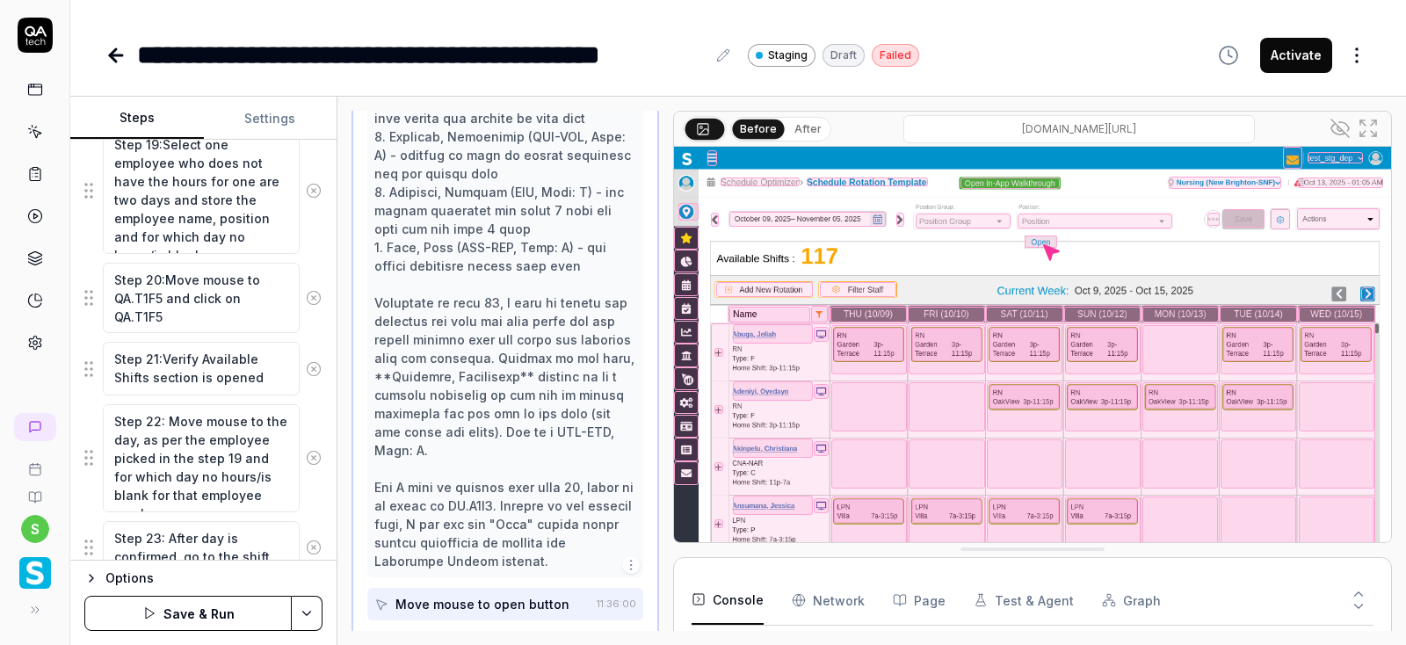
scroll to position [1672, 0]
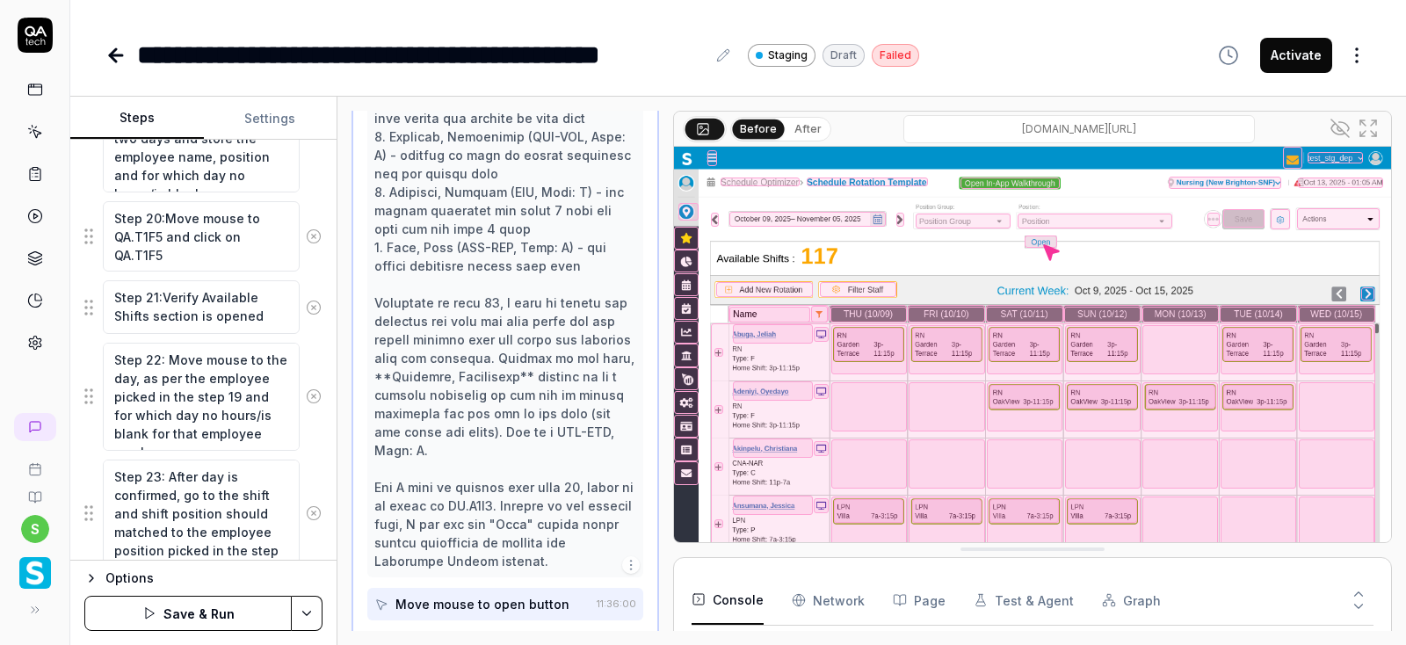
click at [288, 486] on textarea "Step 23: After day is confirmed, go to the shift and shift position should matc…" at bounding box center [201, 514] width 197 height 108
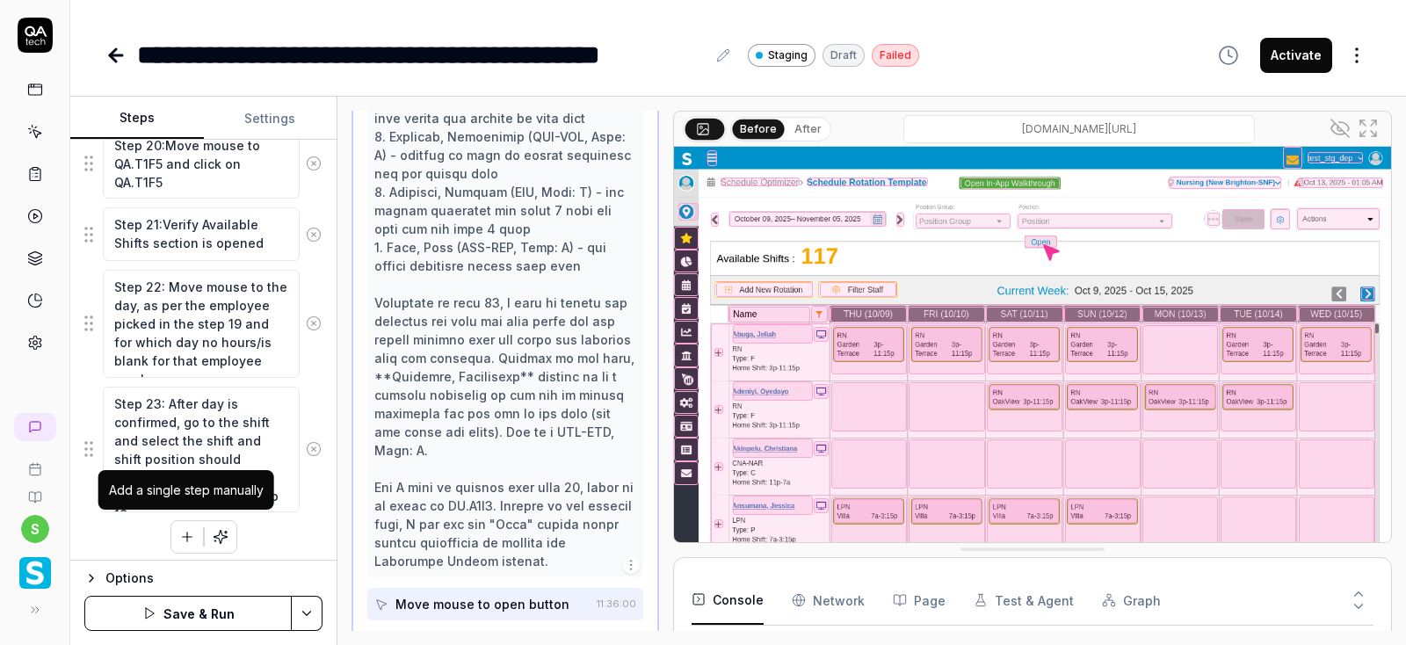
type textarea "Step 23: After day is confirmed, go to the shift and select the shift and shift…"
click at [187, 536] on icon "button" at bounding box center [187, 537] width 16 height 16
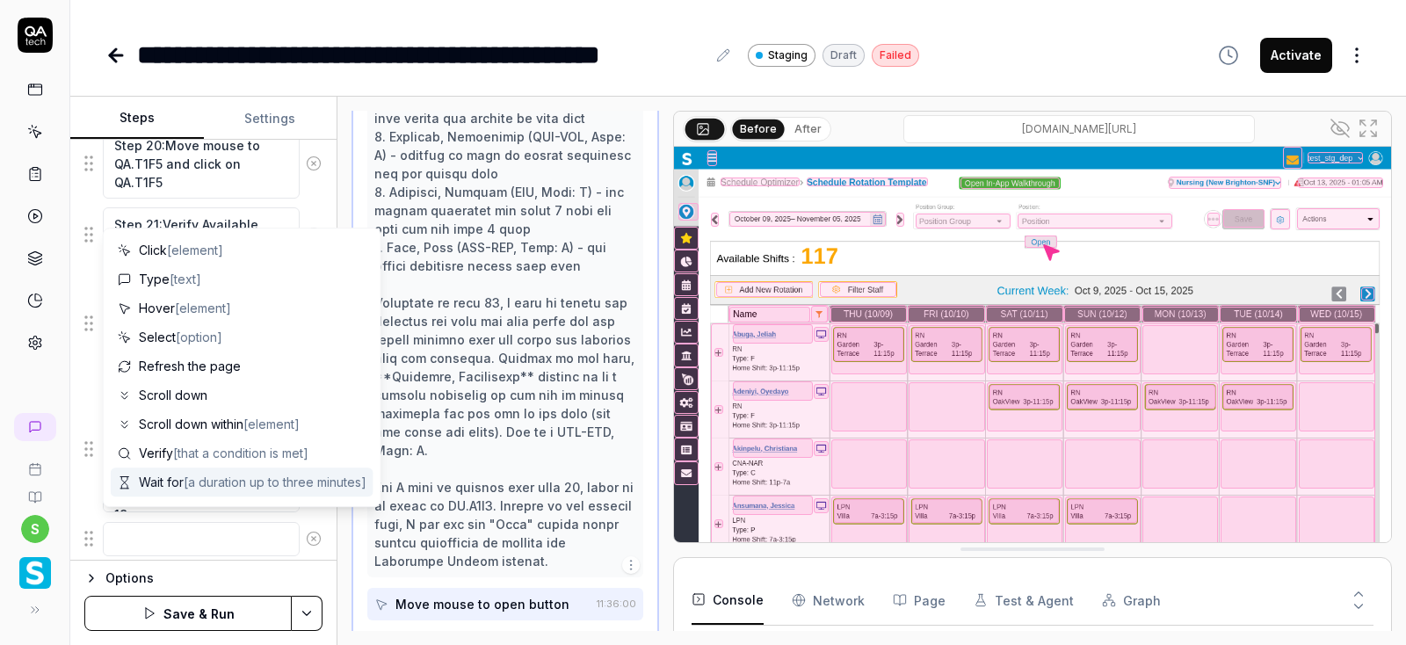
click at [168, 535] on textarea at bounding box center [201, 539] width 197 height 34
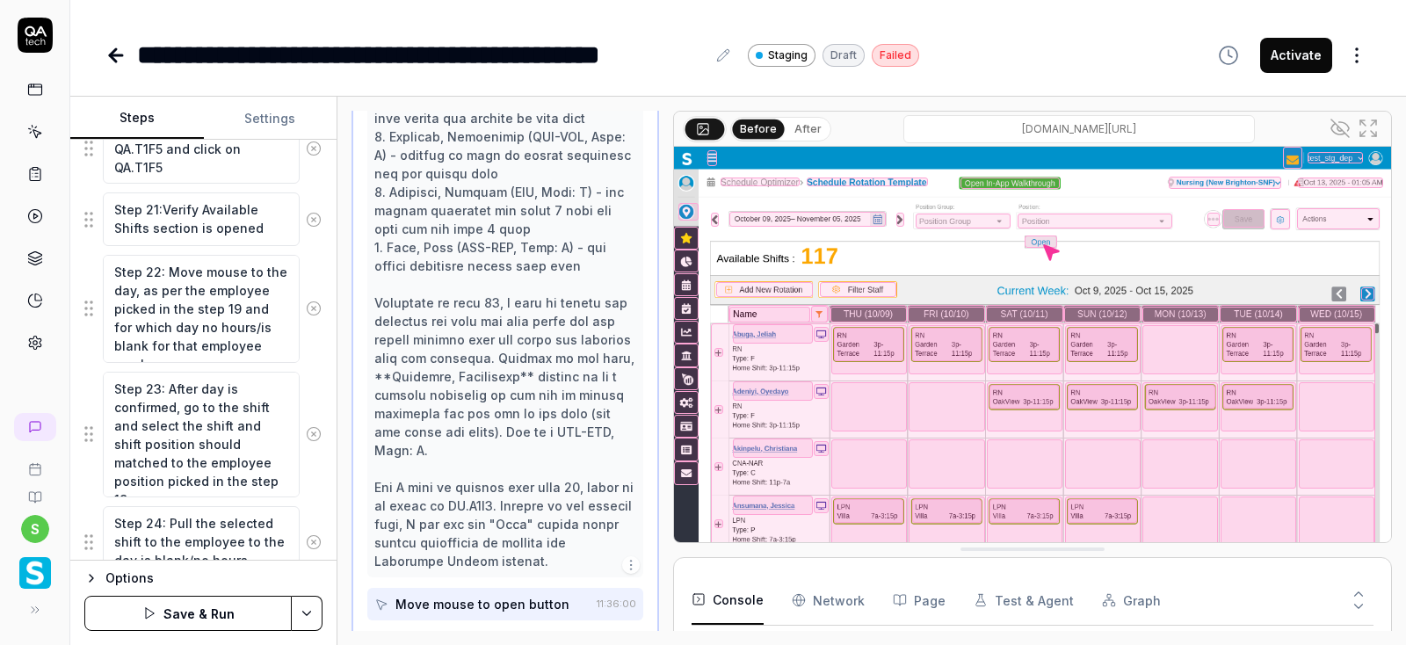
scroll to position [1824, 0]
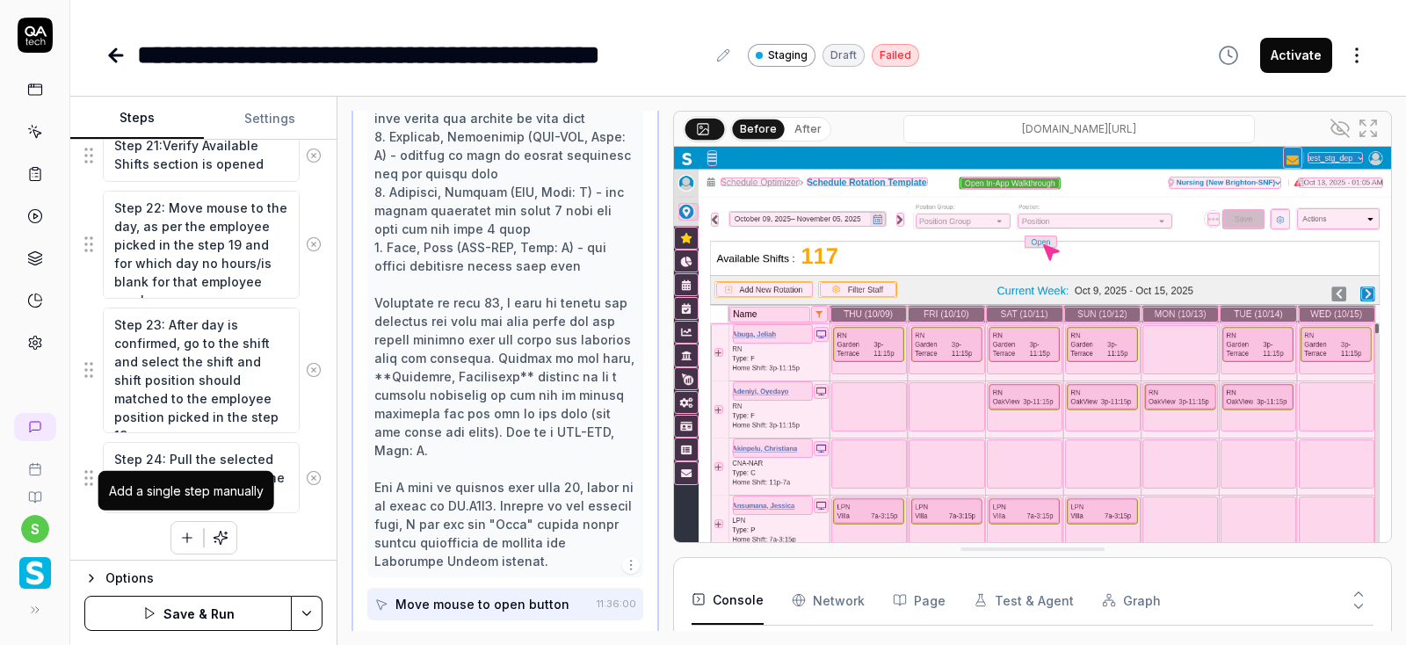
type textarea "Step 24: Pull the selected shift to the employee to the day is blank/no hours"
click at [185, 538] on button "button" at bounding box center [187, 538] width 32 height 32
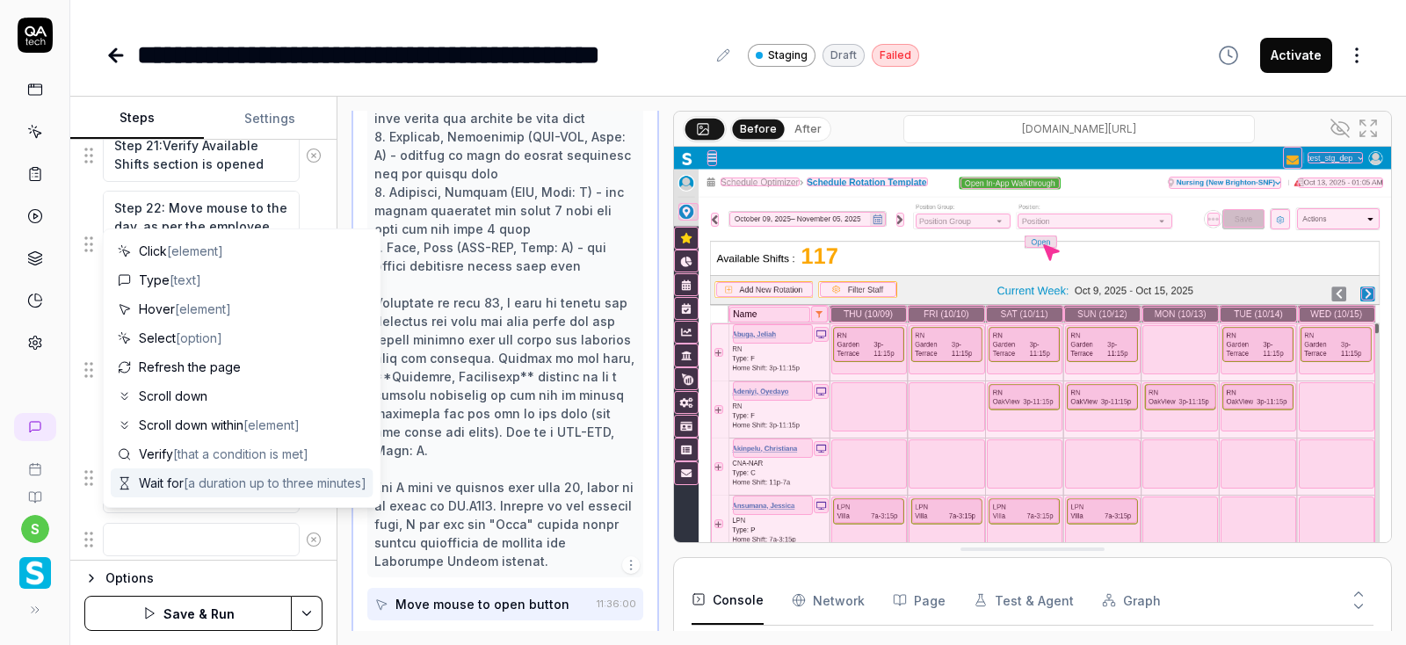
click at [170, 523] on textarea at bounding box center [201, 540] width 197 height 34
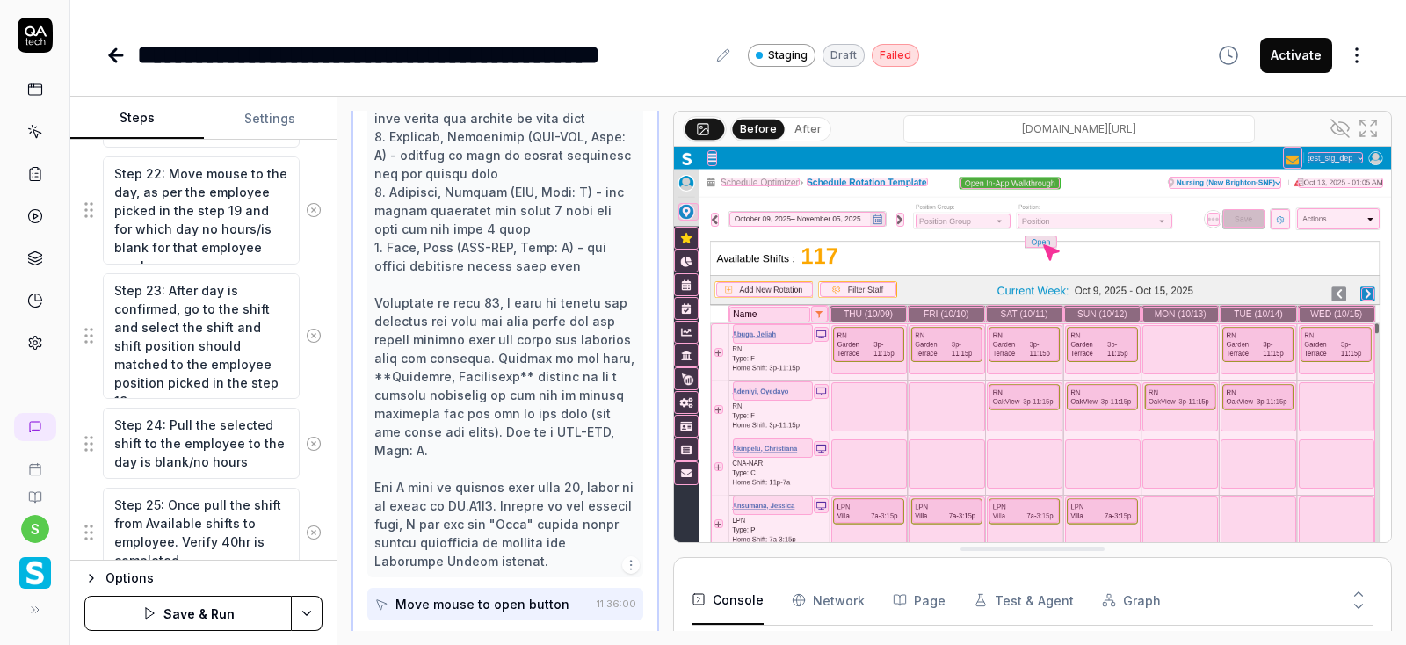
scroll to position [1923, 0]
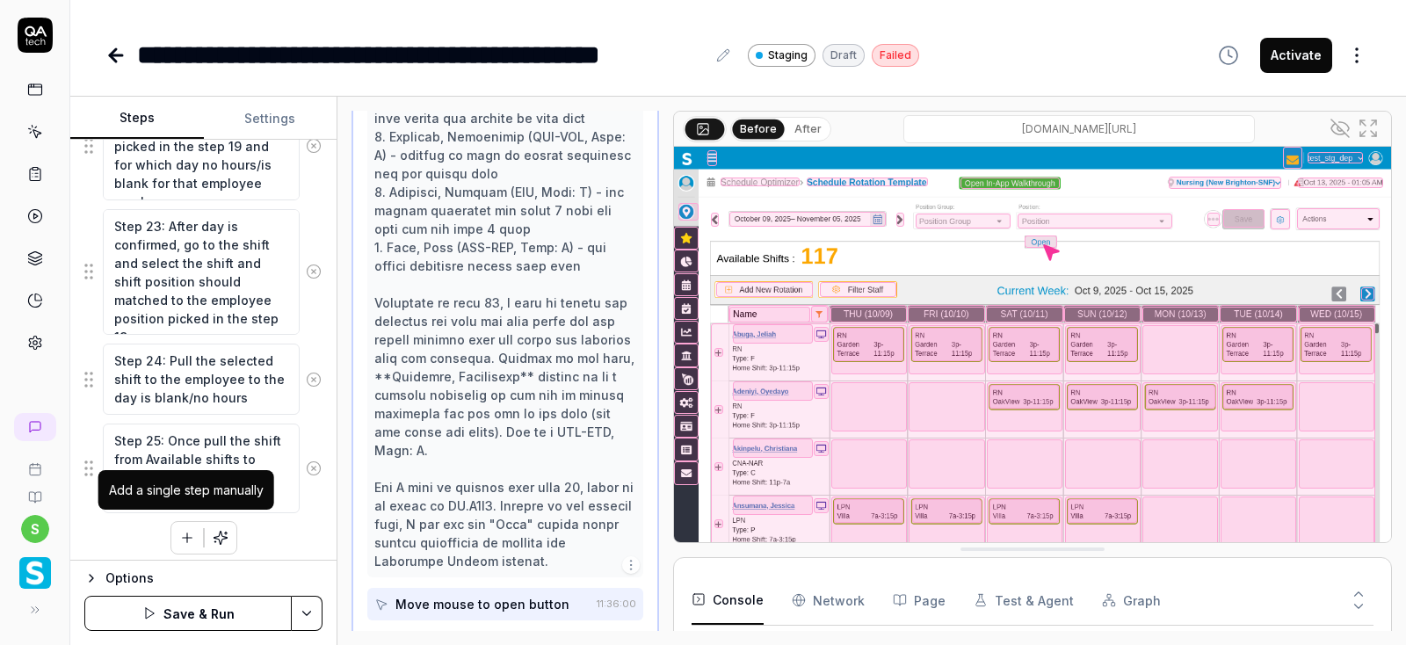
type textarea "Step 25: Once pull the shift from Available shifts to employee. Verify 40hr is …"
click at [192, 539] on button "button" at bounding box center [187, 538] width 32 height 32
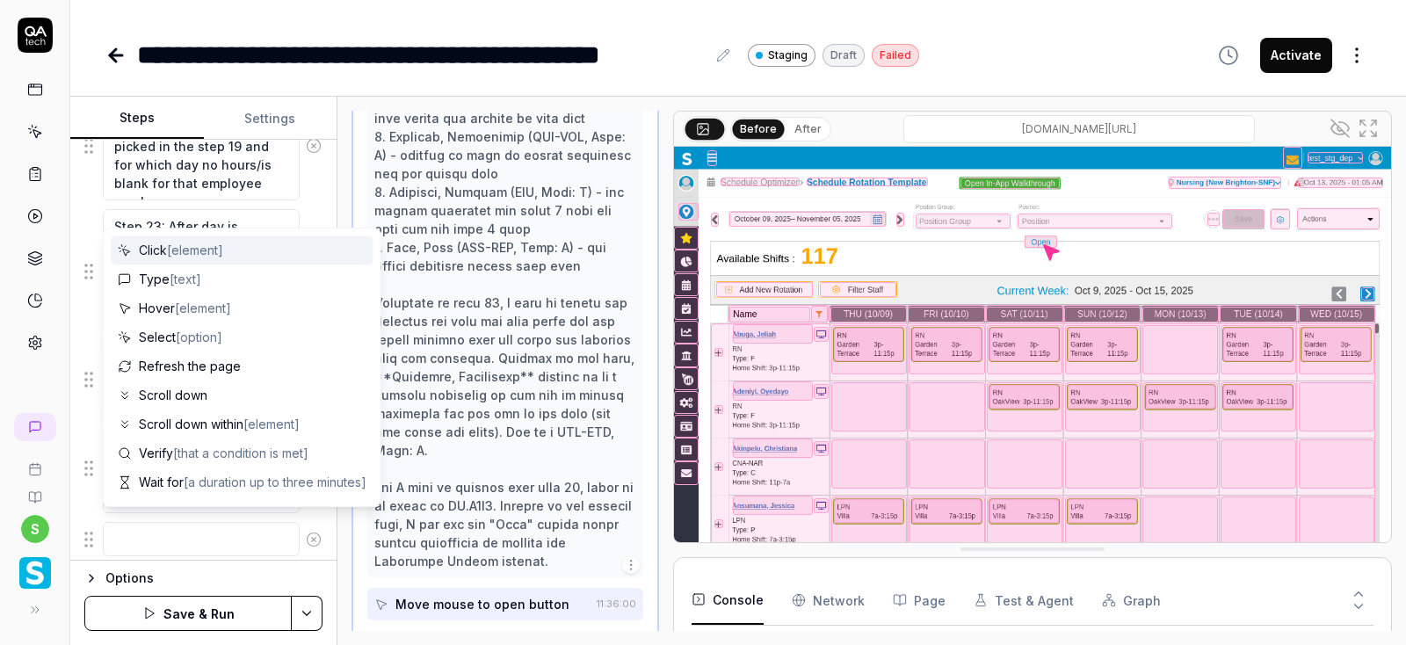
click at [185, 525] on textarea at bounding box center [201, 539] width 197 height 34
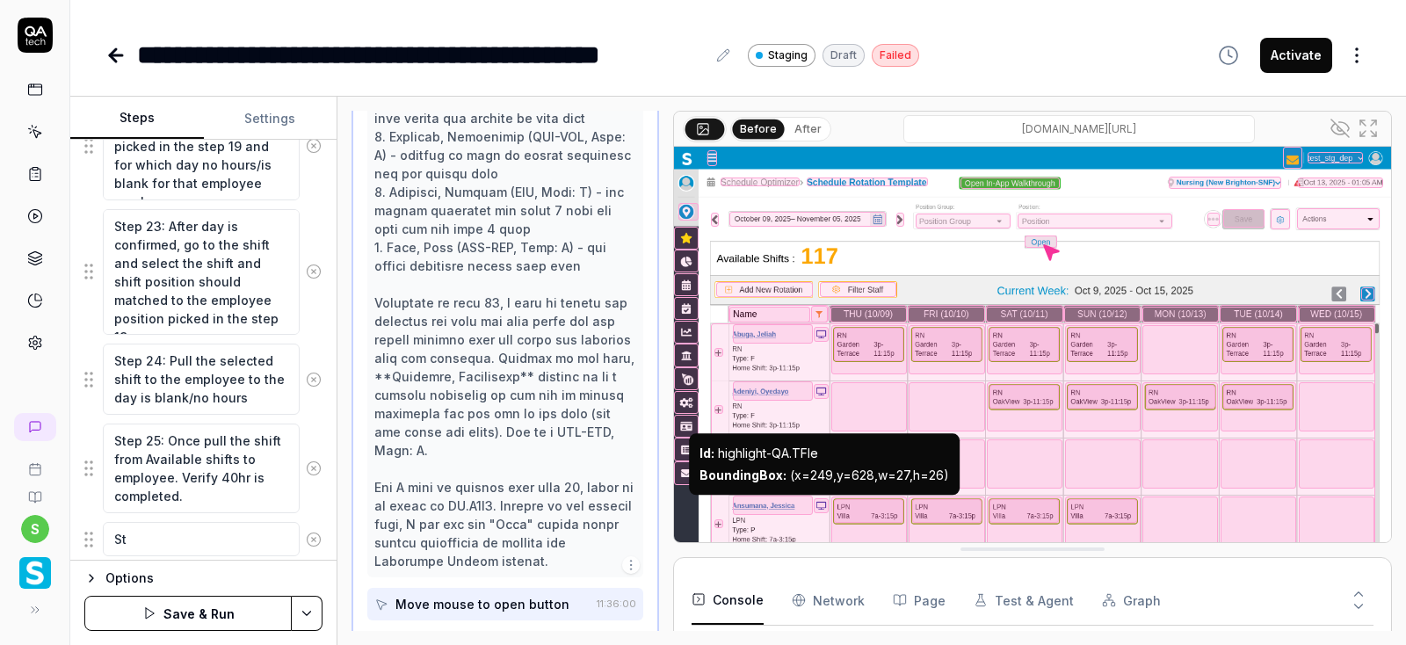
type textarea "S"
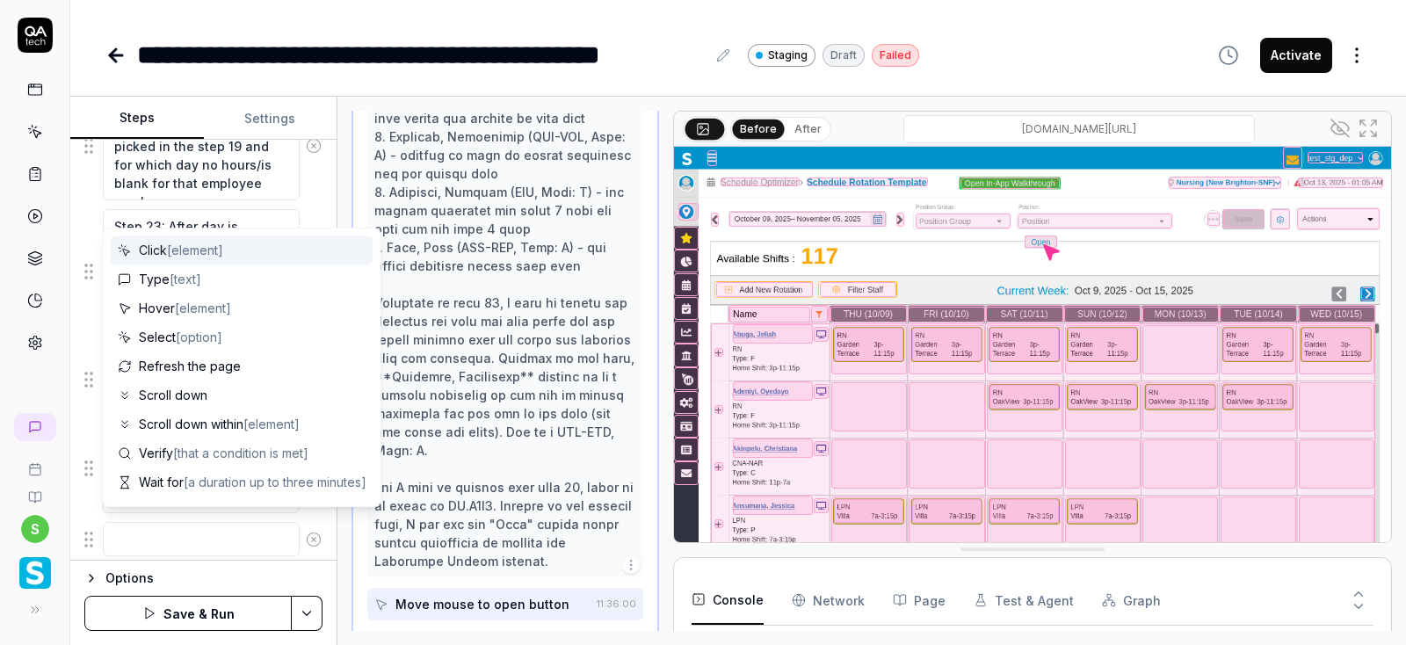
click at [312, 537] on icon at bounding box center [314, 539] width 4 height 4
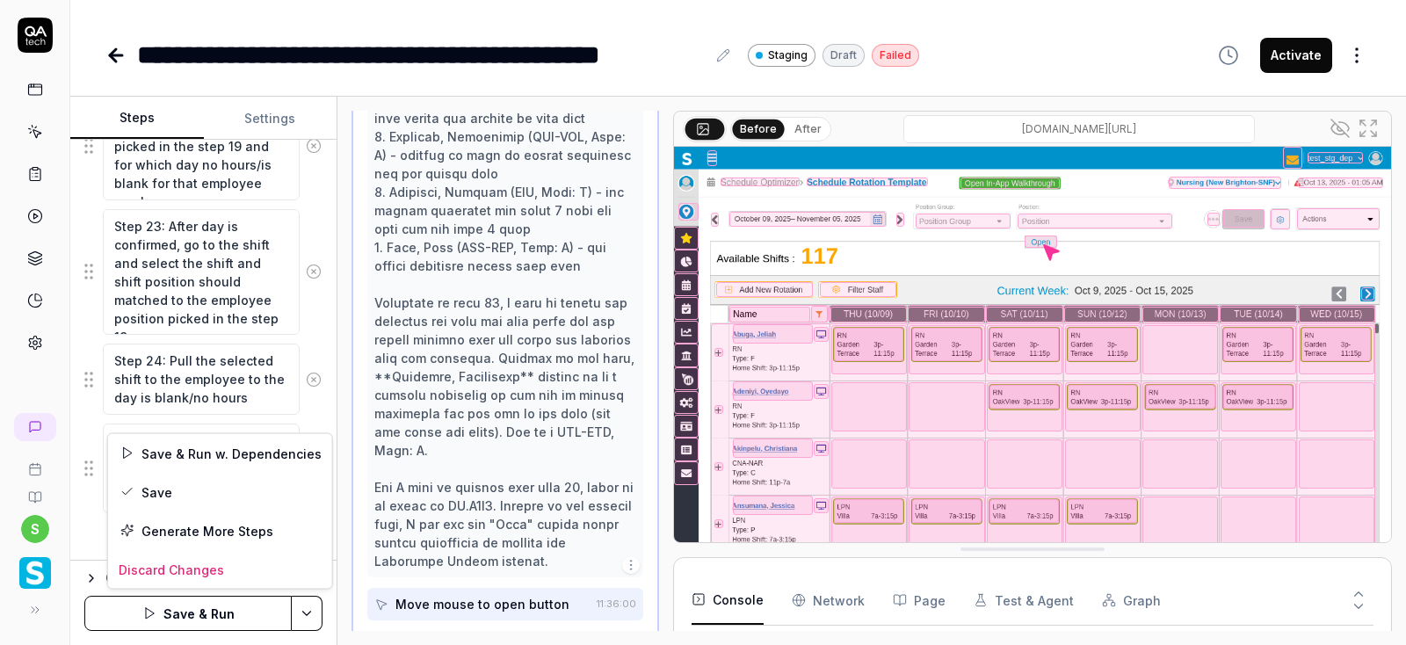
click at [310, 613] on html "**********" at bounding box center [703, 322] width 1406 height 645
click at [163, 489] on div "Save" at bounding box center [220, 492] width 224 height 39
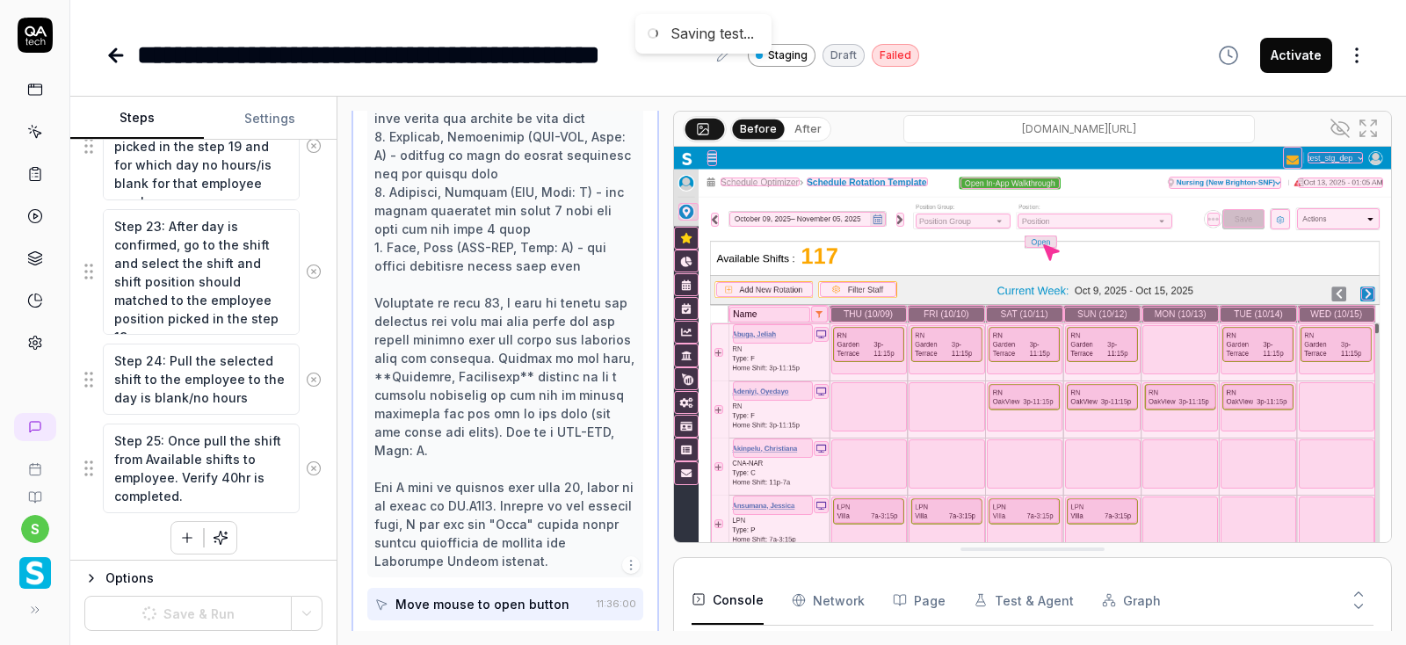
scroll to position [1453, 0]
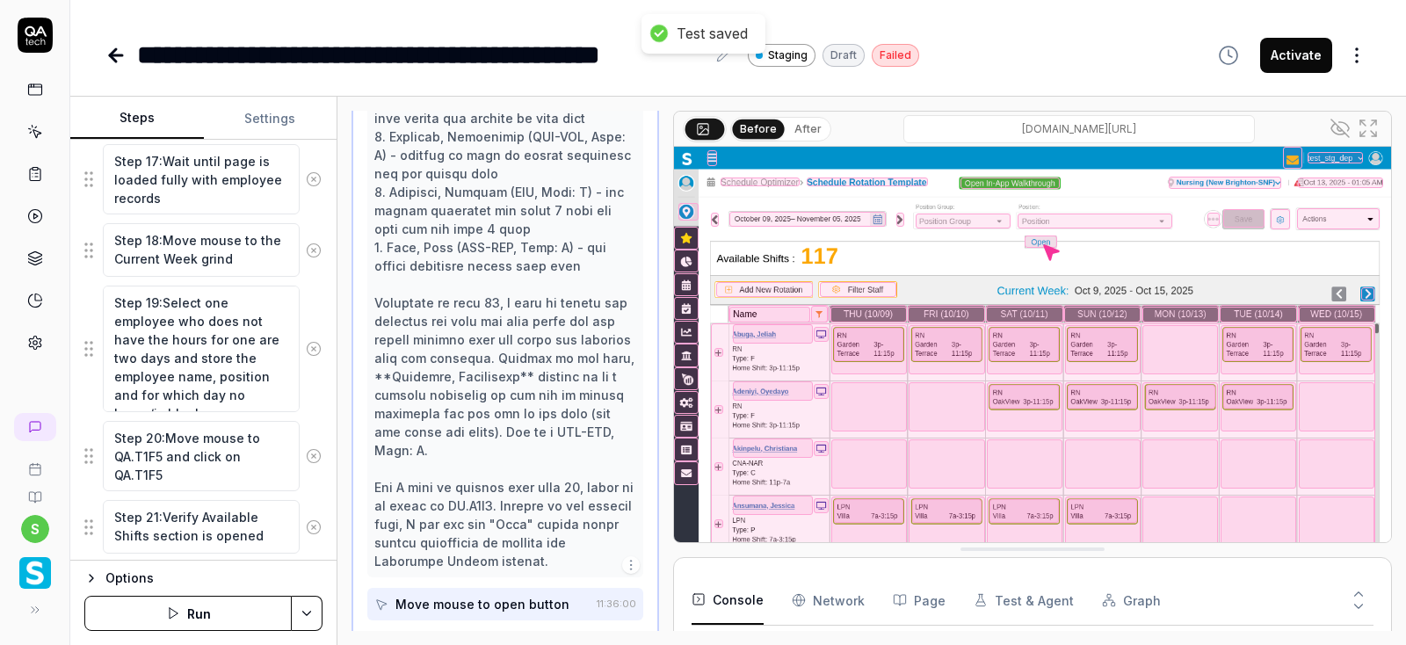
click at [304, 613] on html "**********" at bounding box center [703, 322] width 1406 height 645
click at [228, 613] on html "**********" at bounding box center [703, 322] width 1406 height 645
click at [192, 613] on button "Run" at bounding box center [187, 613] width 207 height 35
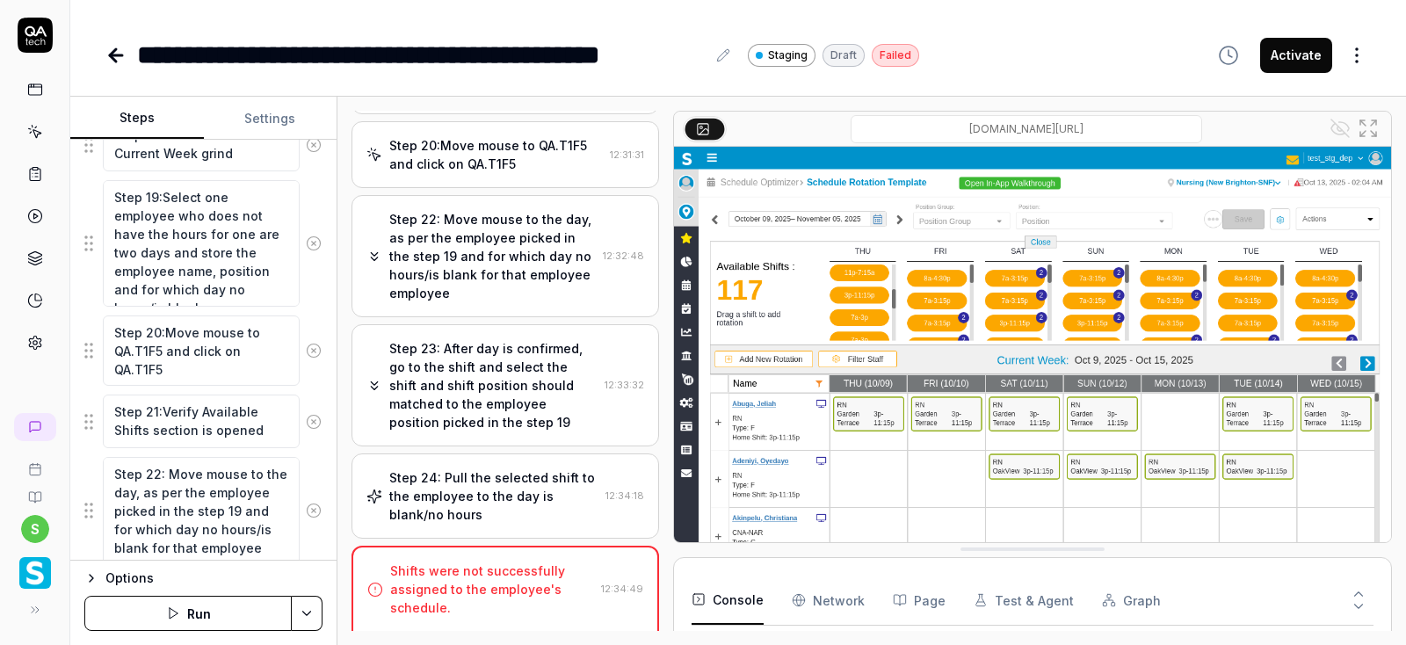
scroll to position [1113, 0]
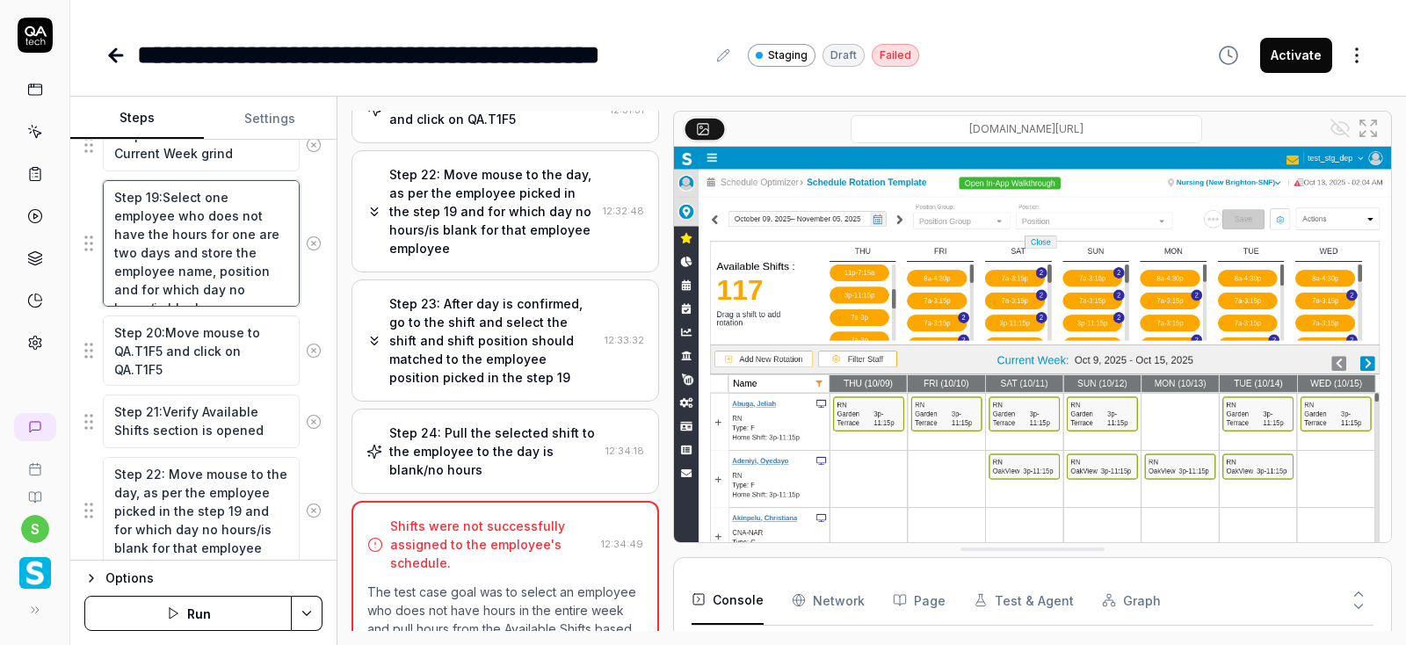
click at [232, 208] on textarea "Step 19:Select one employee who does not have the hours for one are two days an…" at bounding box center [201, 243] width 197 height 127
click at [119, 225] on textarea "Step 19:Select one employee who does not have an hours for one are two days and…" at bounding box center [201, 243] width 197 height 127
type textarea "Step 19:Select one employee who does not have an hours to one or two days and s…"
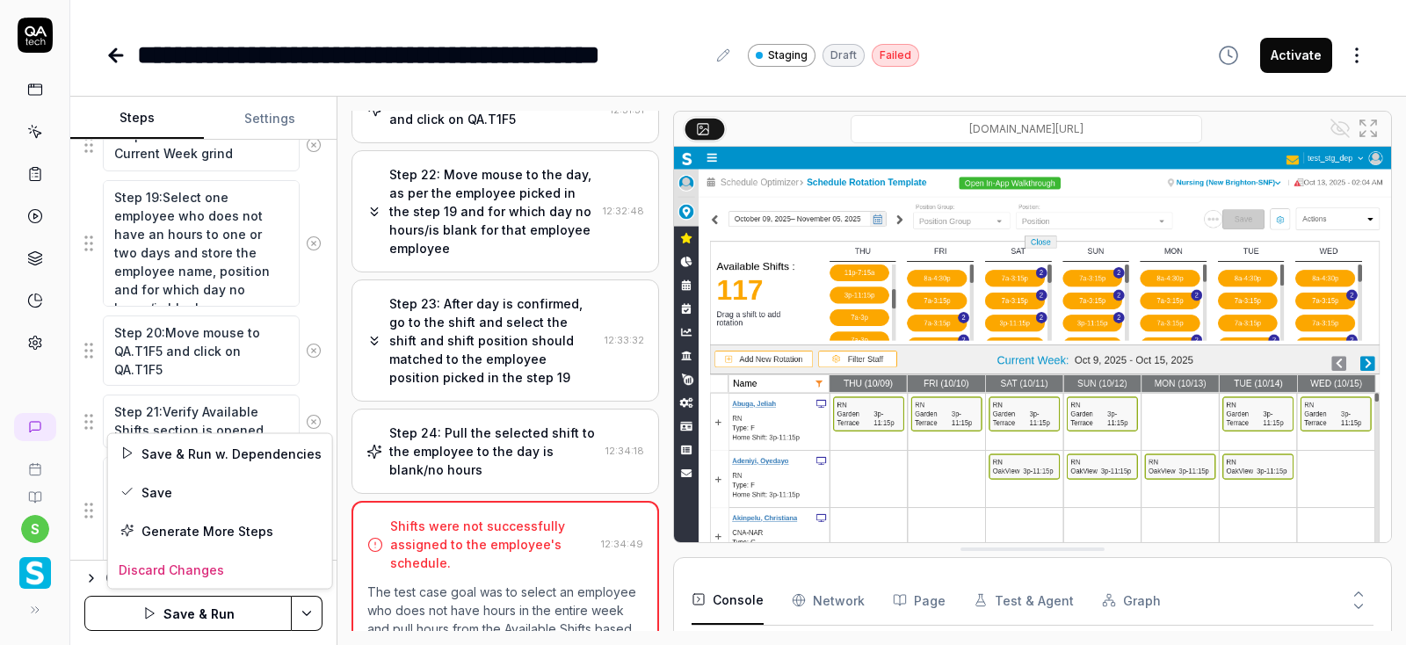
click at [300, 606] on html "**********" at bounding box center [703, 322] width 1406 height 645
click at [149, 496] on div "Save" at bounding box center [220, 492] width 224 height 39
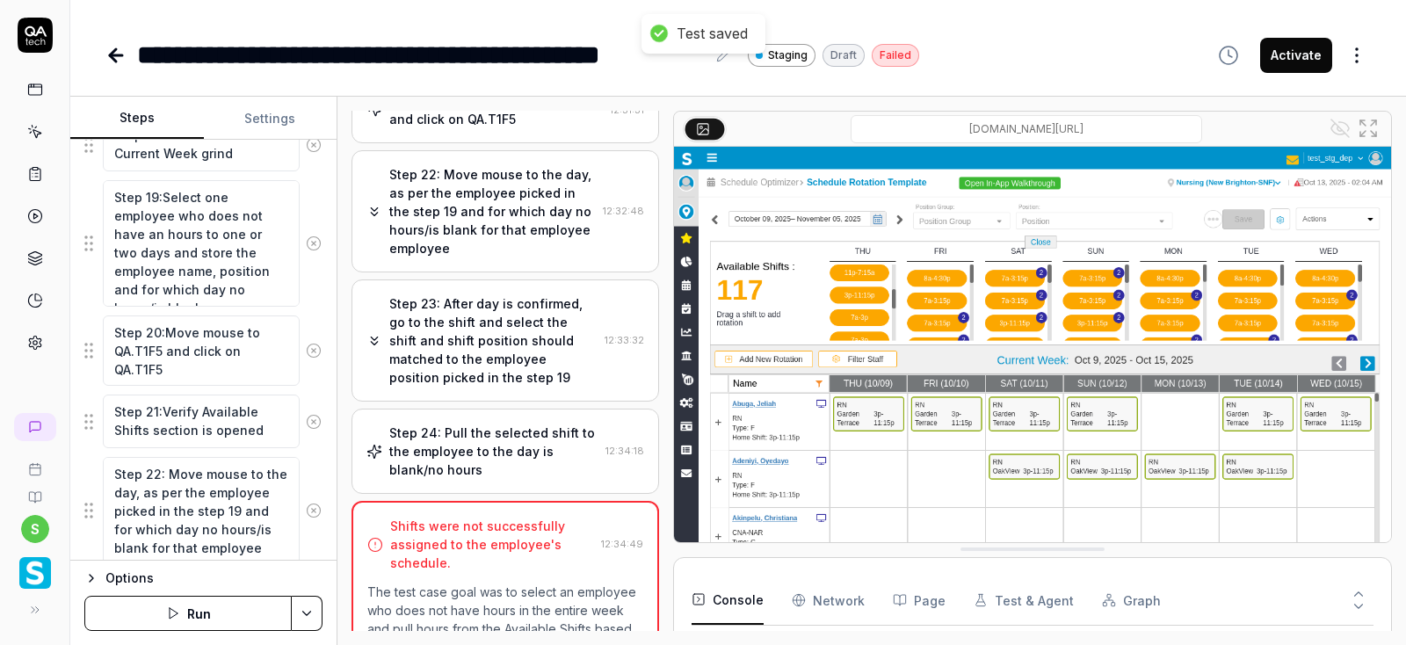
scroll to position [1453, 0]
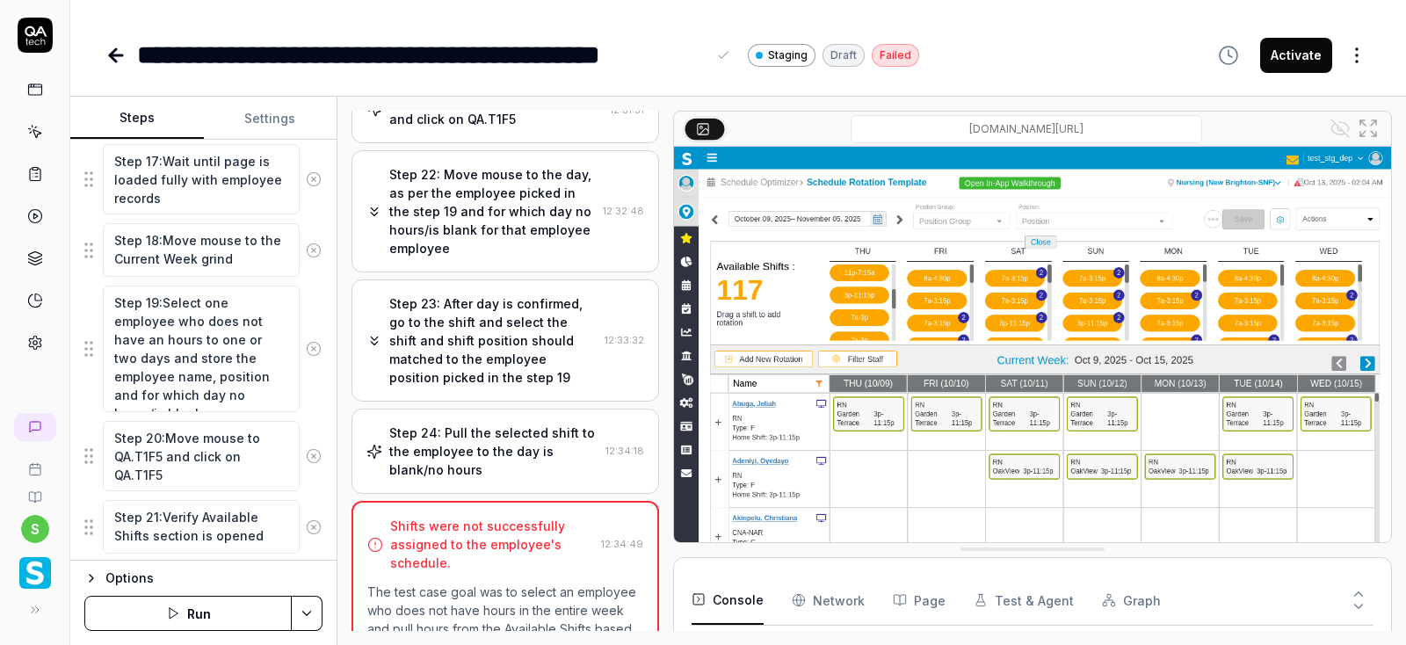
click at [649, 60] on div "**********" at bounding box center [421, 55] width 569 height 40
click at [32, 138] on icon at bounding box center [35, 132] width 16 height 16
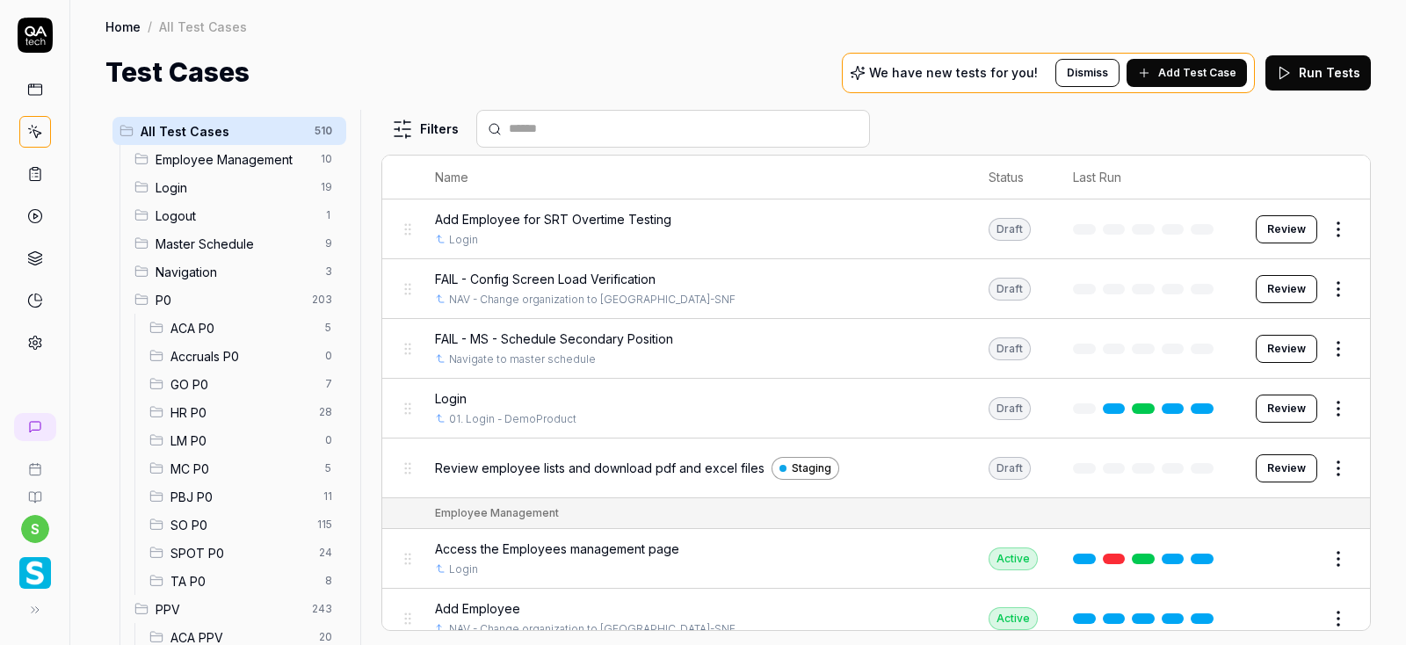
click at [192, 525] on span "SO P0" at bounding box center [238, 525] width 136 height 18
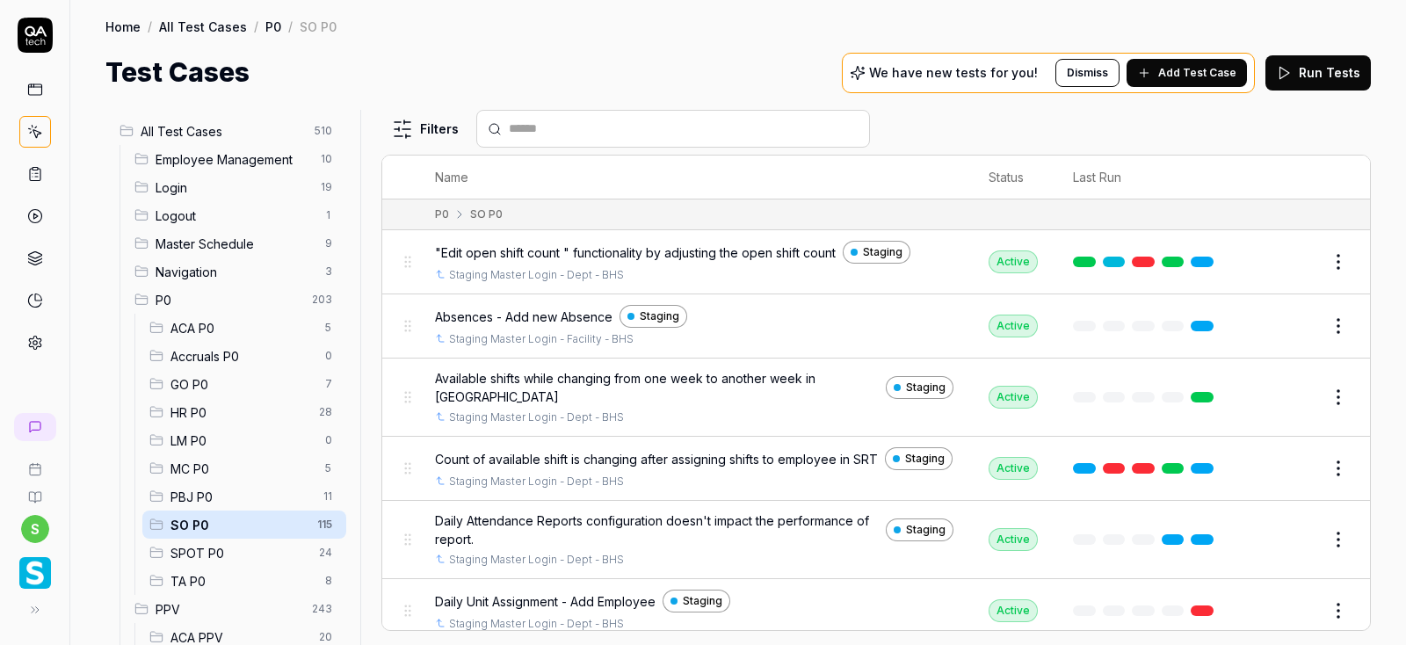
click at [546, 131] on input "text" at bounding box center [684, 129] width 350 height 18
paste input "**********"
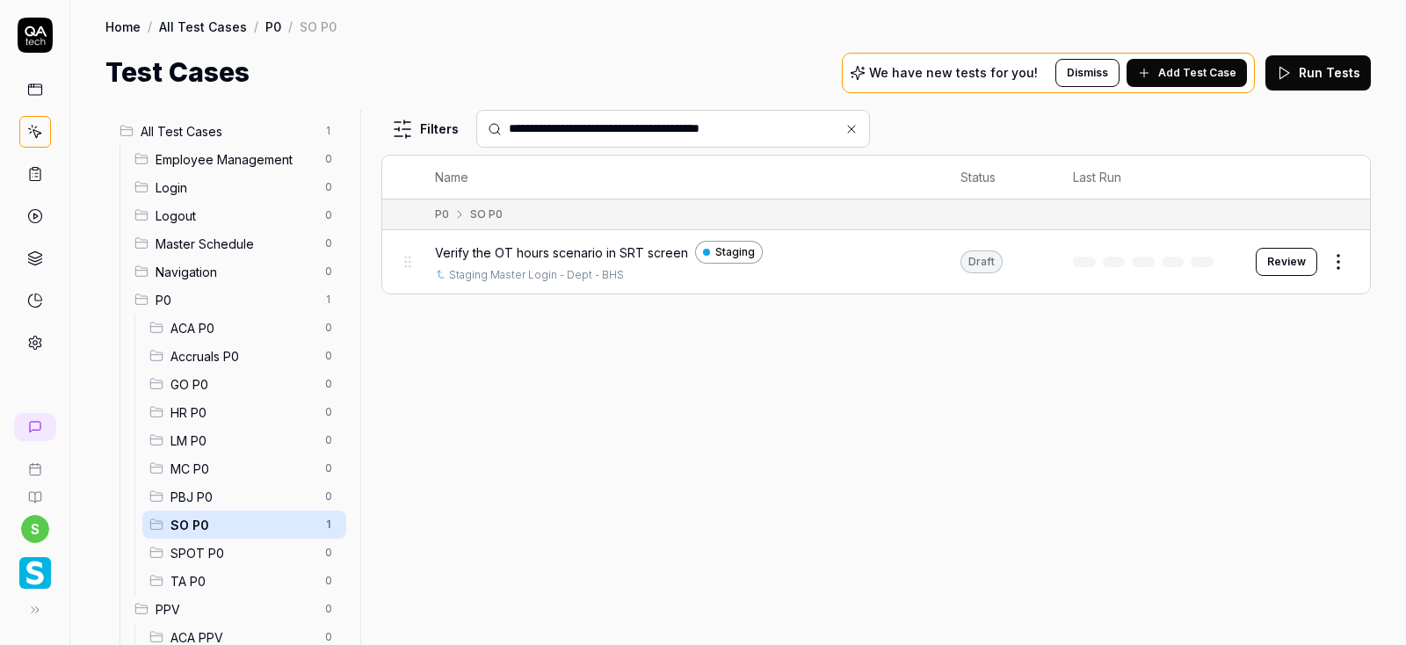
type input "**********"
click at [1339, 263] on html "**********" at bounding box center [703, 322] width 1406 height 645
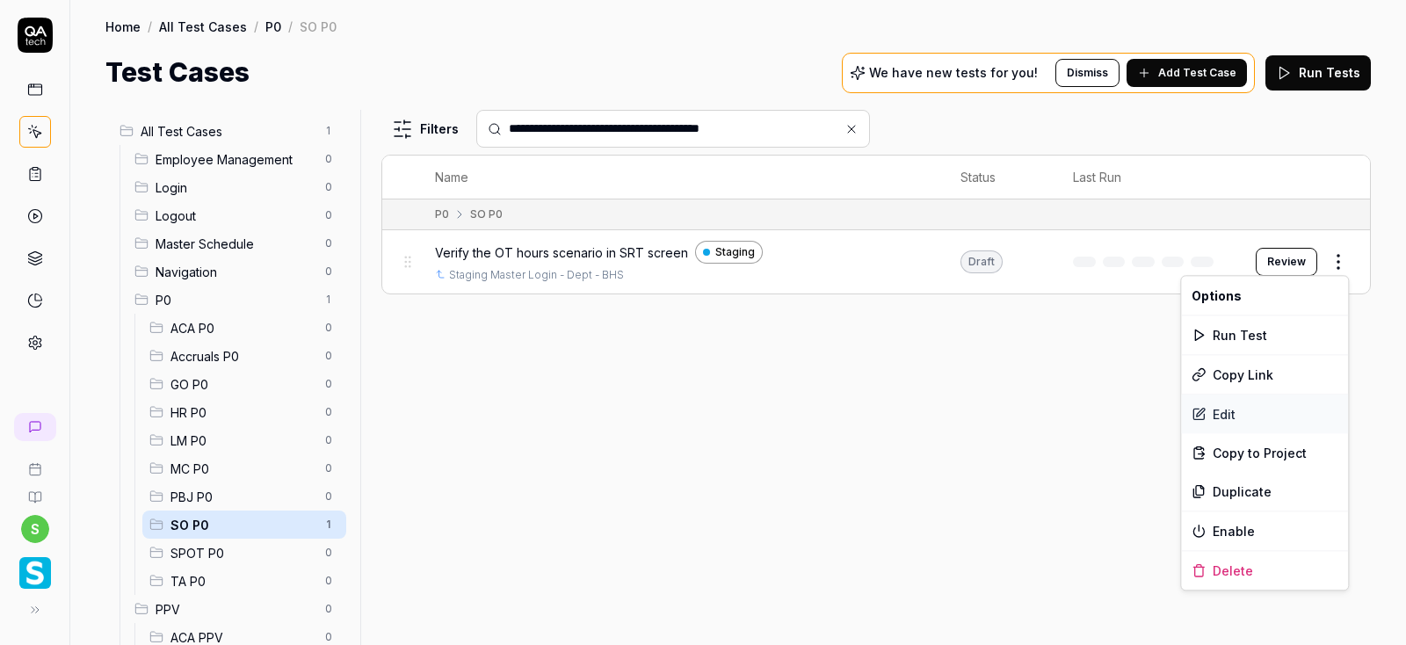
click at [1230, 417] on div "Edit" at bounding box center [1264, 414] width 167 height 39
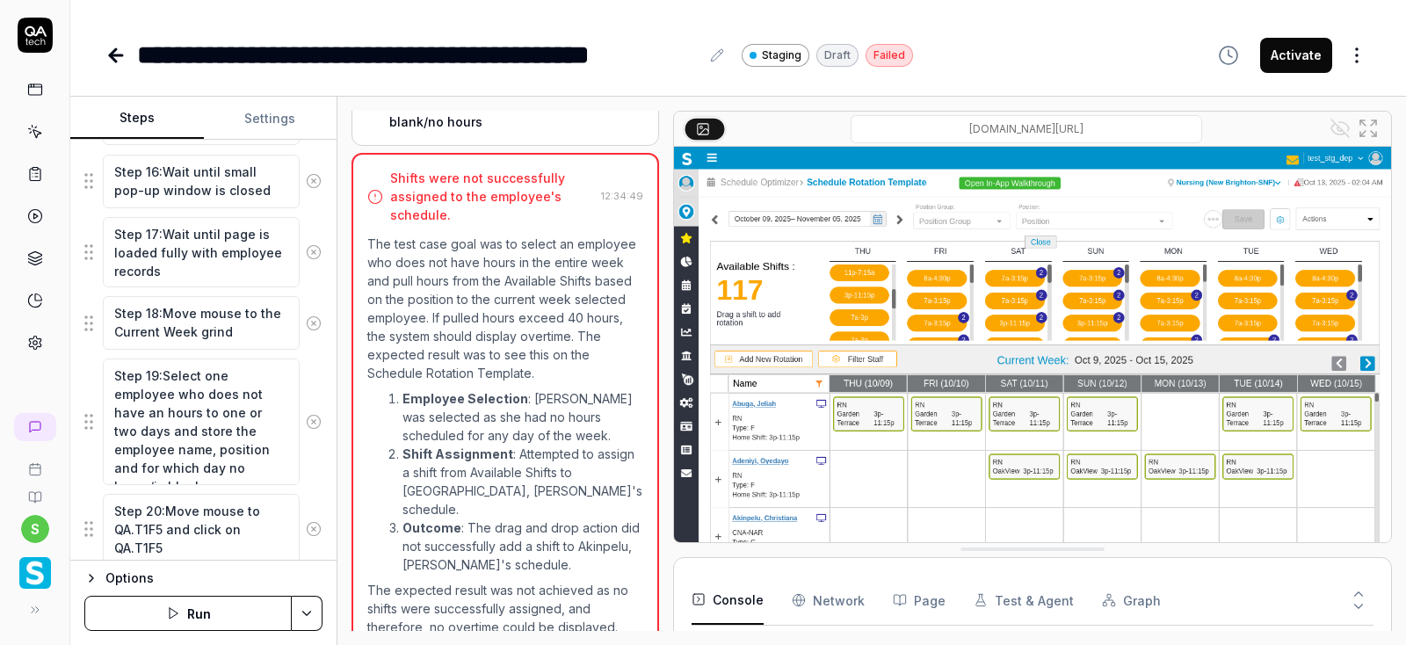
scroll to position [1460, 0]
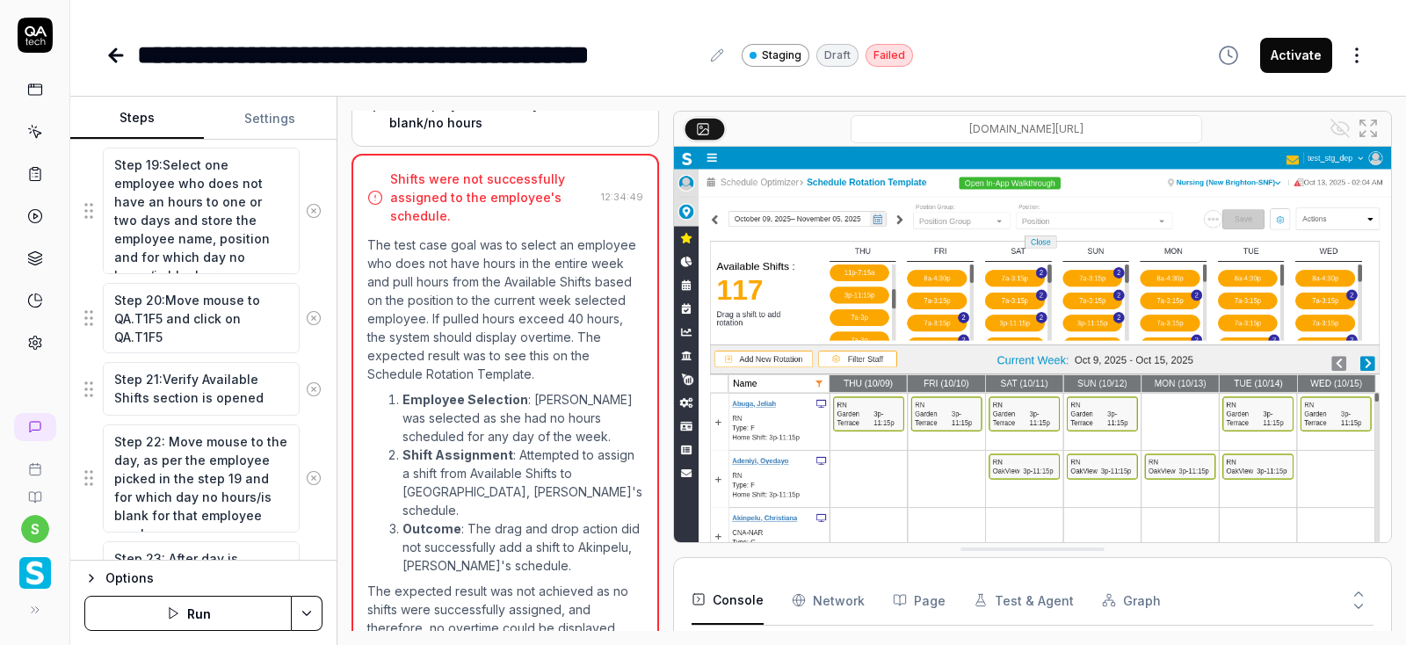
scroll to position [1485, 0]
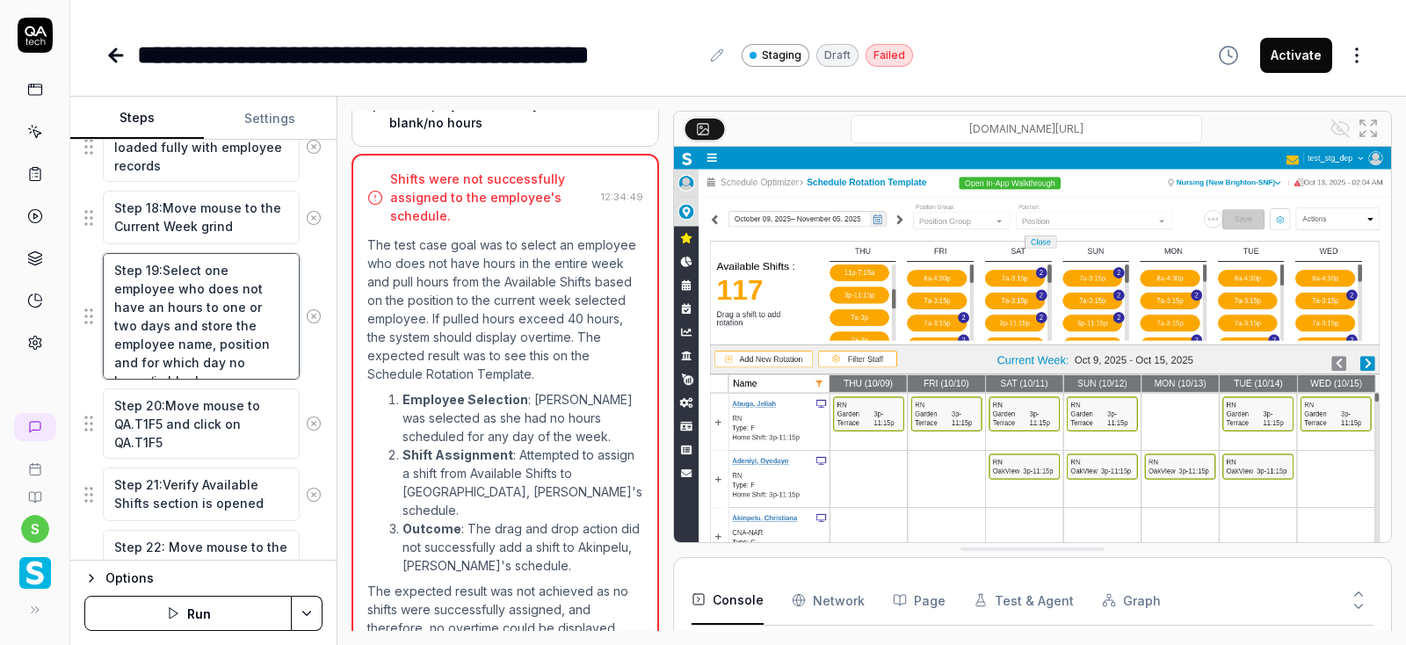
click at [158, 300] on textarea "Step 19:Select one employee who does not have an hours to one or two days and s…" at bounding box center [201, 316] width 197 height 127
click at [155, 301] on textarea "Step 19:Select one employee who does not have an hours to one or two days and s…" at bounding box center [201, 316] width 197 height 127
click at [284, 281] on textarea "Step 19:Select one employee who does not have an hours to one day and rest of t…" at bounding box center [201, 316] width 197 height 127
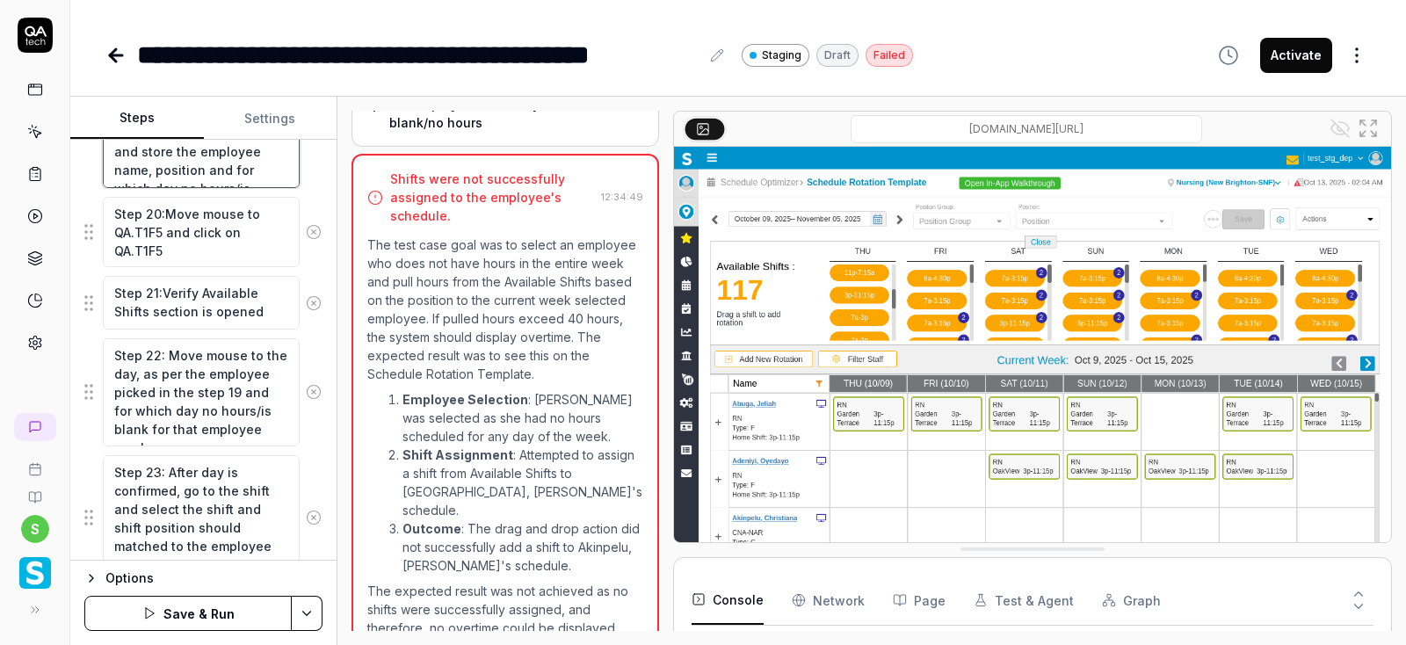
scroll to position [1801, 0]
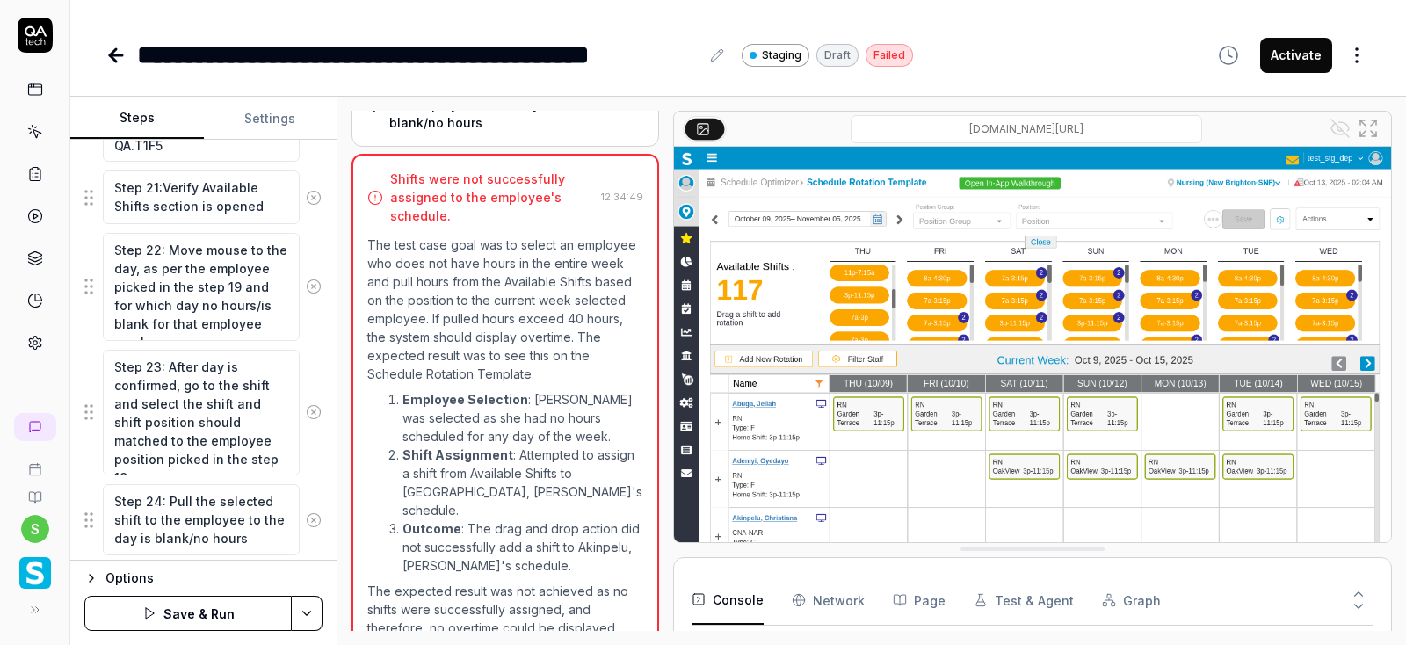
type textarea "Step 19:Select one employee who does not have an hours/blank to one day and res…"
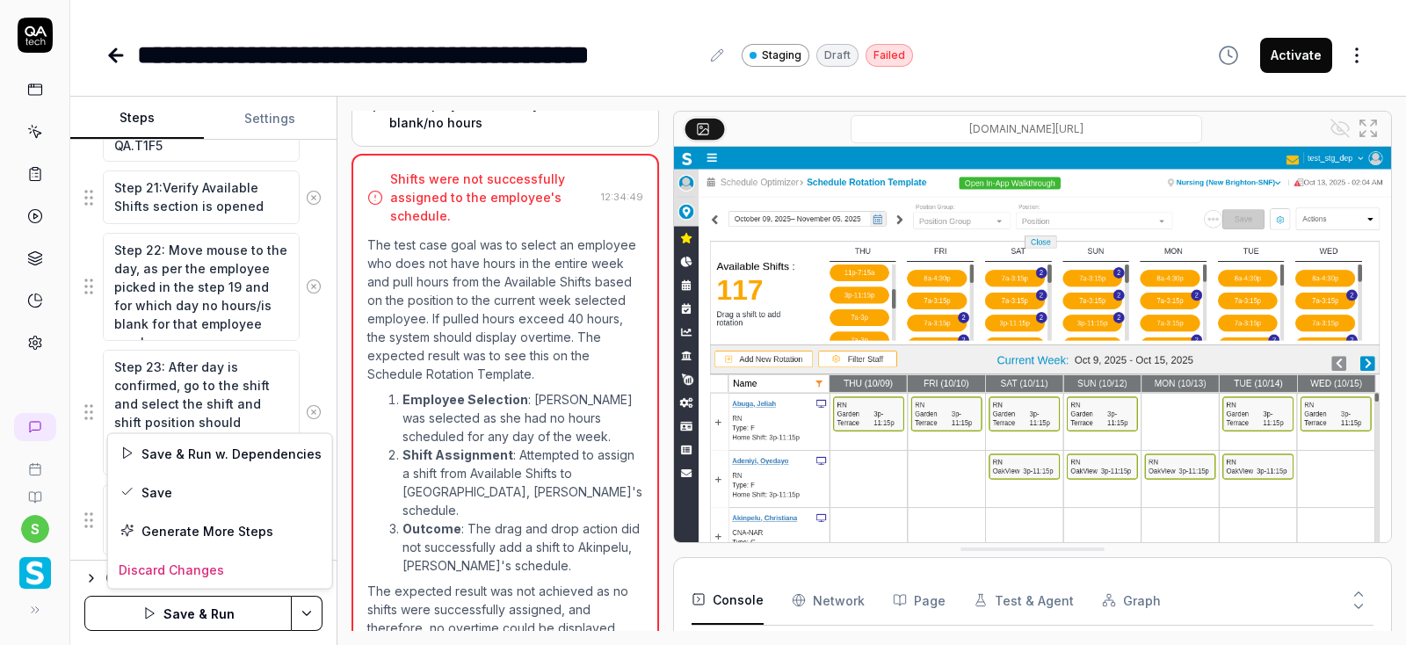
click at [299, 609] on html "**********" at bounding box center [703, 322] width 1406 height 645
click at [145, 485] on div "Save" at bounding box center [220, 492] width 224 height 39
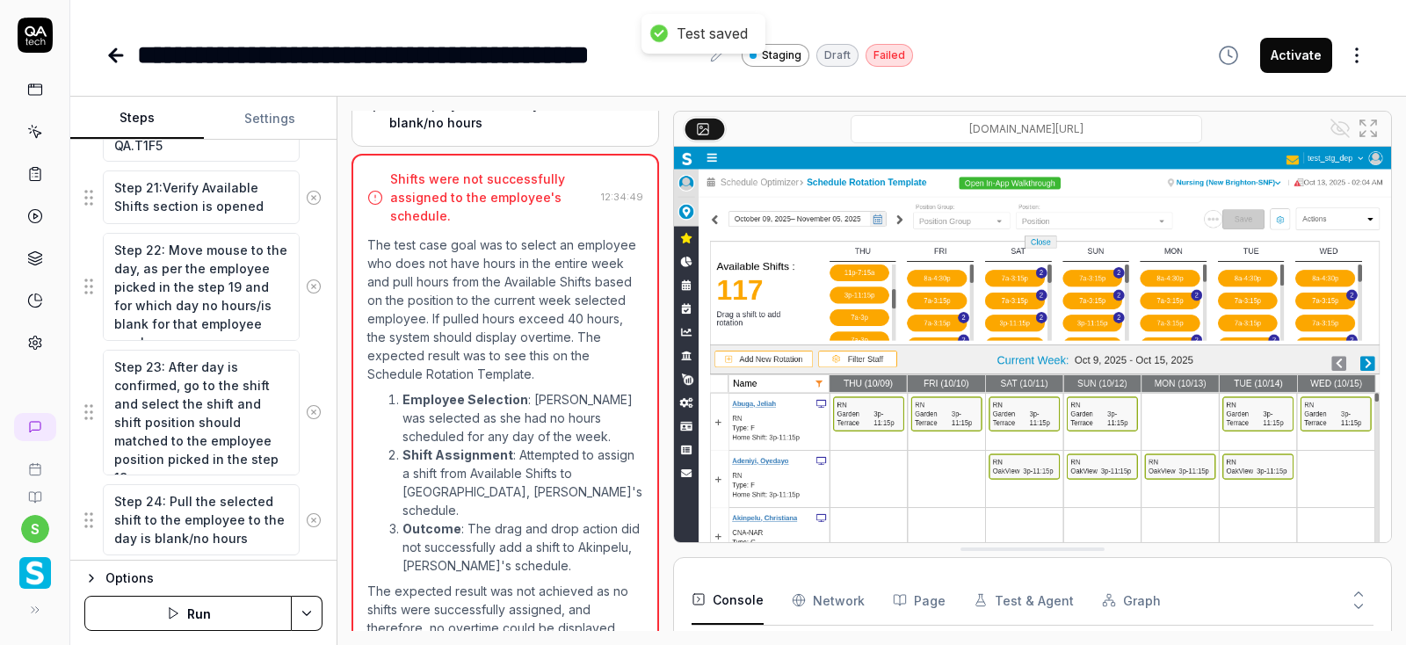
scroll to position [1453, 0]
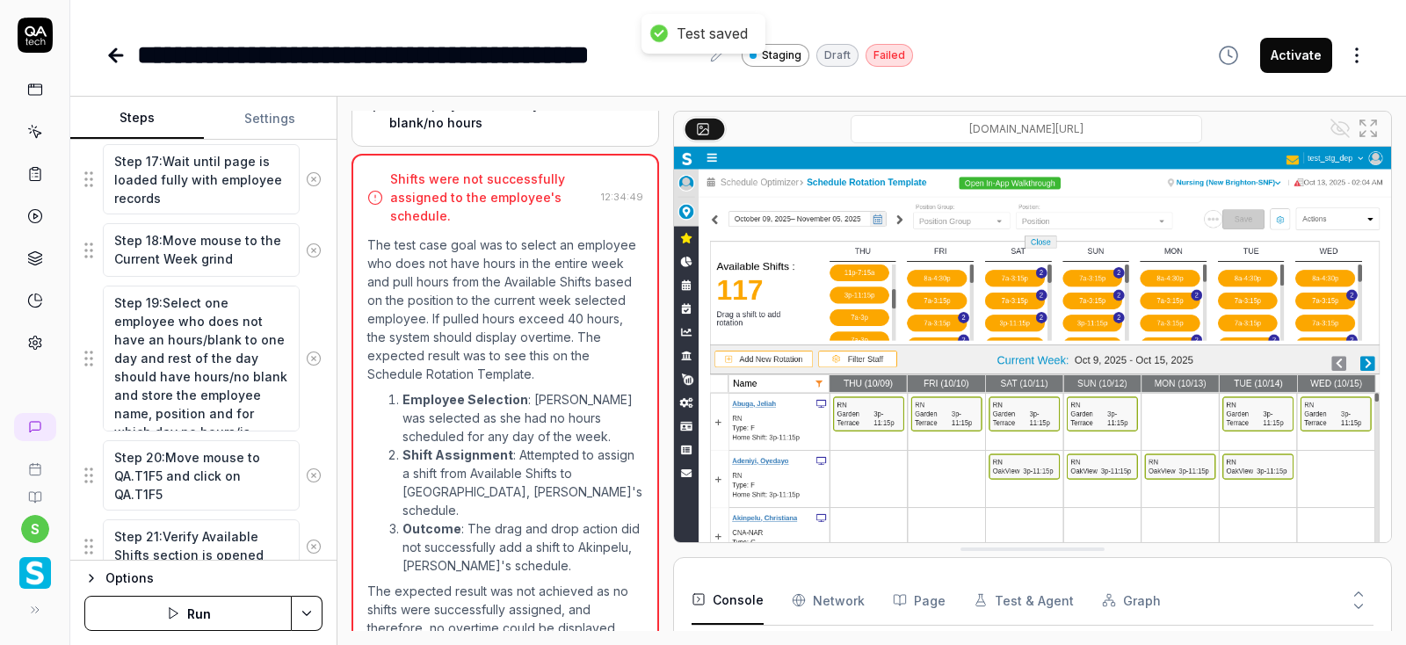
click at [207, 619] on button "Run" at bounding box center [187, 613] width 207 height 35
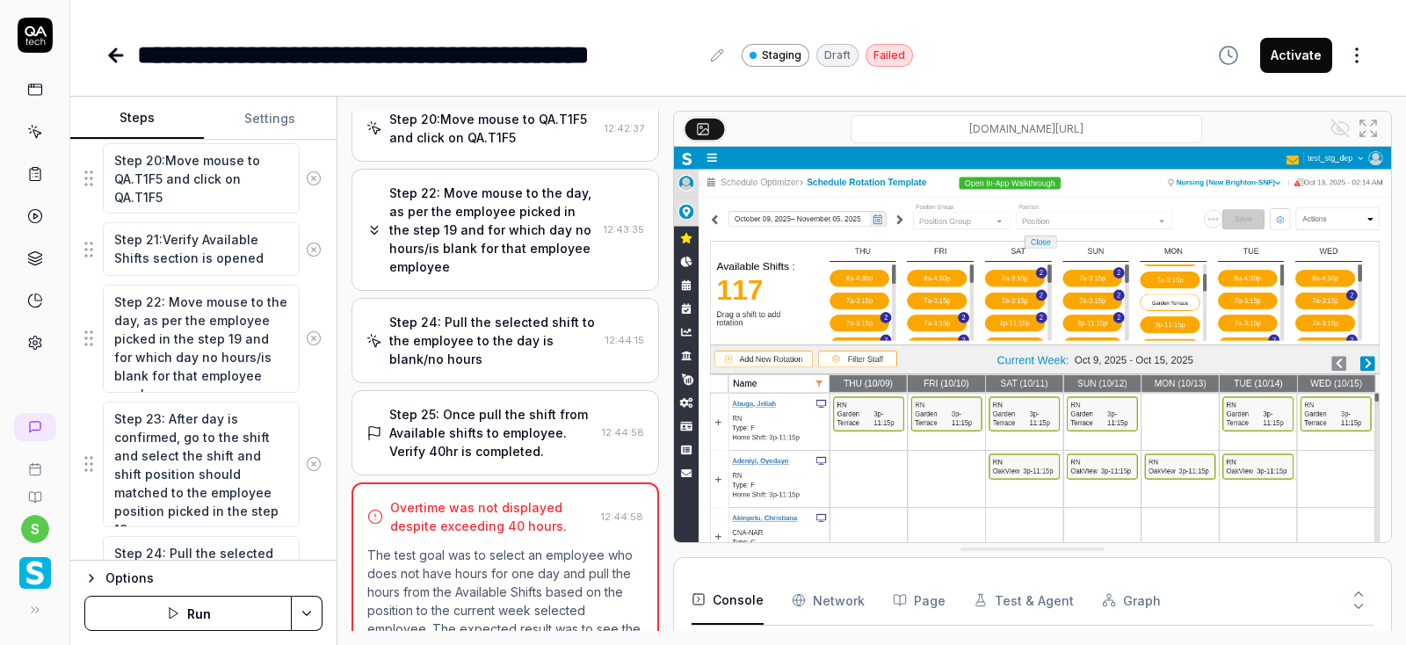
scroll to position [966, 0]
click at [511, 404] on div "Step 25: Once pull the shift from Available shifts to employee. Verify 40hr is …" at bounding box center [492, 431] width 206 height 55
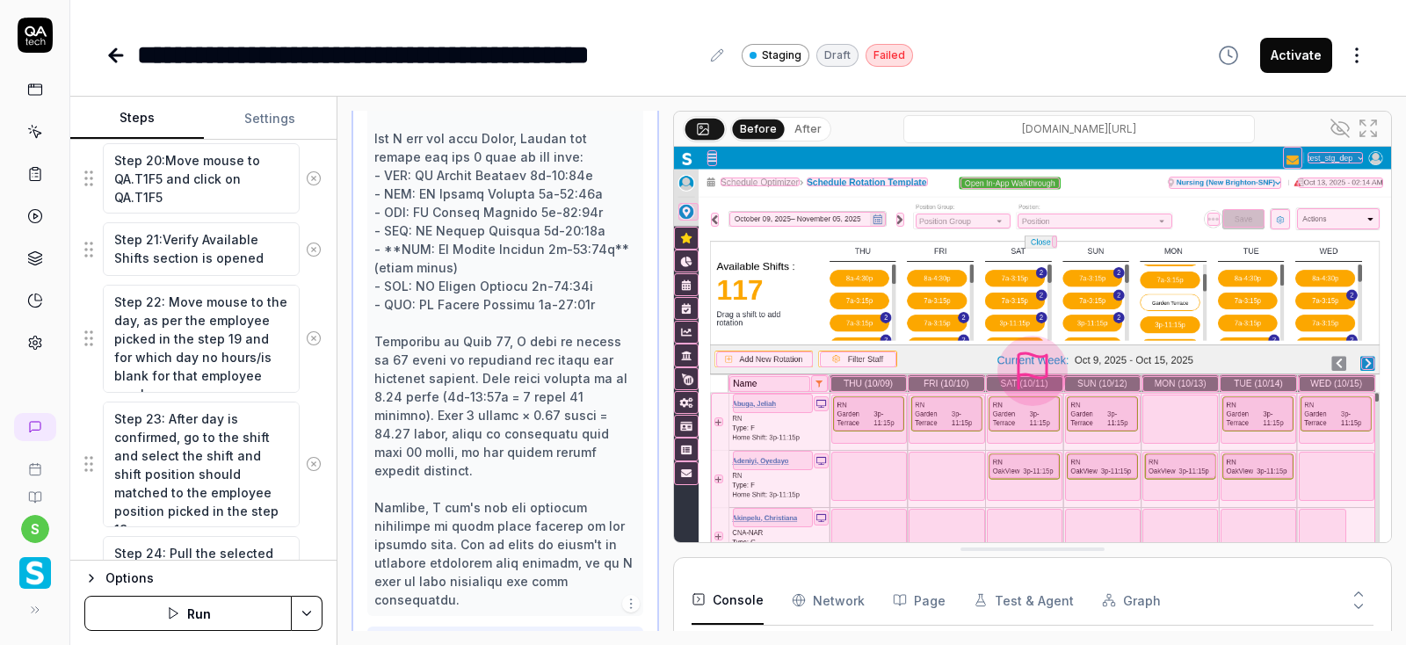
scroll to position [1501, 0]
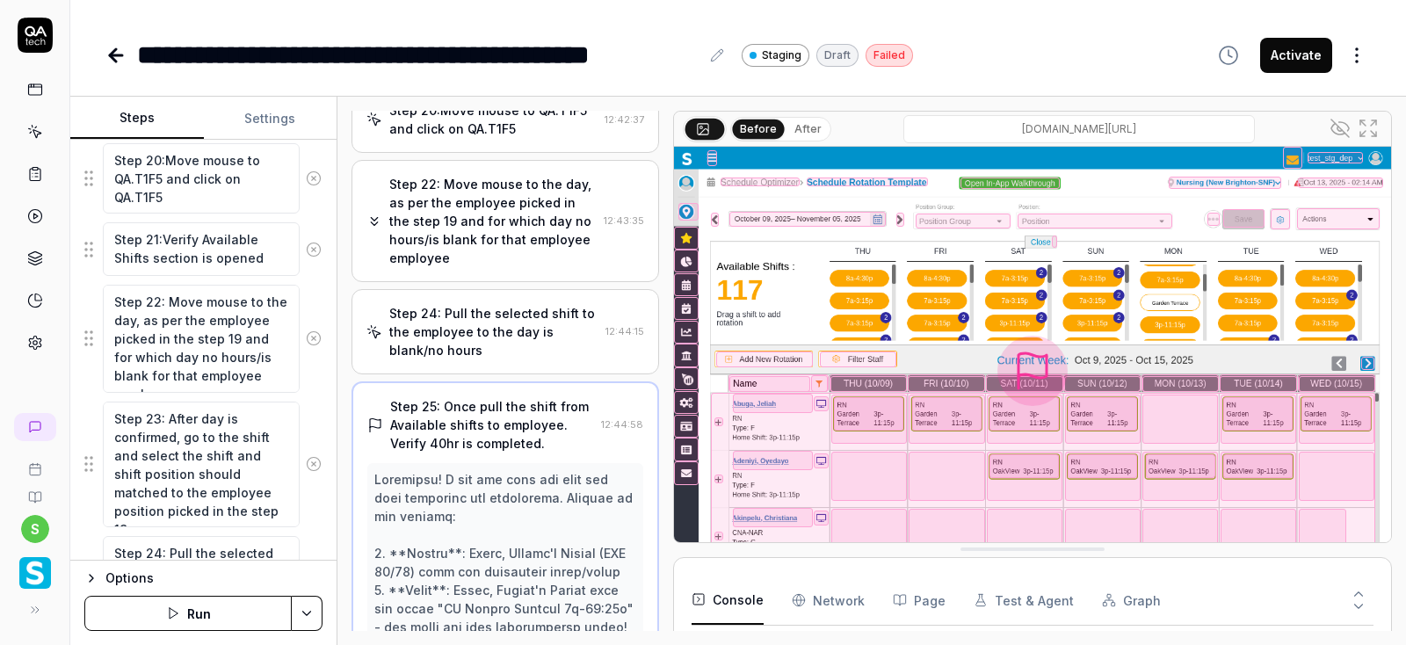
click at [492, 321] on div "Step 24: Pull the selected shift to the employee to the day is blank/no hours" at bounding box center [493, 331] width 209 height 55
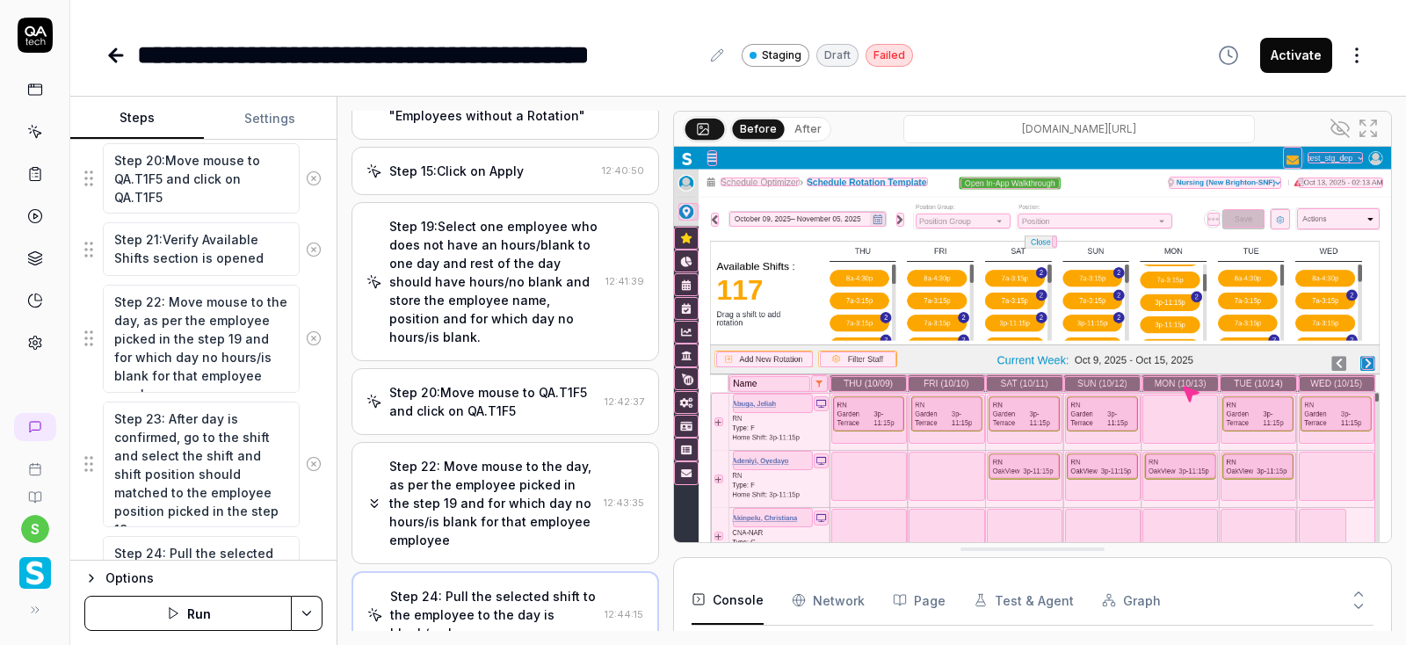
scroll to position [673, 0]
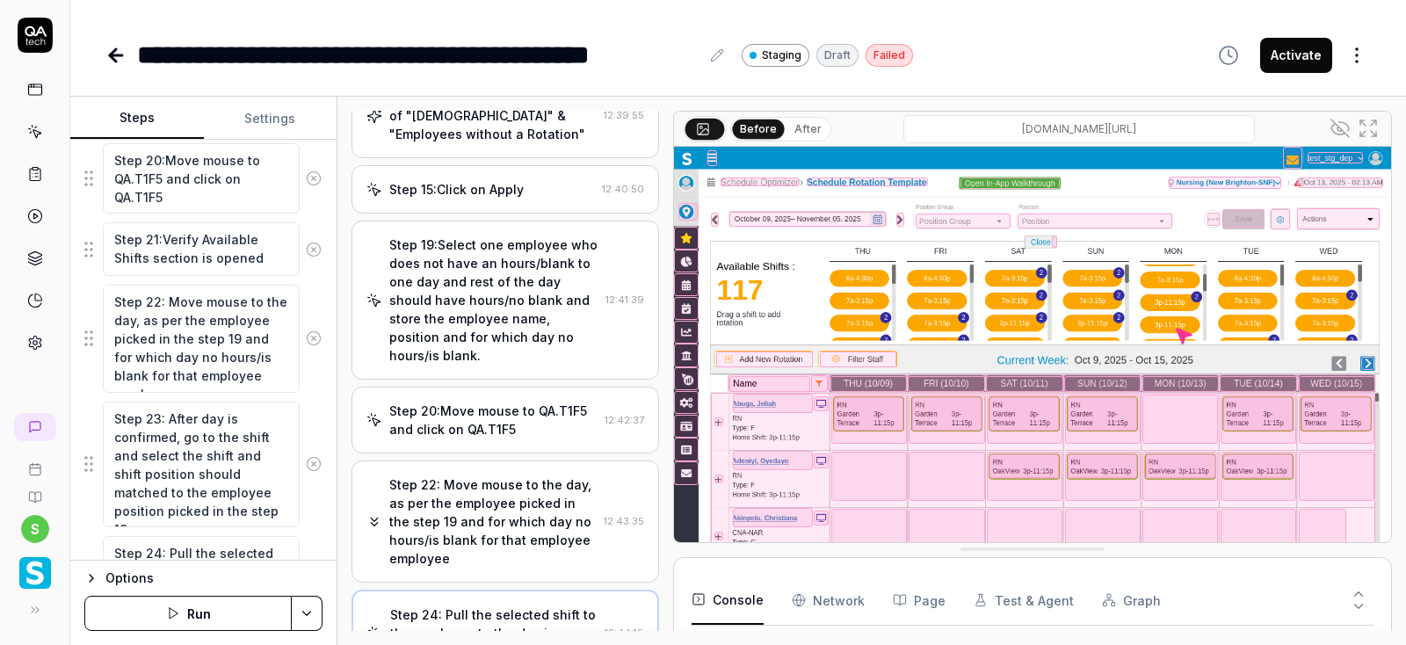
click at [517, 317] on div "Step 19:Select one employee who does not have an hours/blank to one day and res…" at bounding box center [493, 300] width 209 height 129
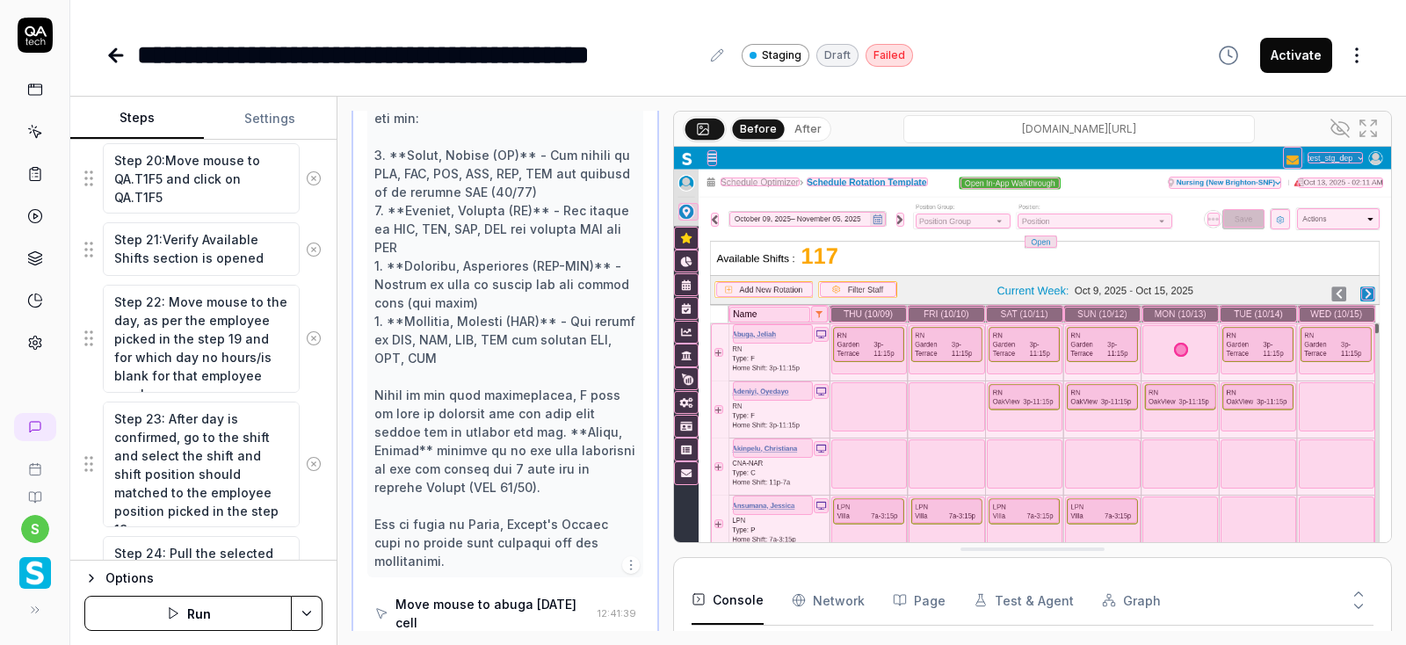
scroll to position [1261, 0]
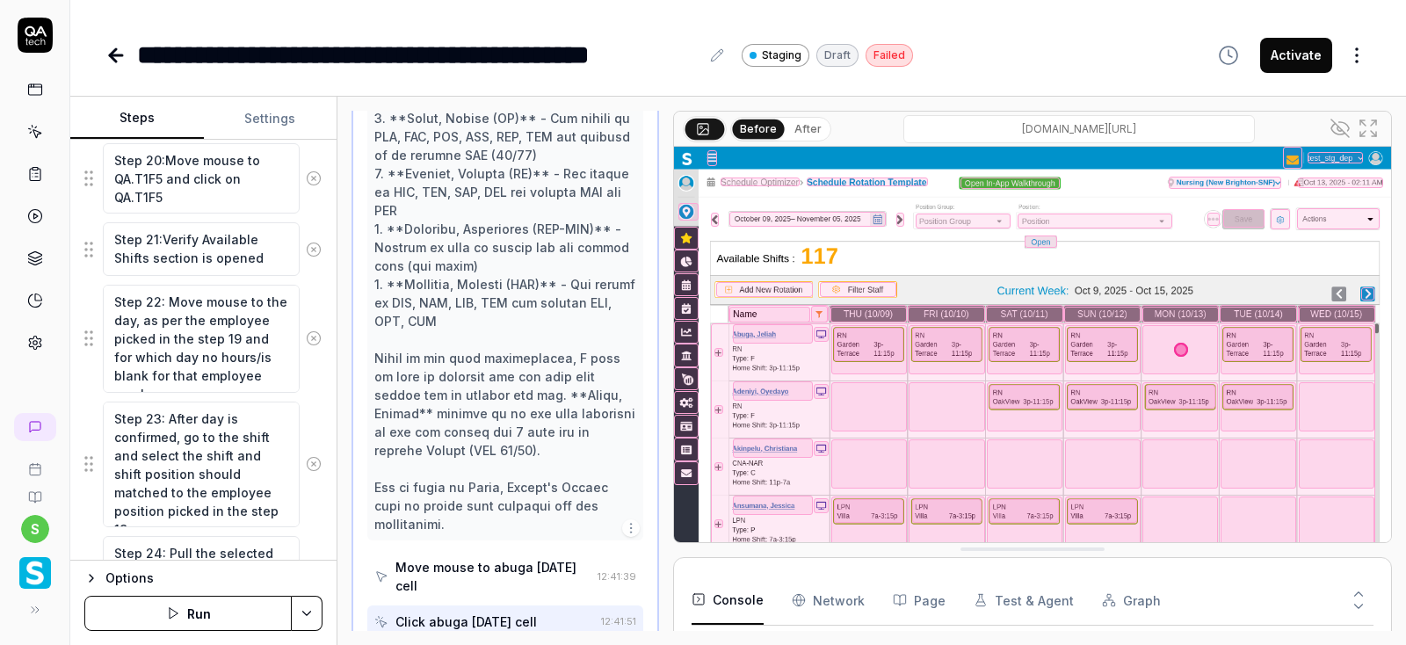
click at [549, 373] on div at bounding box center [505, 164] width 262 height 738
copy div "Abuga"
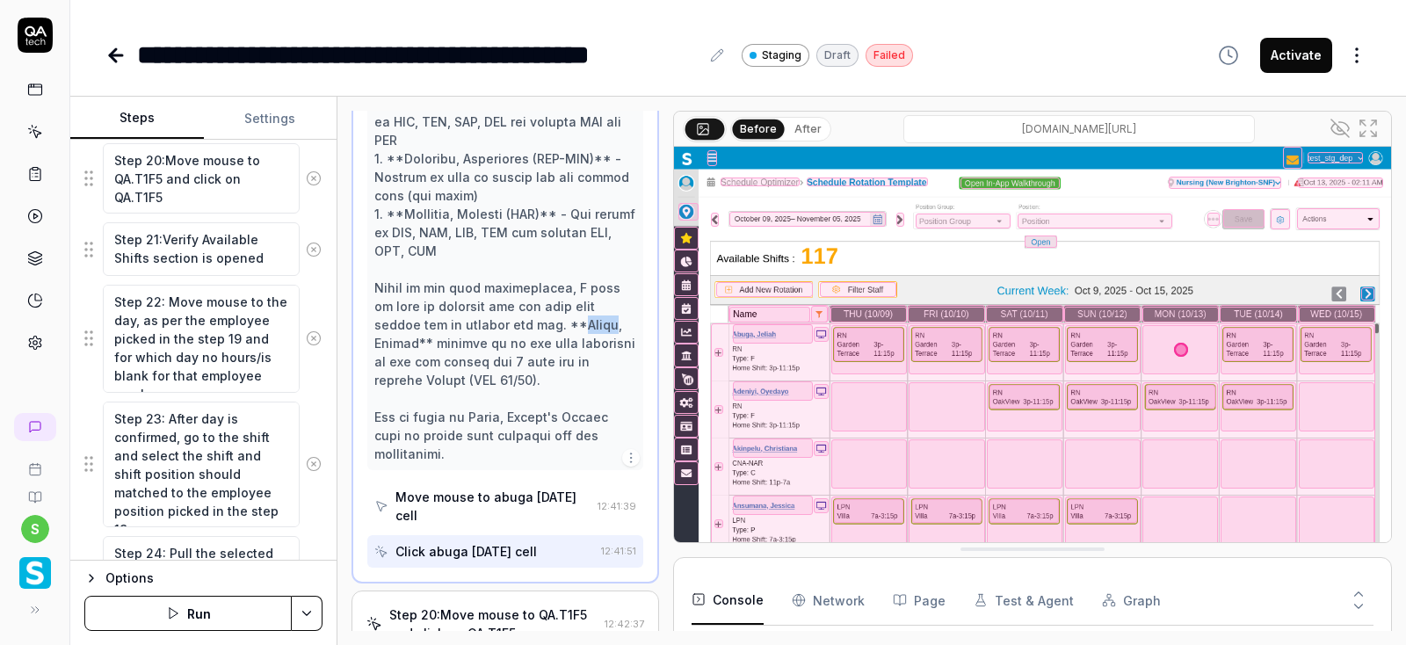
scroll to position [1366, 0]
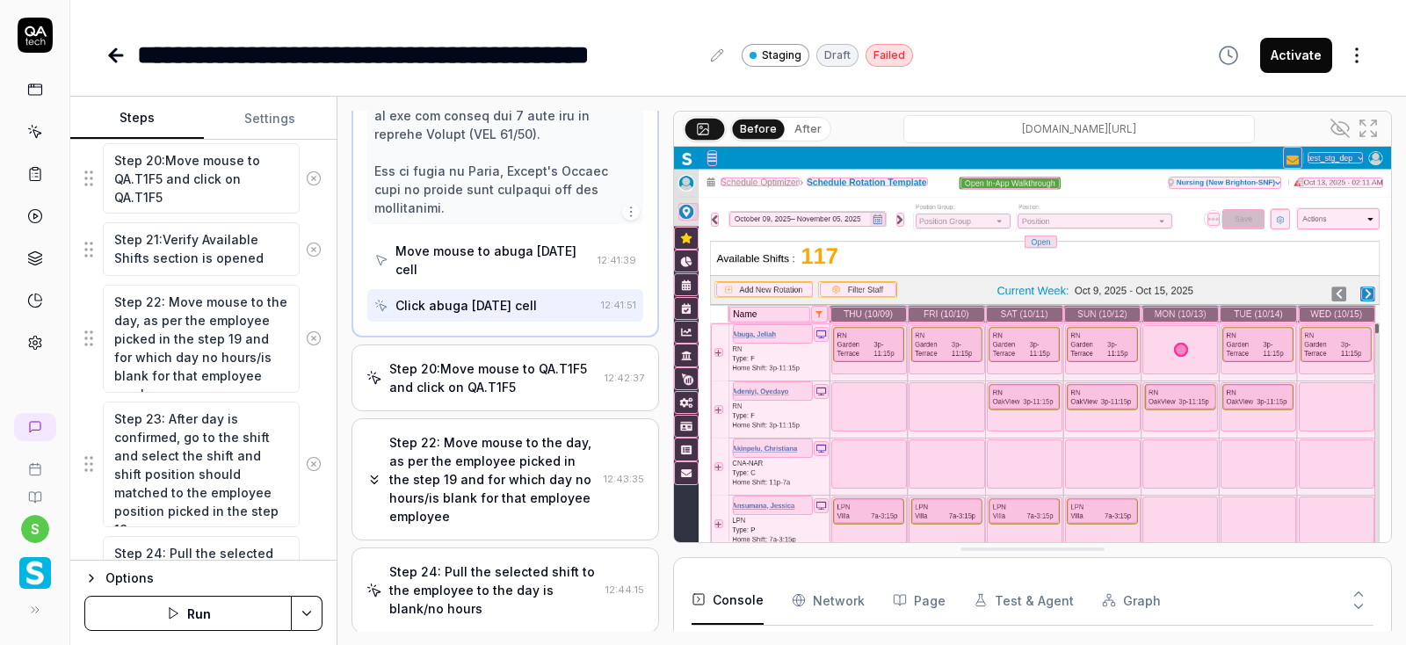
click at [490, 359] on div "Step 20:Move mouse to QA.T1F5 and click on QA.T1F5" at bounding box center [493, 377] width 208 height 37
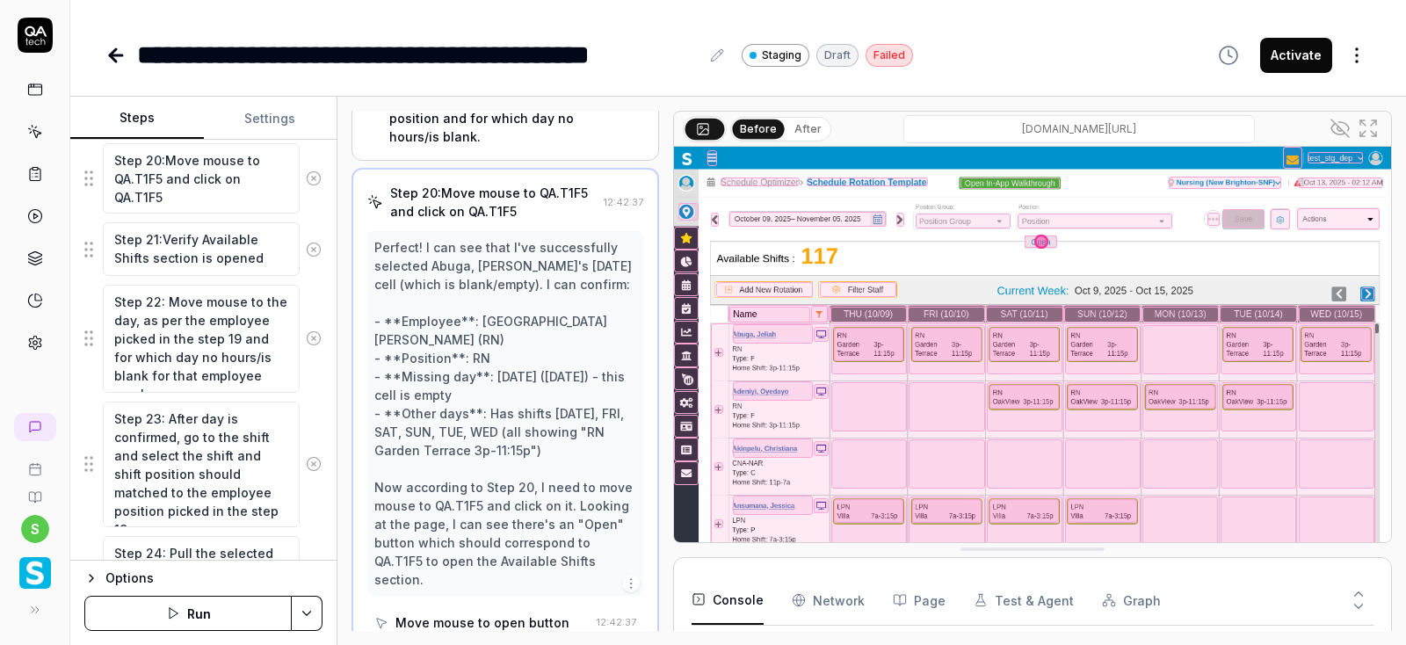
scroll to position [997, 0]
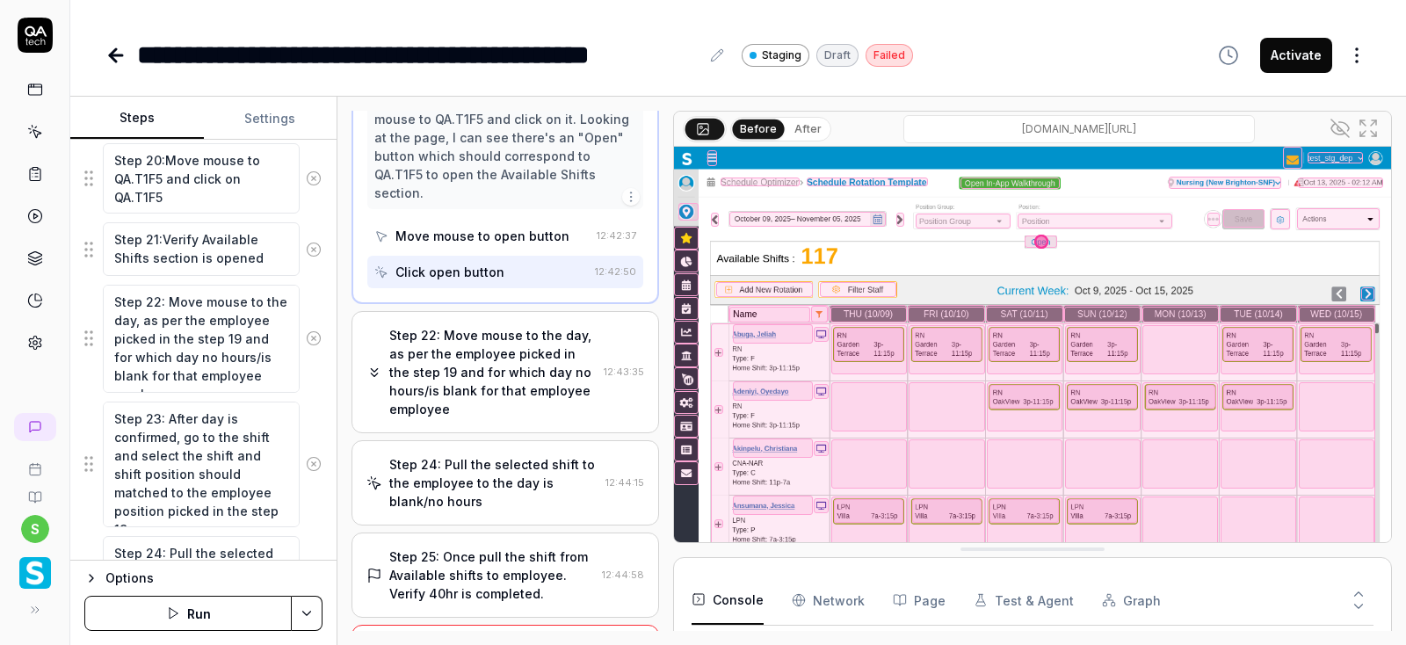
click at [446, 326] on div "Step 22: Move mouse to the day, as per the employee picked in the step 19 and f…" at bounding box center [492, 372] width 207 height 92
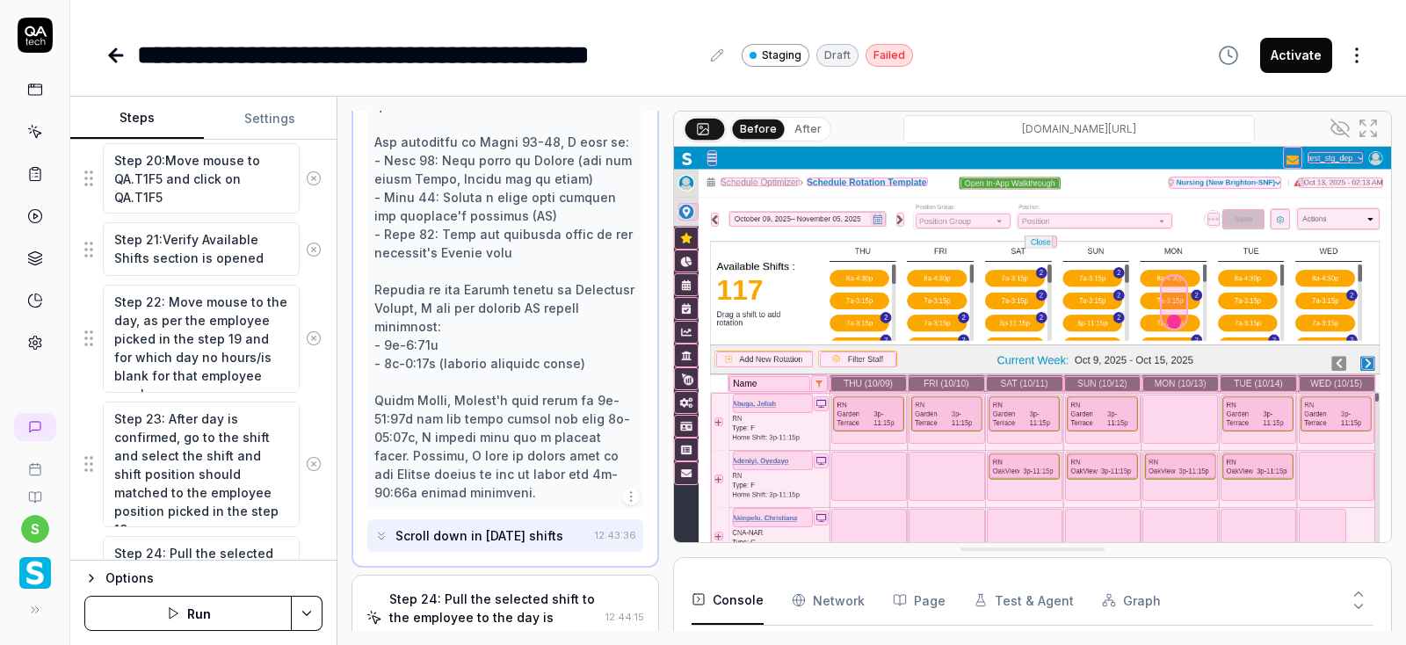
scroll to position [1490, 0]
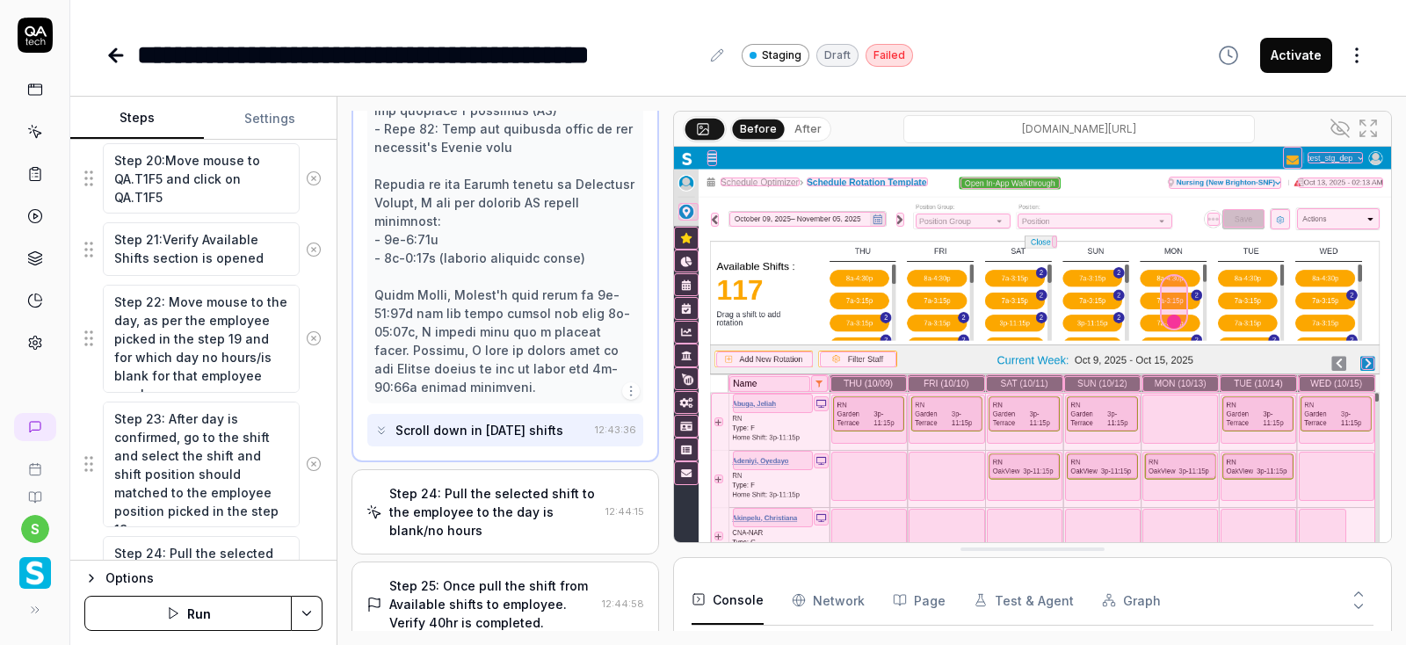
click at [471, 484] on div "Step 24: Pull the selected shift to the employee to the day is blank/no hours" at bounding box center [493, 511] width 209 height 55
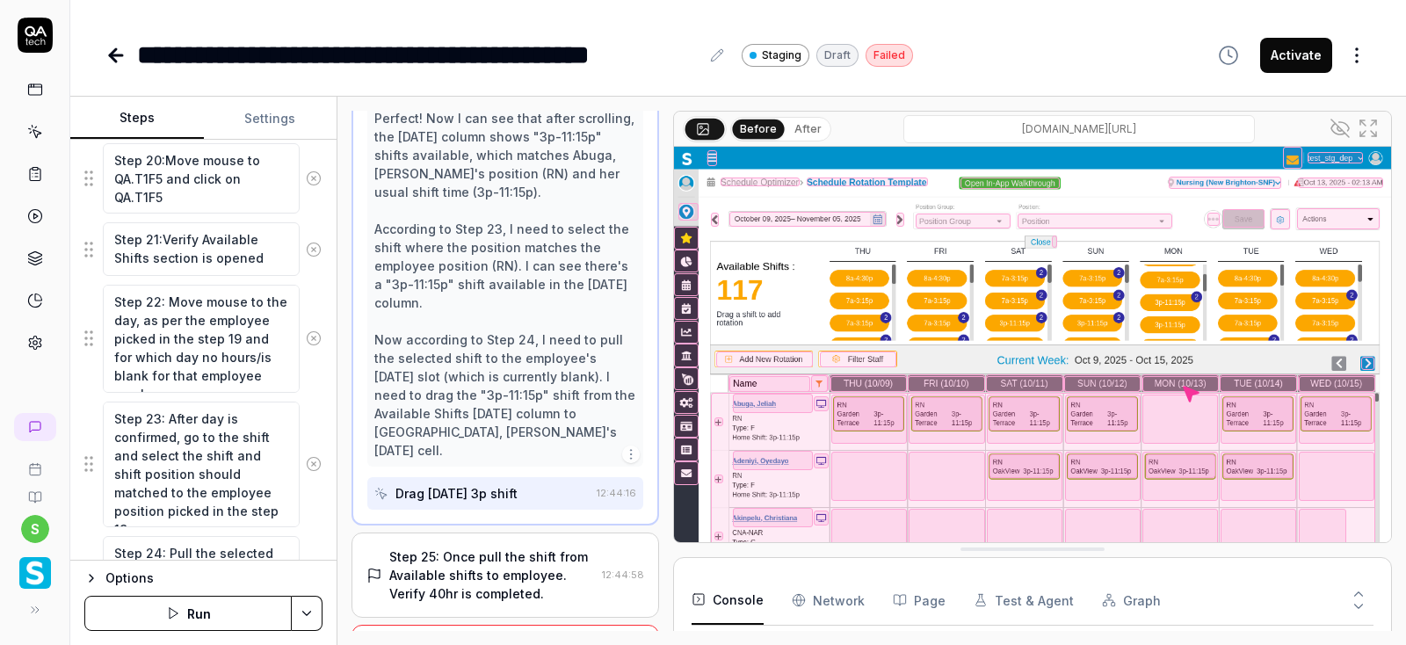
scroll to position [1261, 0]
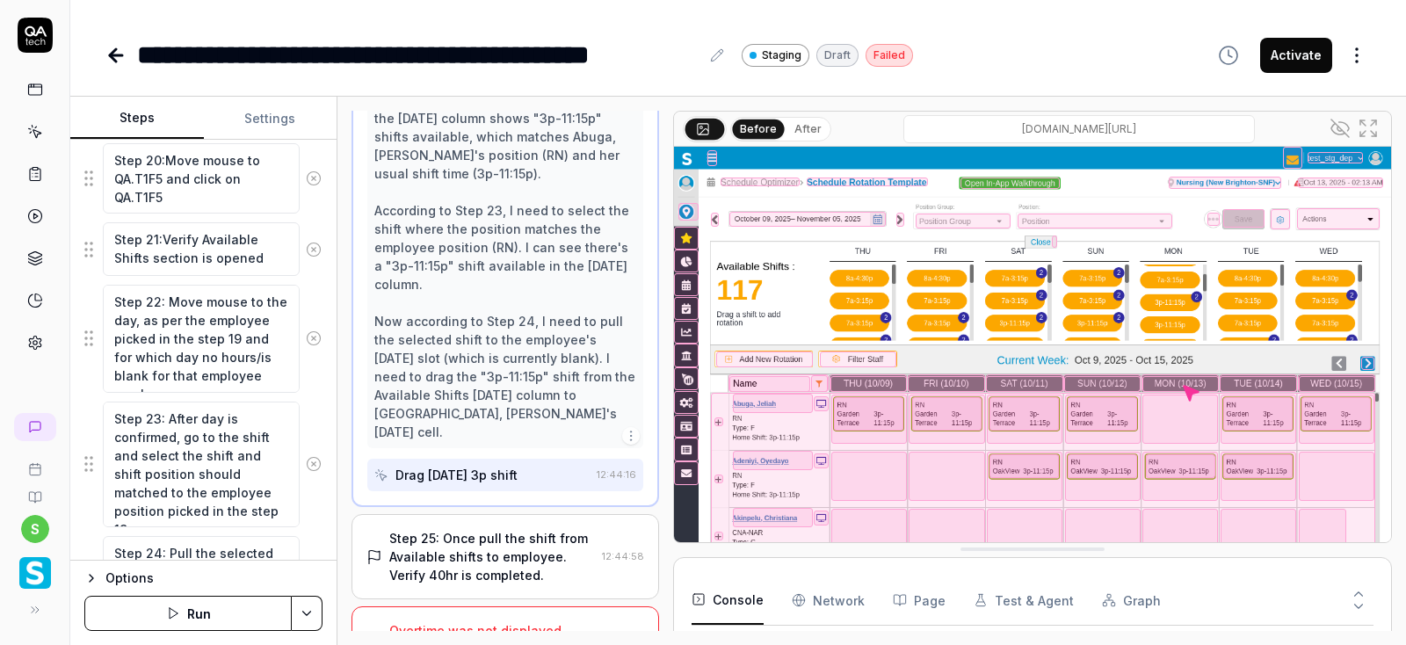
click at [525, 529] on div "Step 25: Once pull the shift from Available shifts to employee. Verify 40hr is …" at bounding box center [492, 556] width 206 height 55
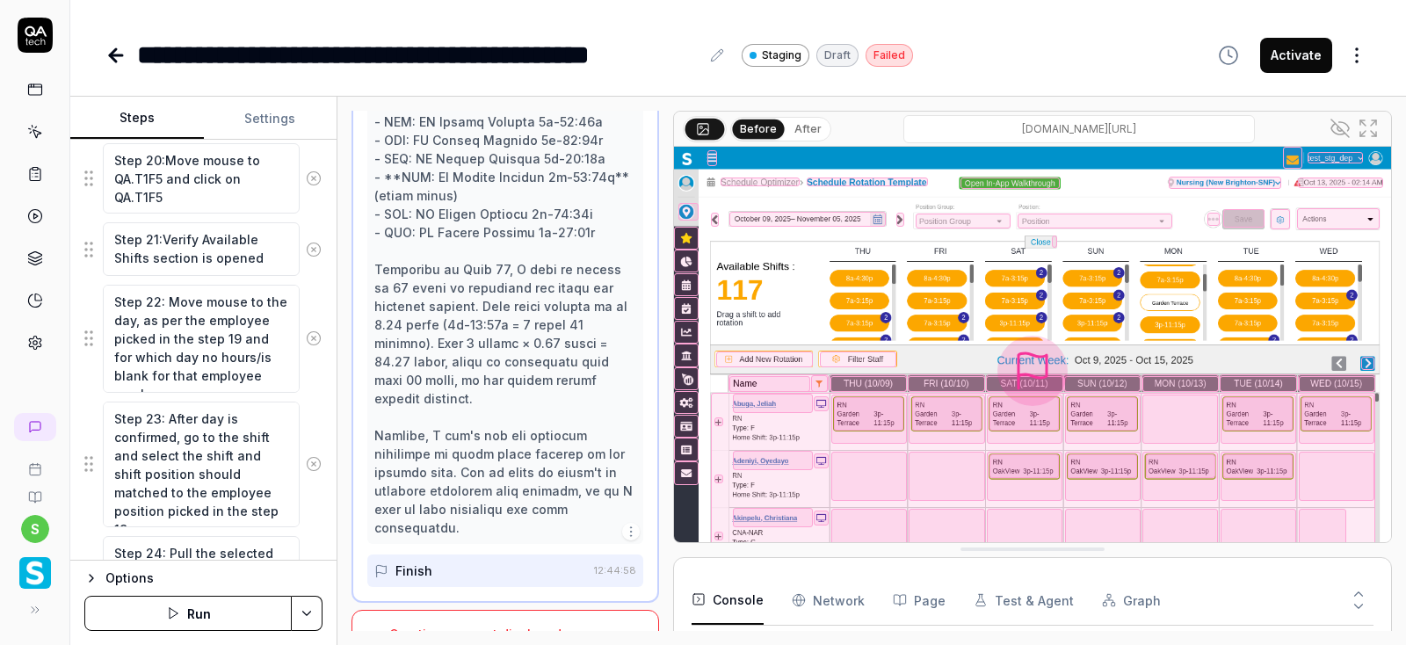
scroll to position [1574, 0]
click at [460, 622] on div "Overtime was not displayed despite exceeding 40 hours." at bounding box center [492, 640] width 206 height 37
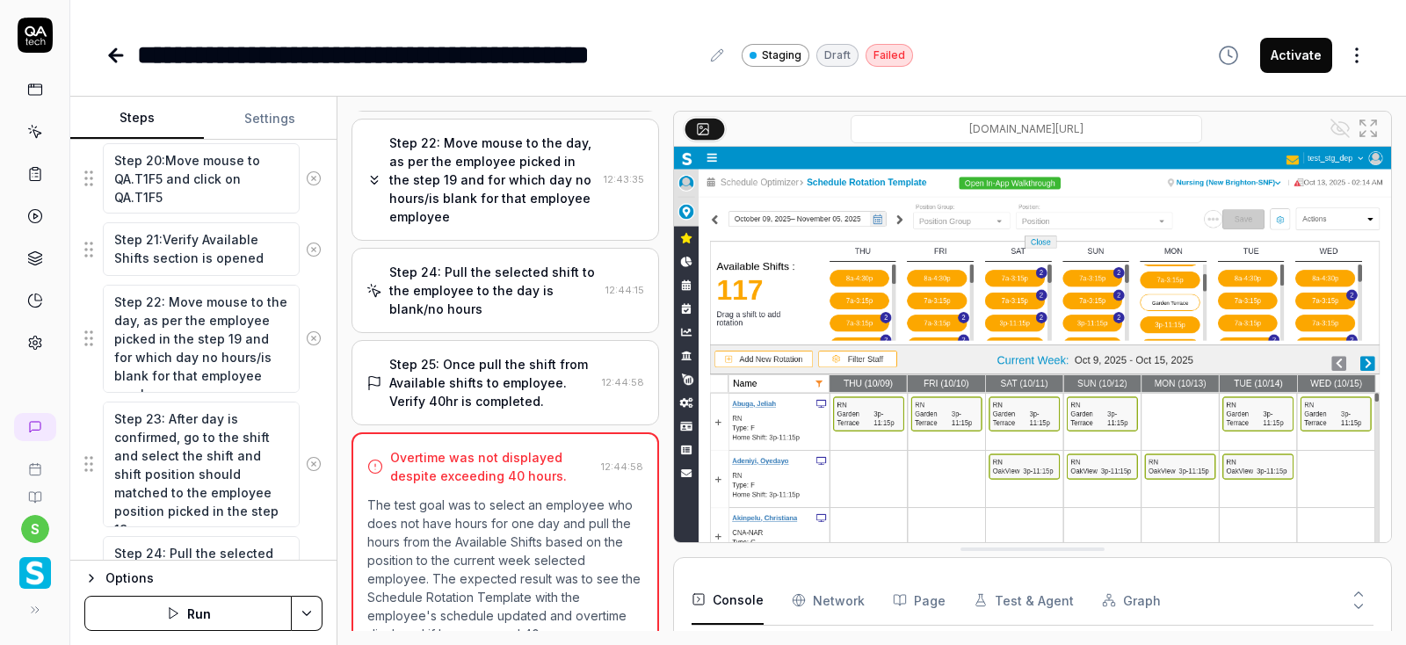
scroll to position [1942, 0]
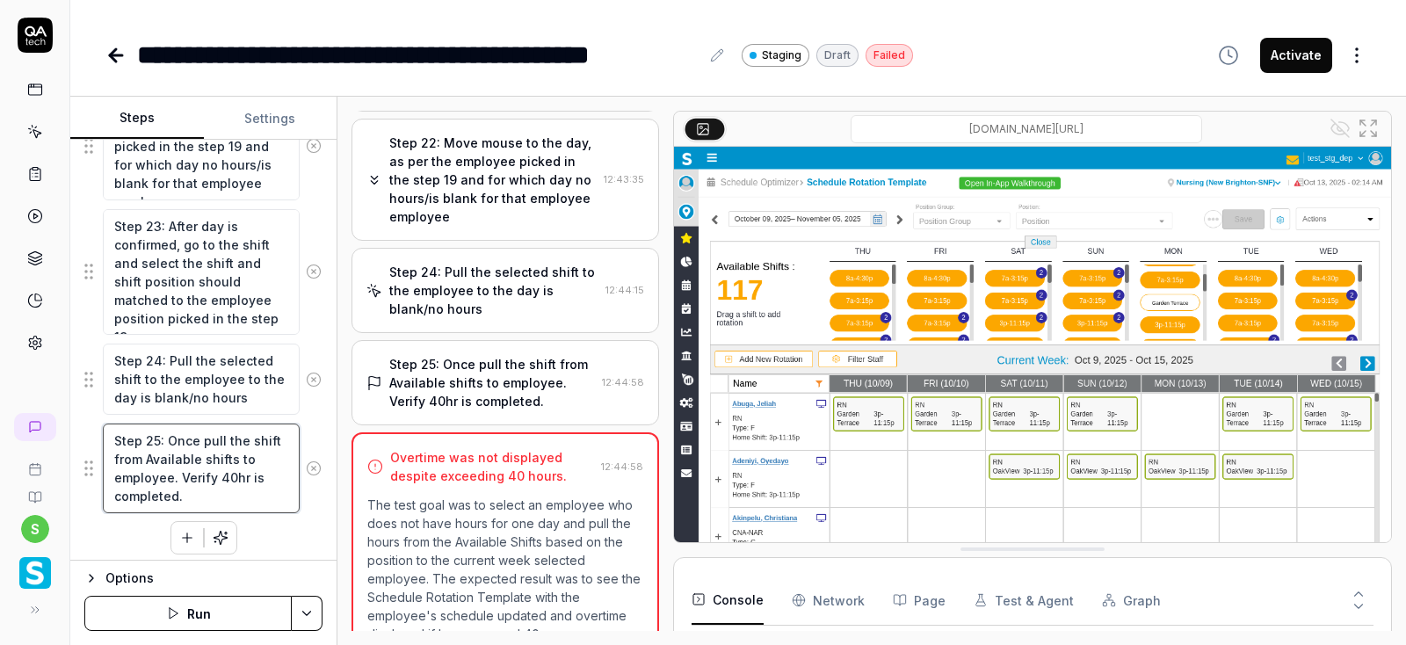
click at [214, 460] on textarea "Step 25: Once pull the shift from Available shifts to employee. Verify 40hr is …" at bounding box center [201, 469] width 197 height 90
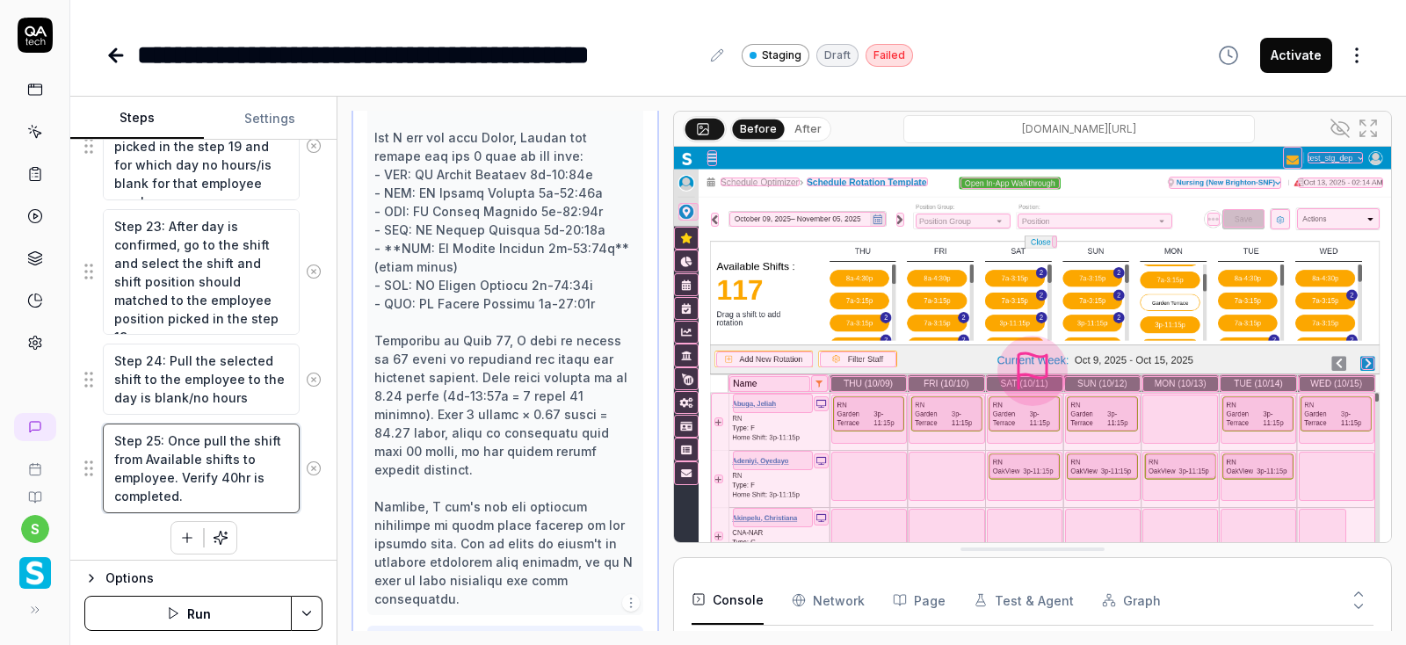
scroll to position [1501, 0]
drag, startPoint x: 178, startPoint y: 469, endPoint x: 265, endPoint y: 490, distance: 88.7
click at [265, 490] on textarea "Step 25: Once pull the shift from Available shifts to employee. Verify 40hr is …" at bounding box center [201, 469] width 197 height 90
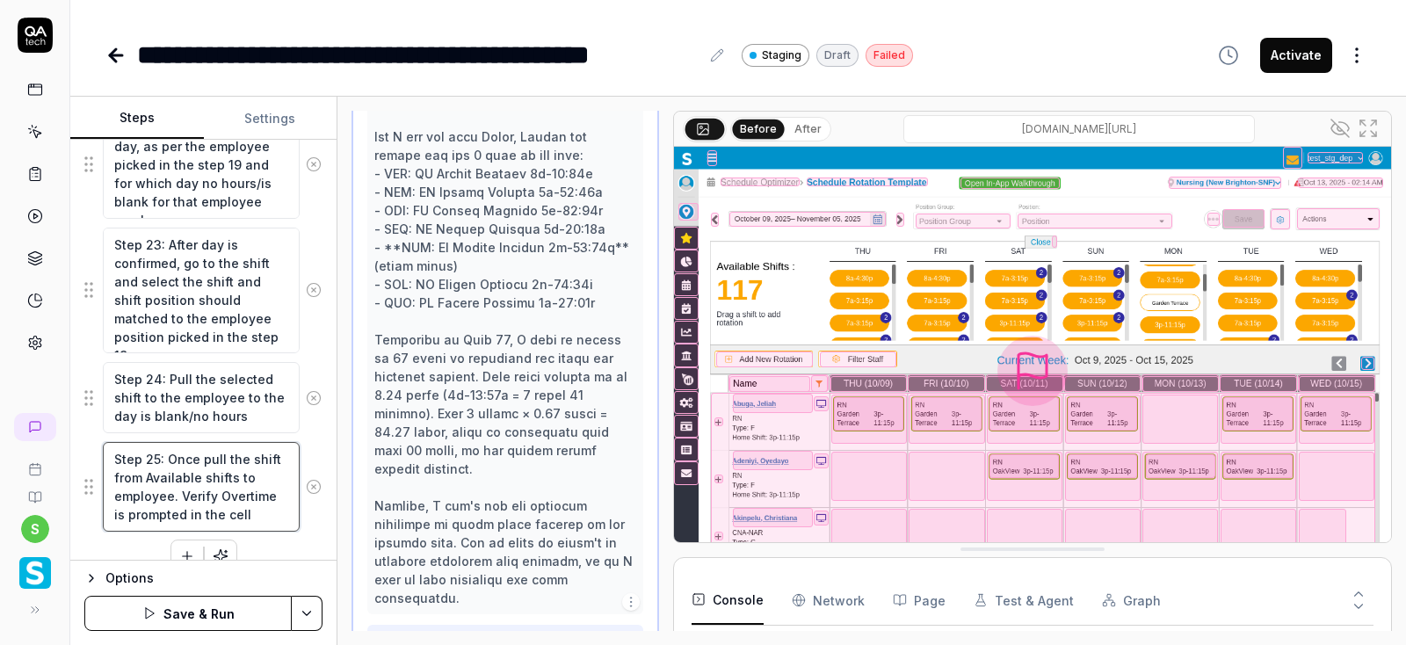
type textarea "Step 25: Once pull the shift from Available shifts to employee. Verify Overtime…"
click at [304, 623] on html "**********" at bounding box center [703, 322] width 1406 height 645
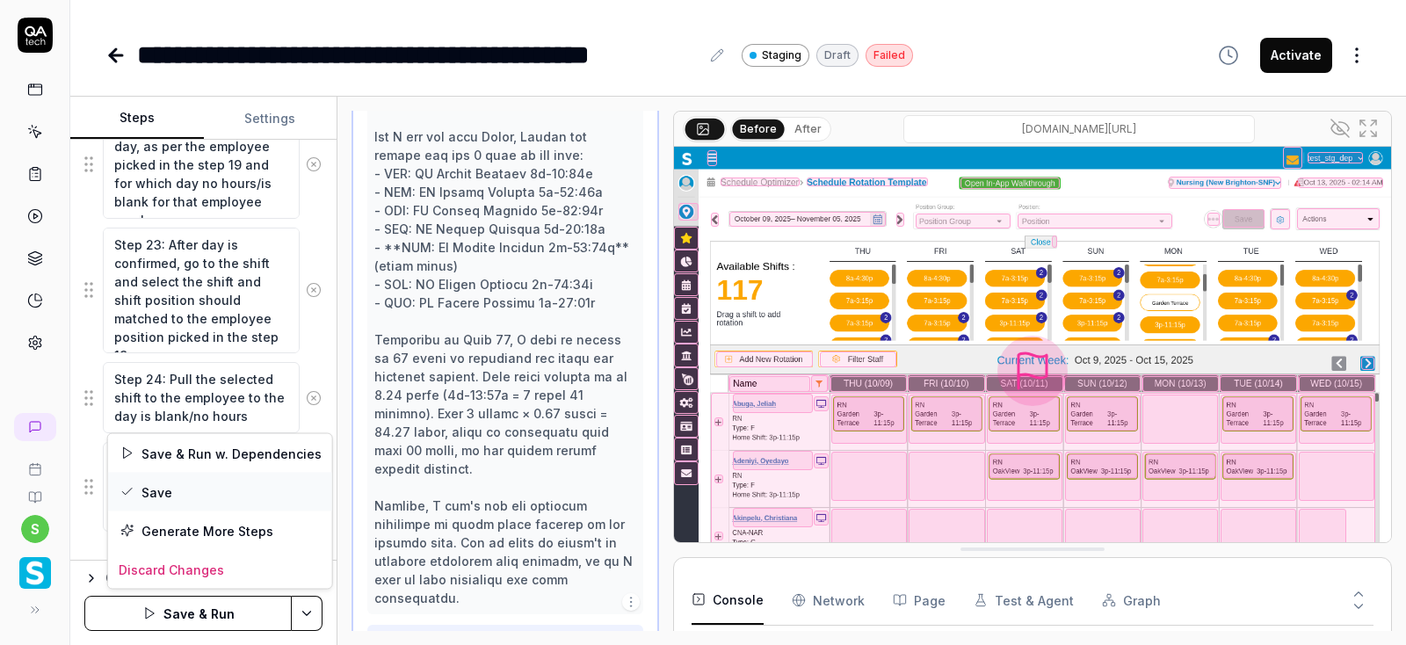
click at [162, 495] on div "Save" at bounding box center [220, 492] width 224 height 39
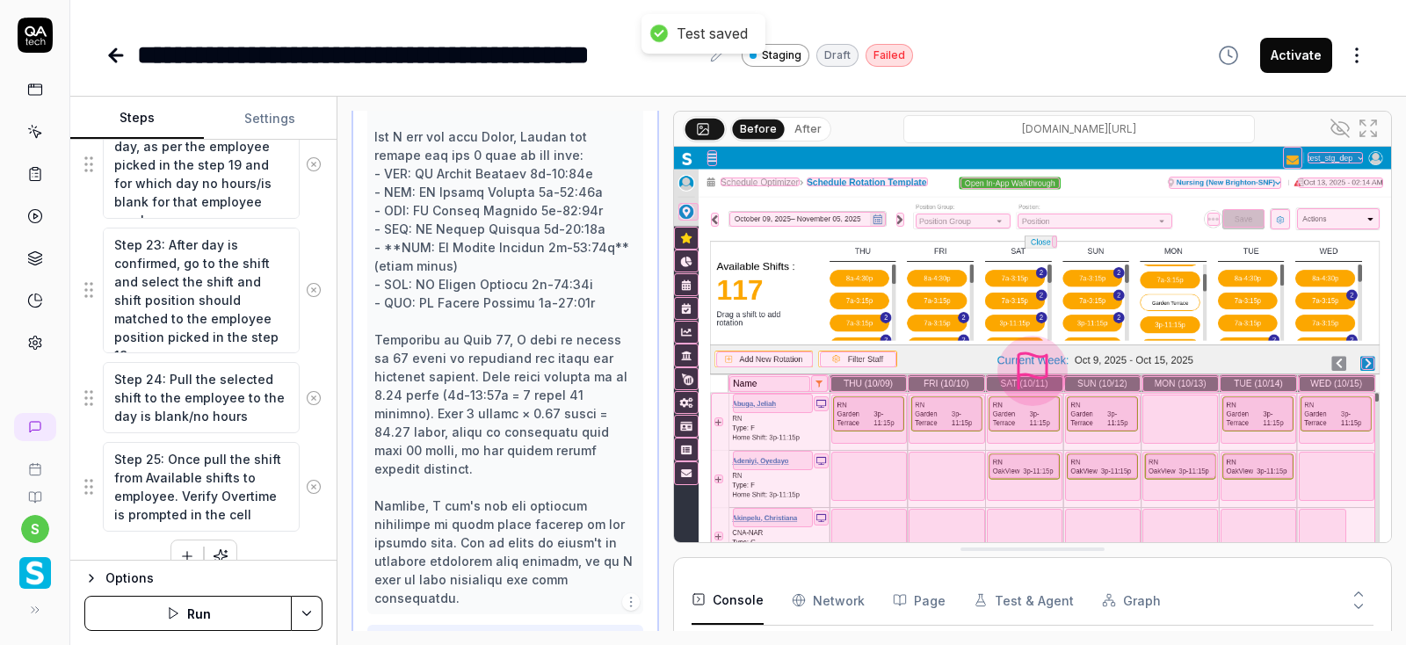
scroll to position [1453, 0]
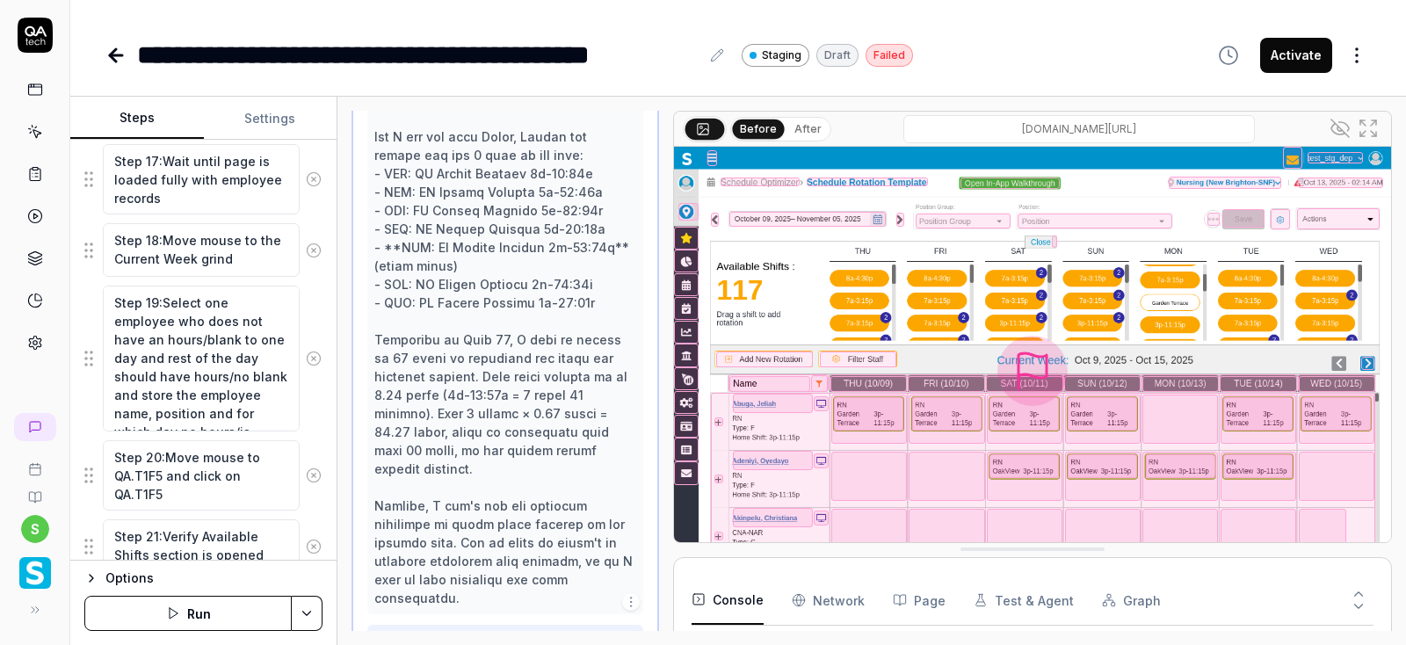
click at [214, 613] on button "Run" at bounding box center [187, 613] width 207 height 35
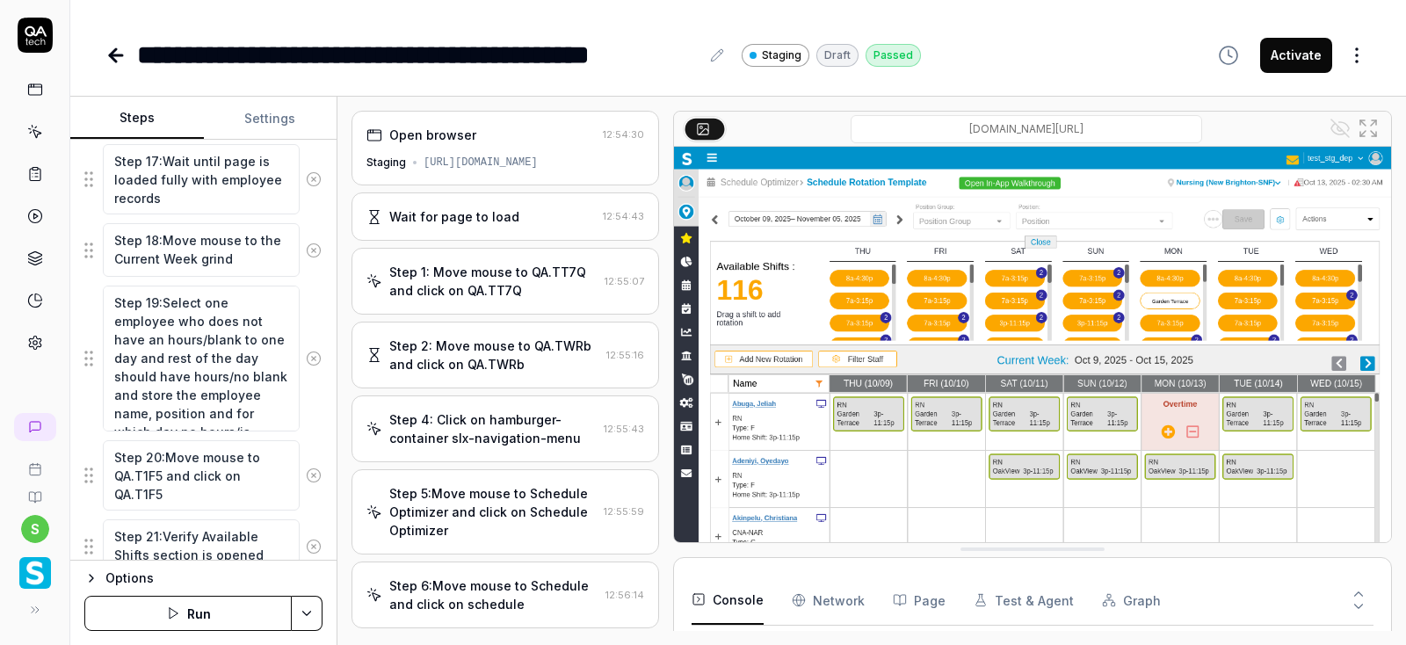
click at [1302, 48] on button "Activate" at bounding box center [1296, 55] width 72 height 35
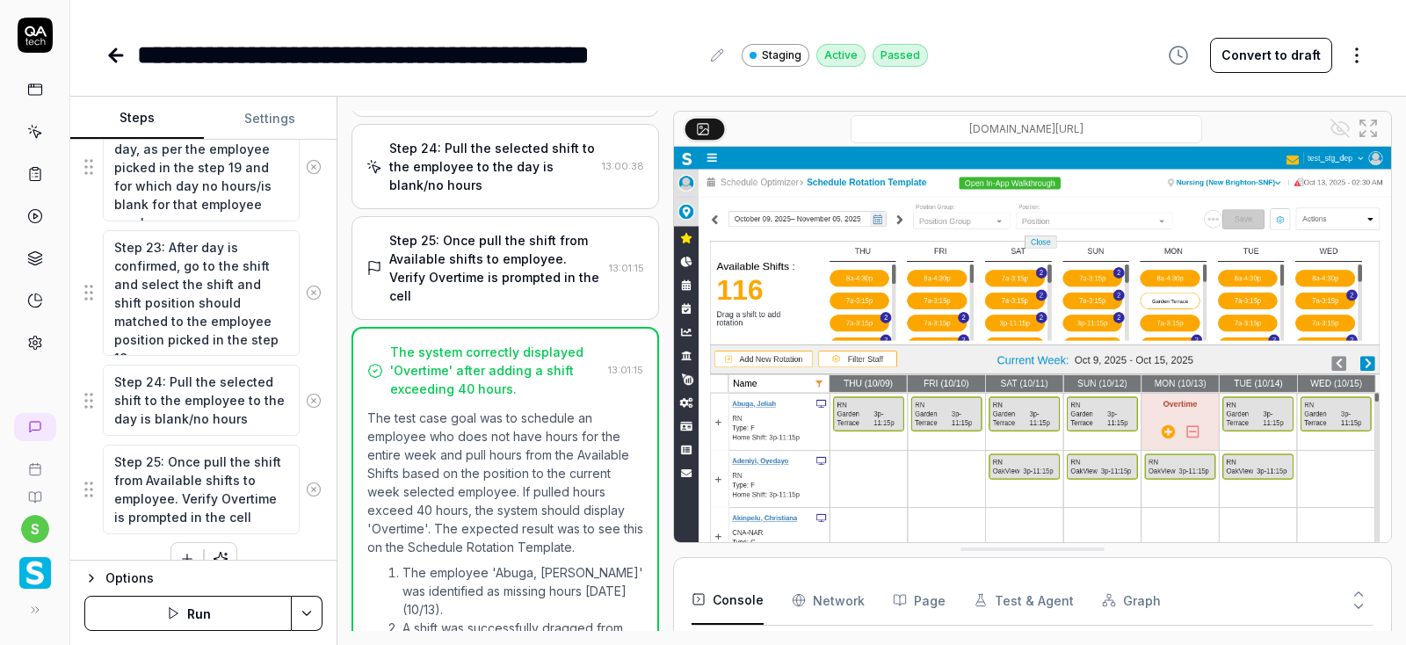
scroll to position [1942, 0]
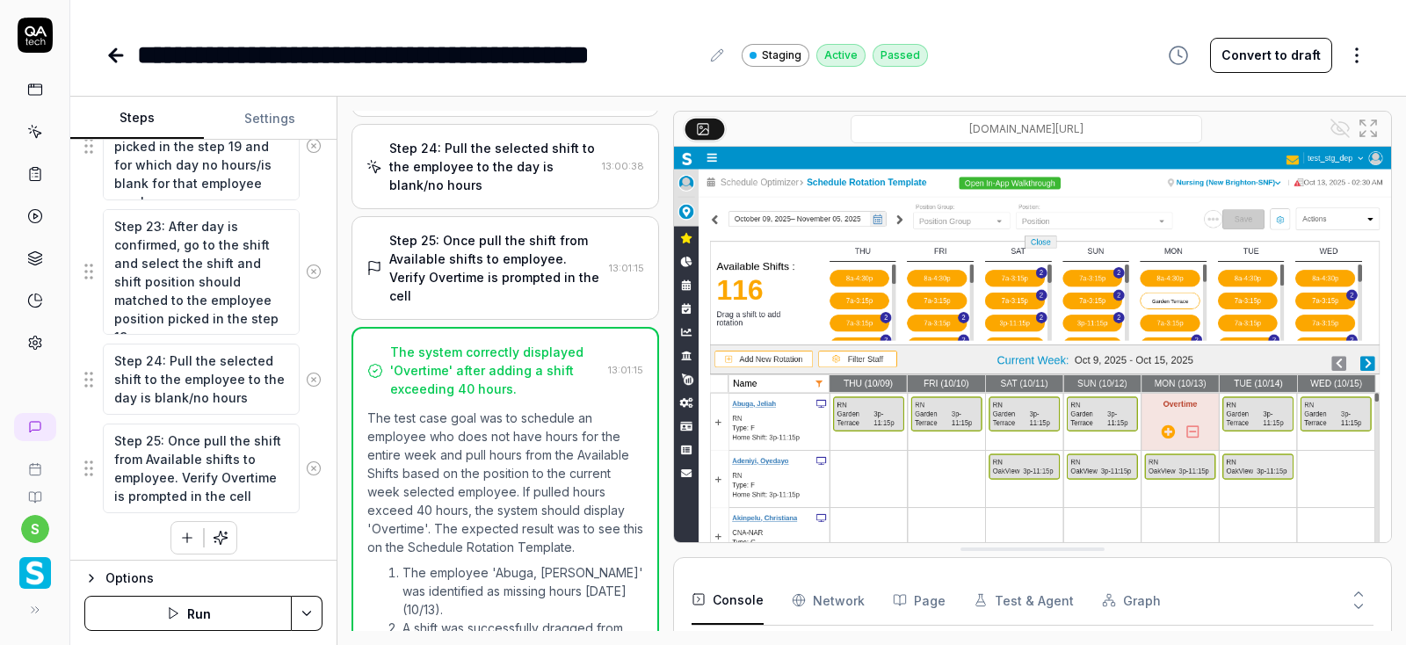
click at [33, 134] on icon at bounding box center [35, 132] width 16 height 16
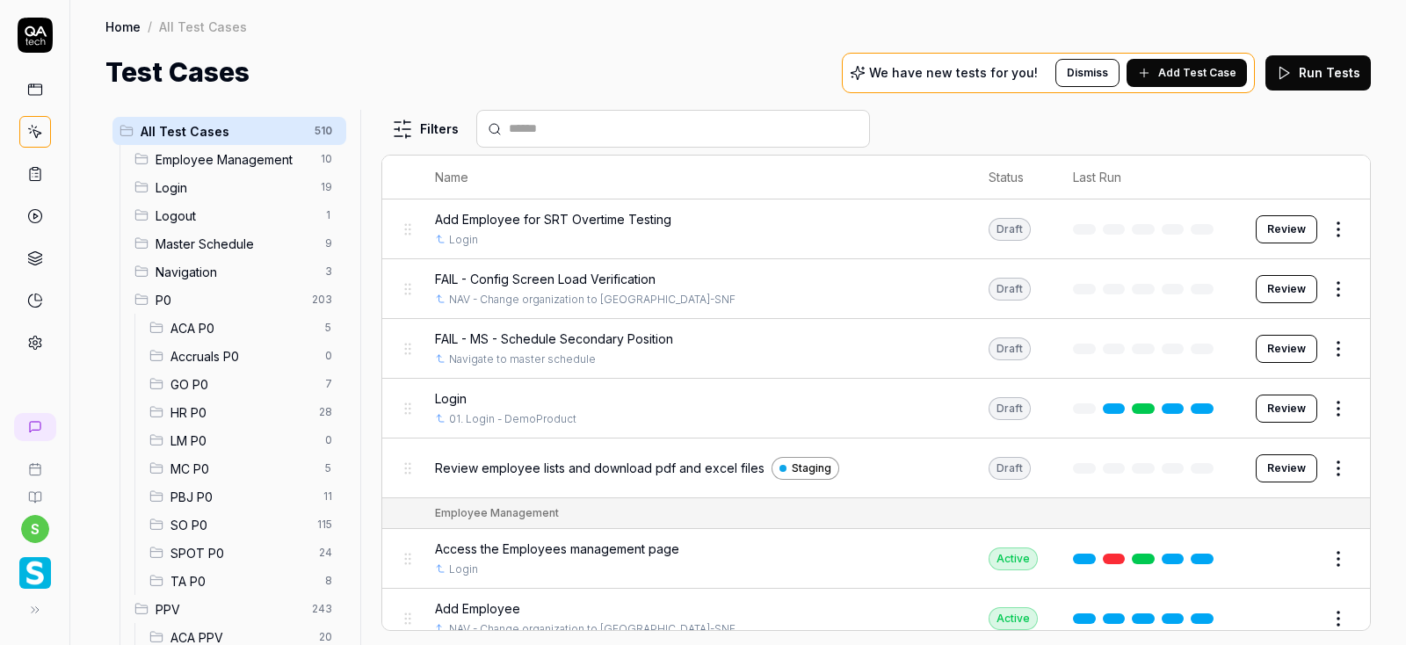
click at [204, 536] on div "SO P0 115" at bounding box center [244, 525] width 204 height 28
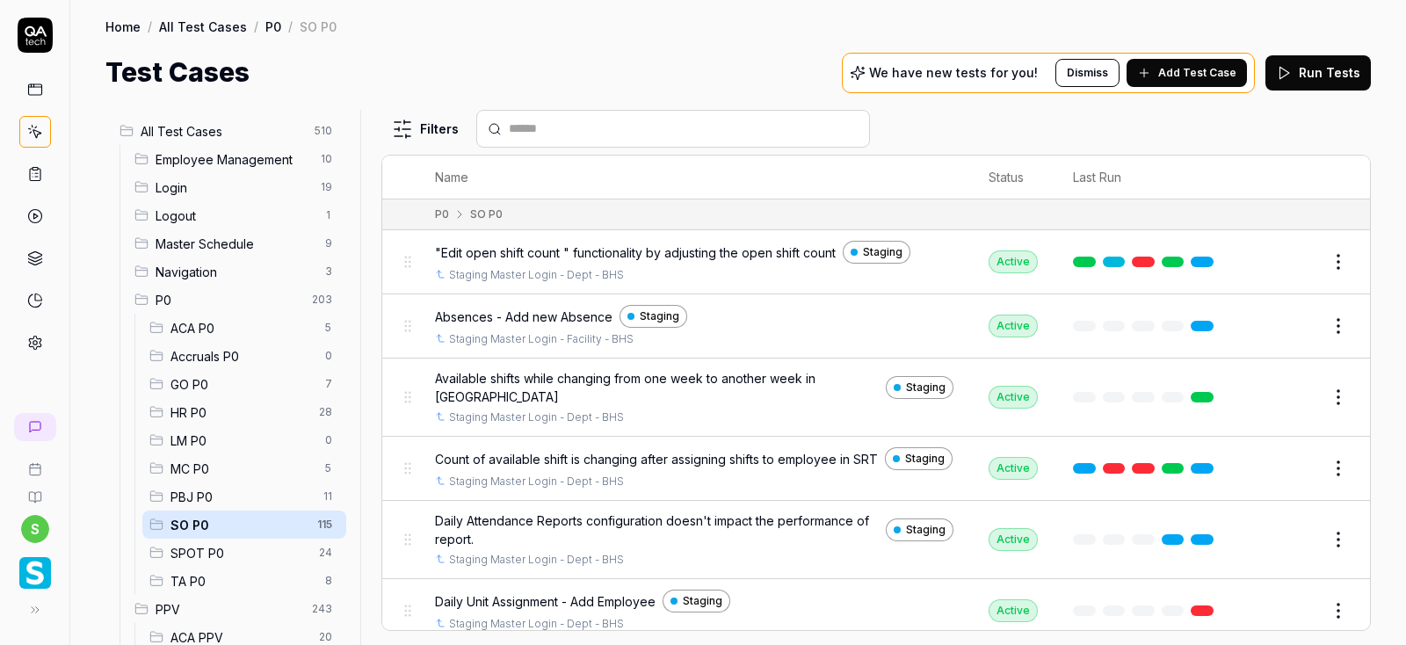
click at [199, 525] on span "SO P0" at bounding box center [238, 525] width 136 height 18
click at [536, 126] on input "text" at bounding box center [684, 129] width 350 height 18
paste input "**********"
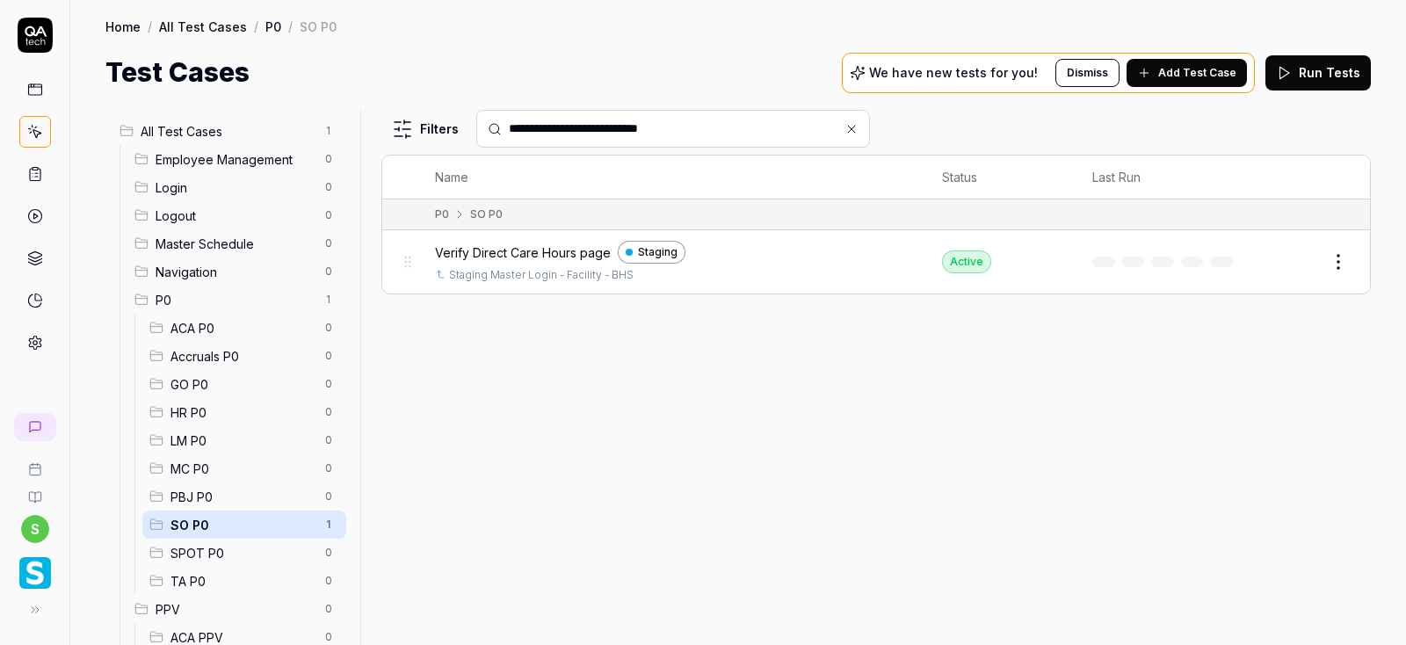
type input "**********"
click at [844, 130] on icon at bounding box center [851, 129] width 14 height 14
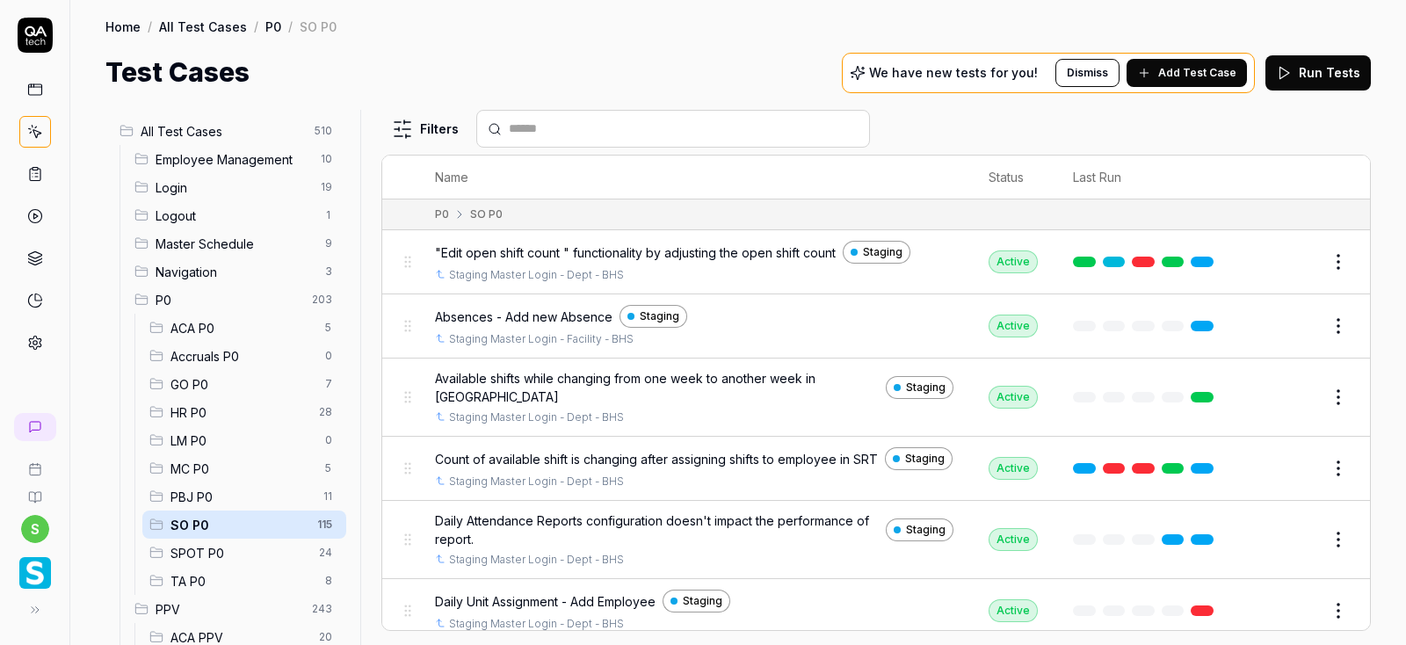
click at [578, 128] on input "text" at bounding box center [684, 129] width 350 height 18
click at [515, 126] on input "text" at bounding box center [684, 129] width 350 height 18
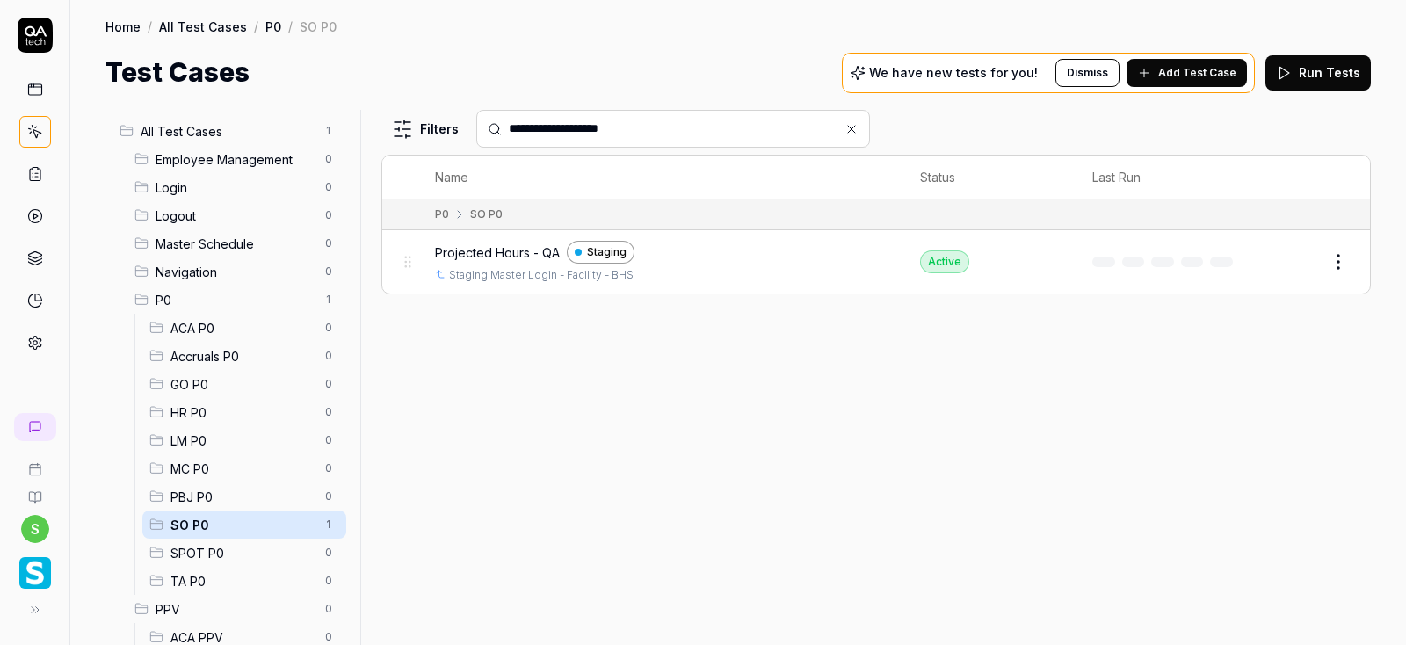
type input "**********"
click at [851, 131] on icon at bounding box center [851, 129] width 14 height 14
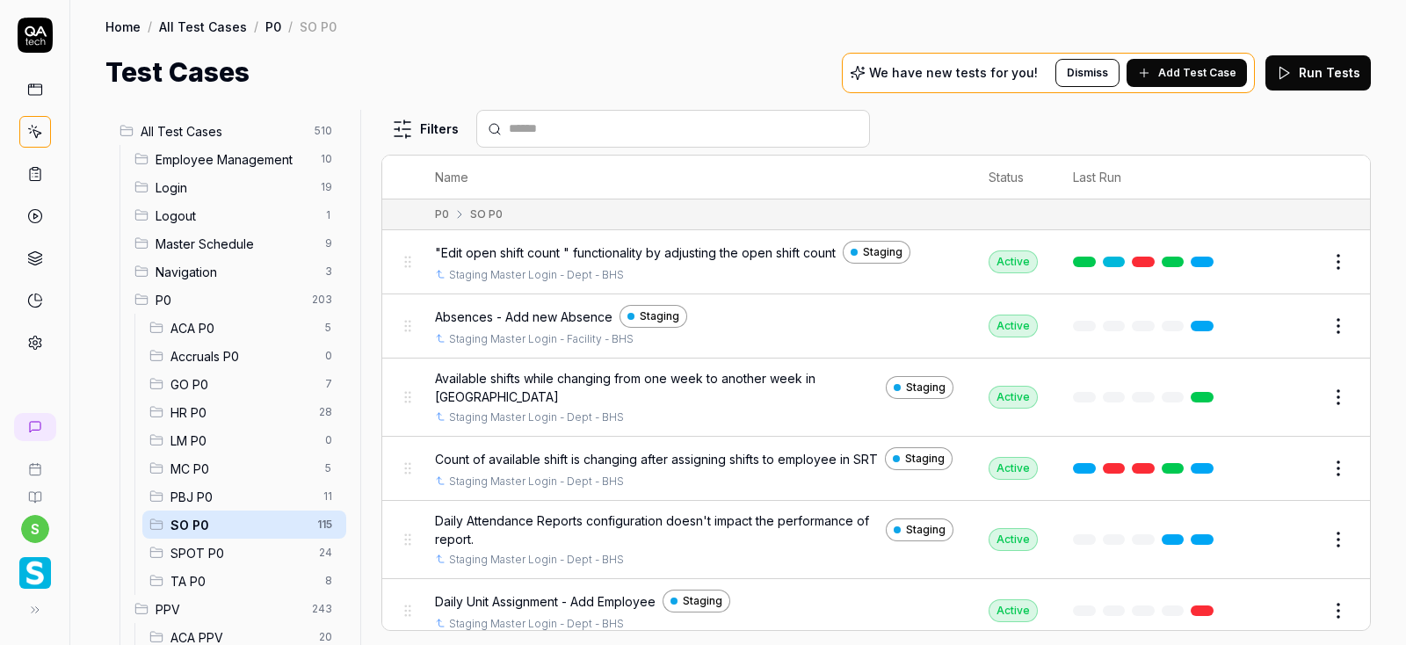
click at [558, 130] on input "text" at bounding box center [684, 129] width 350 height 18
paste input "**********"
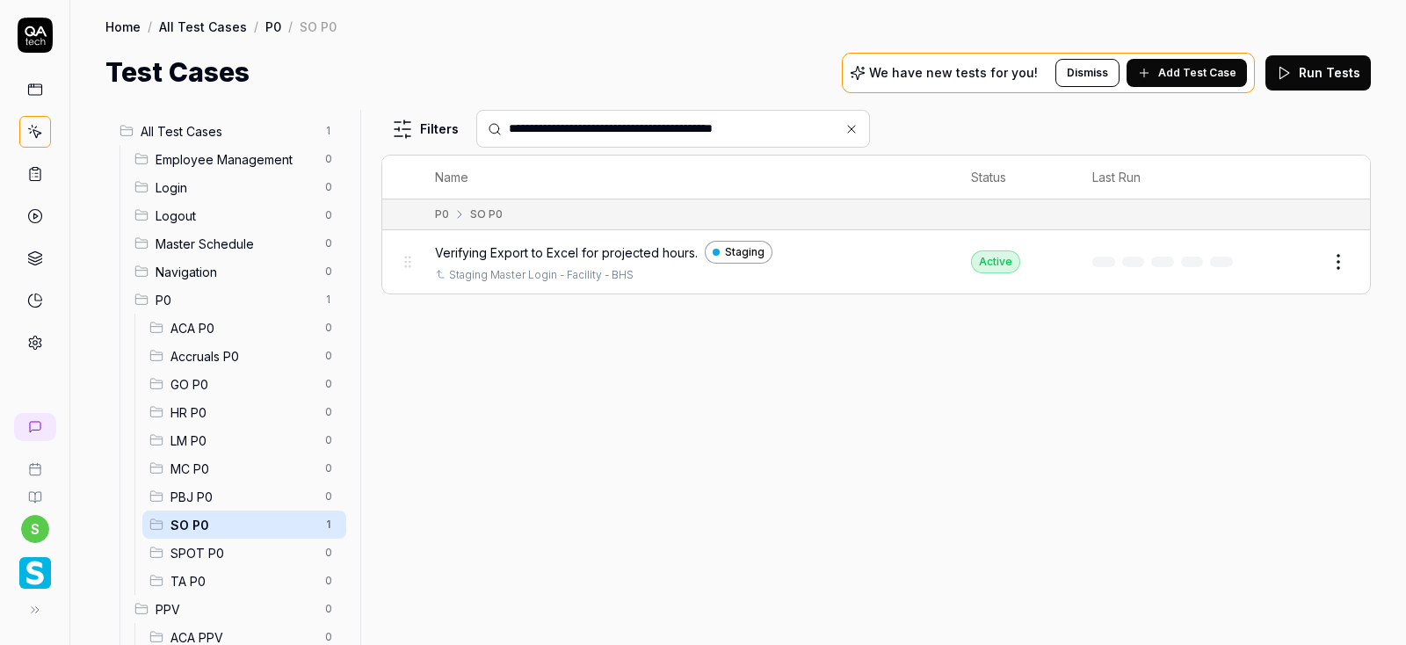
type input "**********"
click at [852, 130] on icon at bounding box center [851, 129] width 14 height 14
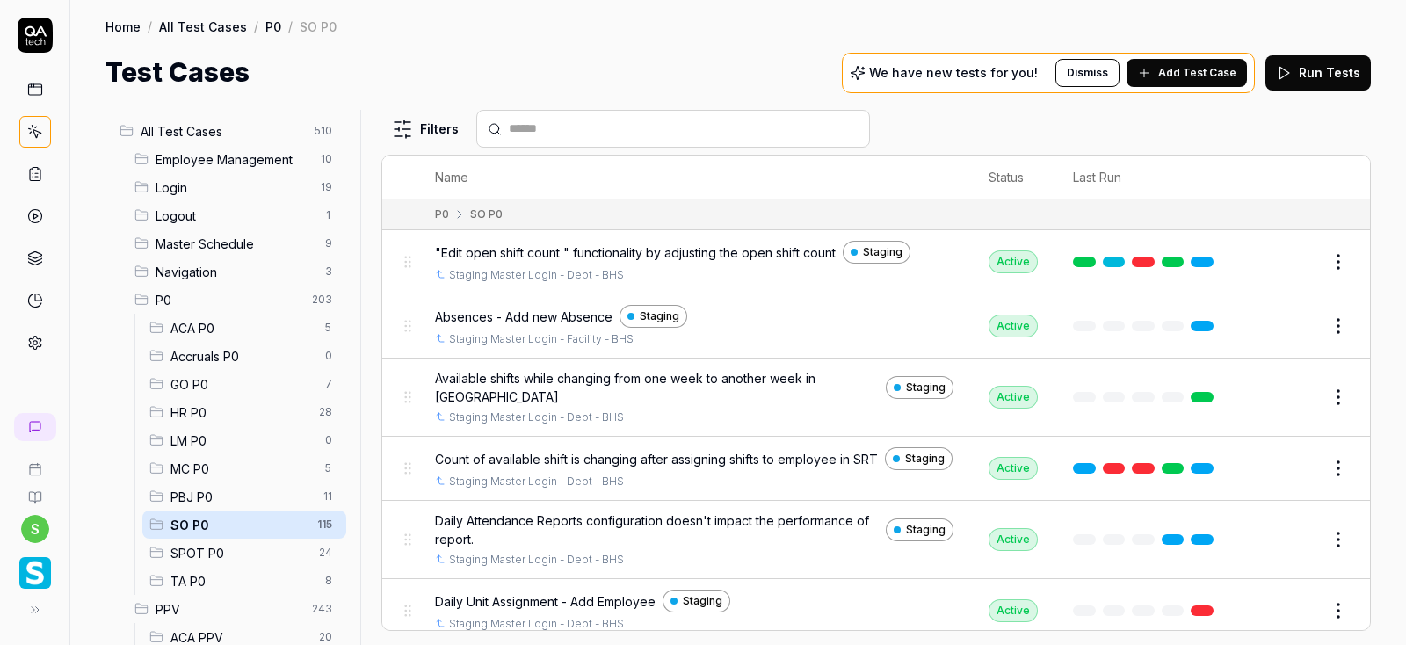
click at [541, 130] on input "text" at bounding box center [684, 129] width 350 height 18
paste input "**********"
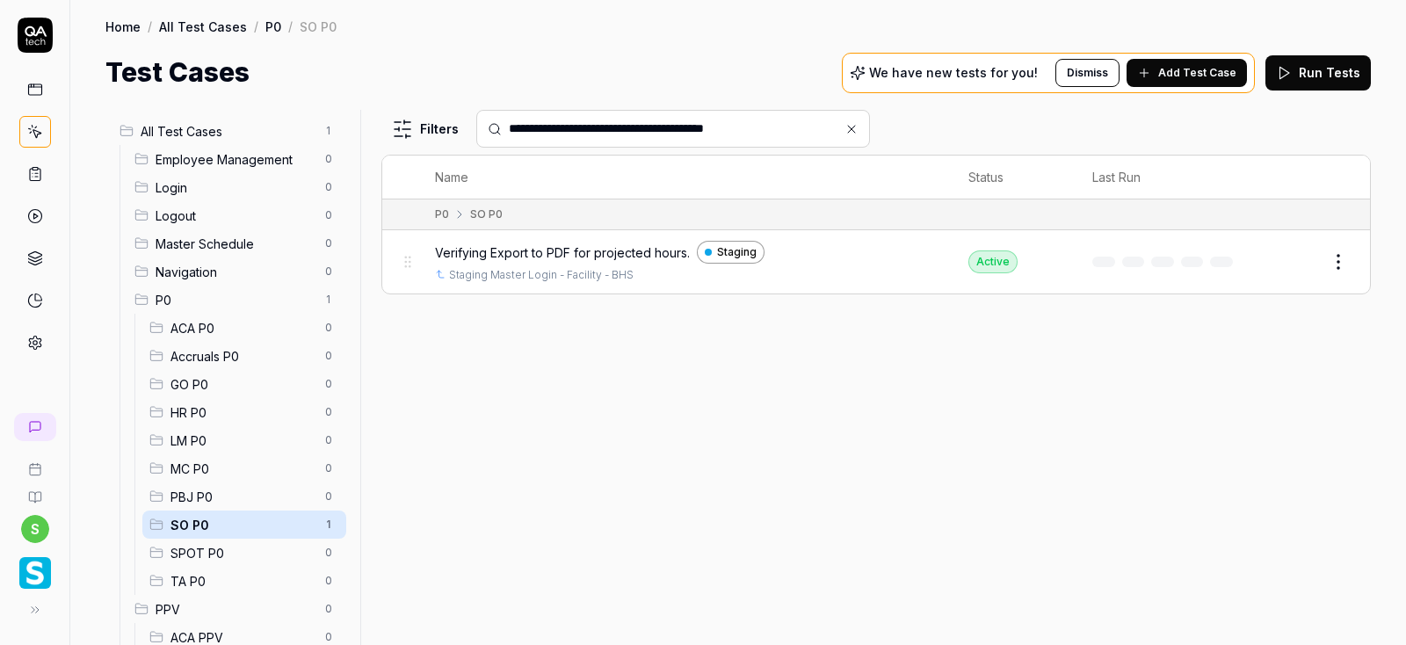
type input "**********"
click at [855, 131] on icon at bounding box center [851, 129] width 14 height 14
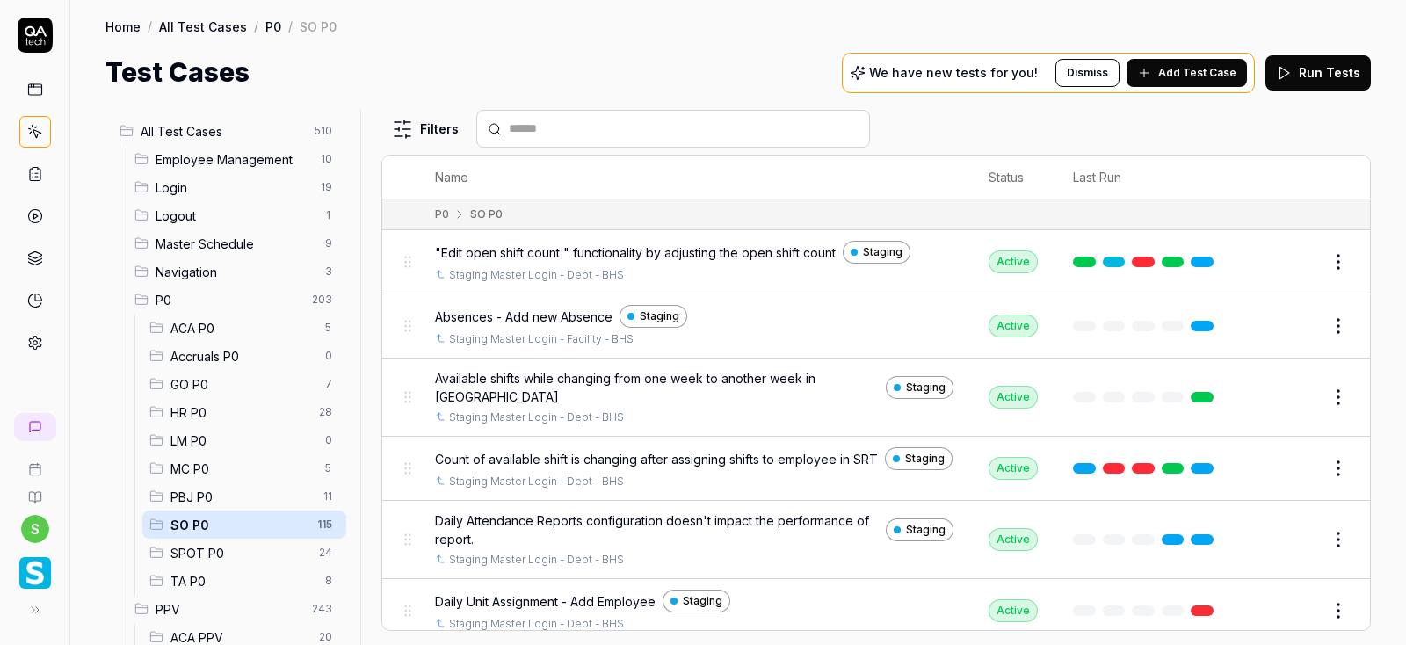
click at [546, 127] on input "text" at bounding box center [684, 129] width 350 height 18
paste input "**********"
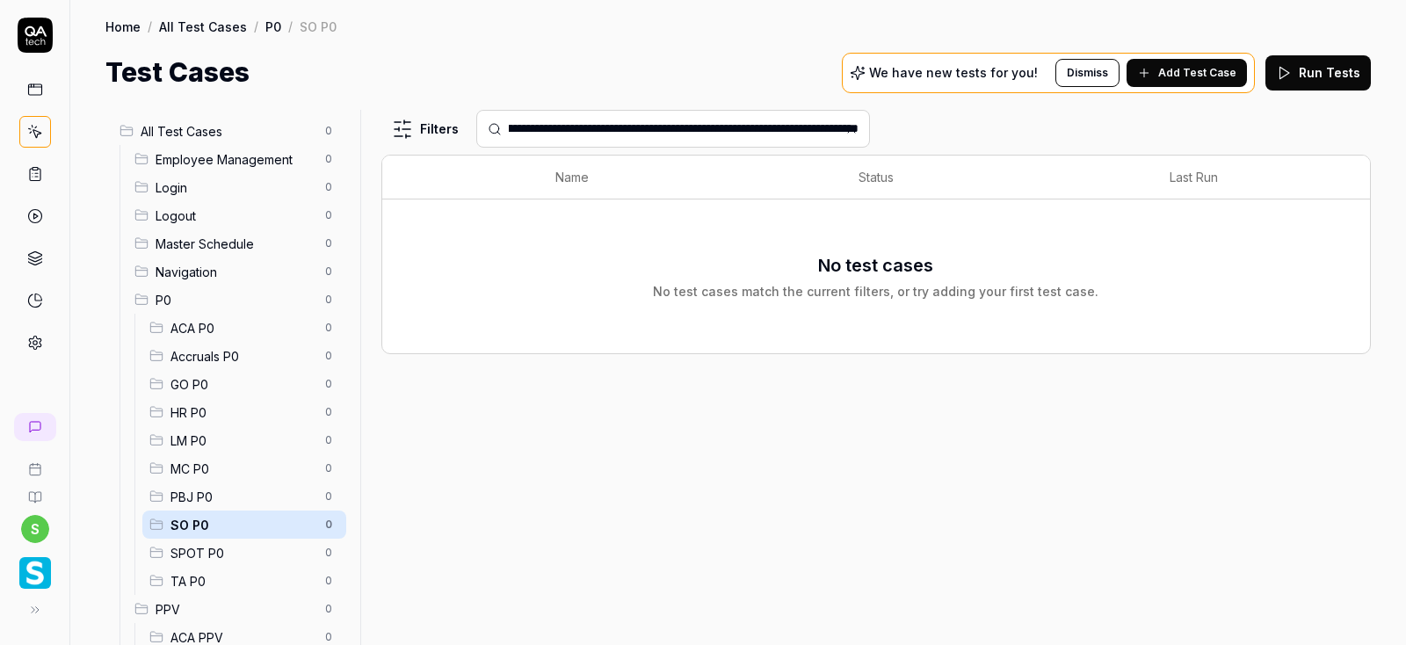
click at [824, 124] on input "**********" at bounding box center [684, 129] width 350 height 18
type input "**********"
click at [829, 127] on input "**********" at bounding box center [684, 129] width 350 height 18
click at [848, 129] on icon at bounding box center [851, 129] width 14 height 14
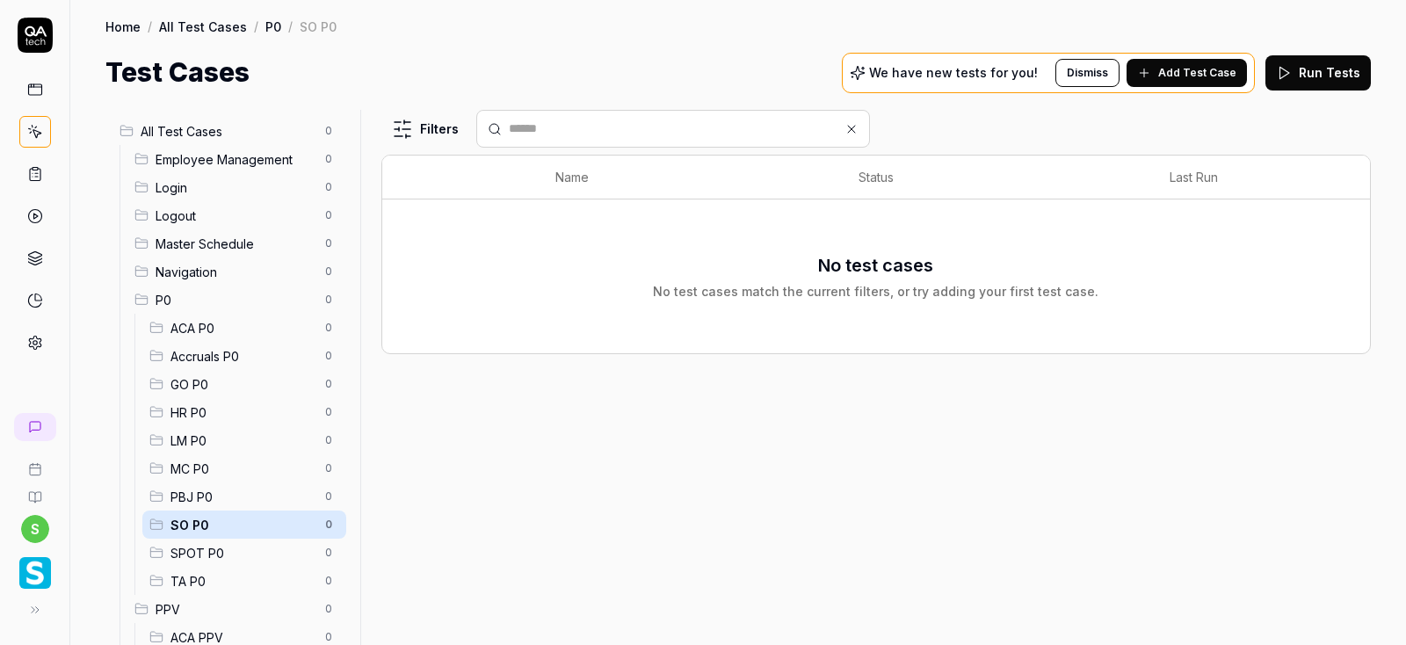
scroll to position [0, 0]
click at [780, 131] on input "text" at bounding box center [684, 129] width 350 height 18
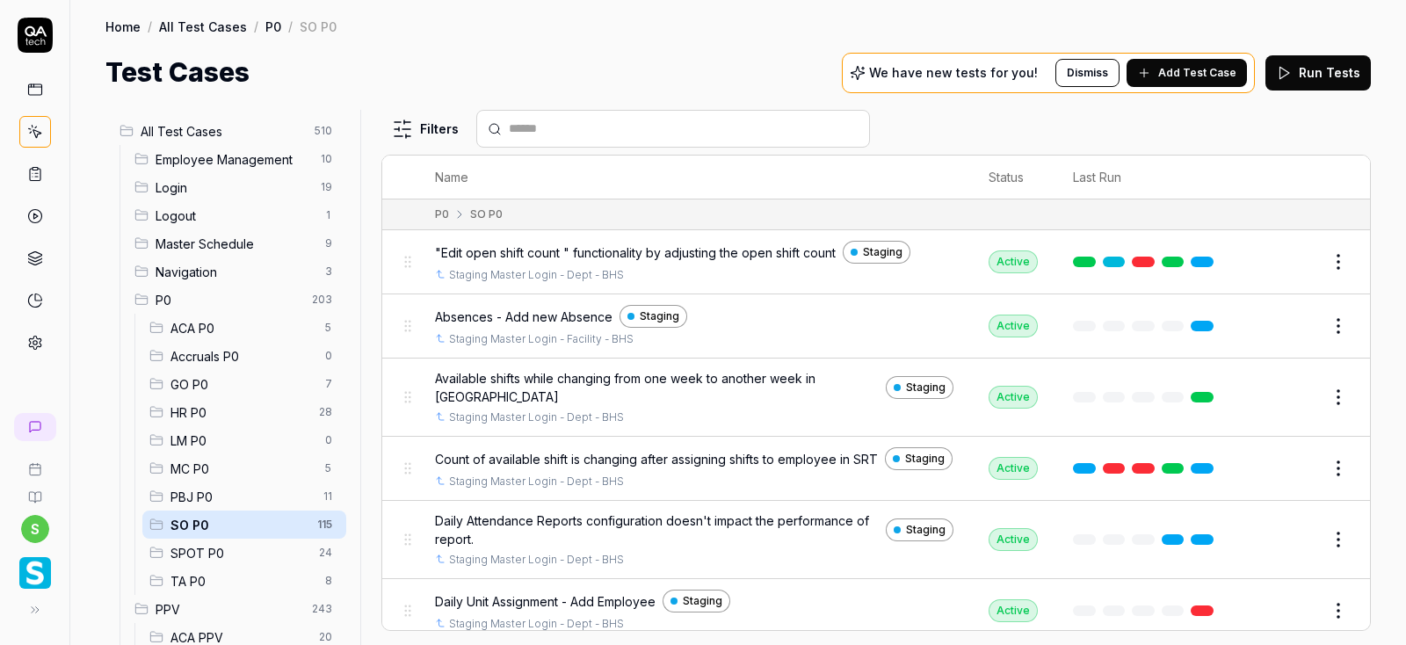
paste input "**********"
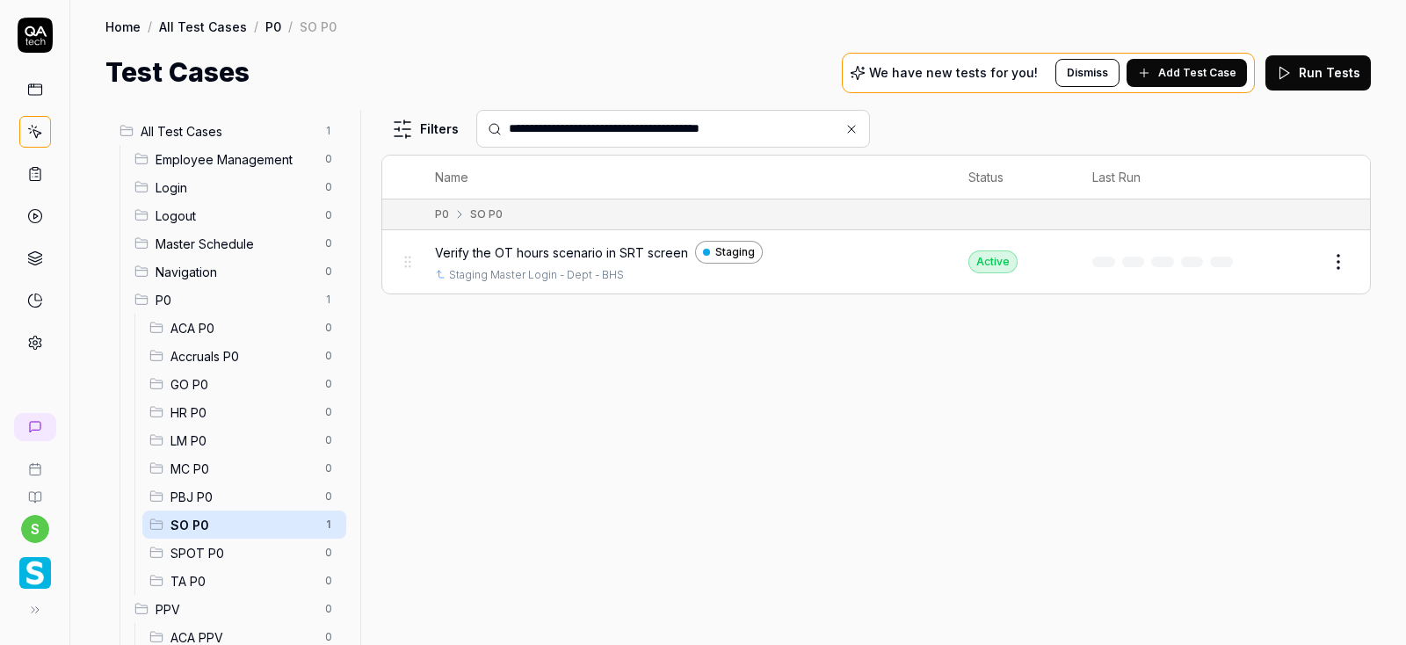
type input "**********"
click at [850, 127] on icon at bounding box center [851, 129] width 14 height 14
click at [597, 131] on input "text" at bounding box center [684, 129] width 350 height 18
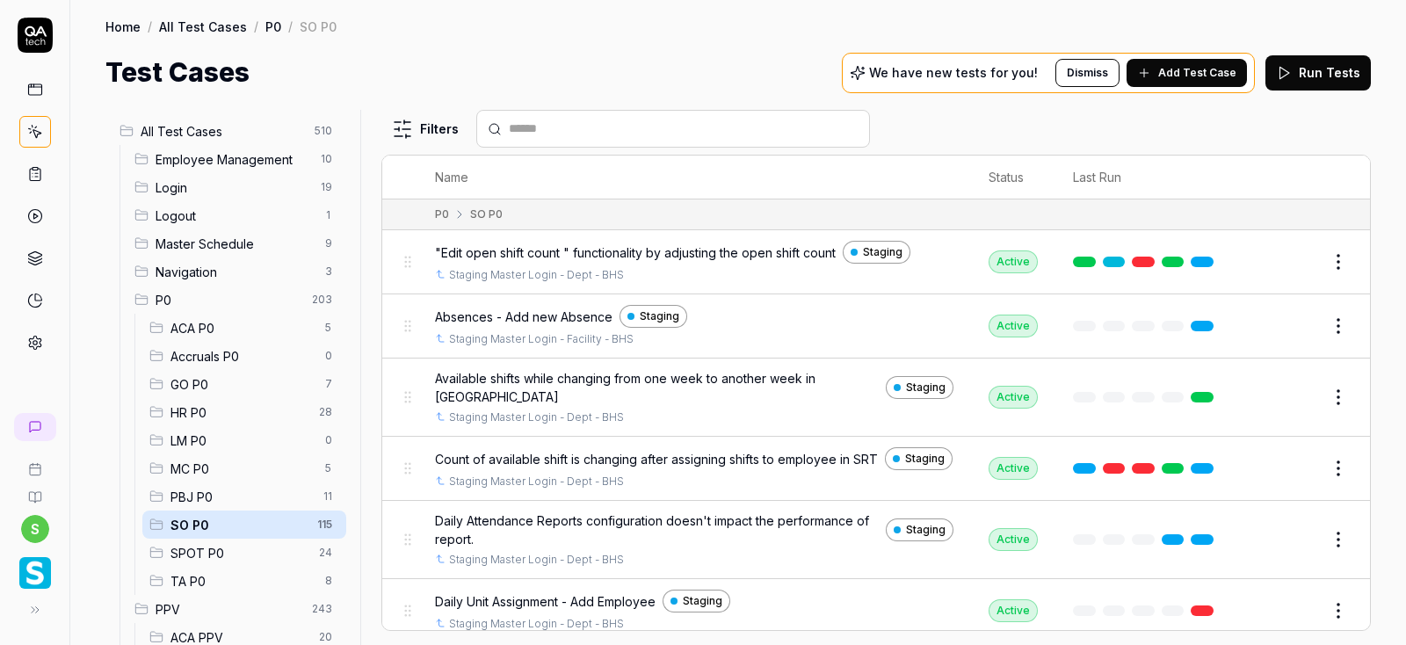
paste input "**********"
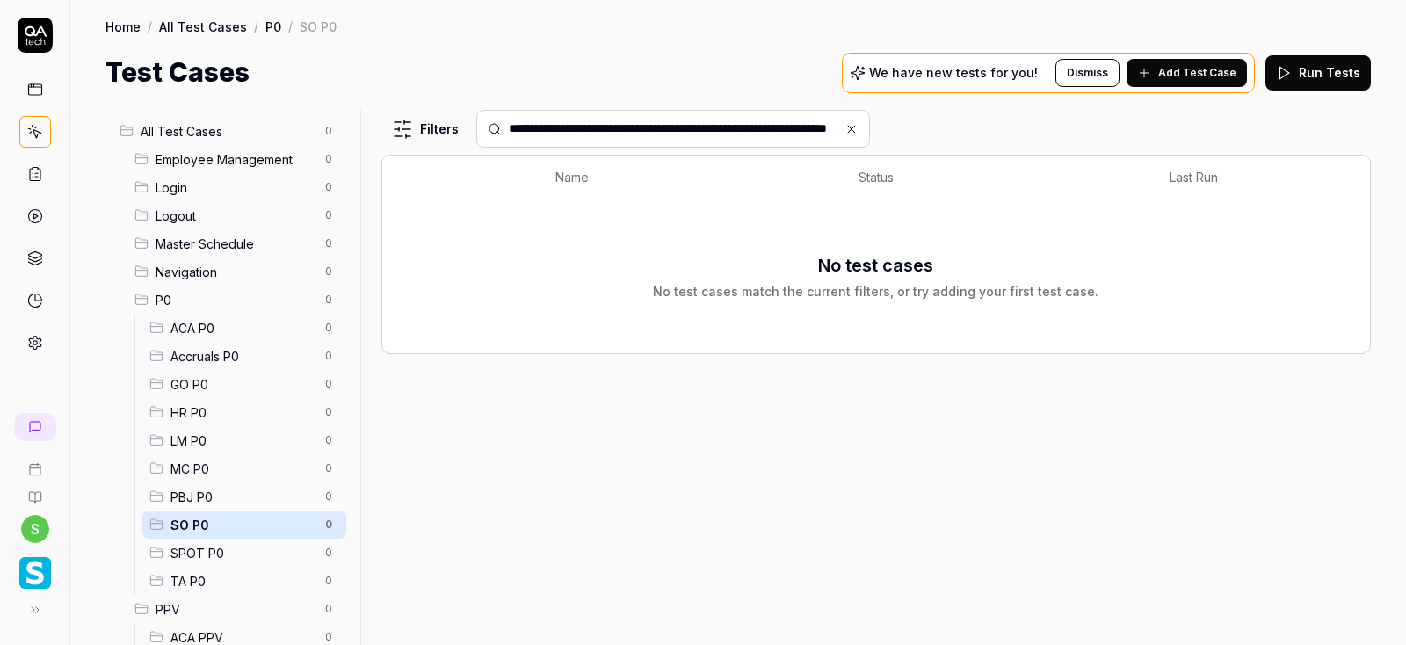
type input "**********"
click at [851, 126] on icon at bounding box center [851, 129] width 14 height 14
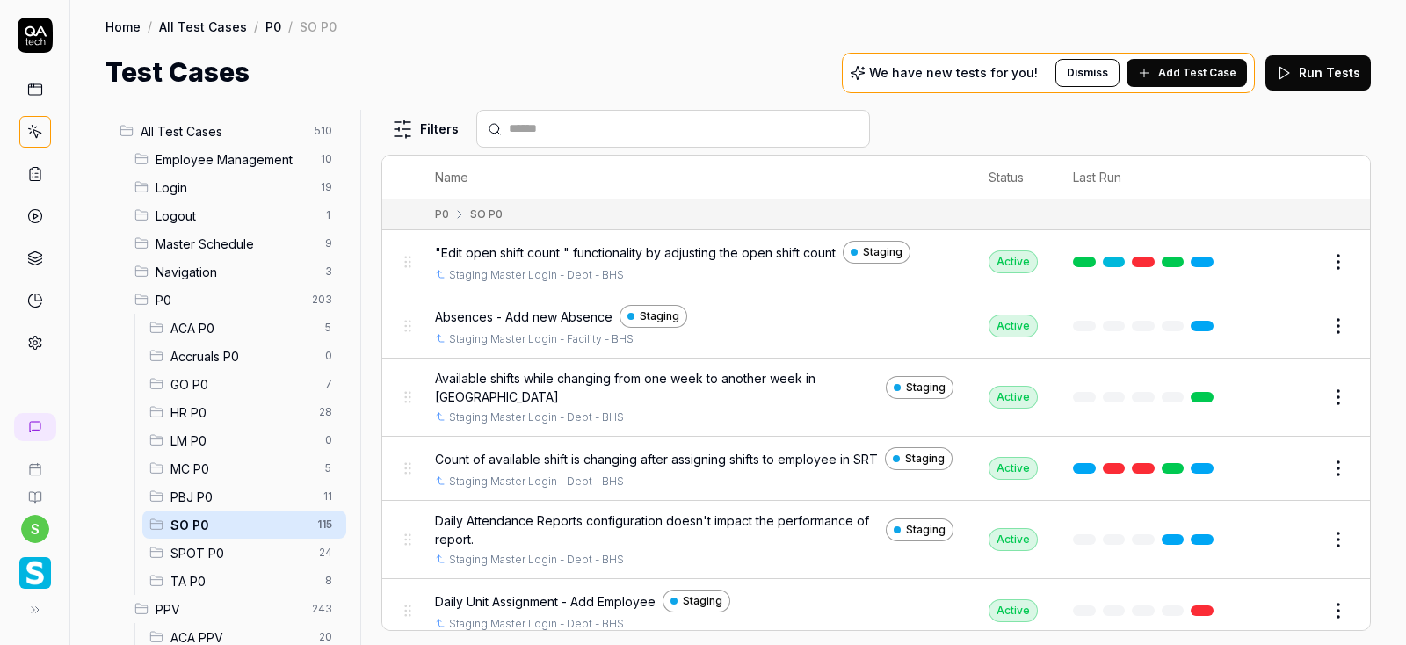
click at [530, 132] on input "text" at bounding box center [684, 129] width 350 height 18
paste input "**********"
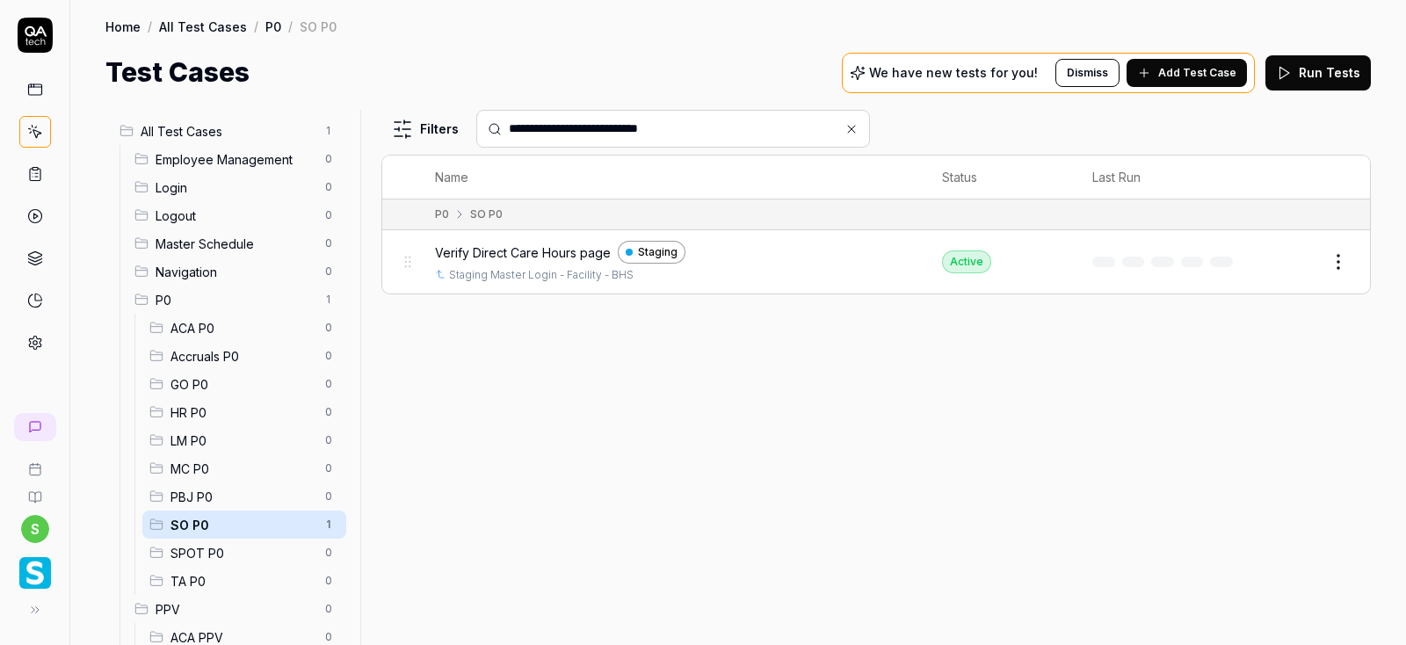
type input "**********"
click at [853, 132] on icon at bounding box center [851, 129] width 7 height 7
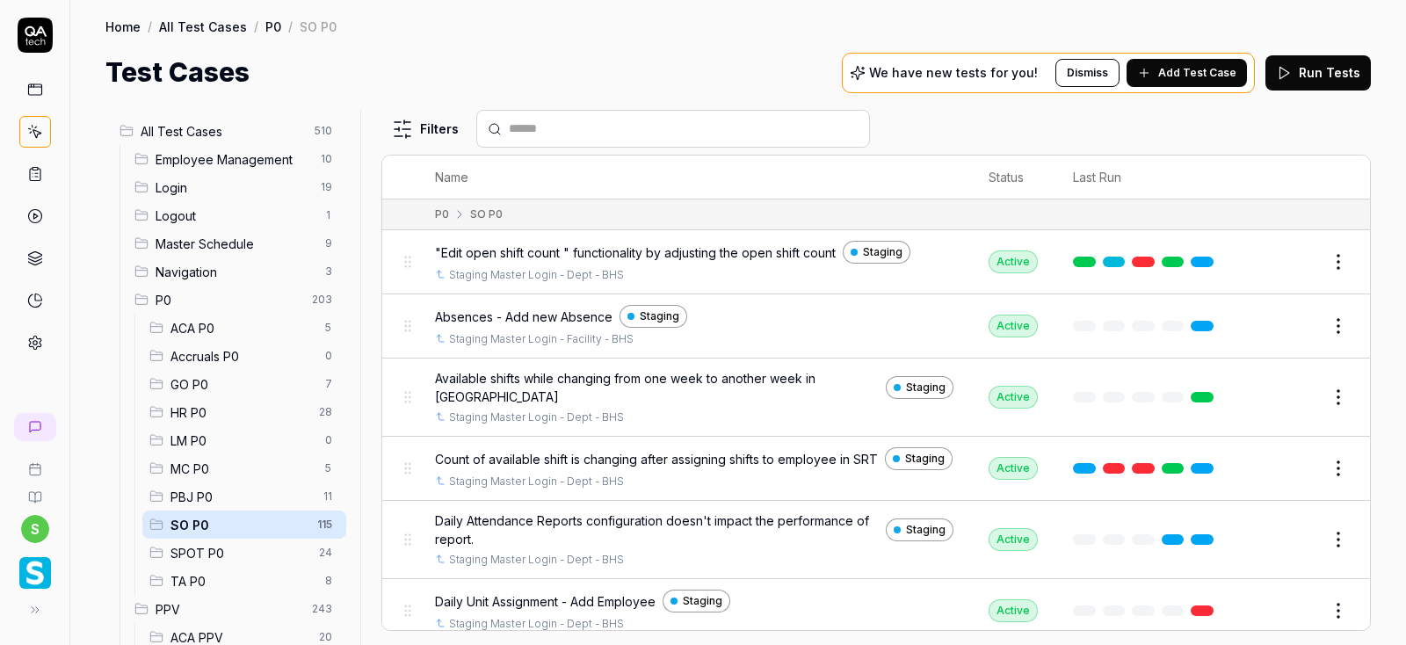
click at [560, 131] on input "text" at bounding box center [684, 129] width 350 height 18
paste input "**********"
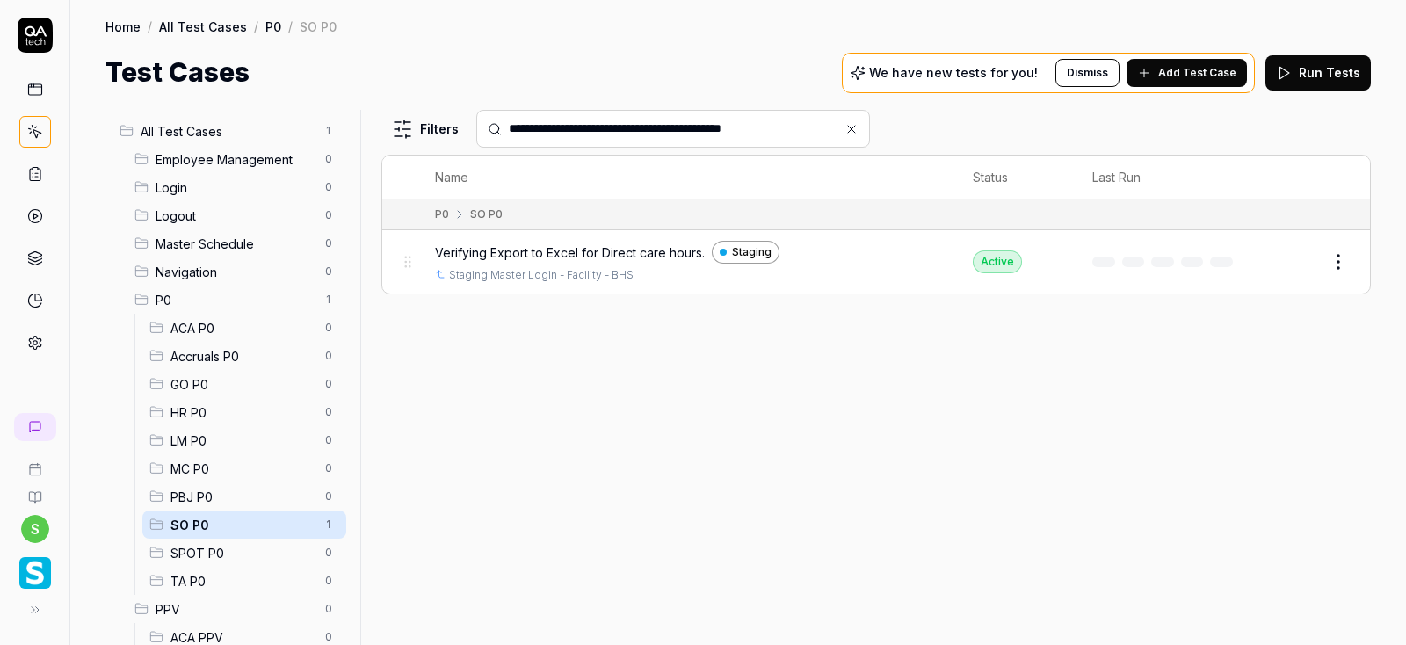
type input "**********"
drag, startPoint x: 848, startPoint y: 132, endPoint x: 770, endPoint y: 132, distance: 78.2
click at [850, 132] on icon at bounding box center [851, 129] width 14 height 14
click at [617, 122] on input "text" at bounding box center [684, 129] width 350 height 18
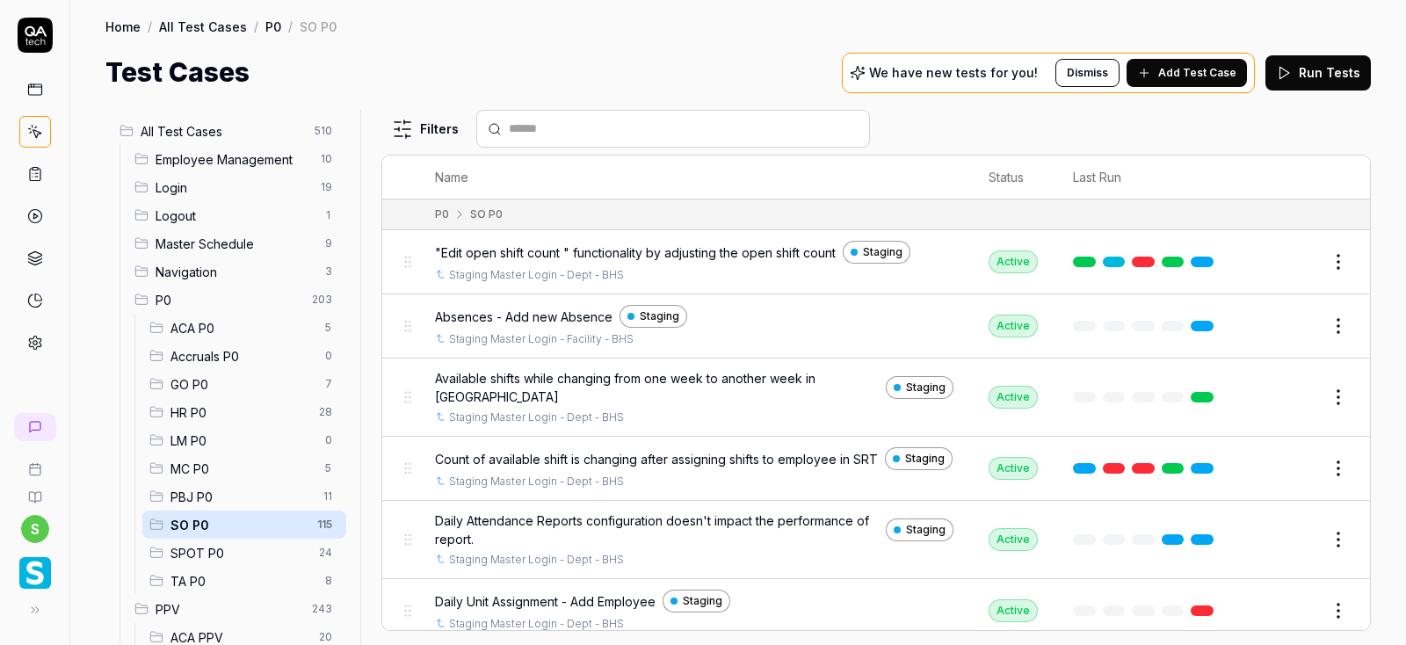
paste input "**********"
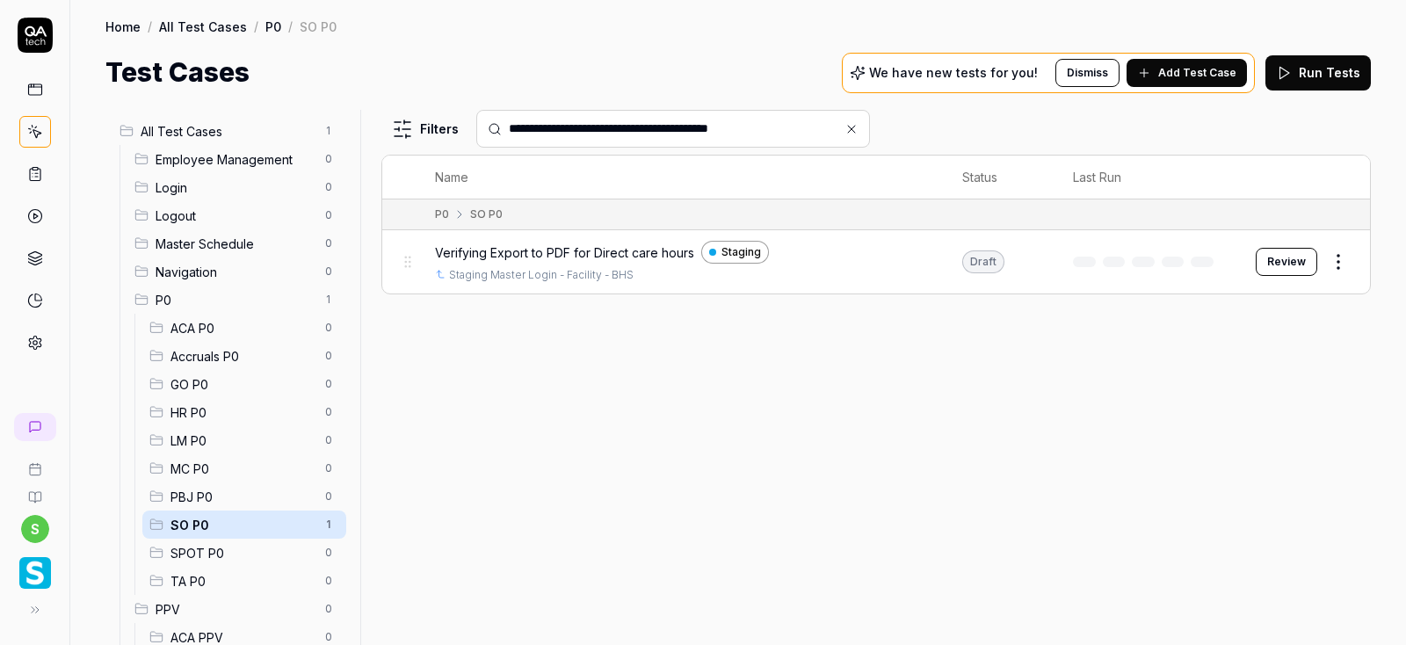
type input "**********"
